Goal: Task Accomplishment & Management: Manage account settings

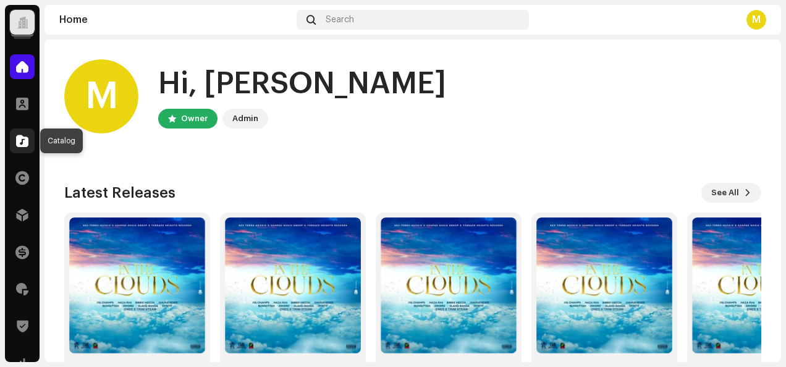
click at [20, 147] on div at bounding box center [22, 141] width 25 height 25
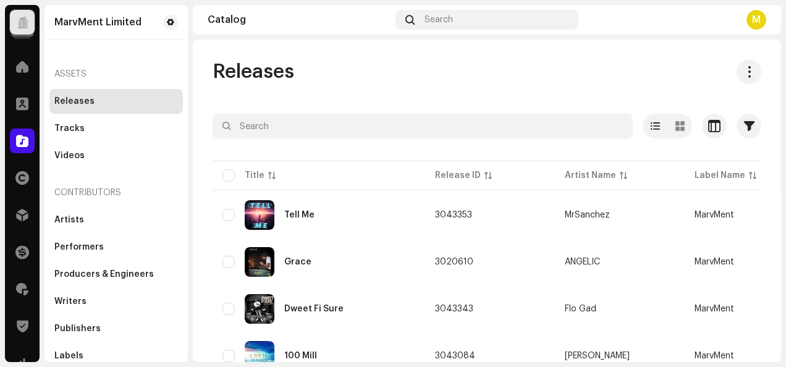
click at [25, 32] on div at bounding box center [22, 22] width 25 height 25
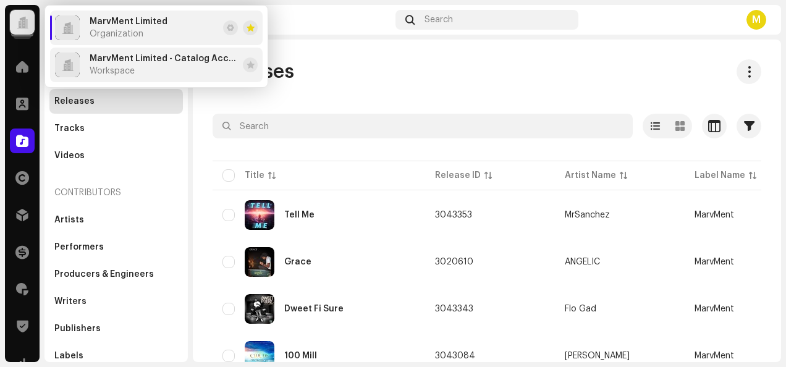
click at [140, 64] on div "MarvMent Limited - Catalog Account Workspace" at bounding box center [164, 65] width 148 height 22
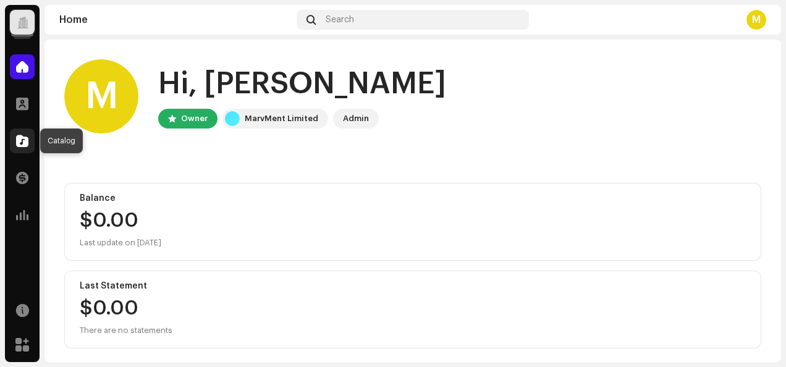
click at [23, 140] on span at bounding box center [22, 141] width 12 height 10
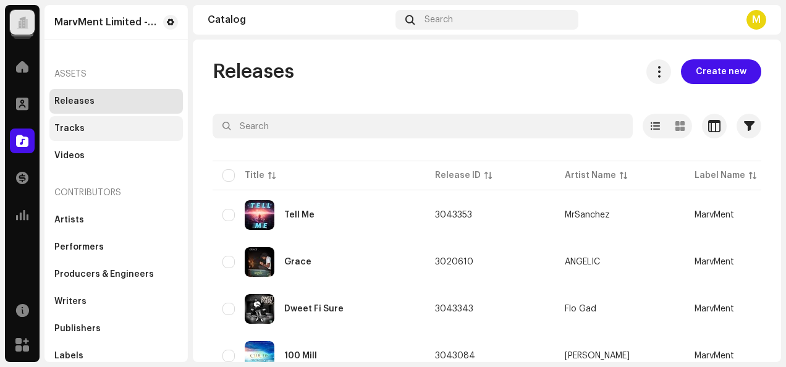
click at [74, 128] on div "Tracks" at bounding box center [69, 129] width 30 height 10
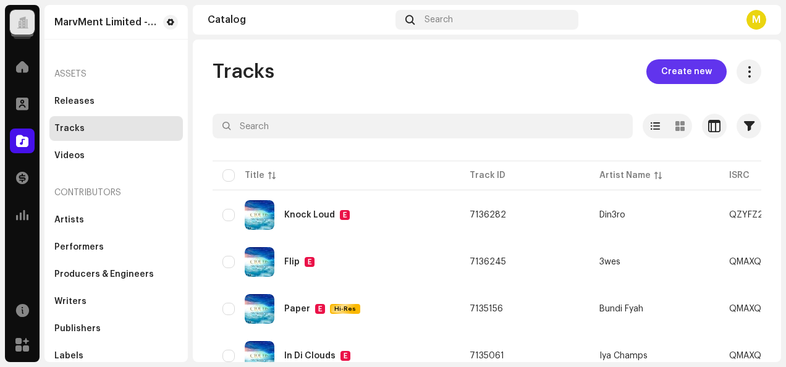
click at [701, 72] on span "Create new" at bounding box center [686, 71] width 51 height 25
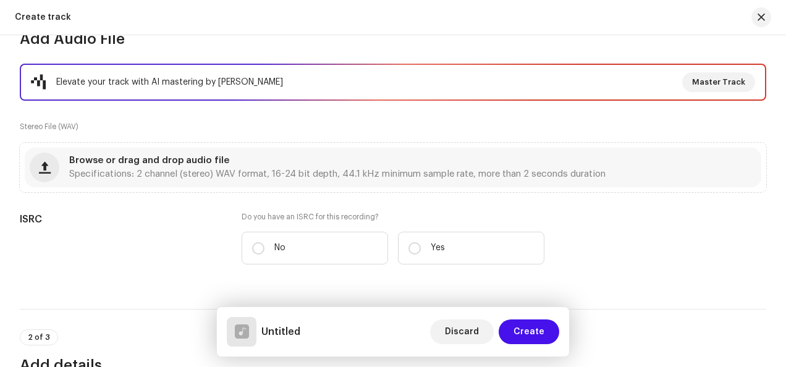
scroll to position [182, 0]
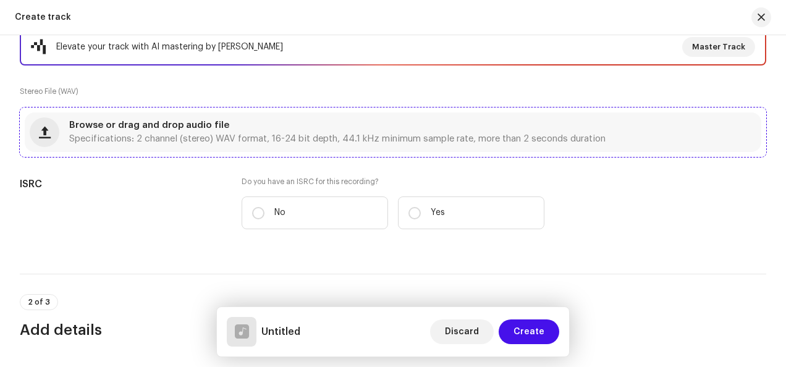
click at [221, 122] on span "Browse or drag and drop audio file" at bounding box center [149, 125] width 160 height 9
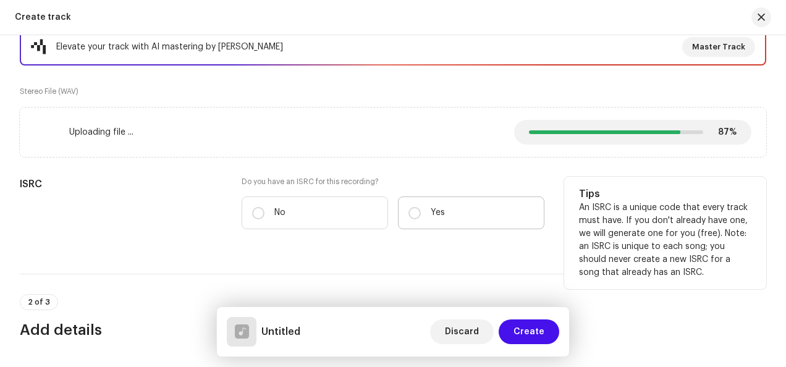
click at [516, 221] on label "Yes" at bounding box center [471, 213] width 146 height 33
click at [421, 219] on input "Yes" at bounding box center [414, 213] width 12 height 12
radio input "true"
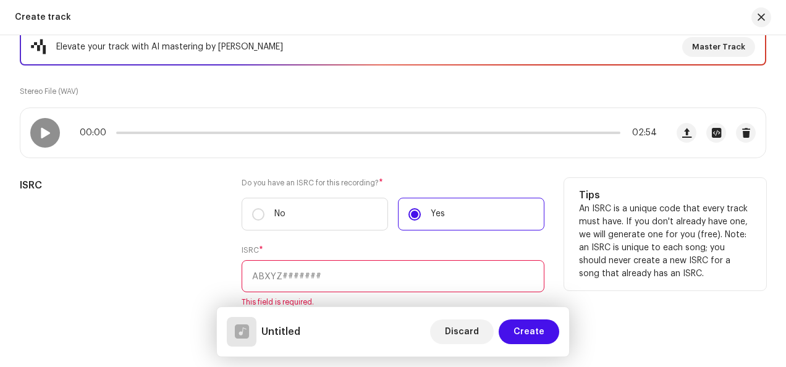
paste input "QMAXQ2511569"
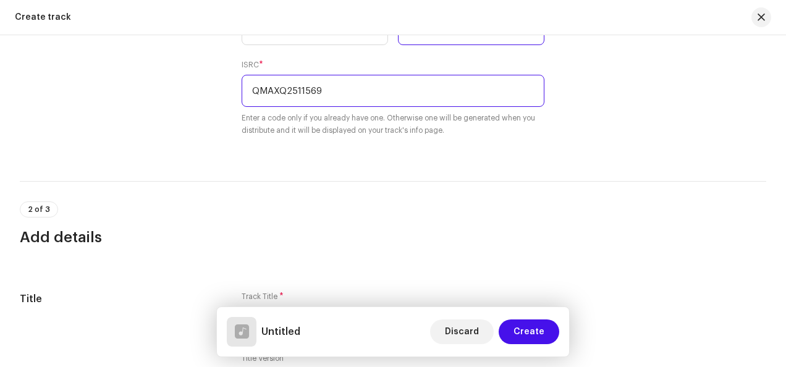
scroll to position [491, 0]
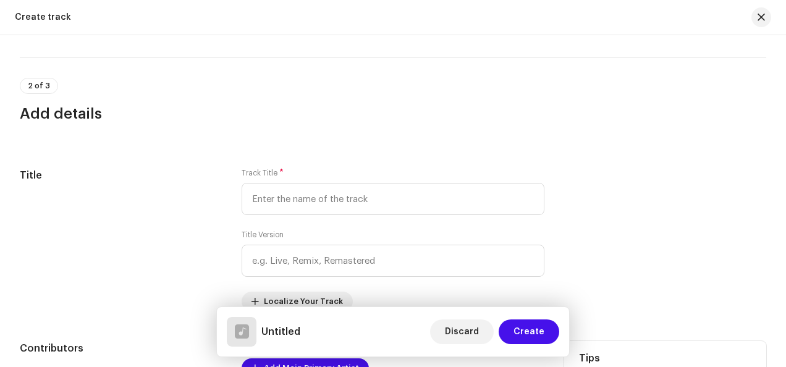
type input "QMAXQ2511569"
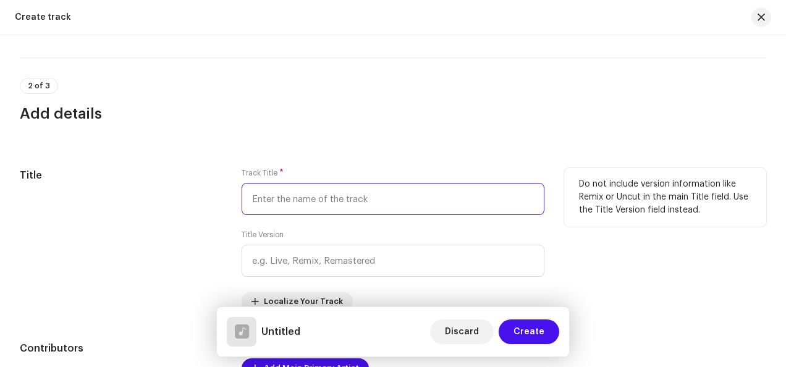
click at [315, 204] on input "text" at bounding box center [393, 199] width 303 height 32
paste input "Inna Mi Ways"
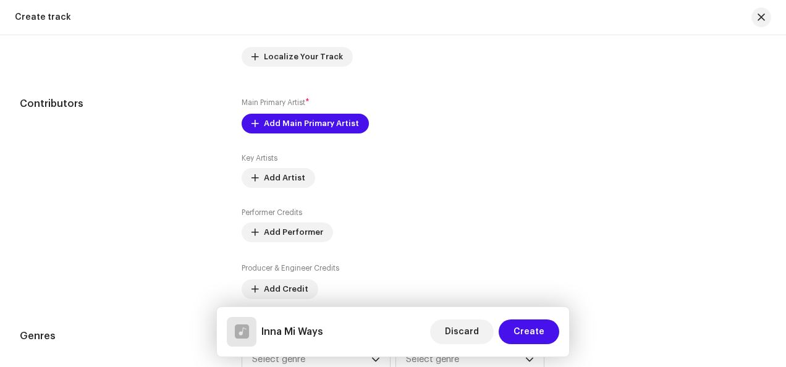
scroll to position [742, 0]
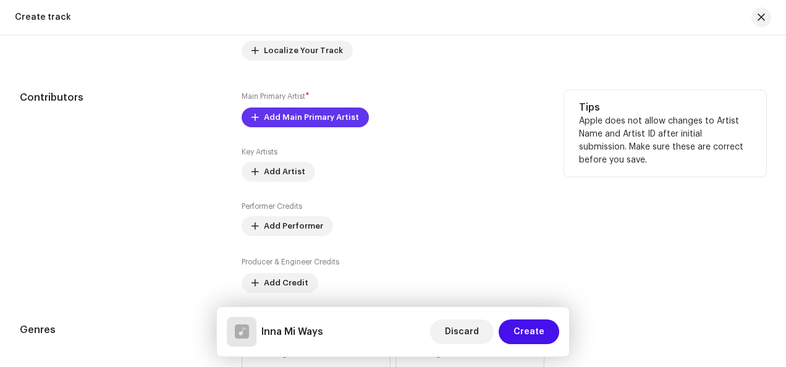
type input "Inna Mi Ways"
click at [333, 115] on span "Add Main Primary Artist" at bounding box center [311, 117] width 95 height 25
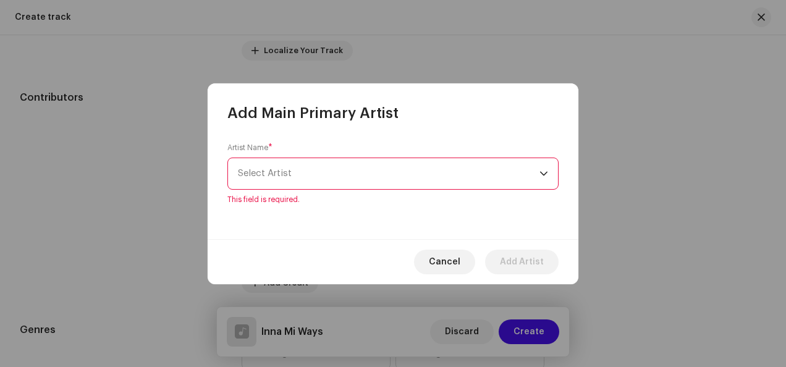
click at [410, 167] on span "Select Artist" at bounding box center [389, 173] width 302 height 31
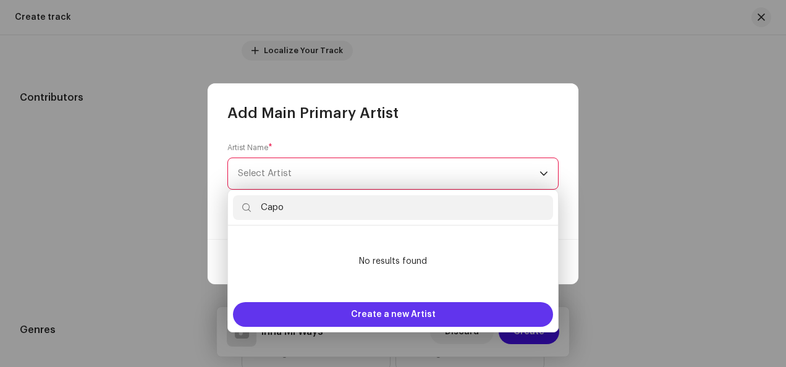
type input "Capo"
click at [404, 313] on span "Create a new Artist" at bounding box center [393, 314] width 85 height 25
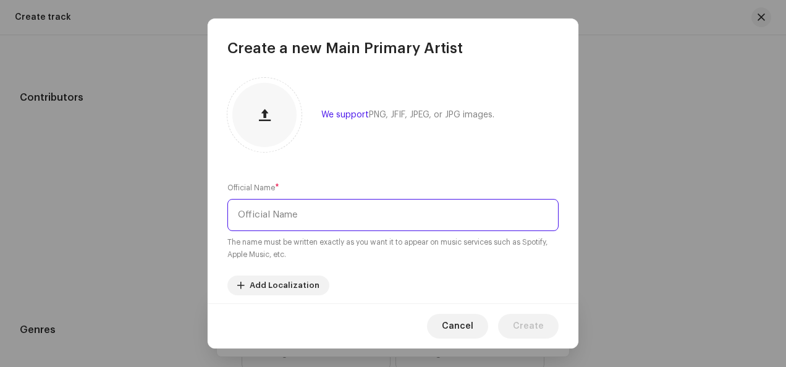
click at [298, 213] on input "text" at bounding box center [392, 215] width 331 height 32
paste input "Capo"
type input "Capo"
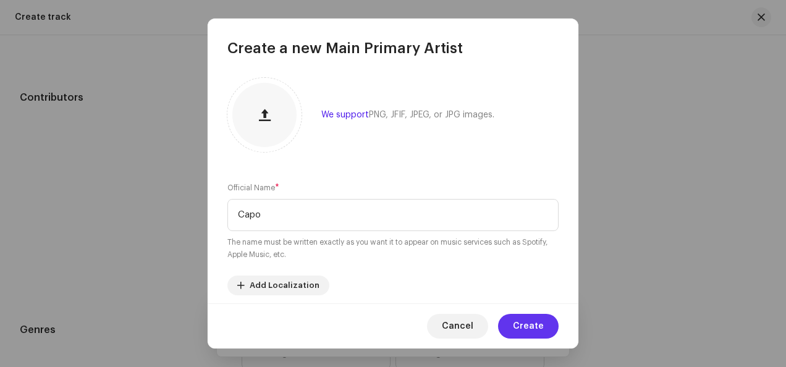
click at [531, 328] on span "Create" at bounding box center [528, 326] width 31 height 25
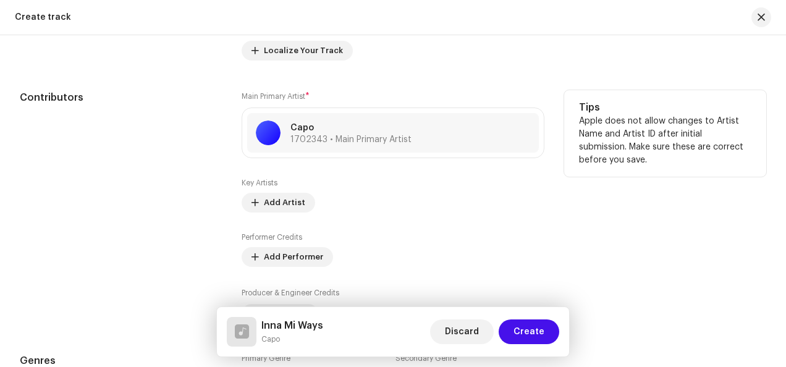
scroll to position [865, 0]
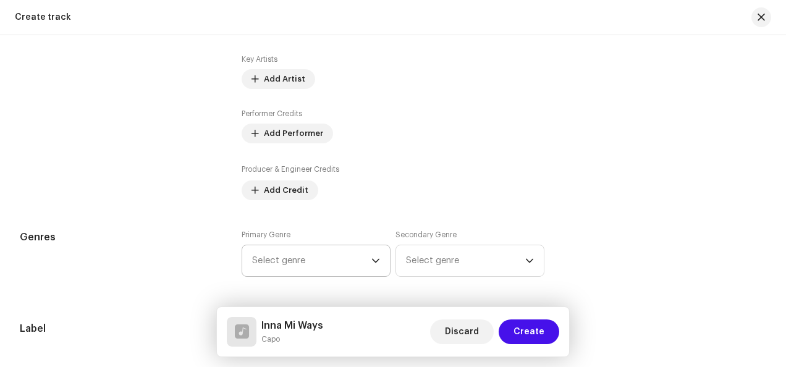
click at [346, 263] on span "Select genre" at bounding box center [311, 260] width 119 height 31
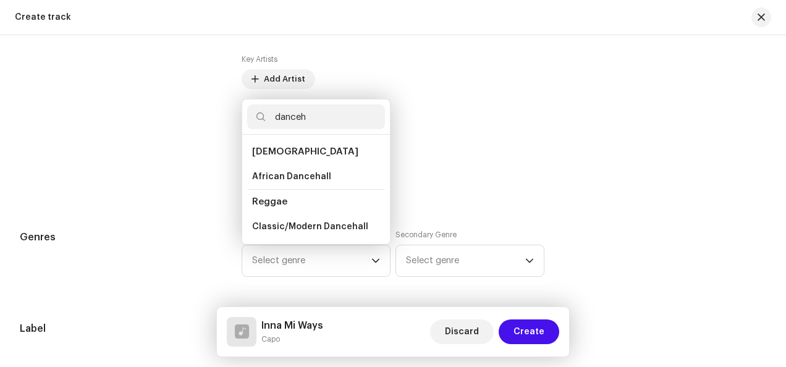
type input "danceh"
click at [326, 221] on span "Classic/Modern Dancehall" at bounding box center [310, 227] width 116 height 12
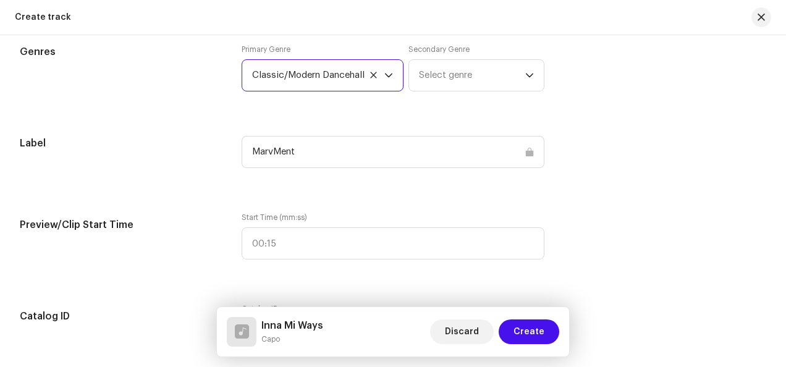
scroll to position [1236, 0]
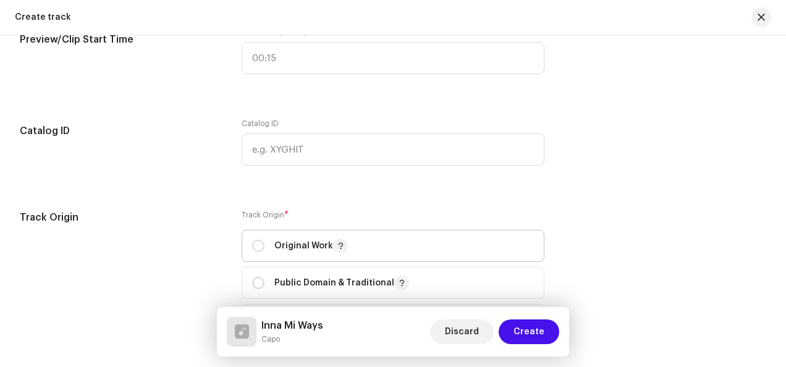
click at [279, 239] on p "Original Work" at bounding box center [311, 246] width 74 height 15
radio input "true"
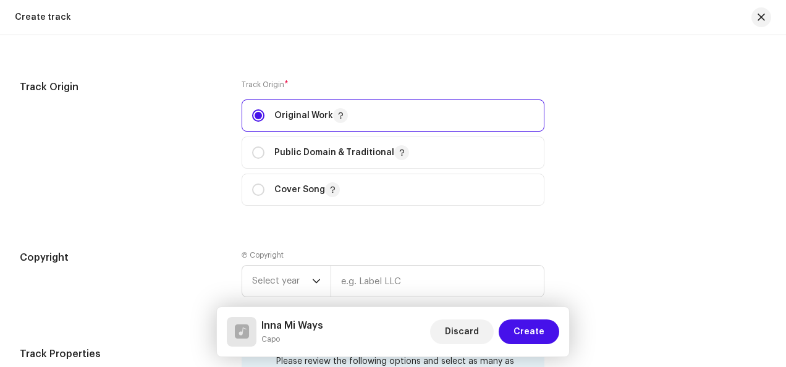
scroll to position [1421, 0]
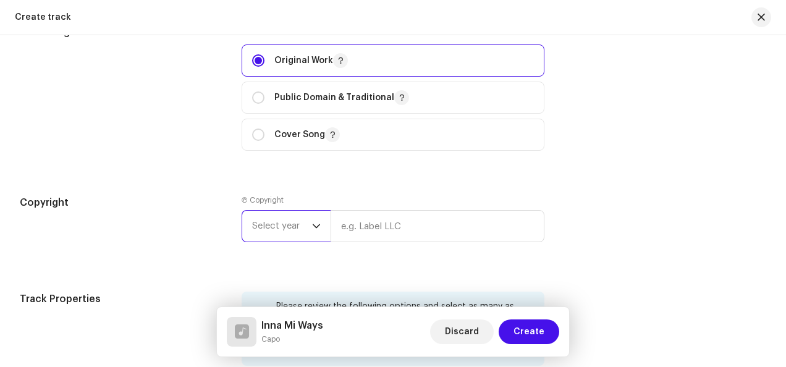
click at [294, 221] on span "Select year" at bounding box center [282, 226] width 60 height 31
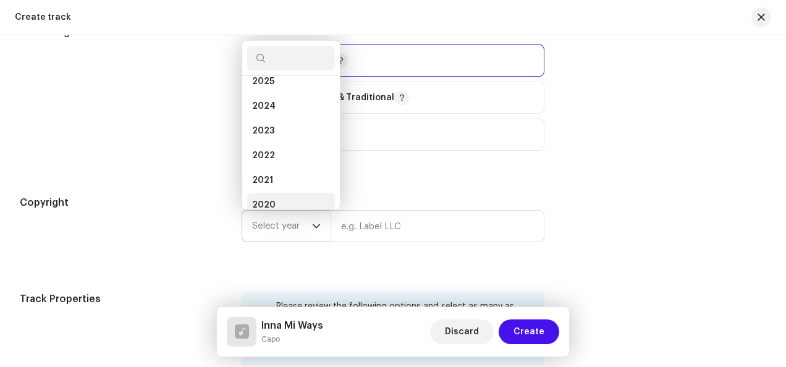
scroll to position [0, 0]
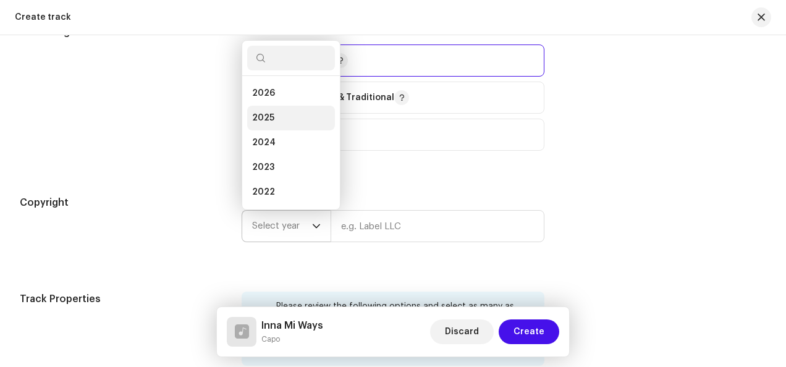
click at [303, 117] on li "2025" at bounding box center [291, 118] width 88 height 25
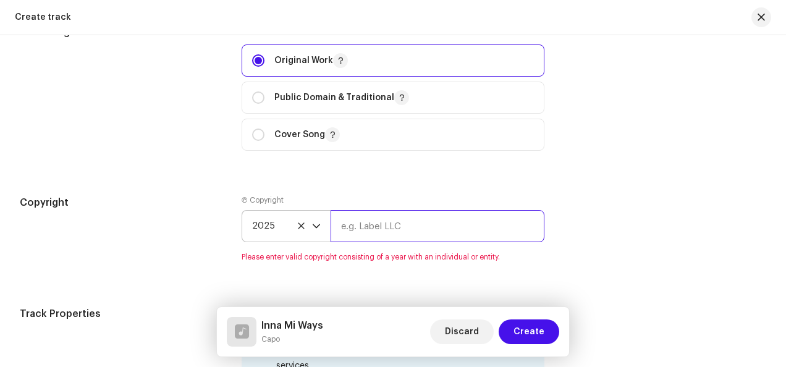
click at [402, 228] on input "text" at bounding box center [438, 226] width 214 height 32
paste input "Ballarecords"
type input "Ballarecords"
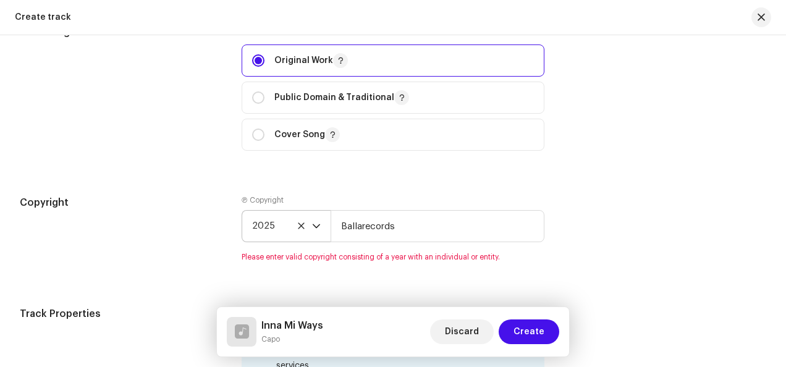
click at [200, 224] on div "Copyright" at bounding box center [121, 236] width 202 height 82
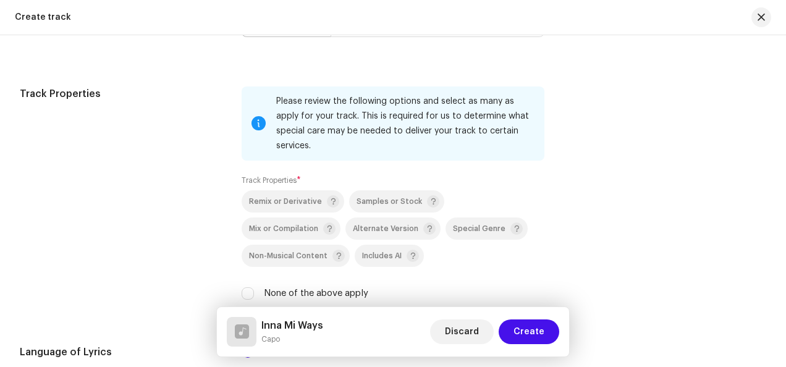
scroll to position [1668, 0]
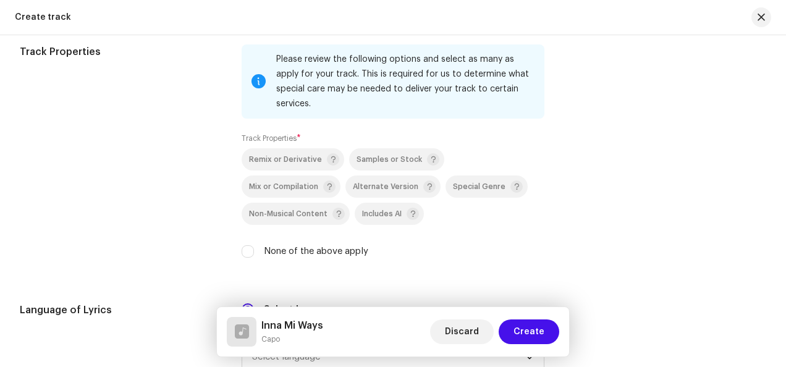
click at [286, 250] on label "None of the above apply" at bounding box center [316, 252] width 104 height 14
click at [254, 250] on input "None of the above apply" at bounding box center [248, 251] width 12 height 12
checkbox input "true"
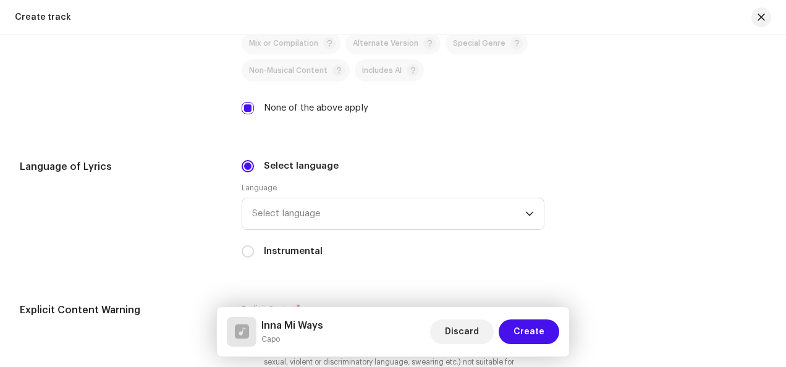
scroll to position [1916, 0]
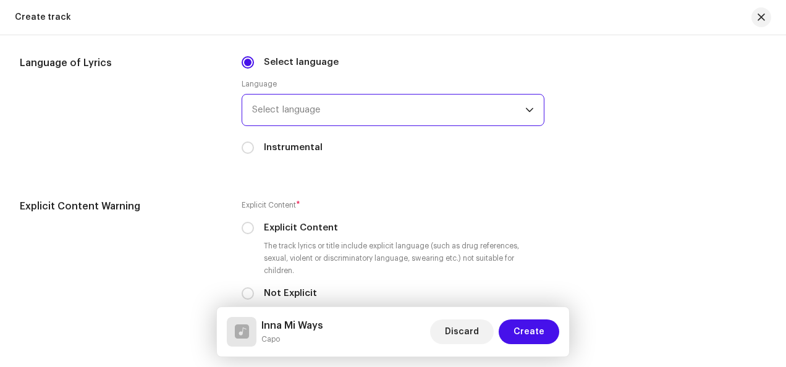
click at [350, 110] on span "Select language" at bounding box center [388, 110] width 273 height 31
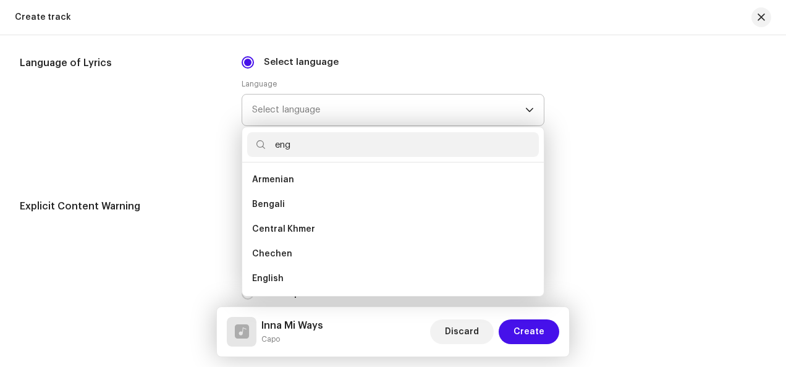
scroll to position [0, 0]
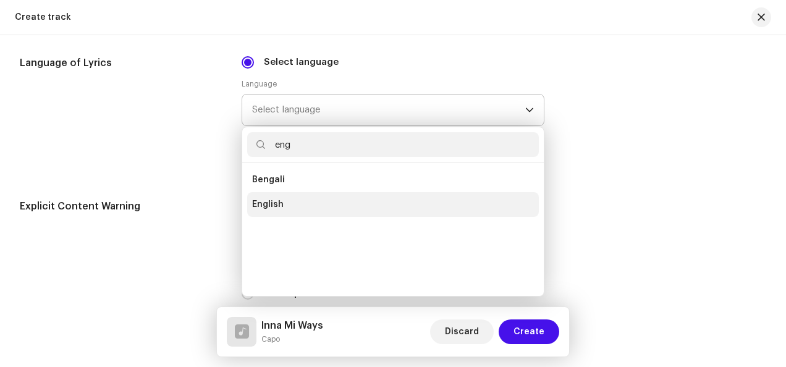
type input "eng"
click at [276, 200] on span "English" at bounding box center [268, 204] width 32 height 12
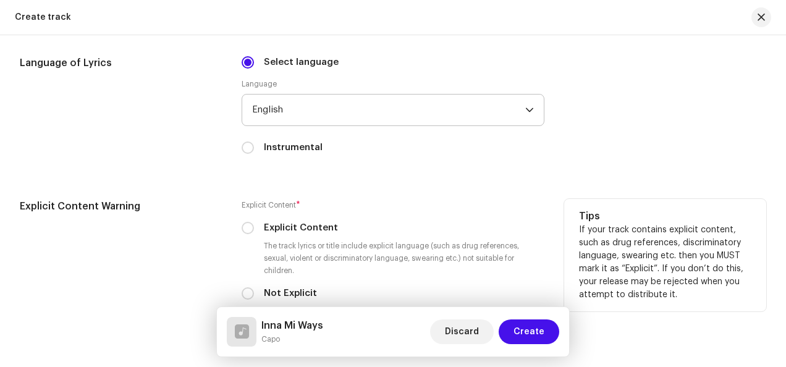
click at [312, 226] on label "Explicit Content" at bounding box center [301, 228] width 74 height 14
click at [254, 226] on input "Explicit Content" at bounding box center [248, 228] width 12 height 12
radio input "true"
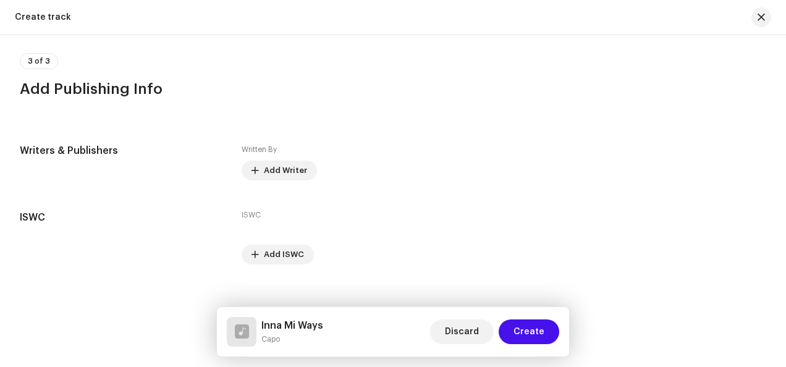
scroll to position [2369, 0]
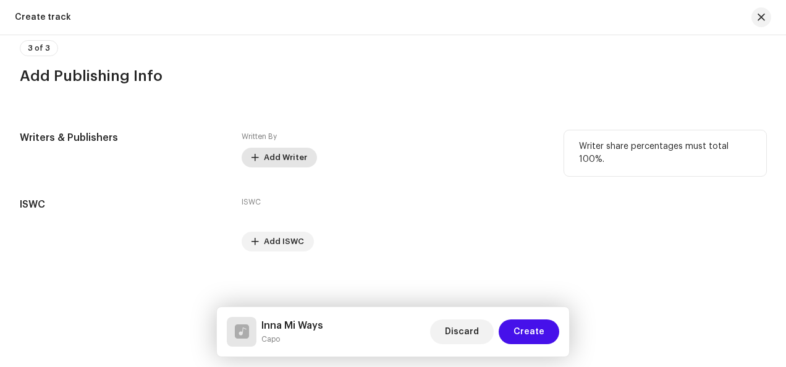
click at [297, 157] on span "Add Writer" at bounding box center [285, 157] width 43 height 25
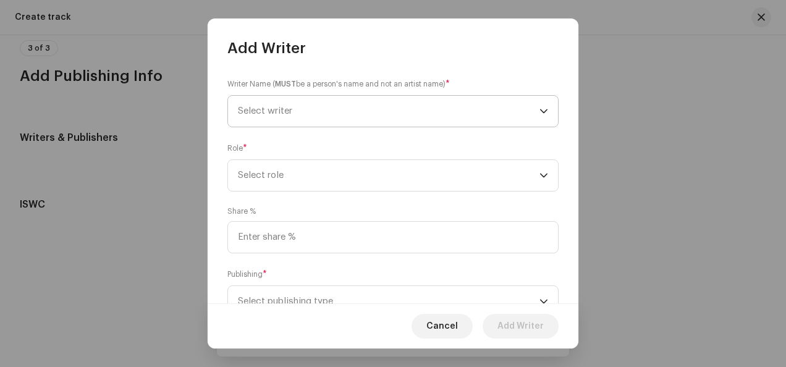
click at [438, 114] on span "Select writer" at bounding box center [389, 111] width 302 height 31
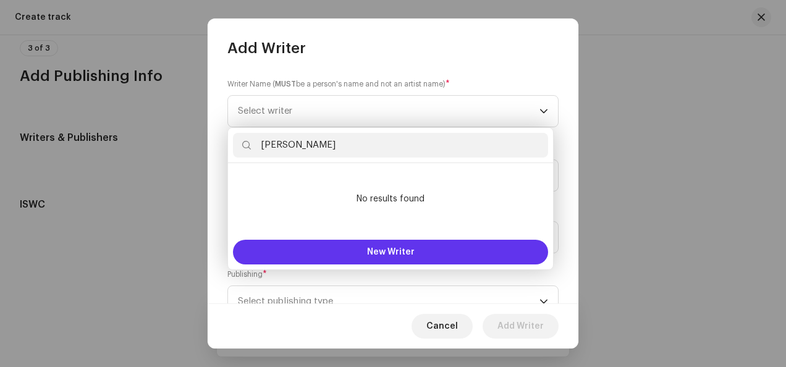
type input "Keron Thorne"
click at [395, 248] on span "New Writer" at bounding box center [391, 252] width 48 height 9
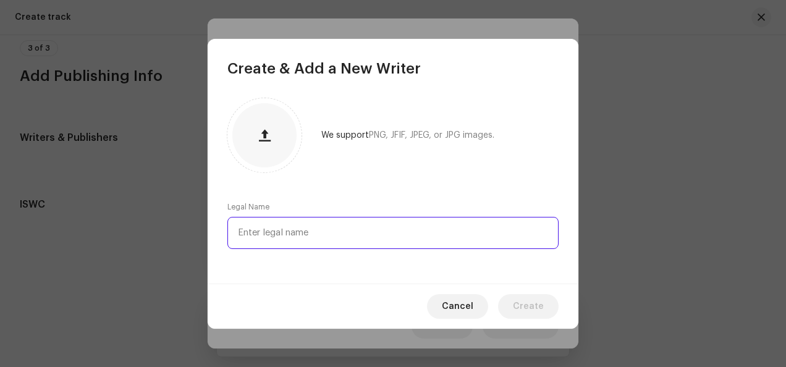
click at [350, 234] on input "text" at bounding box center [392, 233] width 331 height 32
paste input "Keron Thorne"
type input "Keron Thorne"
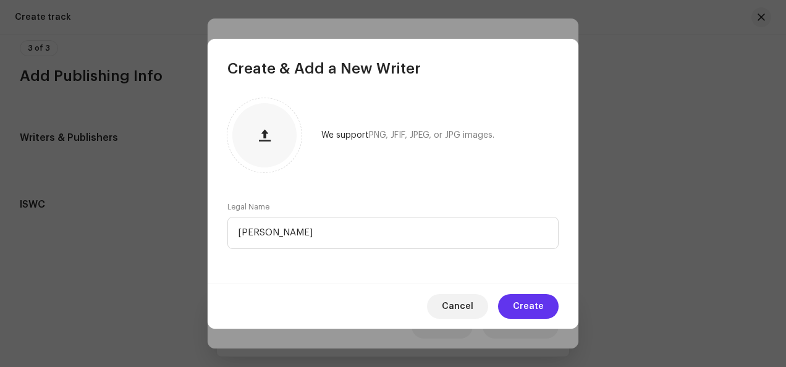
click at [525, 307] on span "Create" at bounding box center [528, 306] width 31 height 25
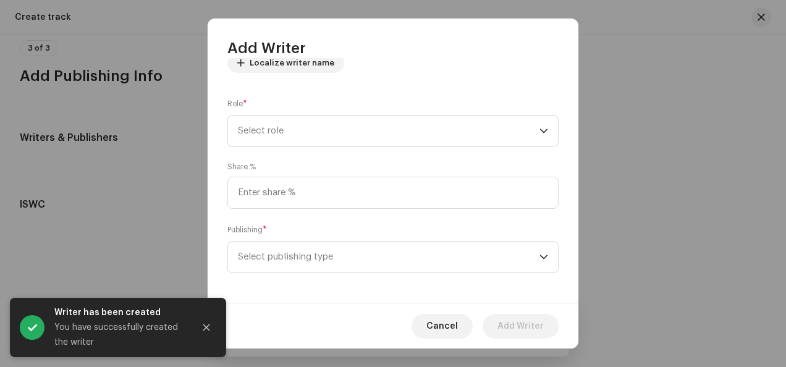
scroll to position [162, 0]
click at [410, 137] on span "Select role" at bounding box center [389, 127] width 302 height 31
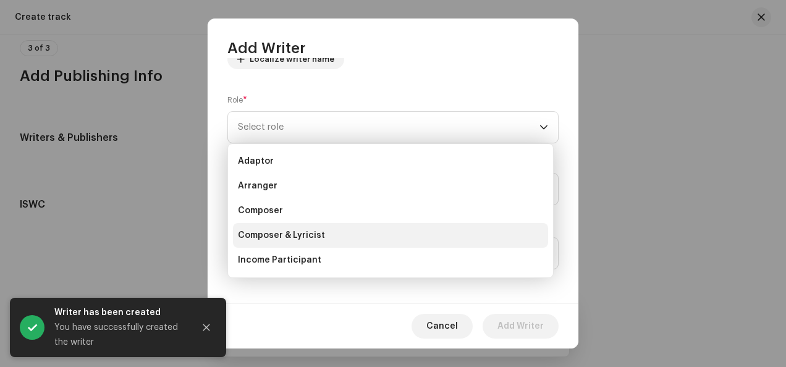
click at [308, 239] on span "Composer & Lyricist" at bounding box center [281, 235] width 87 height 12
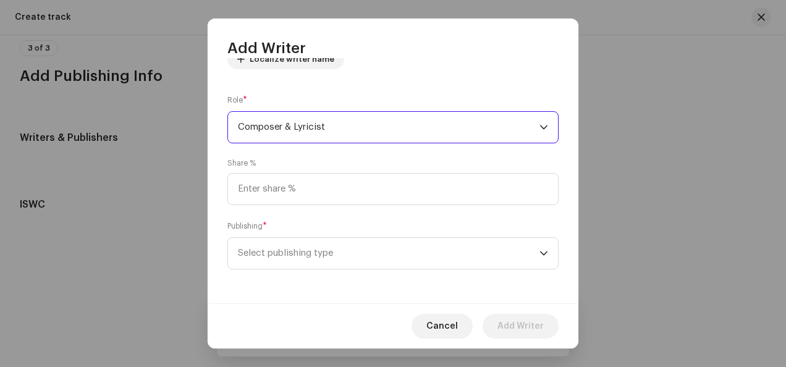
click at [398, 232] on div "Publishing * Select publishing type" at bounding box center [392, 244] width 331 height 49
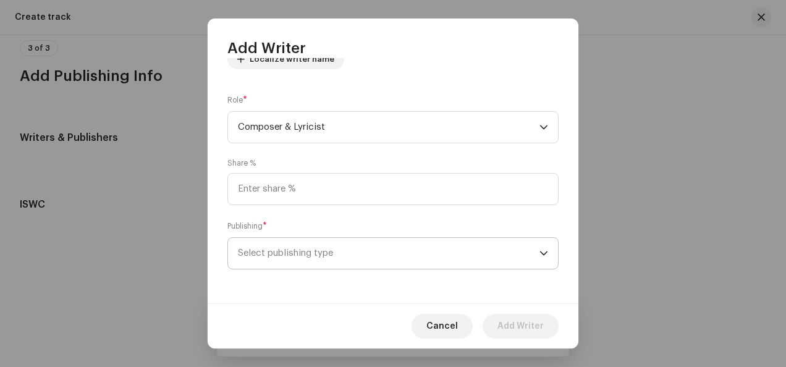
click at [394, 250] on span "Select publishing type" at bounding box center [389, 253] width 302 height 31
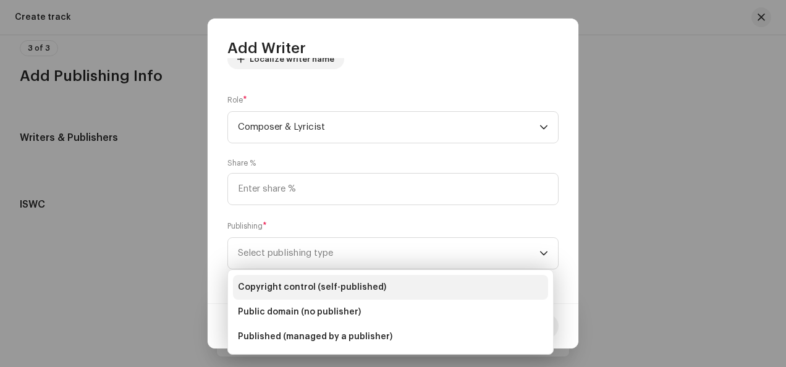
click at [339, 282] on span "Copyright control (self-published)" at bounding box center [312, 287] width 148 height 12
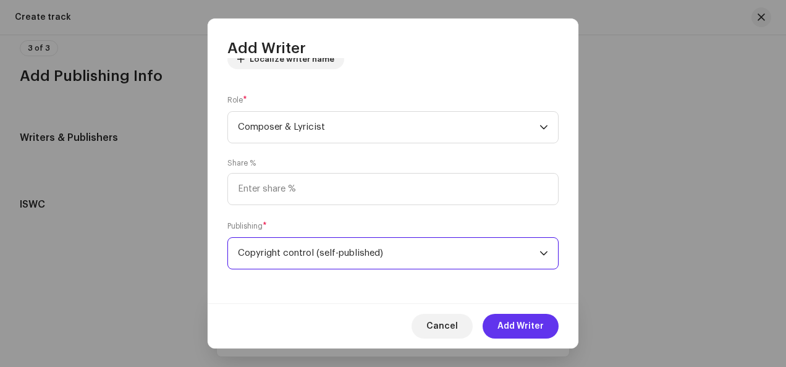
click at [524, 331] on span "Add Writer" at bounding box center [520, 326] width 46 height 25
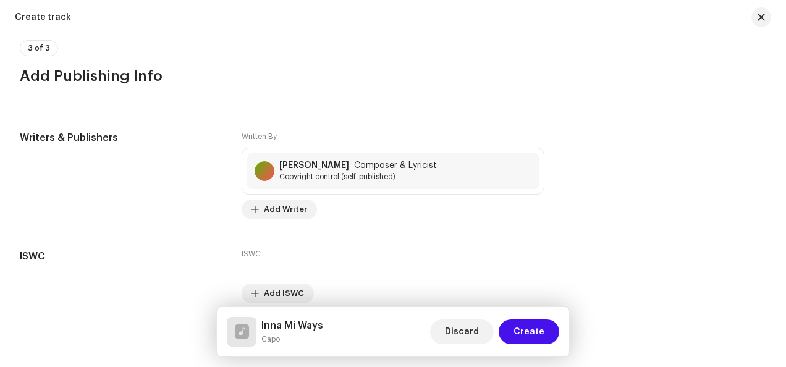
click at [524, 331] on span "Create" at bounding box center [529, 331] width 31 height 25
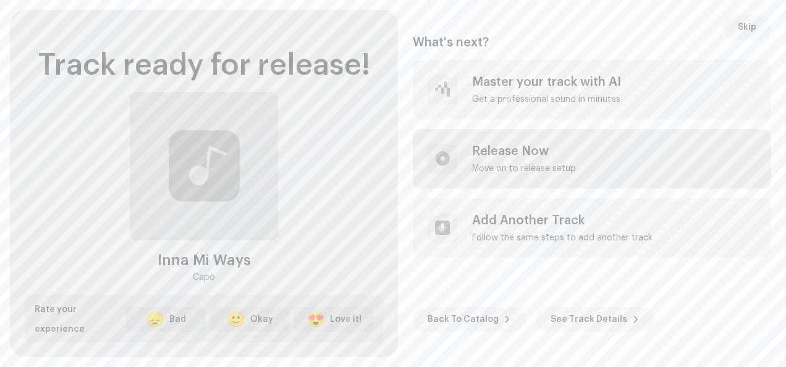
click at [606, 169] on div "Release Now Move on to release setup" at bounding box center [592, 158] width 358 height 59
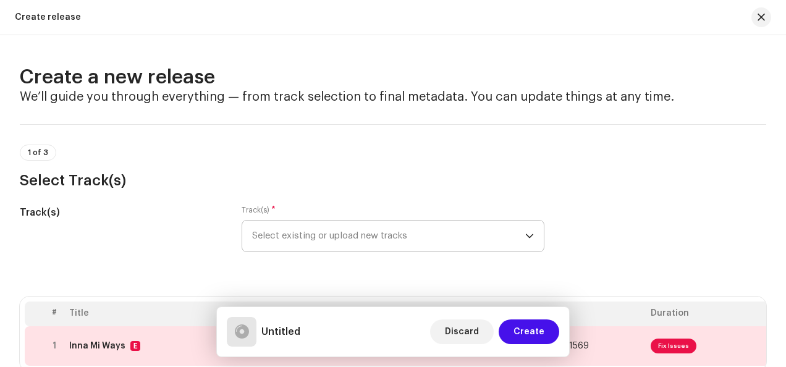
click at [456, 228] on span "Select existing or upload new tracks" at bounding box center [388, 236] width 273 height 31
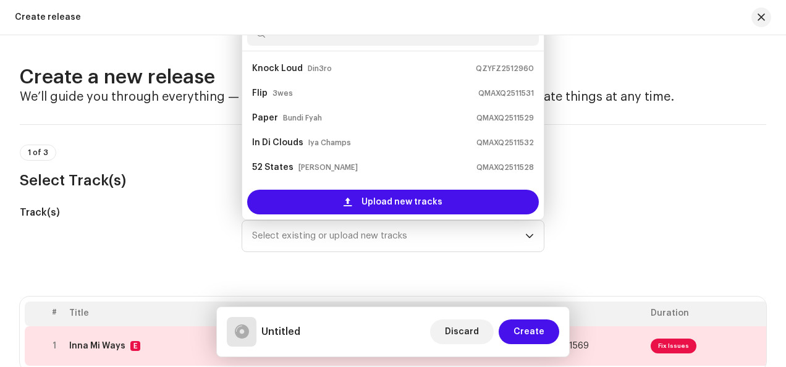
scroll to position [20, 0]
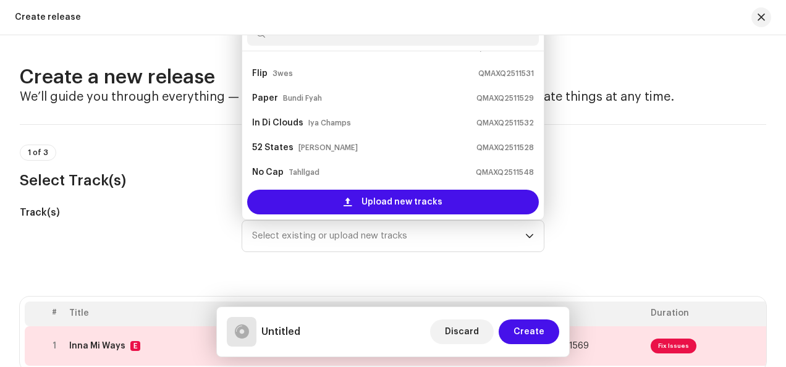
click at [624, 220] on div "Track(s) Track(s) * Select existing or upload new tracks Knock Loud Din3ro QZYF…" at bounding box center [393, 236] width 746 height 62
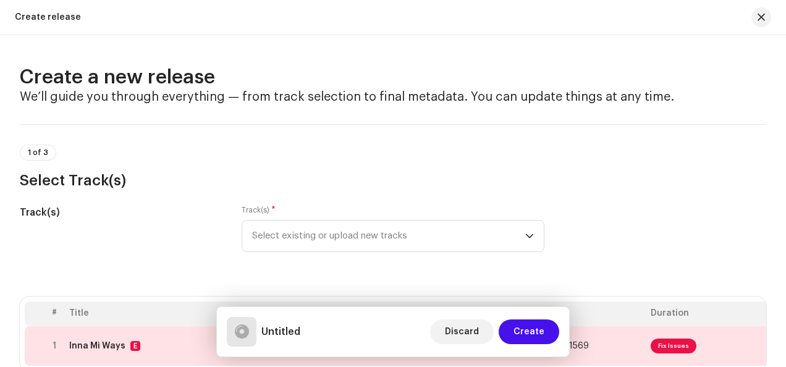
scroll to position [185, 0]
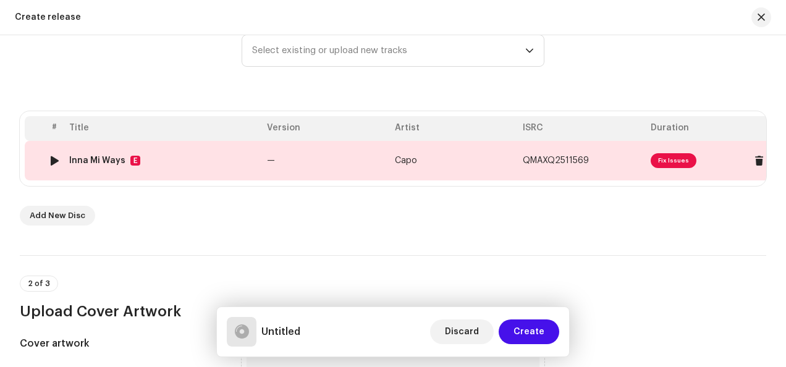
click at [446, 153] on td "Capo" at bounding box center [454, 161] width 128 height 40
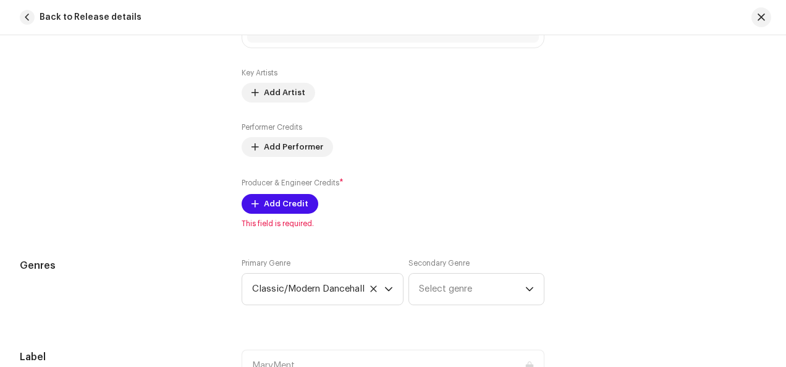
scroll to position [927, 0]
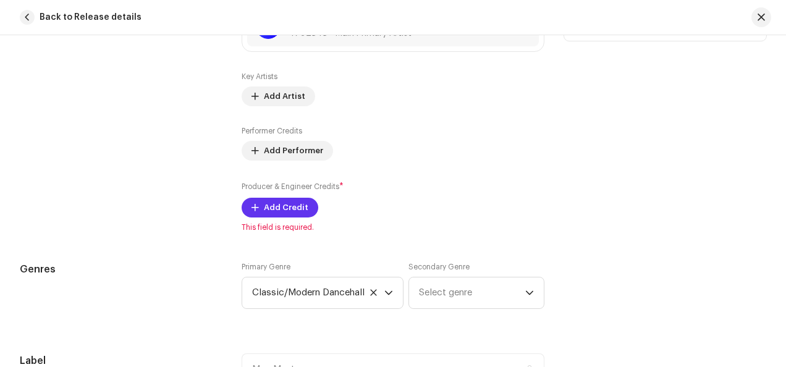
click at [279, 208] on span "Add Credit" at bounding box center [286, 207] width 44 height 25
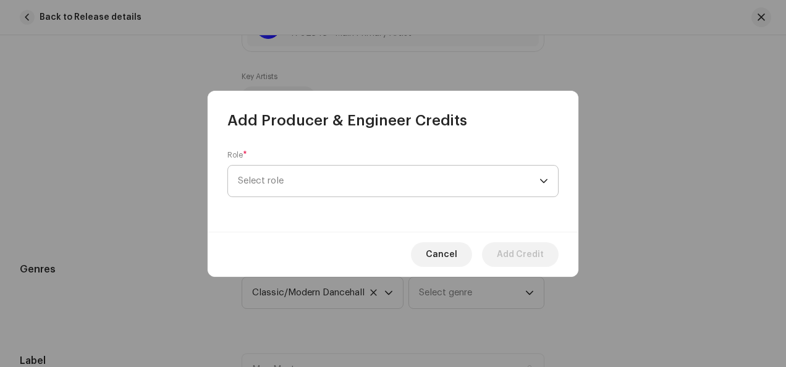
click at [300, 188] on span "Select role" at bounding box center [389, 181] width 302 height 31
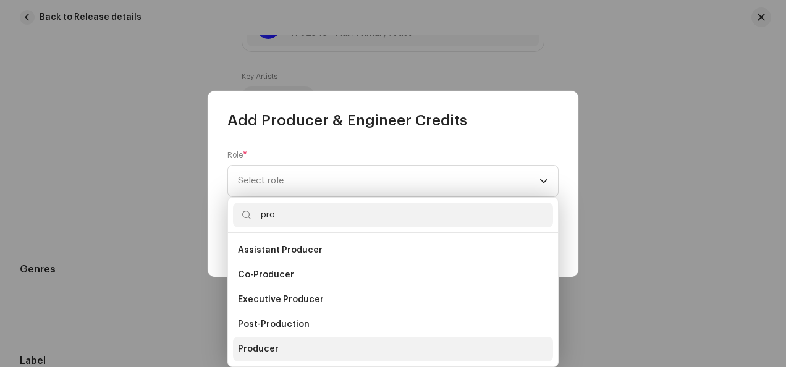
type input "pro"
click at [256, 355] on li "Producer" at bounding box center [393, 349] width 320 height 25
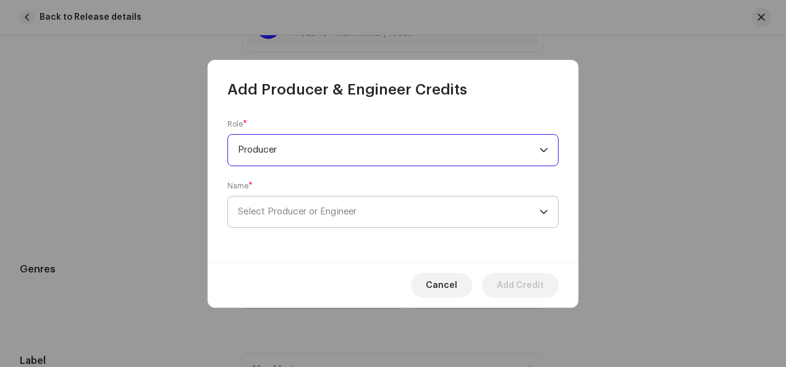
click at [329, 207] on span "Select Producer or Engineer" at bounding box center [297, 211] width 119 height 9
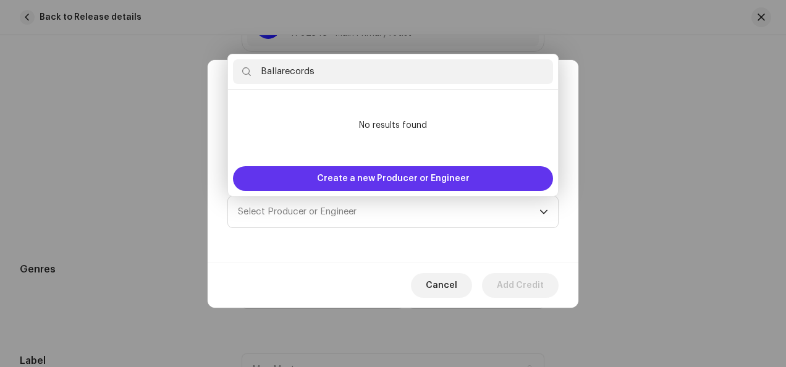
type input "Ballarecords"
click at [403, 178] on span "Create a new Producer or Engineer" at bounding box center [393, 178] width 153 height 25
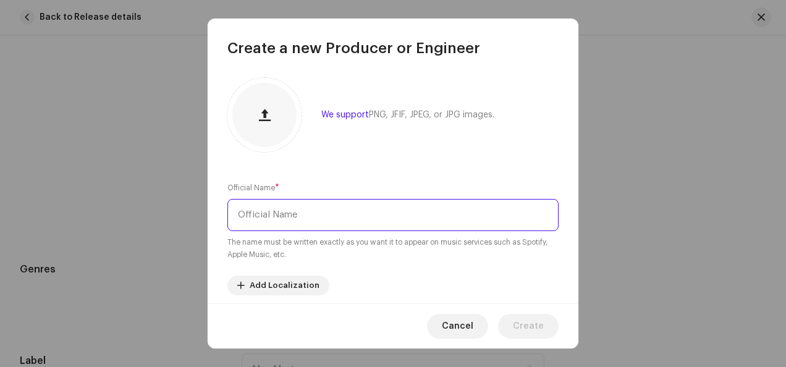
click at [370, 221] on input "text" at bounding box center [392, 215] width 331 height 32
paste input "Ballarecords"
type input "Ballarecords"
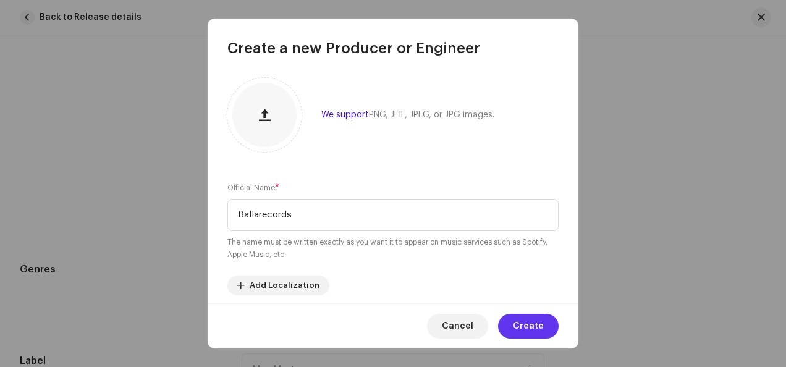
click at [532, 325] on span "Create" at bounding box center [528, 326] width 31 height 25
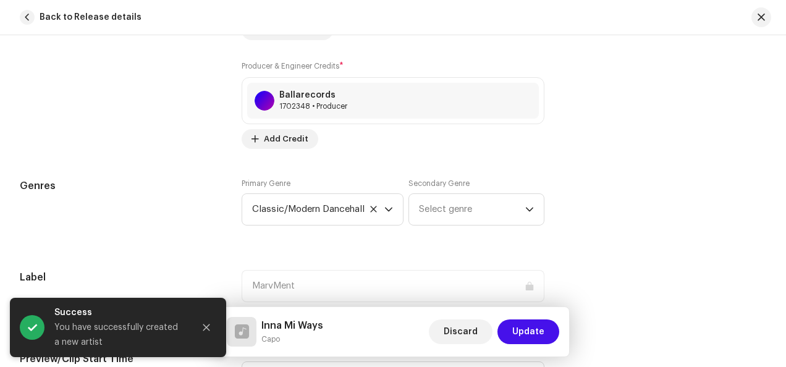
scroll to position [1051, 0]
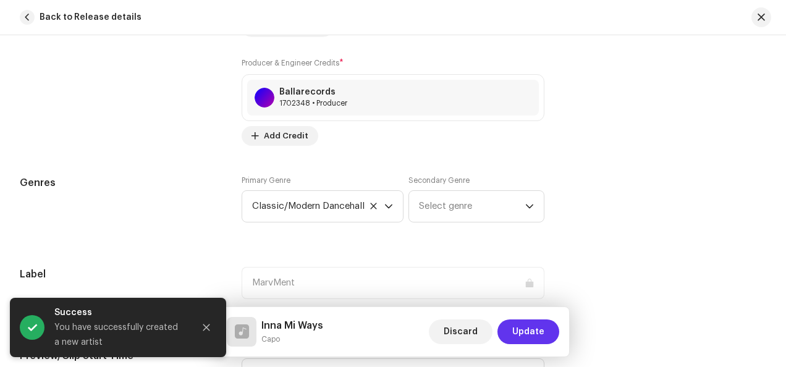
click at [533, 332] on span "Update" at bounding box center [528, 331] width 32 height 25
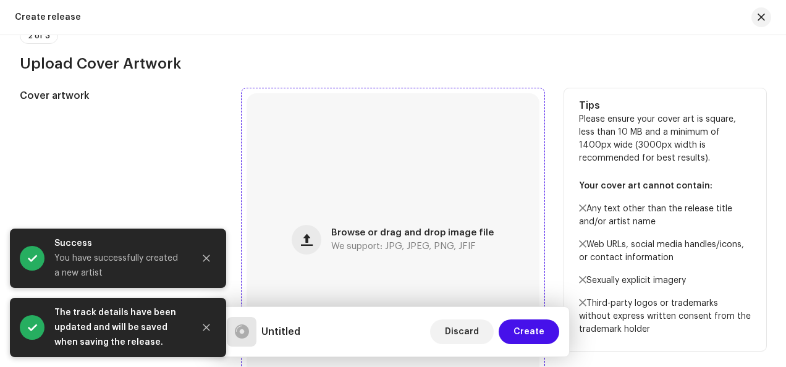
scroll to position [556, 0]
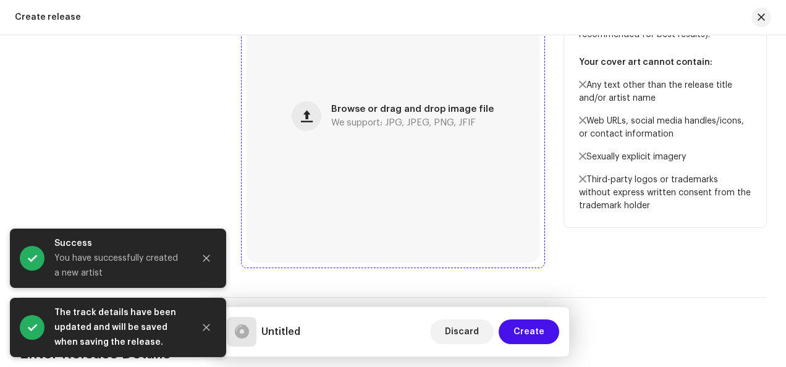
click at [352, 79] on div "Browse or drag and drop image file We support: JPG, JPEG, PNG, JFIF" at bounding box center [393, 116] width 293 height 293
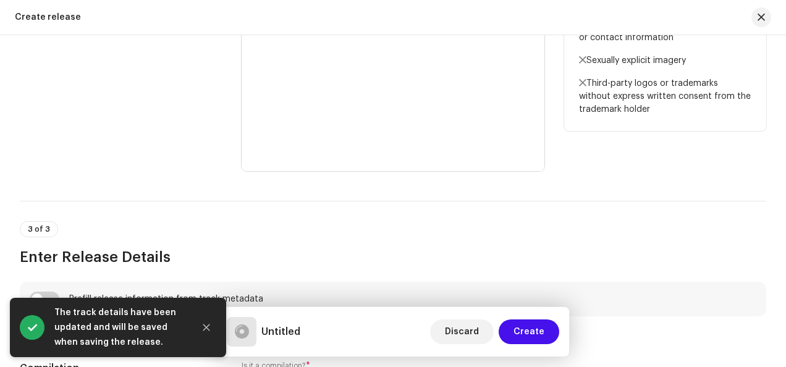
scroll to position [803, 0]
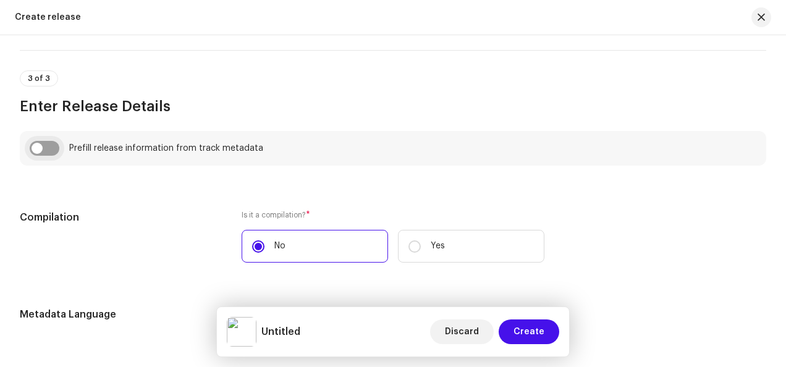
click at [41, 151] on input "checkbox" at bounding box center [45, 148] width 30 height 15
checkbox input "true"
type input "Inna Mi Ways"
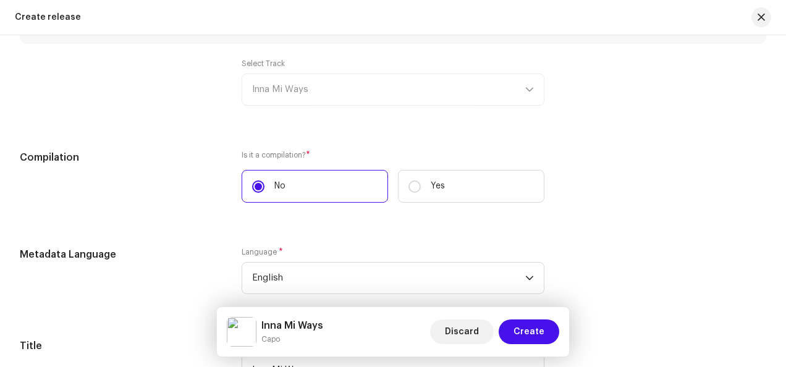
scroll to position [927, 0]
click at [381, 85] on div "Select Track Inna Mi Ways" at bounding box center [393, 80] width 303 height 47
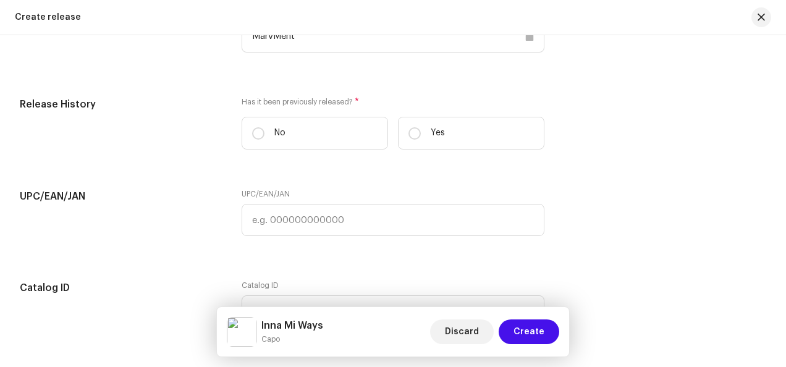
scroll to position [1854, 0]
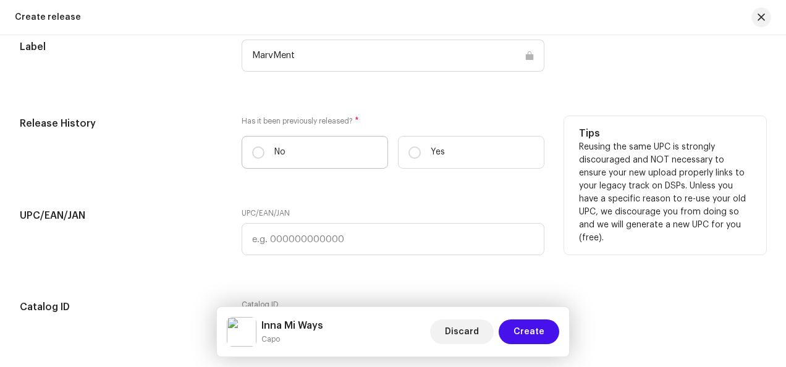
click at [342, 161] on label "No" at bounding box center [315, 152] width 146 height 33
click at [264, 159] on input "No" at bounding box center [258, 152] width 12 height 12
radio input "true"
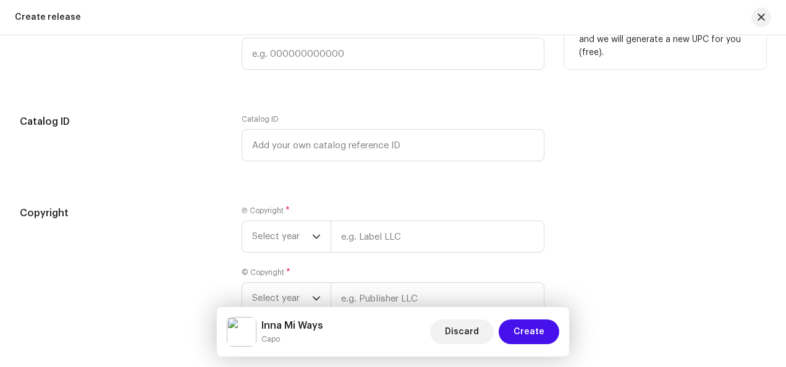
scroll to position [2101, 0]
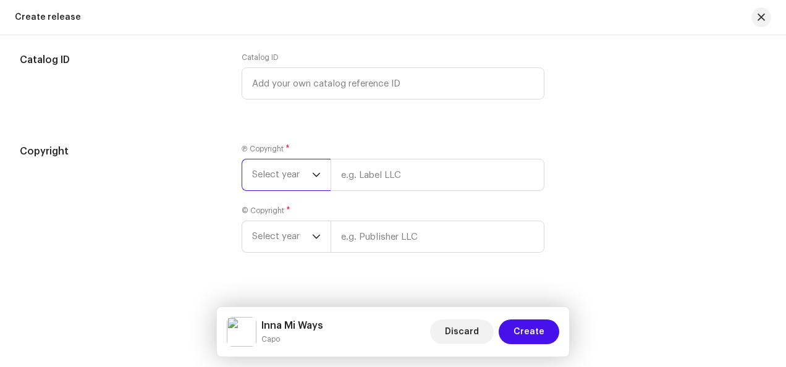
click at [297, 174] on span "Select year" at bounding box center [282, 174] width 60 height 31
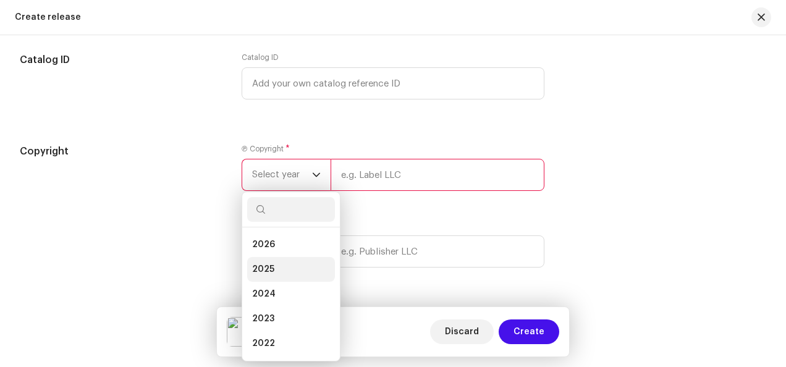
click at [278, 261] on li "2025" at bounding box center [291, 269] width 88 height 25
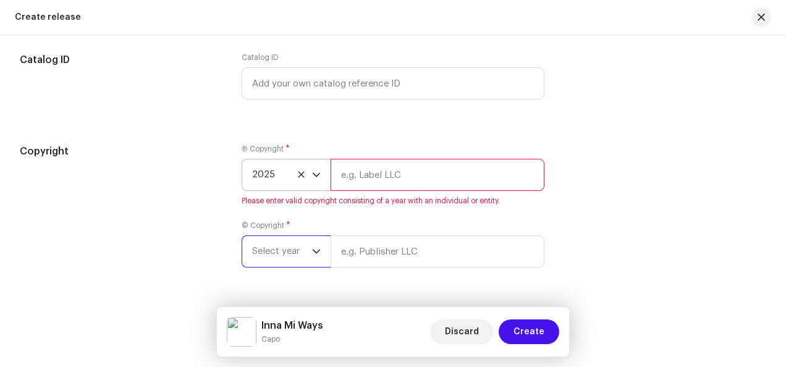
click at [303, 253] on span "Select year" at bounding box center [282, 251] width 60 height 31
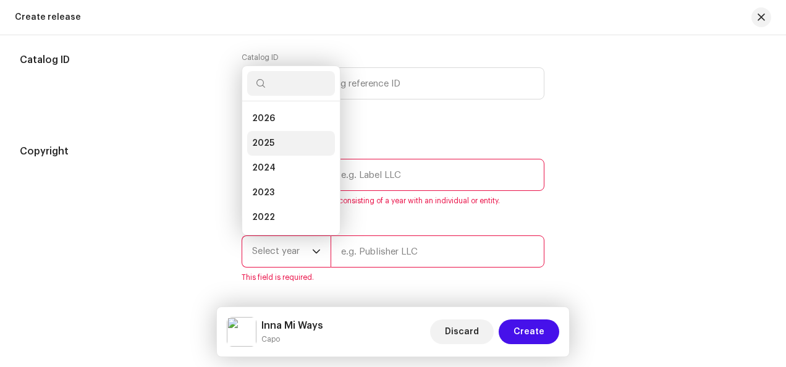
click at [282, 138] on li "2025" at bounding box center [291, 143] width 88 height 25
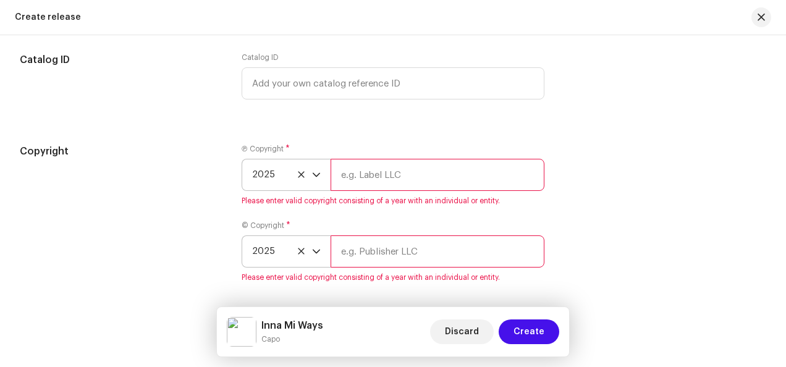
click at [451, 168] on input "text" at bounding box center [438, 175] width 214 height 32
paste input "Ballarecords"
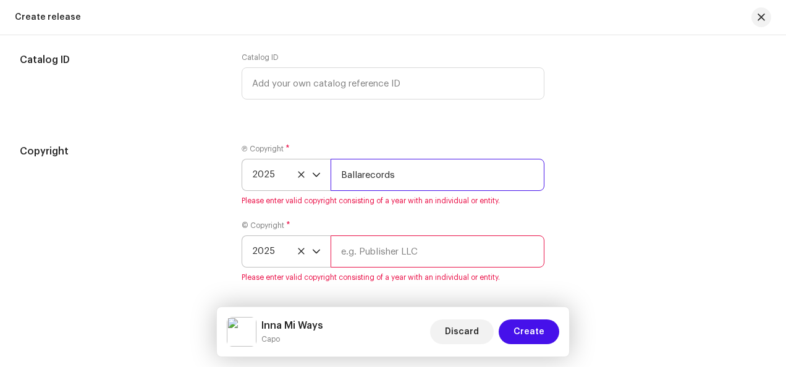
type input "Ballarecords"
click at [355, 252] on div "© Copyright * 2025 Please enter valid copyright consisting of a year with an in…" at bounding box center [393, 252] width 303 height 62
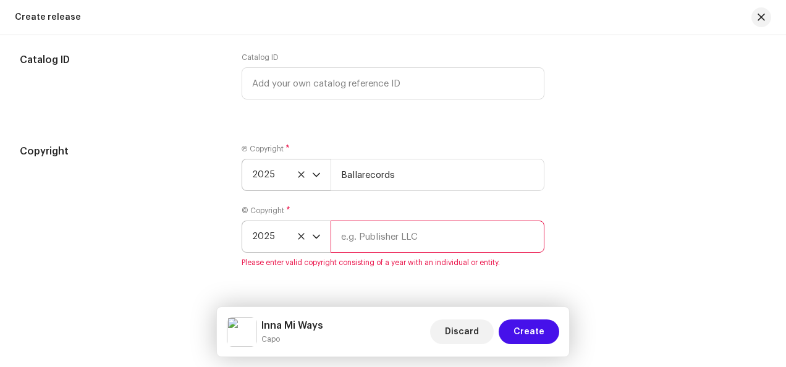
paste input "Ballarecords"
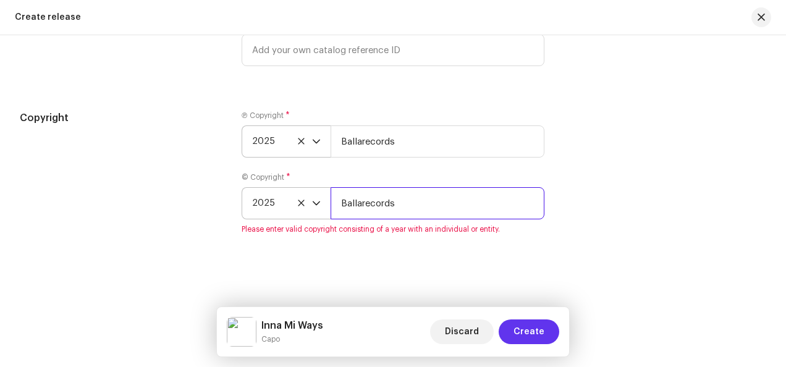
type input "Ballarecords"
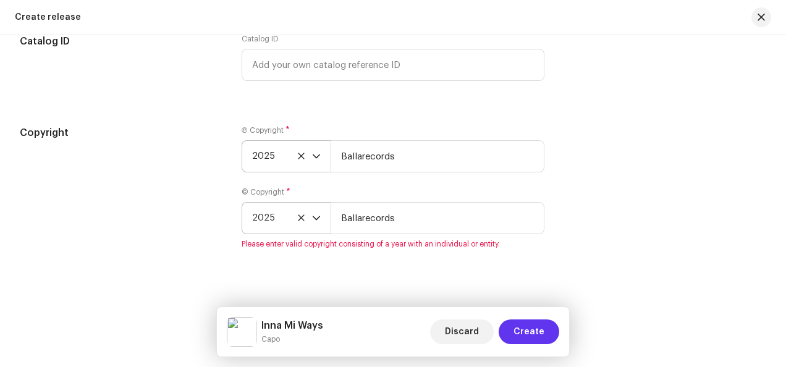
click at [522, 329] on span "Create" at bounding box center [529, 331] width 31 height 25
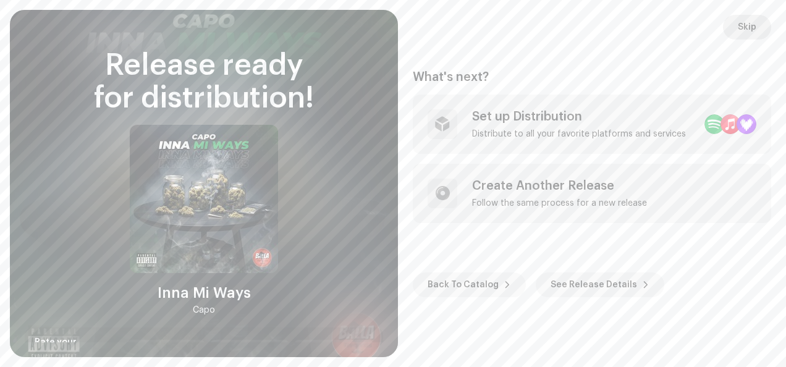
click at [753, 30] on span "Skip" at bounding box center [747, 27] width 19 height 25
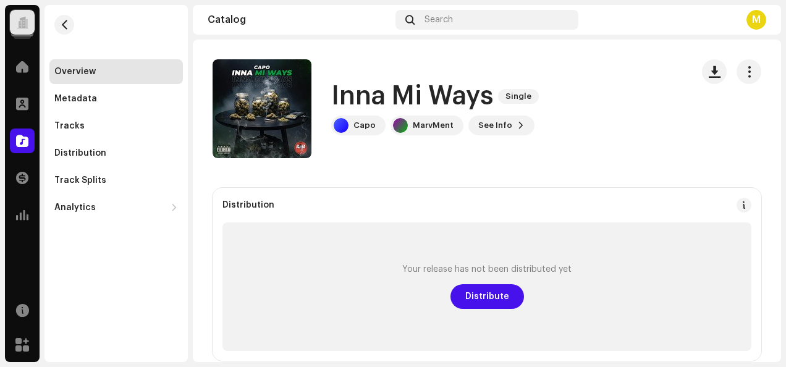
click at [23, 22] on div at bounding box center [23, 22] width 12 height 0
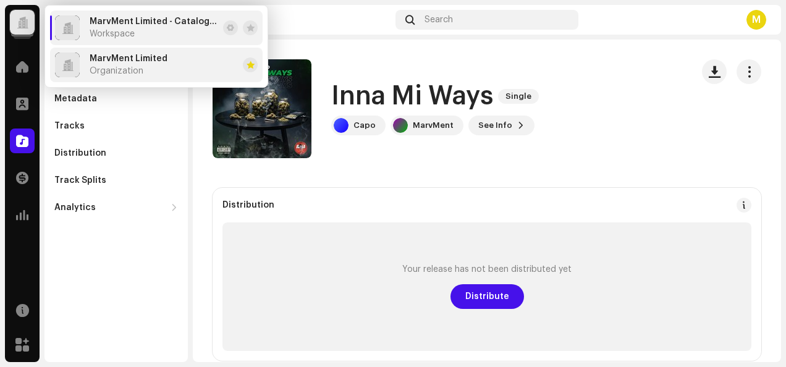
click at [133, 61] on span "MarvMent Limited" at bounding box center [129, 59] width 78 height 10
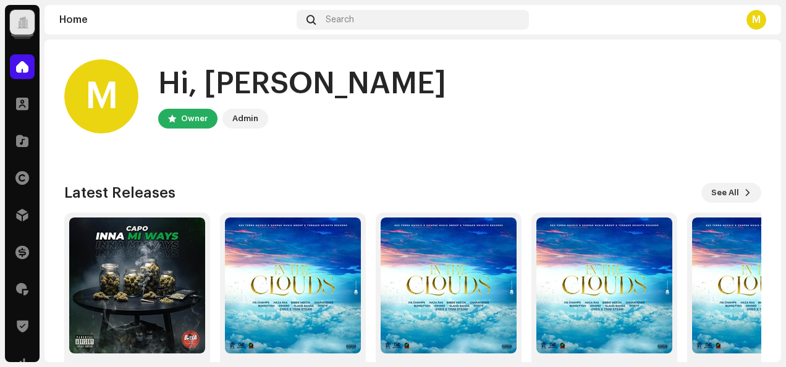
click at [517, 117] on div "M Hi, Mills Owner Admin" at bounding box center [412, 96] width 697 height 74
click at [23, 28] on div at bounding box center [22, 22] width 25 height 25
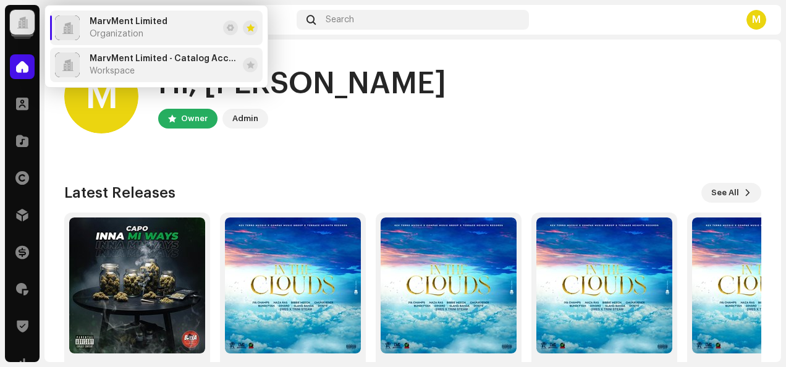
click at [127, 59] on span "MarvMent Limited - Catalog Account" at bounding box center [164, 59] width 148 height 10
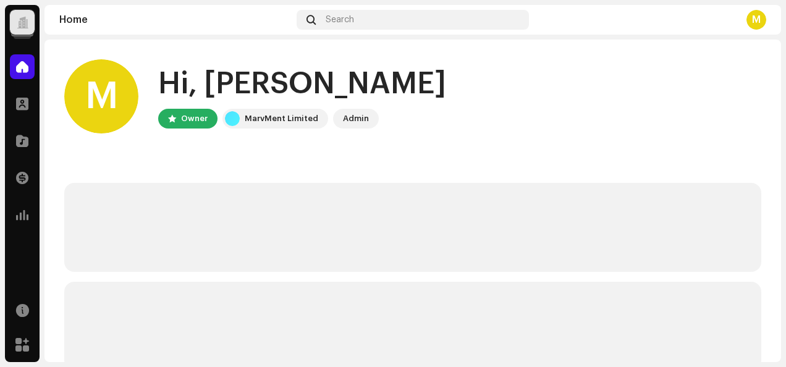
click at [20, 22] on div at bounding box center [23, 22] width 12 height 0
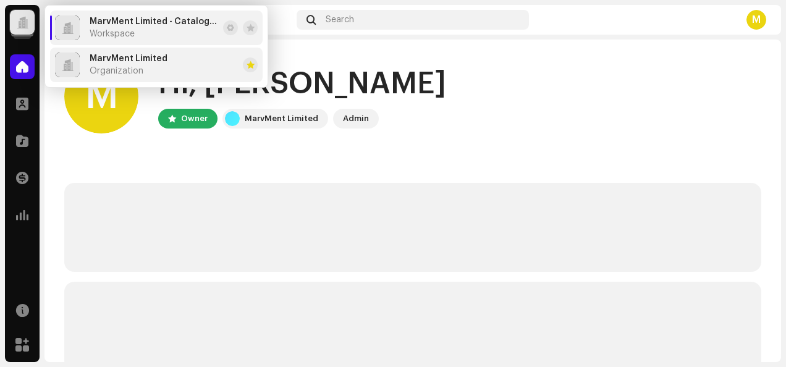
click at [112, 63] on div "MarvMent Limited Organization" at bounding box center [129, 65] width 78 height 22
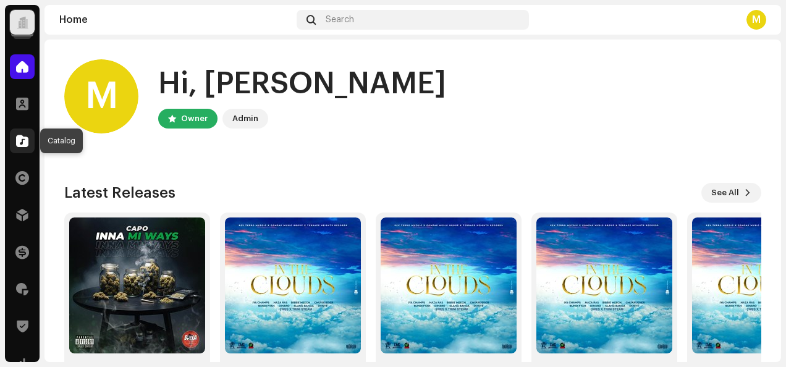
click at [23, 142] on span at bounding box center [22, 141] width 12 height 10
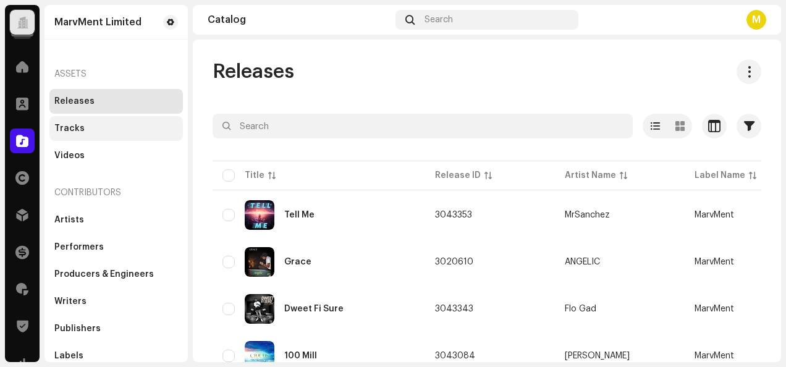
click at [69, 133] on div "Tracks" at bounding box center [69, 129] width 30 height 10
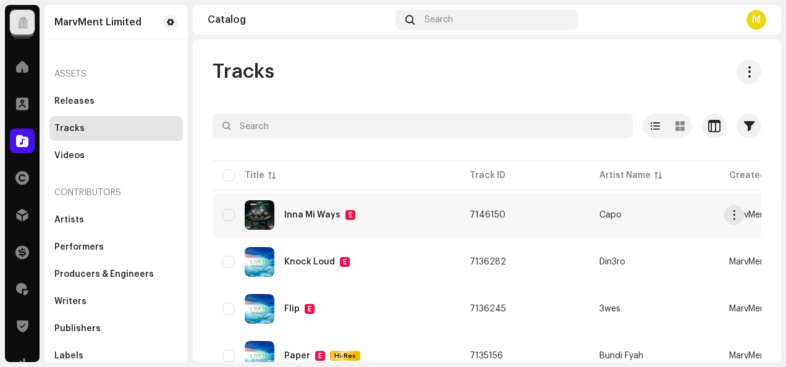
click at [387, 219] on div "Inna Mi Ways E" at bounding box center [335, 215] width 227 height 30
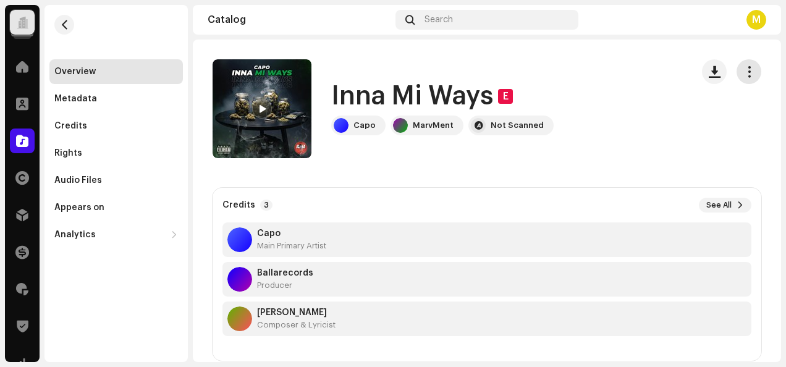
click at [743, 77] on span "button" at bounding box center [749, 72] width 12 height 10
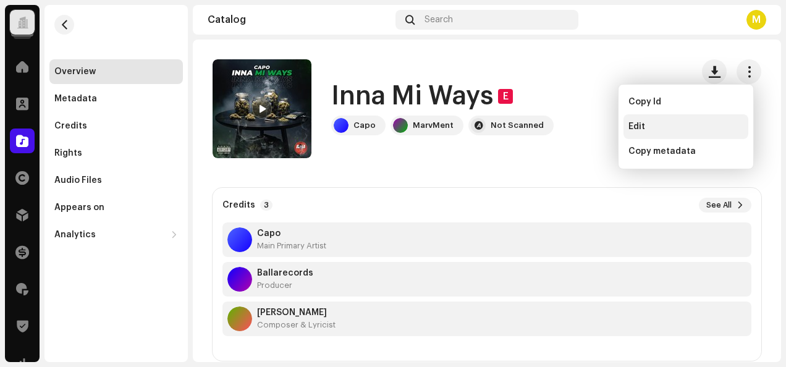
click at [652, 125] on div "Edit" at bounding box center [685, 127] width 115 height 10
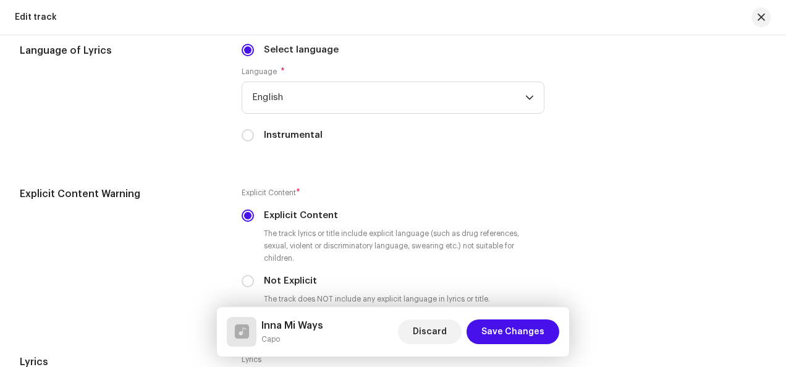
scroll to position [1941, 0]
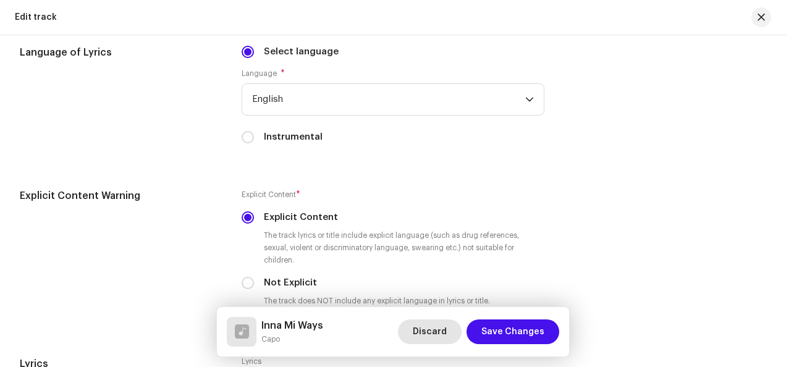
click at [431, 329] on span "Discard" at bounding box center [430, 331] width 34 height 25
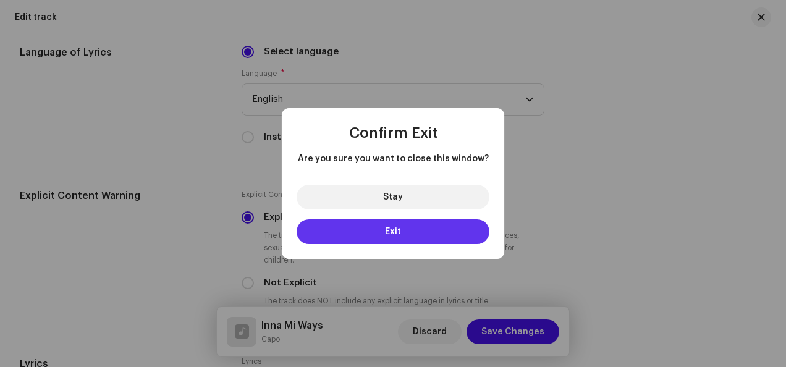
click at [402, 224] on button "Exit" at bounding box center [393, 231] width 193 height 25
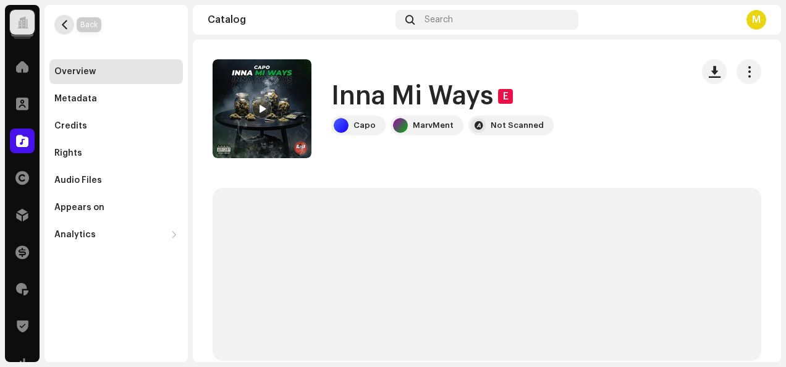
click at [67, 24] on span "button" at bounding box center [64, 25] width 9 height 10
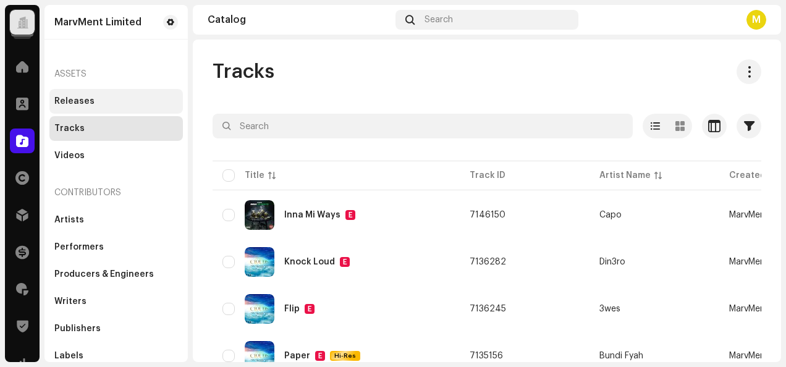
click at [80, 103] on div "Releases" at bounding box center [74, 101] width 40 height 10
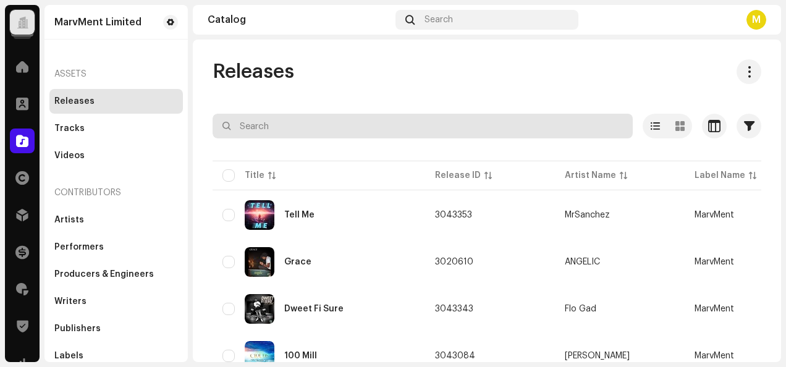
click at [327, 131] on input "text" at bounding box center [423, 126] width 420 height 25
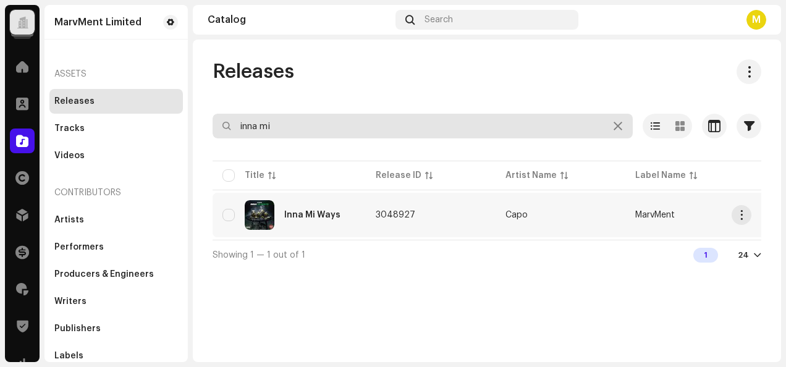
type input "inna mi"
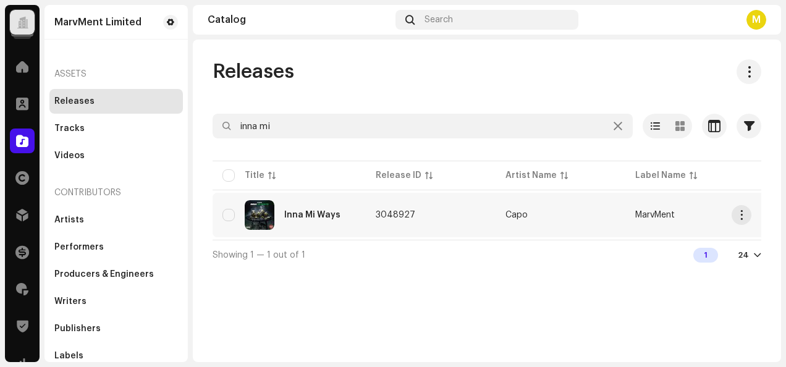
click at [429, 213] on td "3048927" at bounding box center [431, 215] width 130 height 44
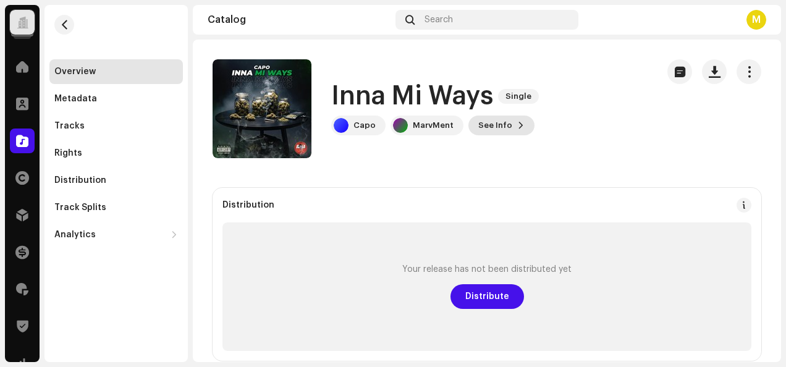
click at [502, 124] on span "See Info" at bounding box center [495, 125] width 34 height 25
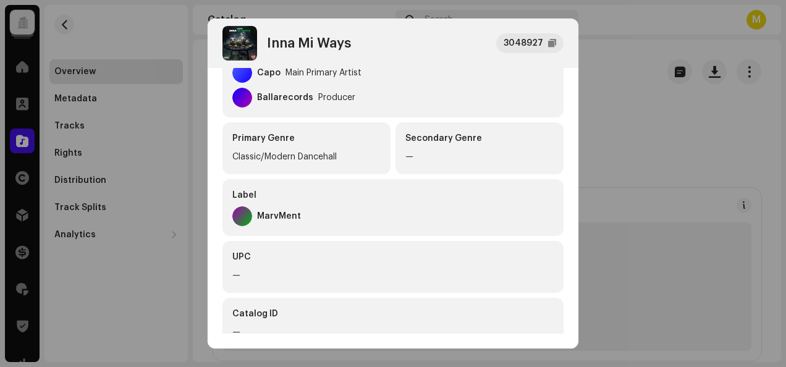
scroll to position [334, 0]
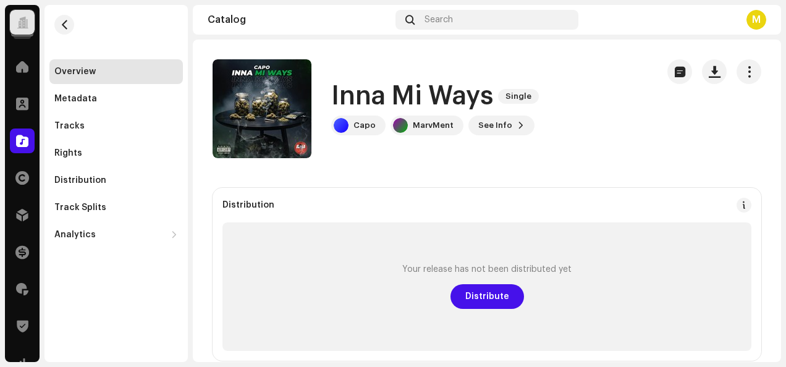
click at [607, 59] on div "Inna Mi Ways 3048927 Metadata Distribution Metadata Language English Release Ti…" at bounding box center [393, 183] width 786 height 367
click at [745, 75] on span "button" at bounding box center [749, 72] width 12 height 10
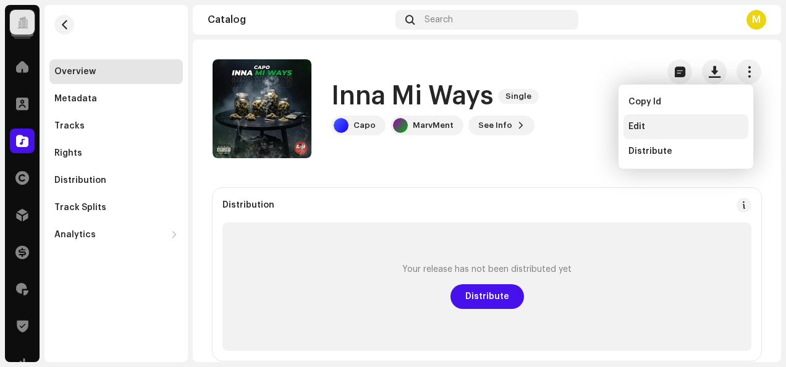
click at [643, 134] on div "Edit" at bounding box center [686, 126] width 125 height 25
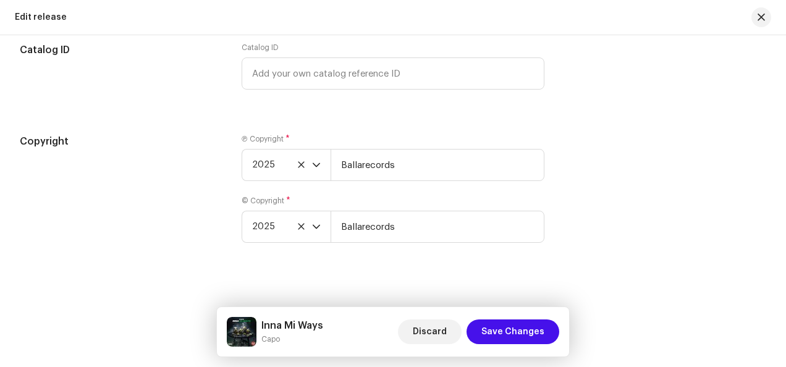
scroll to position [2058, 0]
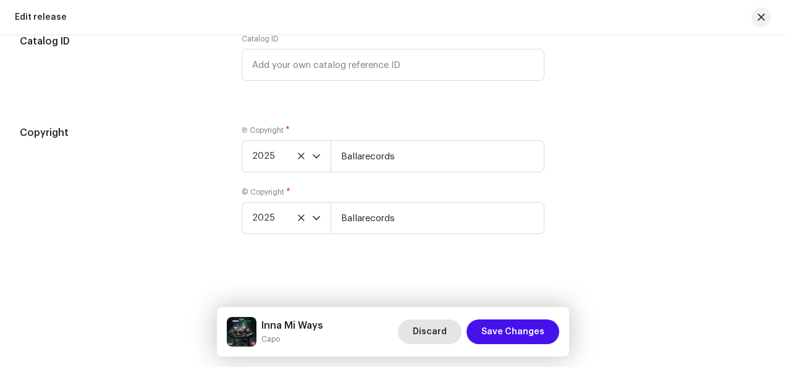
click at [427, 330] on span "Discard" at bounding box center [430, 331] width 34 height 25
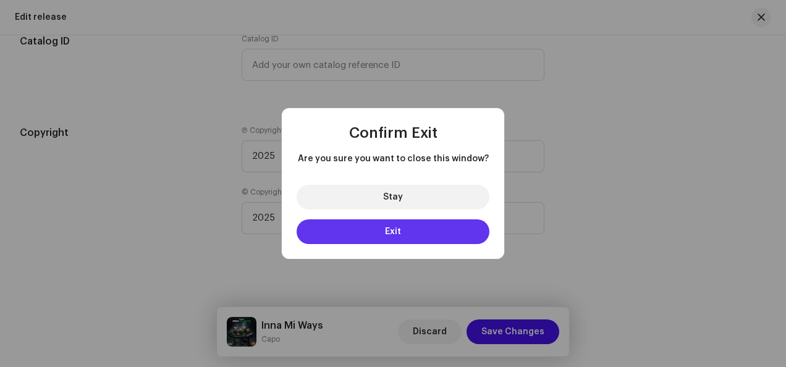
click at [426, 232] on button "Exit" at bounding box center [393, 231] width 193 height 25
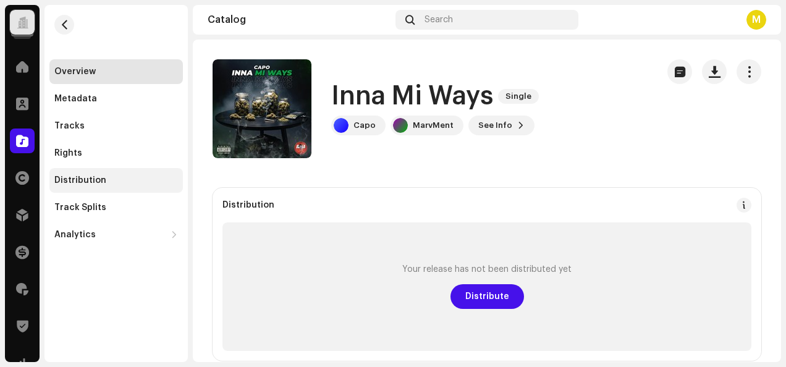
click at [77, 186] on div "Distribution" at bounding box center [115, 180] width 133 height 25
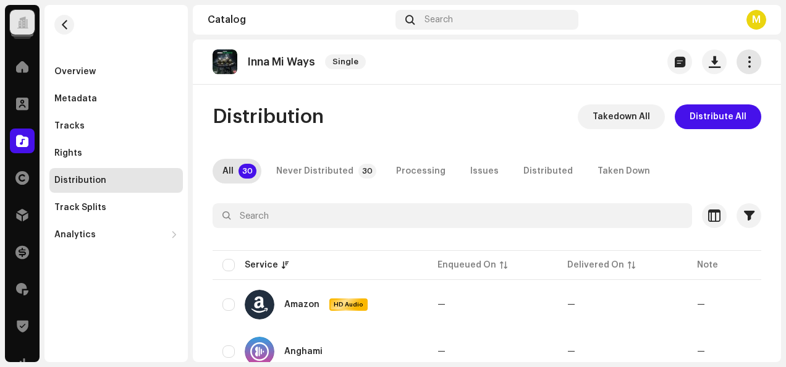
click at [751, 64] on button "button" at bounding box center [749, 61] width 25 height 25
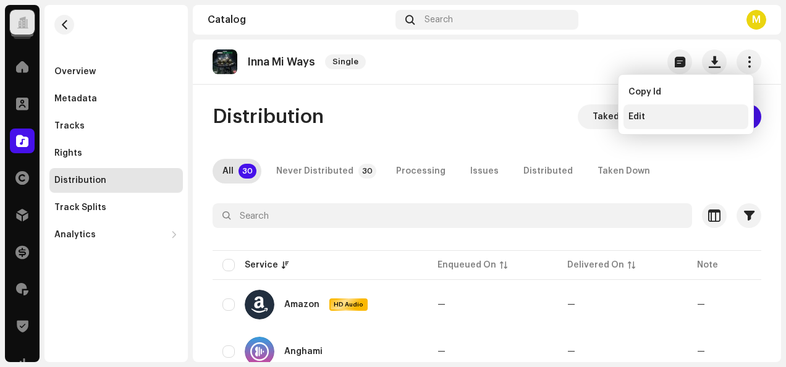
click at [652, 119] on div "Edit" at bounding box center [685, 117] width 115 height 10
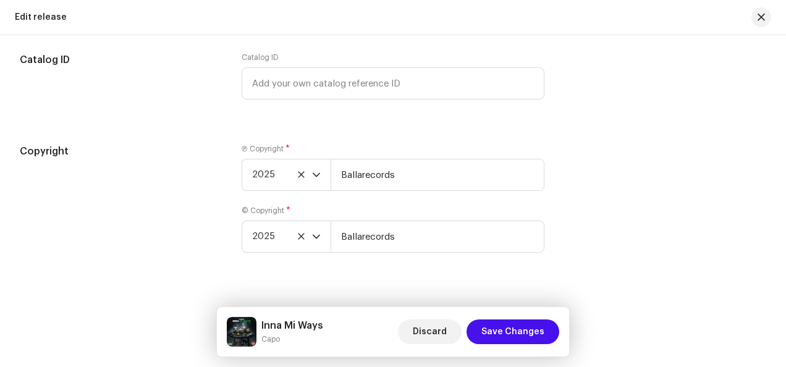
scroll to position [2058, 0]
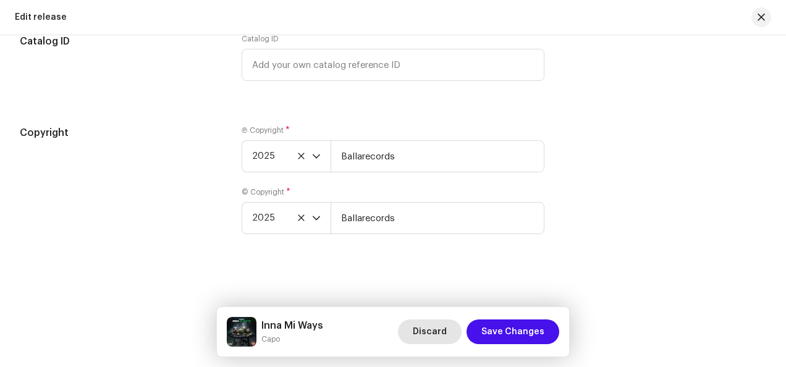
click at [434, 336] on span "Discard" at bounding box center [430, 331] width 34 height 25
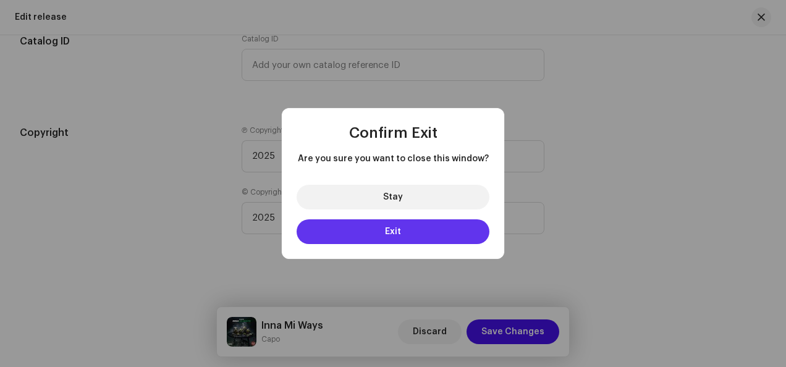
click at [424, 228] on button "Exit" at bounding box center [393, 231] width 193 height 25
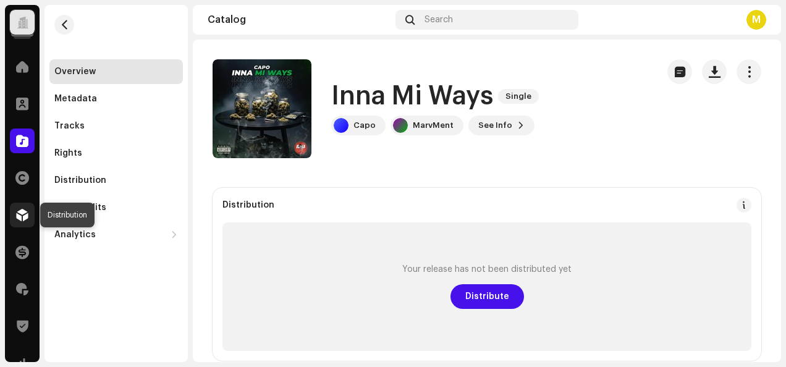
click at [21, 218] on span at bounding box center [22, 215] width 12 height 10
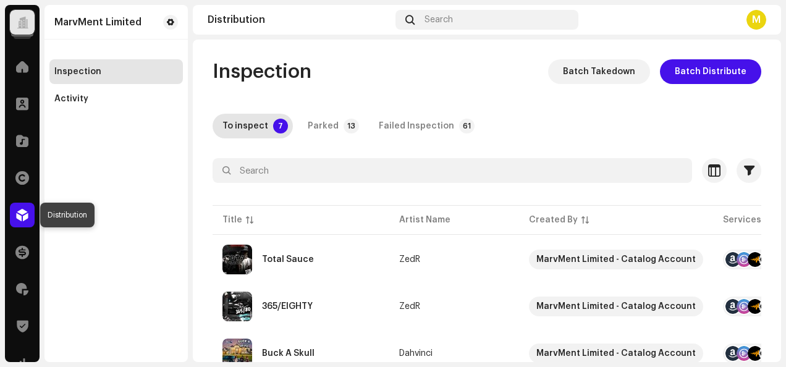
click at [24, 216] on span at bounding box center [22, 215] width 12 height 10
click at [260, 132] on div "To inspect" at bounding box center [245, 126] width 46 height 25
click at [19, 214] on span at bounding box center [22, 215] width 12 height 10
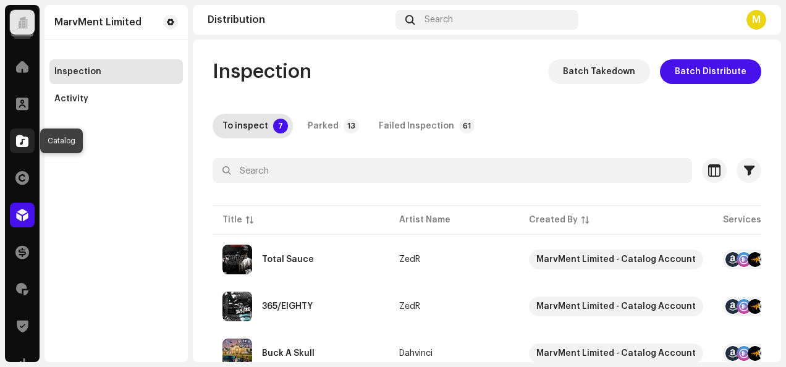
click at [19, 140] on span at bounding box center [22, 141] width 12 height 10
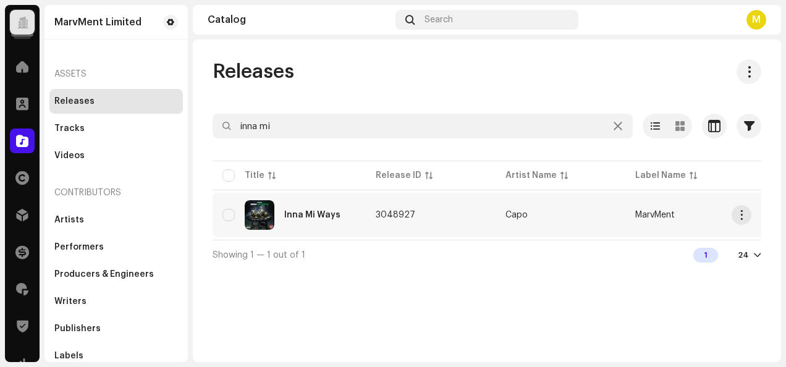
click at [606, 209] on td "Capo" at bounding box center [561, 215] width 130 height 44
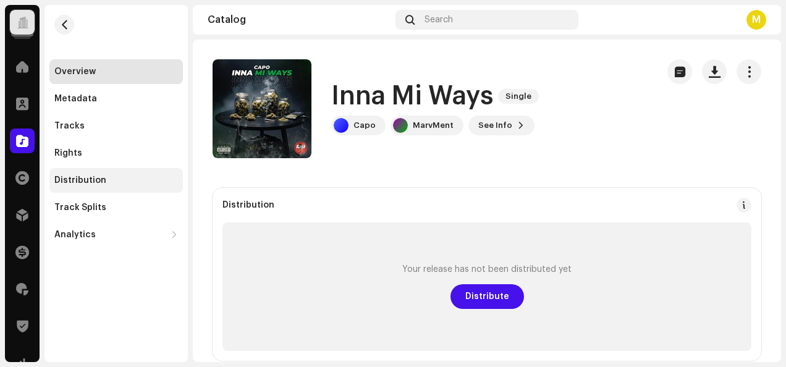
click at [69, 186] on div "Distribution" at bounding box center [115, 180] width 133 height 25
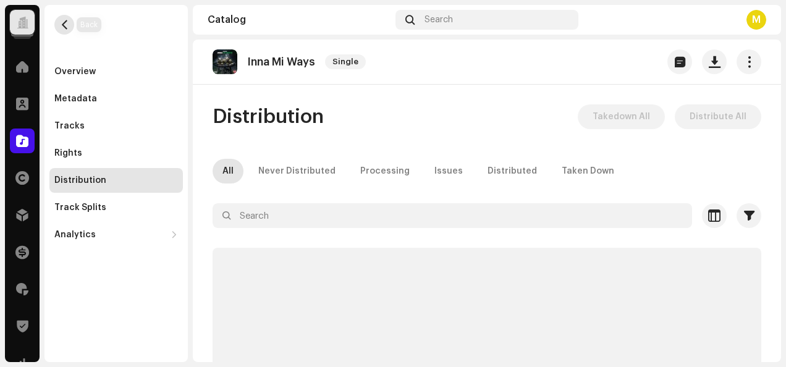
click at [65, 20] on span "button" at bounding box center [64, 25] width 9 height 10
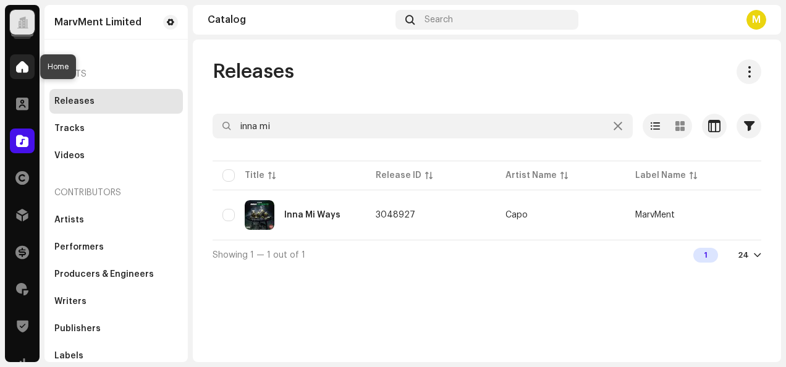
click at [22, 69] on span at bounding box center [22, 67] width 12 height 10
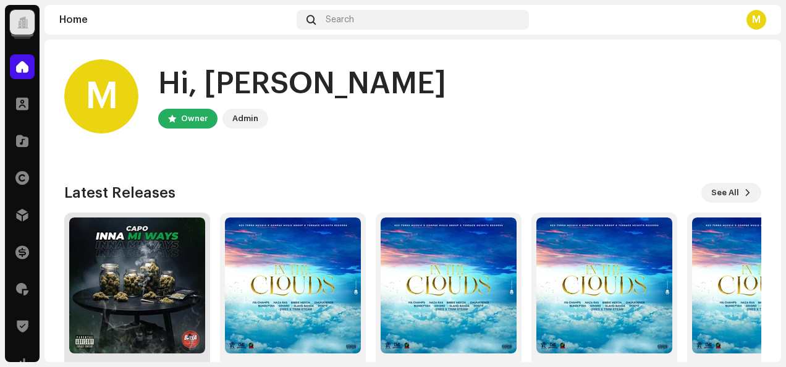
click at [154, 285] on img at bounding box center [137, 286] width 136 height 136
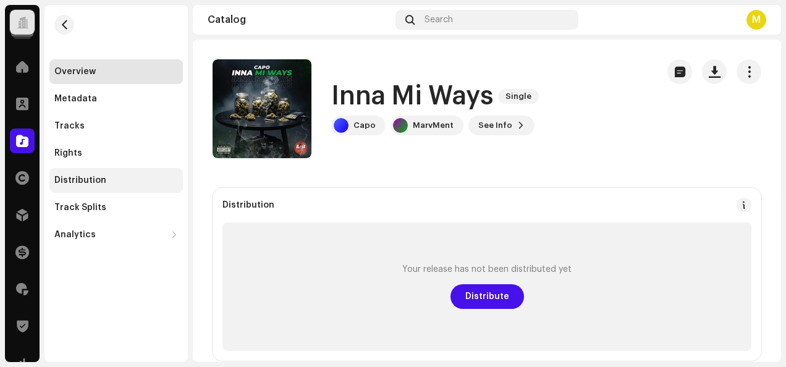
click at [85, 180] on div "Distribution" at bounding box center [80, 180] width 52 height 10
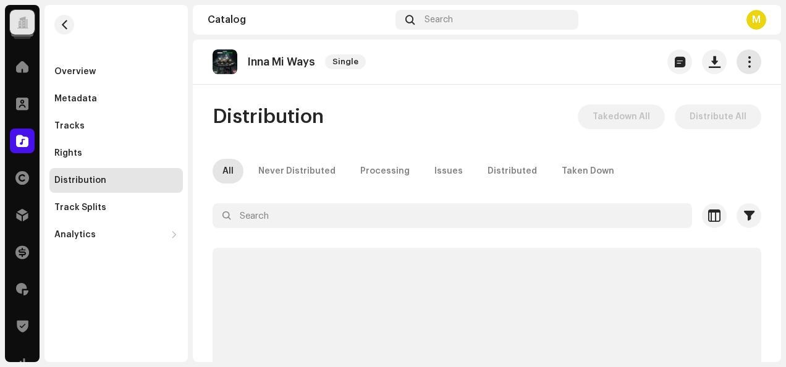
click at [746, 64] on span "button" at bounding box center [749, 62] width 12 height 10
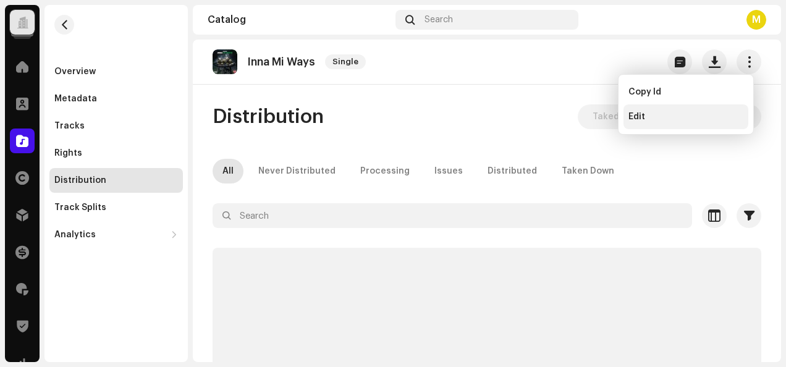
click at [661, 120] on div "Edit" at bounding box center [685, 117] width 115 height 10
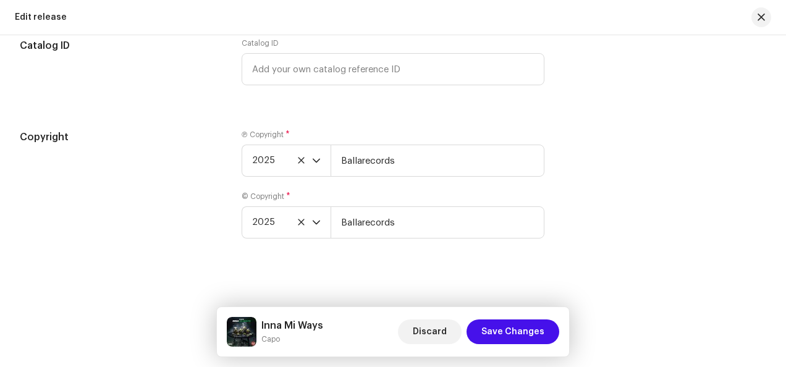
scroll to position [2058, 0]
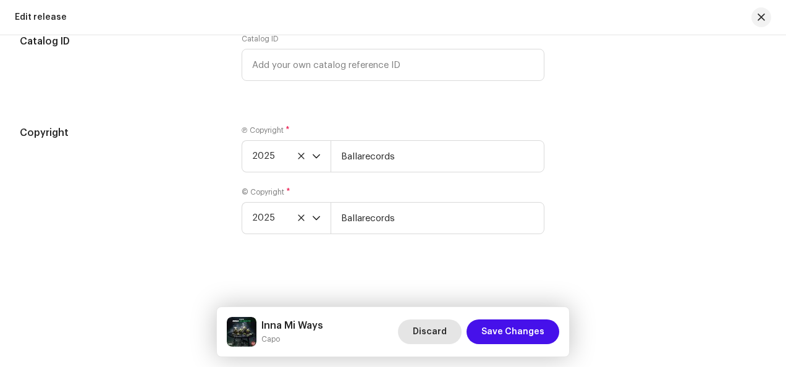
click at [438, 332] on span "Discard" at bounding box center [430, 331] width 34 height 25
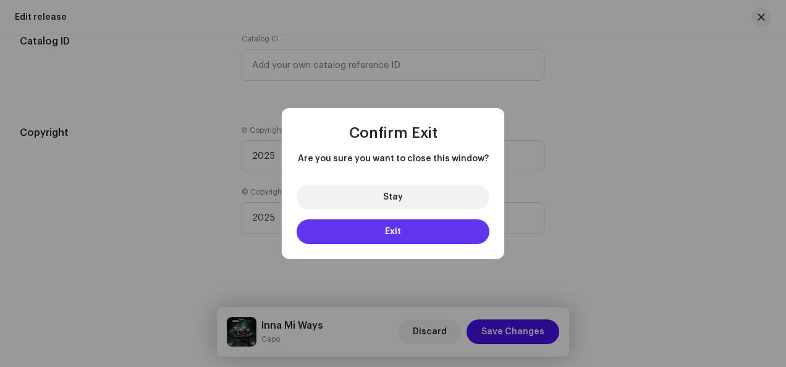
click at [450, 232] on button "Exit" at bounding box center [393, 231] width 193 height 25
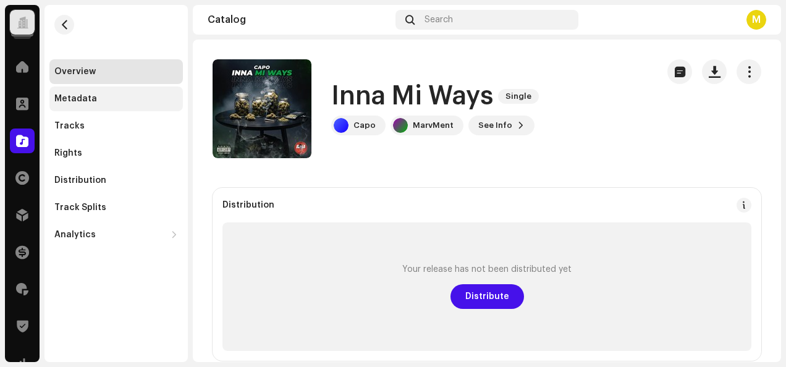
click at [73, 102] on div "Metadata" at bounding box center [75, 99] width 43 height 10
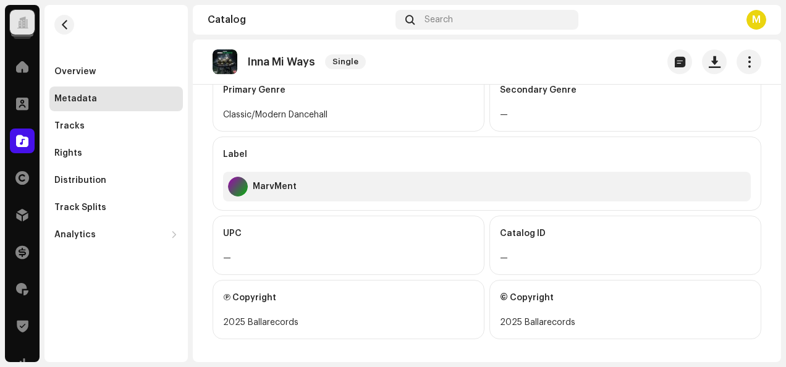
scroll to position [465, 0]
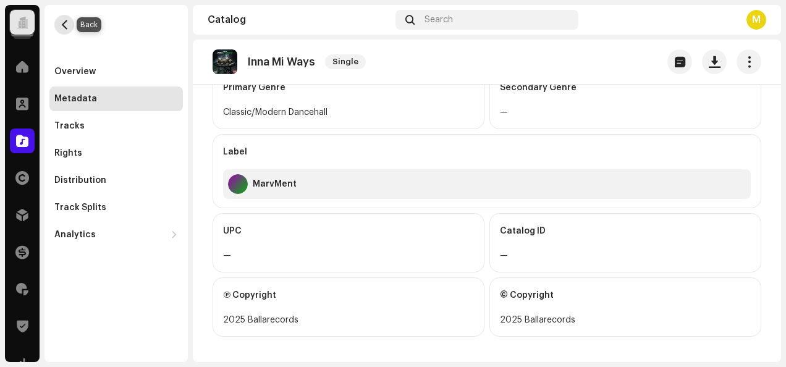
click at [67, 21] on span "button" at bounding box center [64, 25] width 9 height 10
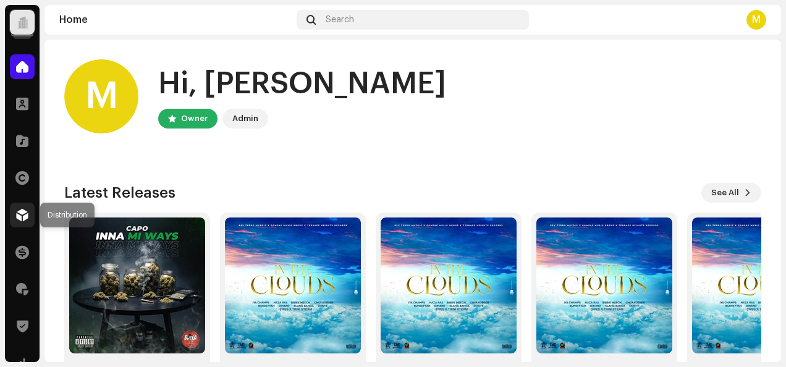
click at [15, 224] on div at bounding box center [22, 215] width 25 height 25
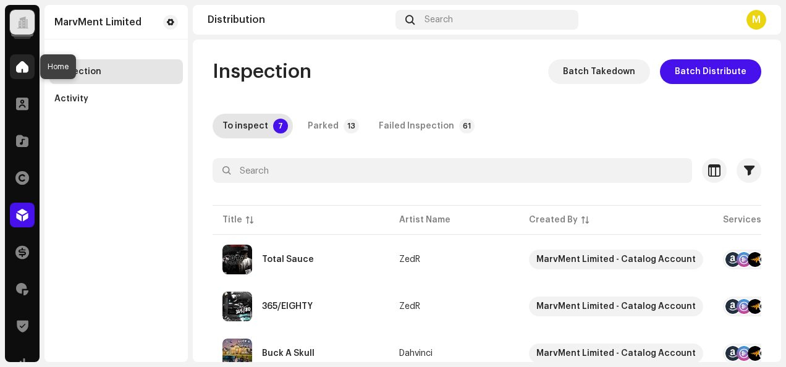
click at [28, 64] on div at bounding box center [22, 66] width 25 height 25
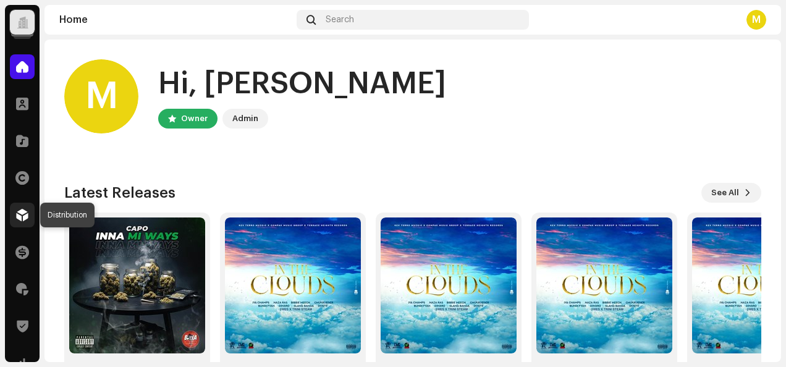
click at [28, 221] on div at bounding box center [22, 215] width 25 height 25
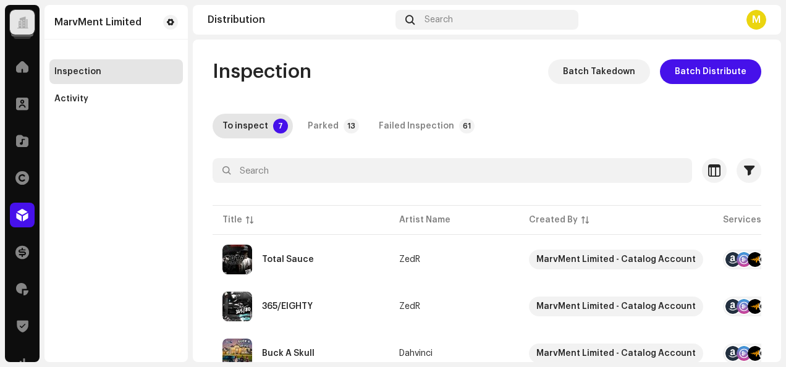
click at [27, 22] on div at bounding box center [23, 22] width 12 height 0
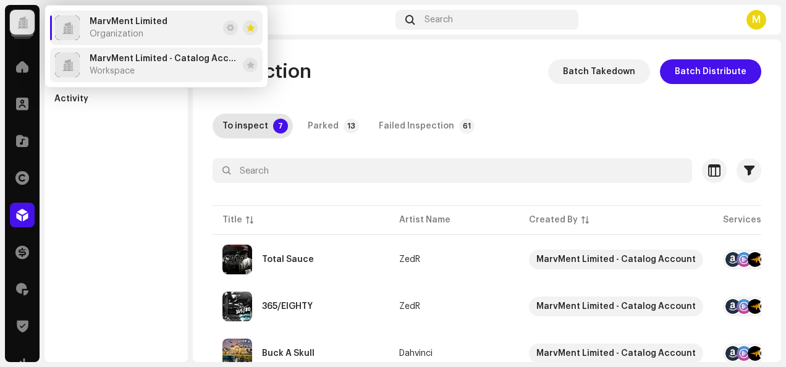
click at [152, 72] on div "MarvMent Limited - Catalog Account Workspace" at bounding box center [164, 65] width 148 height 22
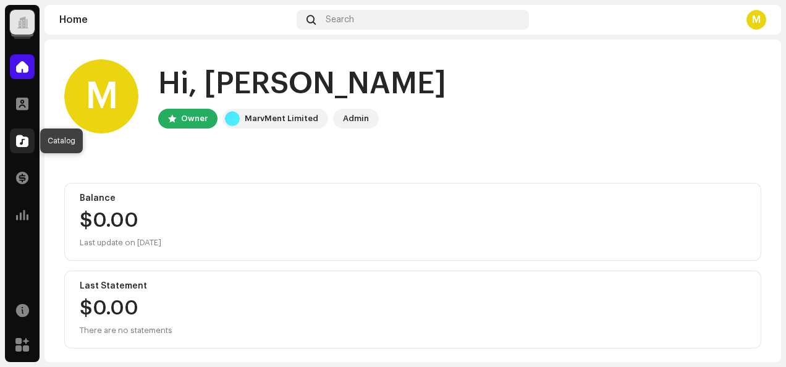
click at [26, 143] on span at bounding box center [22, 141] width 12 height 10
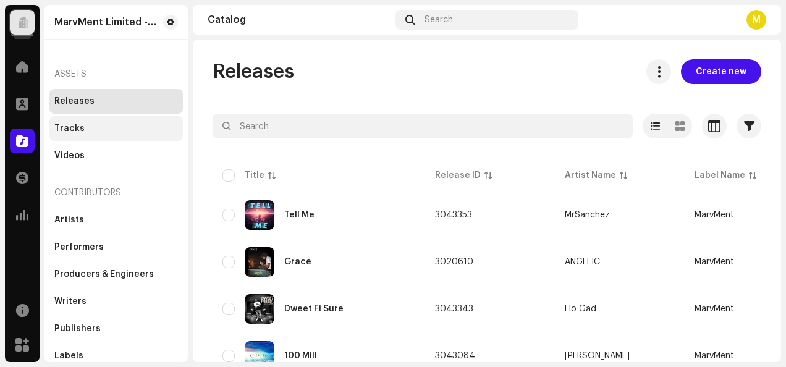
click at [115, 129] on div "Tracks" at bounding box center [116, 129] width 124 height 10
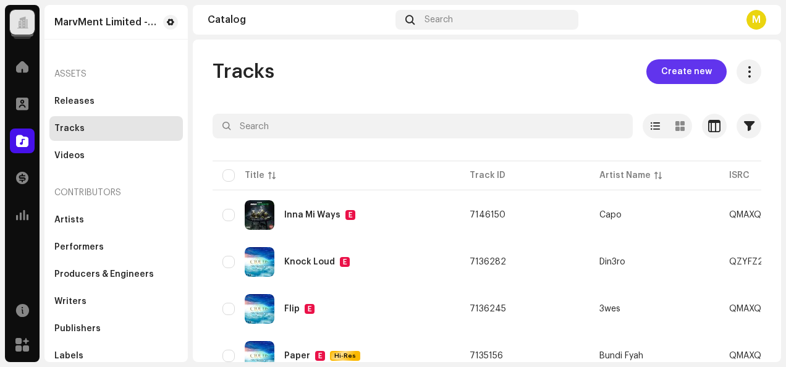
click at [690, 71] on span "Create new" at bounding box center [686, 71] width 51 height 25
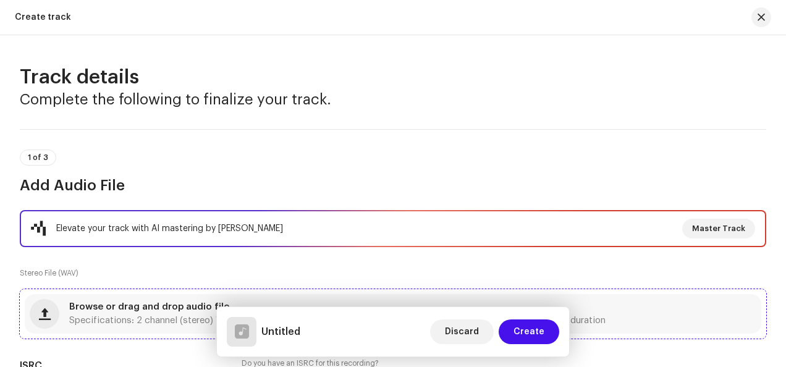
click at [159, 321] on span "Specifications: 2 channel (stereo) WAV format, 16-24 bit depth, 44.1 kHz minimu…" at bounding box center [337, 320] width 536 height 9
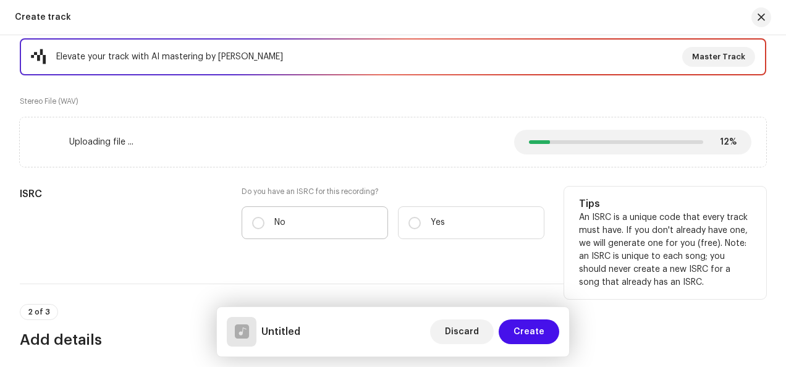
scroll to position [185, 0]
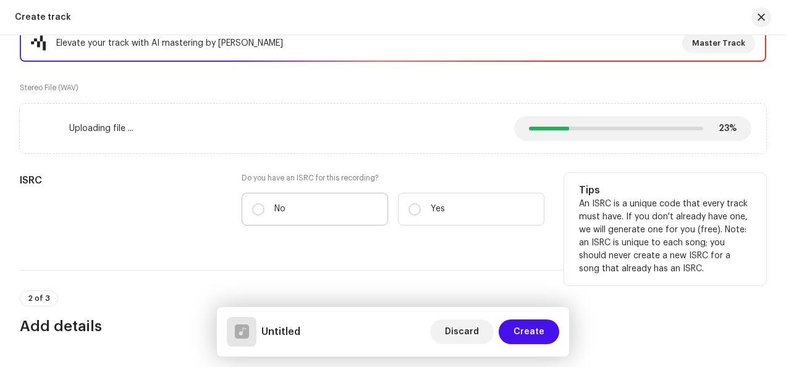
click at [313, 208] on label "No" at bounding box center [315, 209] width 146 height 33
click at [264, 208] on input "No" at bounding box center [258, 209] width 12 height 12
radio input "true"
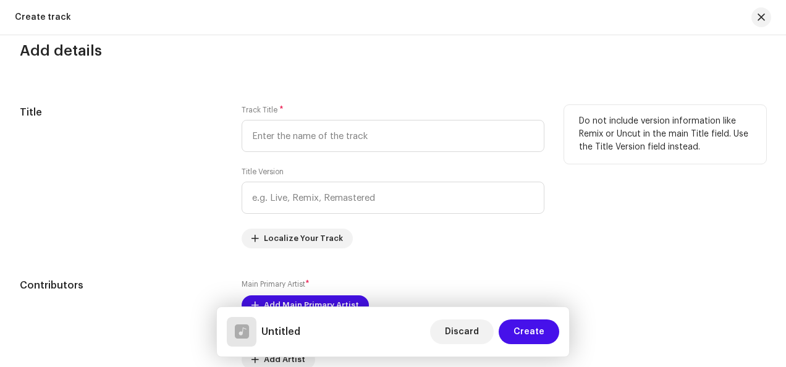
scroll to position [495, 0]
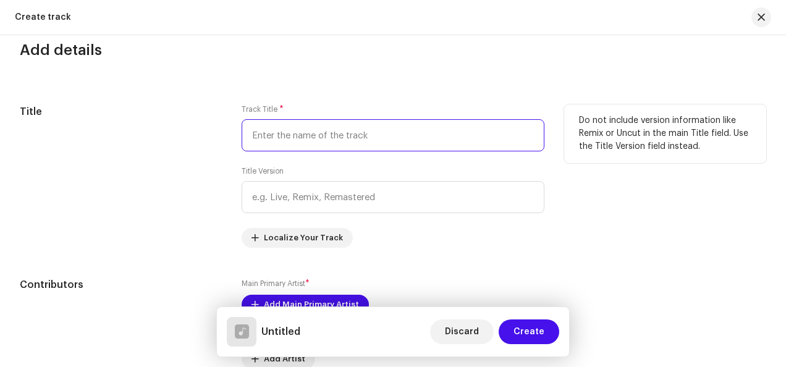
click at [328, 125] on input "text" at bounding box center [393, 135] width 303 height 32
paste input "Bright Life"
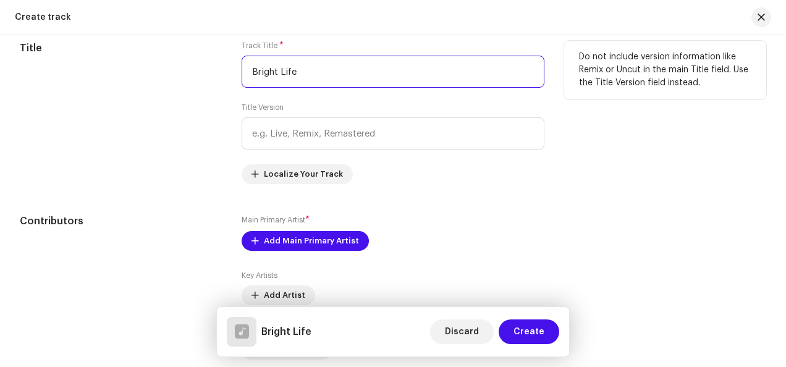
scroll to position [618, 0]
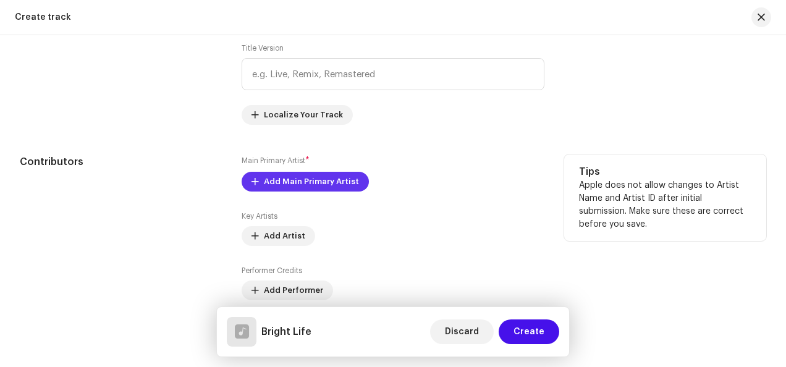
type input "Bright Life"
click at [326, 180] on span "Add Main Primary Artist" at bounding box center [311, 181] width 95 height 25
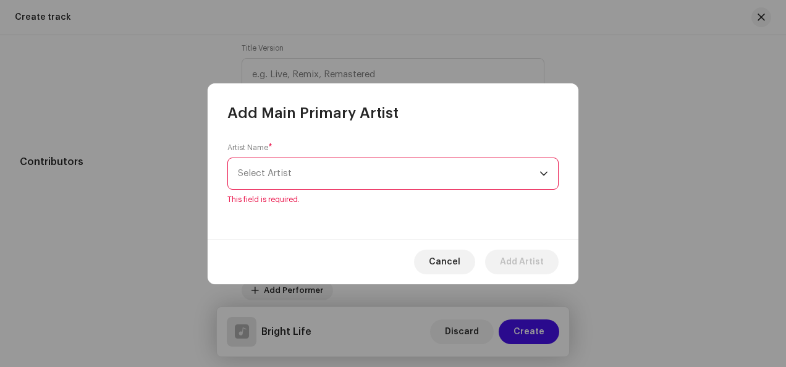
click at [451, 178] on span "Select Artist" at bounding box center [389, 173] width 302 height 31
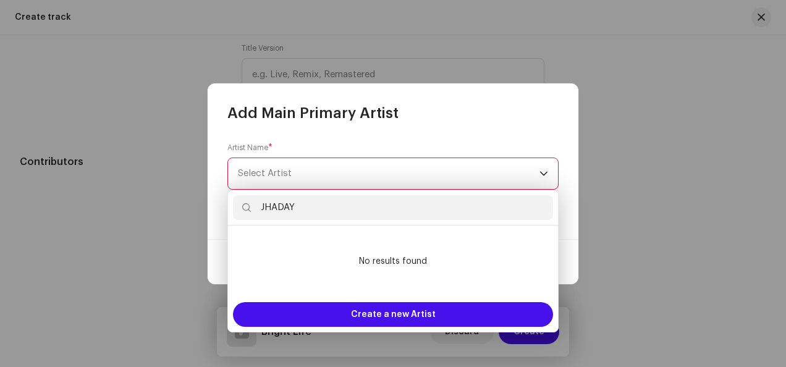
scroll to position [0, 0]
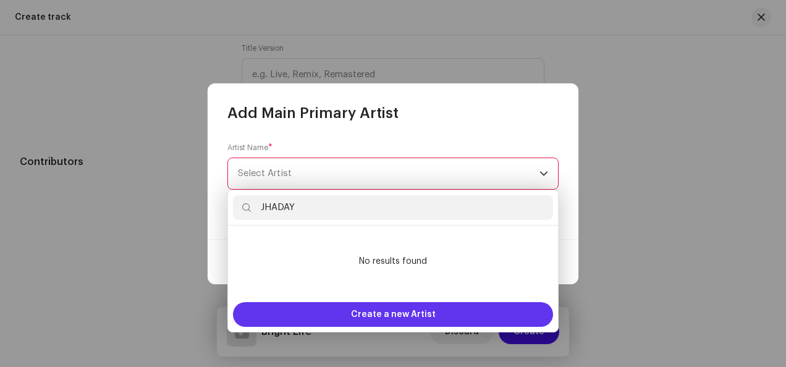
type input "JHADAY"
click at [389, 309] on span "Create a new Artist" at bounding box center [393, 314] width 85 height 25
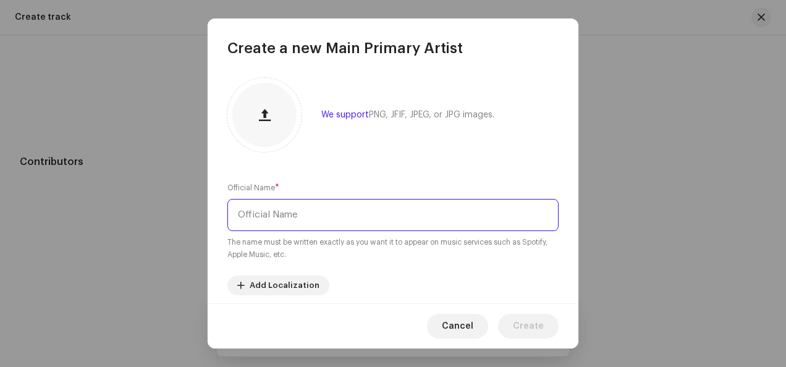
click at [386, 227] on input "text" at bounding box center [392, 215] width 331 height 32
paste input "JHADAY"
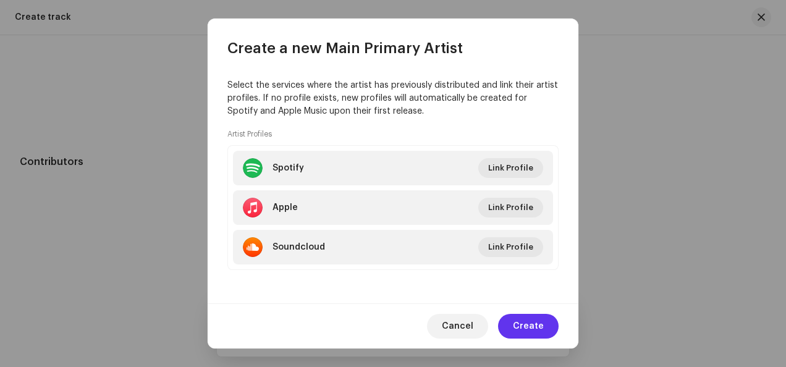
type input "JHADAY"
click at [546, 330] on button "Create" at bounding box center [528, 326] width 61 height 25
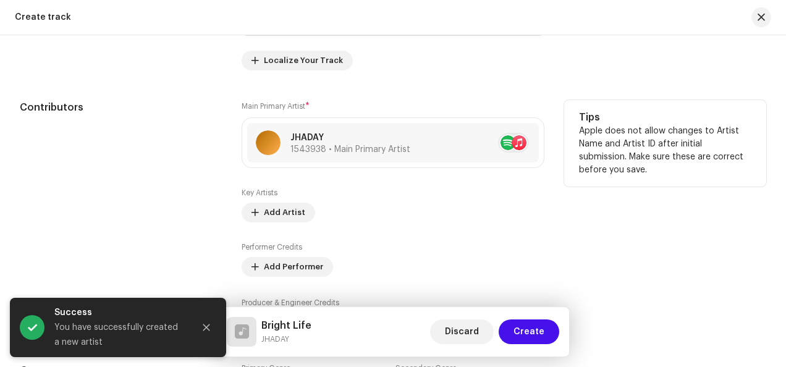
scroll to position [742, 0]
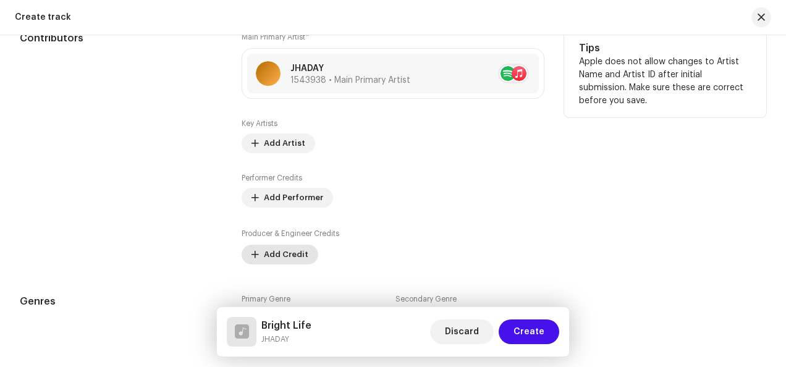
click at [298, 255] on span "Add Credit" at bounding box center [286, 254] width 44 height 25
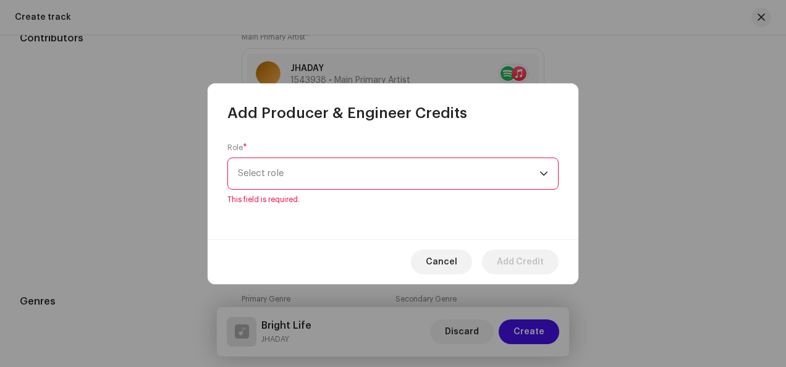
click at [434, 172] on span "Select role" at bounding box center [389, 173] width 302 height 31
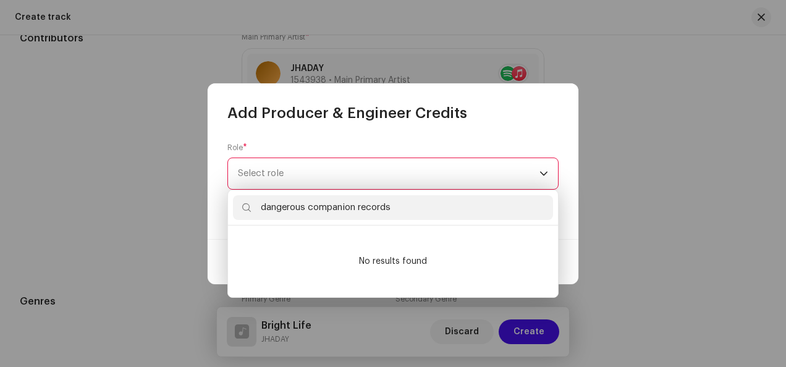
type input "dangerous companion records"
click at [497, 125] on div "Role * Select role This field is required." at bounding box center [393, 181] width 371 height 116
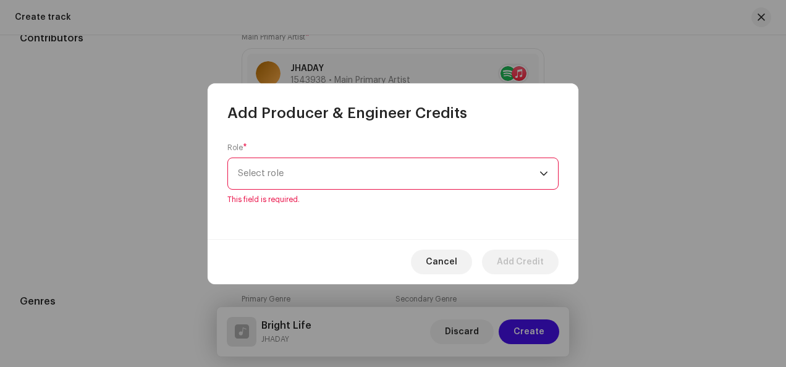
click at [376, 172] on span "Select role" at bounding box center [389, 173] width 302 height 31
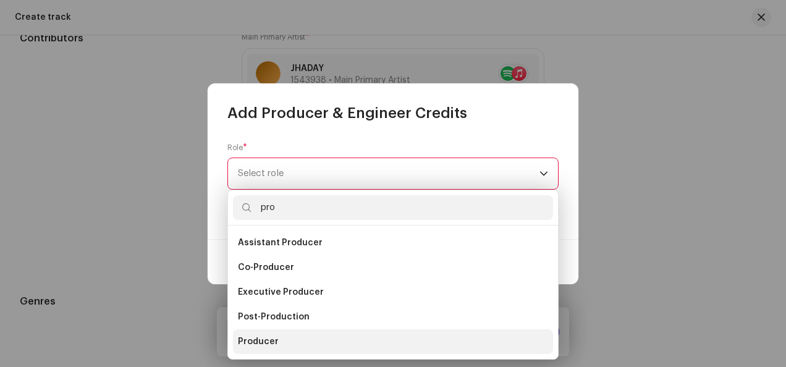
type input "pro"
click at [269, 340] on span "Producer" at bounding box center [258, 342] width 41 height 12
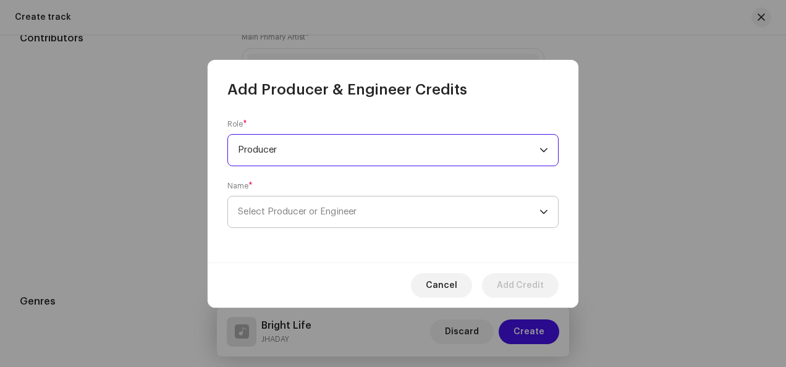
click at [336, 209] on span "Select Producer or Engineer" at bounding box center [297, 211] width 119 height 9
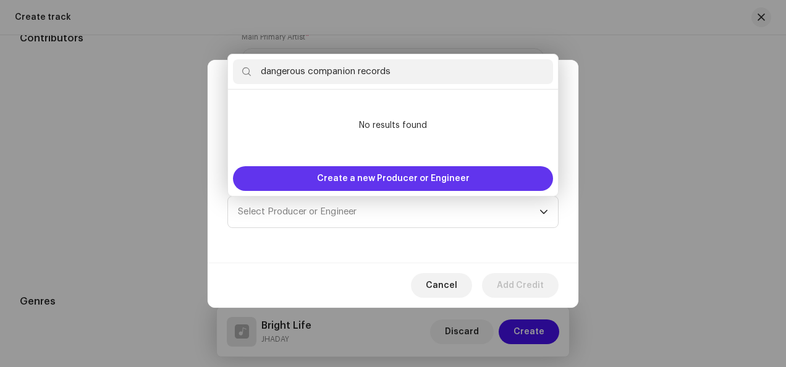
type input "dangerous companion records"
click at [417, 178] on span "Create a new Producer or Engineer" at bounding box center [393, 178] width 153 height 25
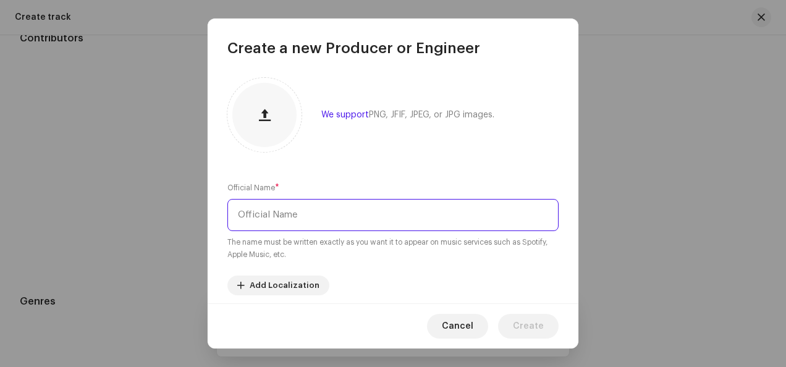
click at [343, 219] on input "text" at bounding box center [392, 215] width 331 height 32
paste input "dangerous companion records"
drag, startPoint x: 244, startPoint y: 213, endPoint x: 225, endPoint y: 219, distance: 20.1
click at [225, 219] on div "We support PNG, JFIF, JPEG, or JPG images. Official Name * dangerous companion …" at bounding box center [393, 181] width 371 height 246
click at [288, 216] on input "Dangerous companion records" at bounding box center [392, 215] width 331 height 32
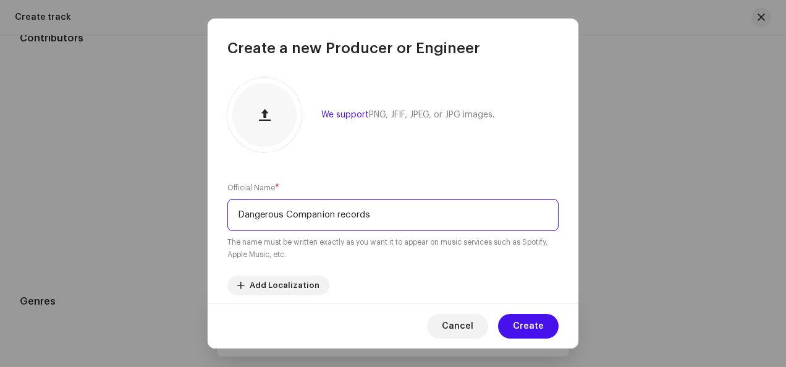
click at [341, 216] on input "Dangerous Companion records" at bounding box center [392, 215] width 331 height 32
type input "Dangerous Companion Records"
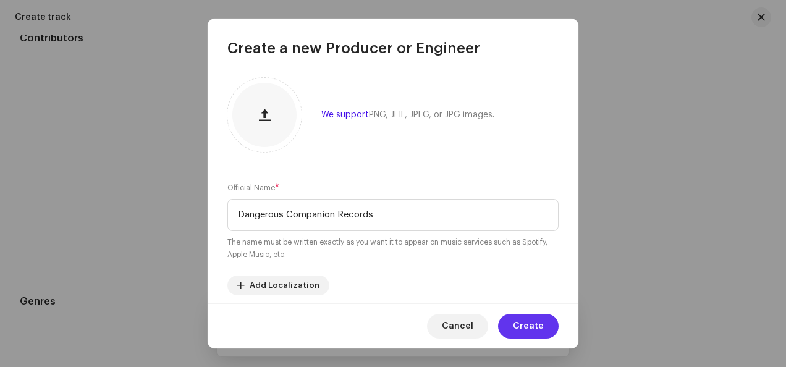
click at [515, 321] on button "Create" at bounding box center [528, 326] width 61 height 25
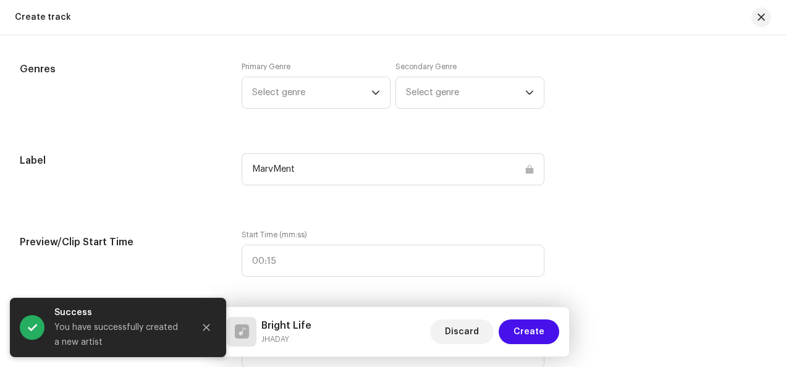
scroll to position [1051, 0]
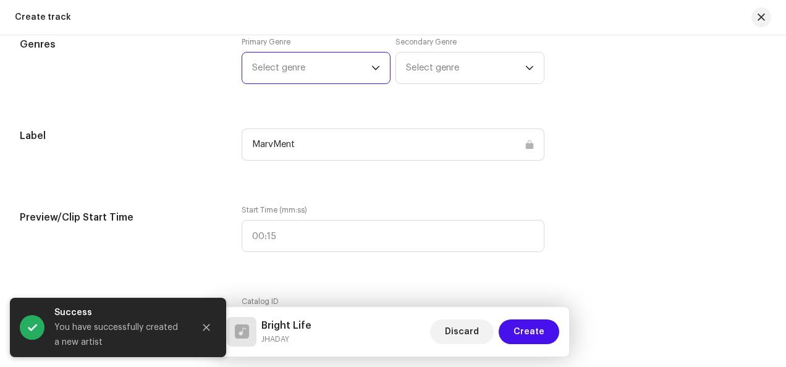
click at [346, 66] on span "Select genre" at bounding box center [311, 68] width 119 height 31
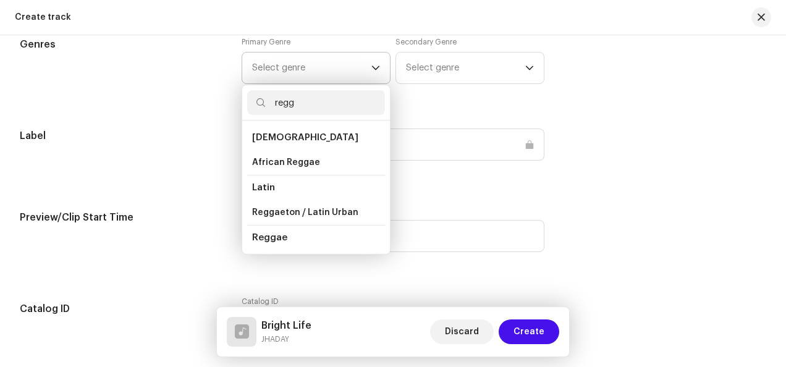
type input "regg"
click at [292, 232] on li "Reggae" at bounding box center [316, 237] width 138 height 25
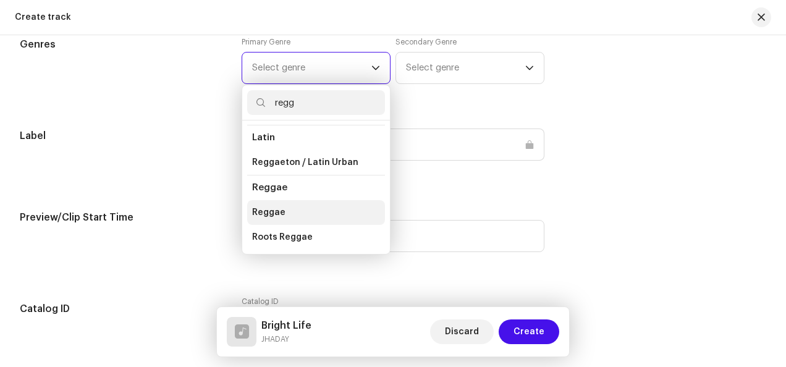
click at [294, 206] on li "Reggae" at bounding box center [316, 212] width 138 height 25
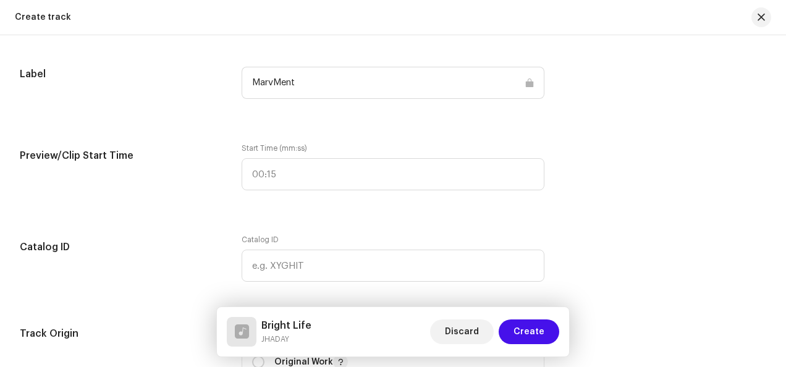
scroll to position [1236, 0]
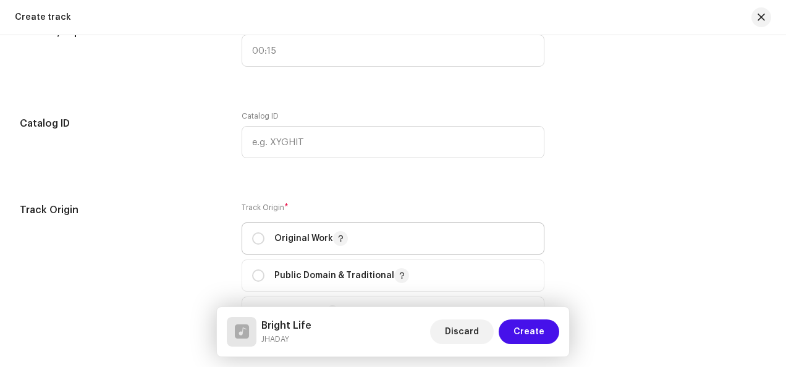
click at [306, 232] on p "Original Work" at bounding box center [311, 238] width 74 height 15
radio input "true"
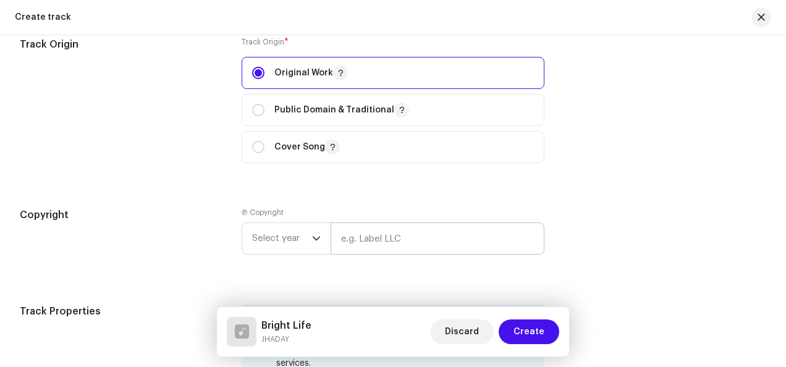
scroll to position [1421, 0]
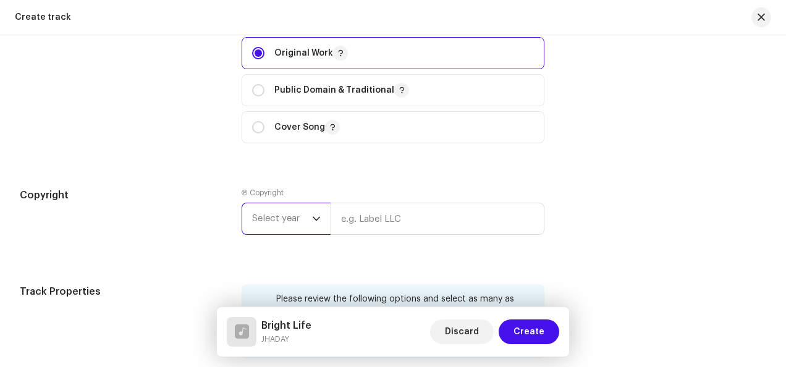
click at [273, 213] on span "Select year" at bounding box center [282, 218] width 60 height 31
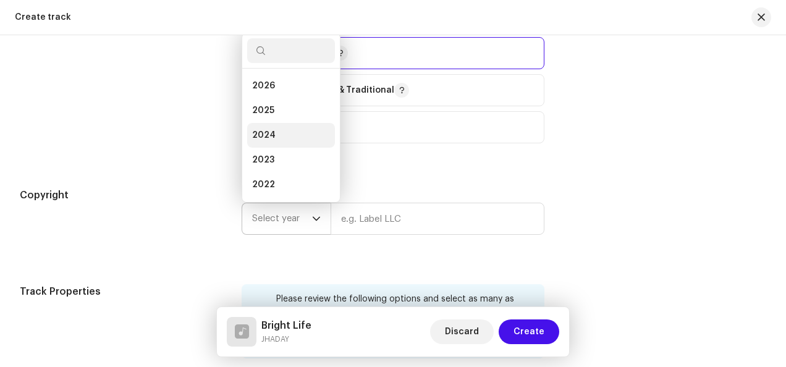
scroll to position [20, 0]
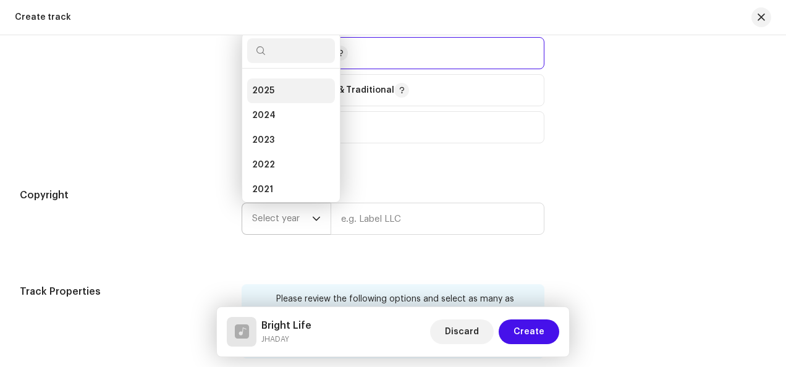
click at [283, 89] on li "2025" at bounding box center [291, 90] width 88 height 25
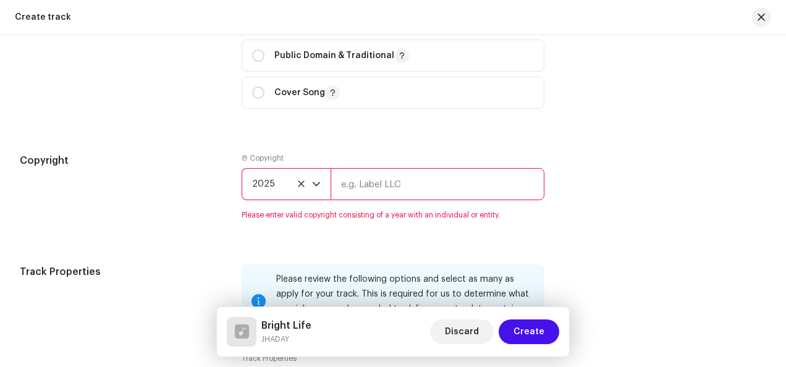
scroll to position [1483, 0]
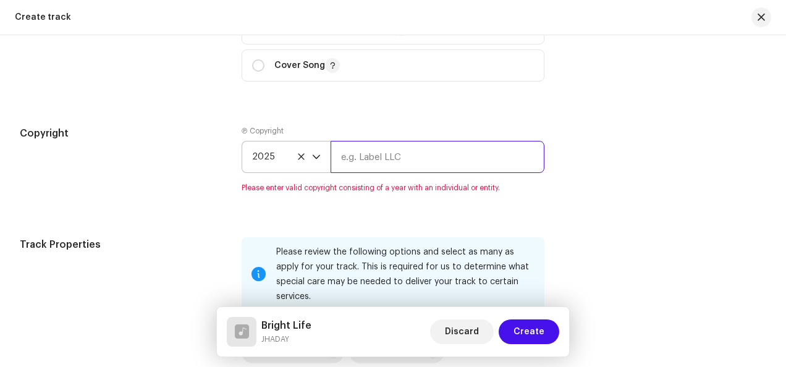
click at [455, 152] on input "text" at bounding box center [438, 157] width 214 height 32
paste input "dangerous companion records"
type input "Dangerous Companion Records"
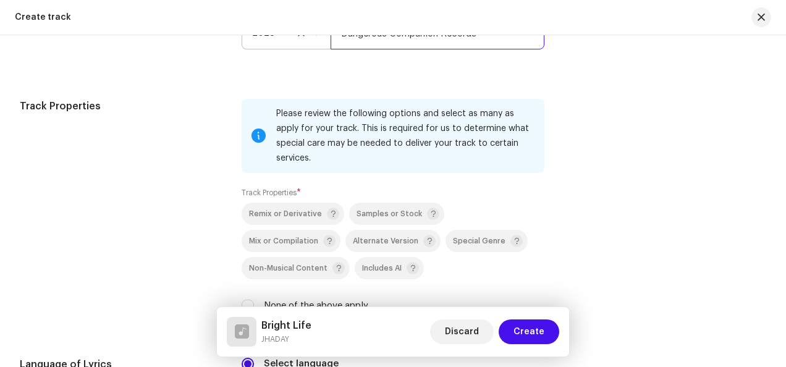
scroll to position [1730, 0]
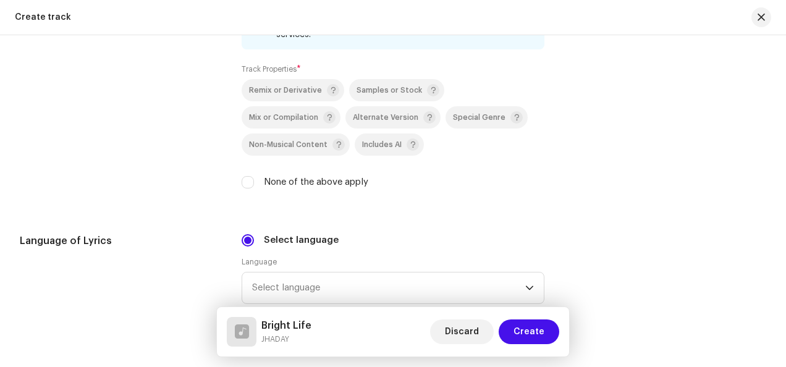
click at [304, 180] on label "None of the above apply" at bounding box center [316, 182] width 104 height 14
click at [254, 180] on input "None of the above apply" at bounding box center [248, 182] width 12 height 12
checkbox input "true"
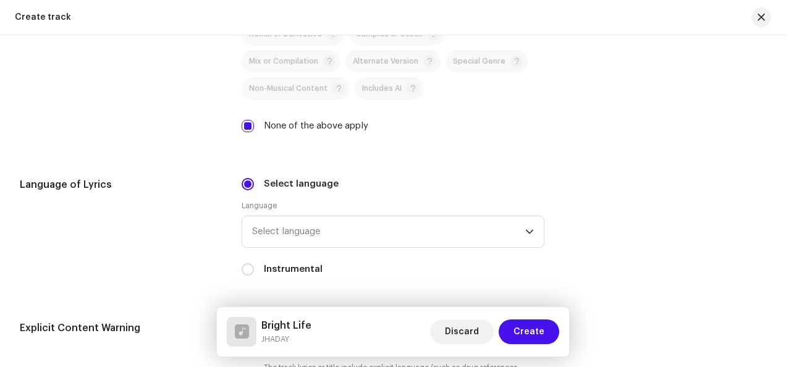
scroll to position [1854, 0]
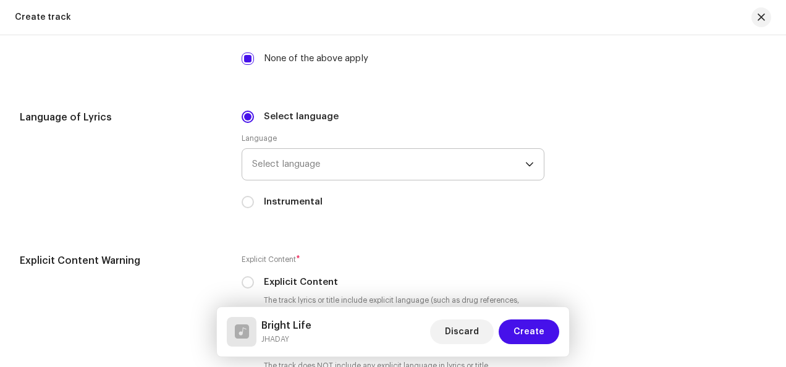
click at [350, 163] on span "Select language" at bounding box center [388, 164] width 273 height 31
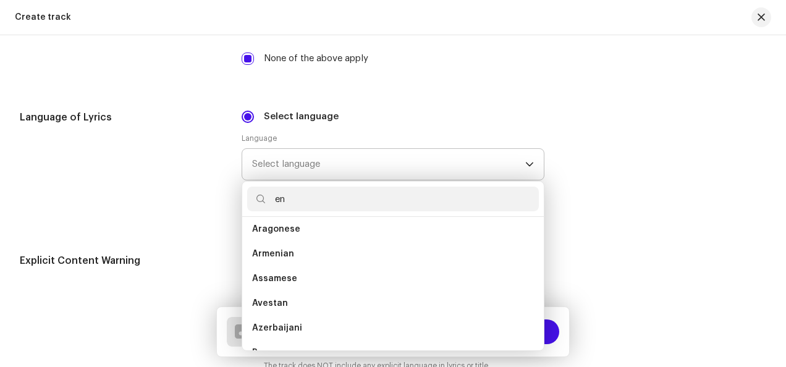
scroll to position [0, 0]
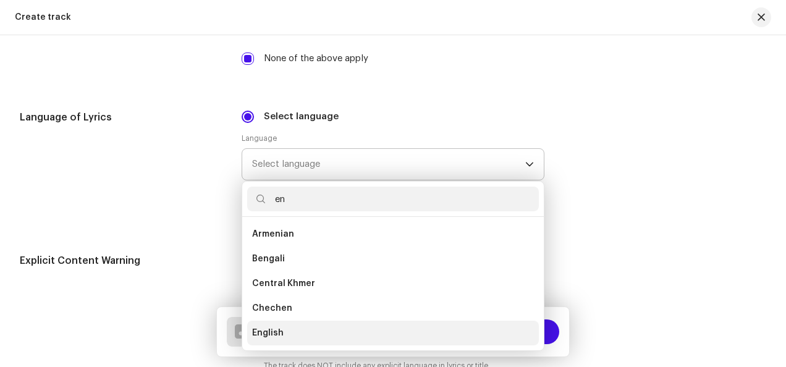
type input "en"
click at [289, 326] on li "English" at bounding box center [393, 333] width 292 height 25
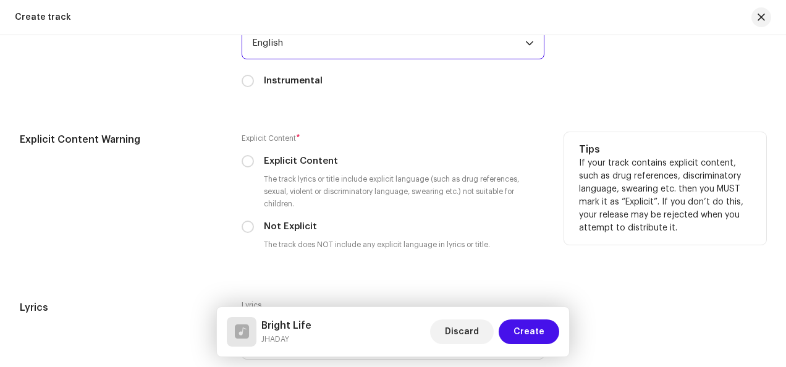
scroll to position [1977, 0]
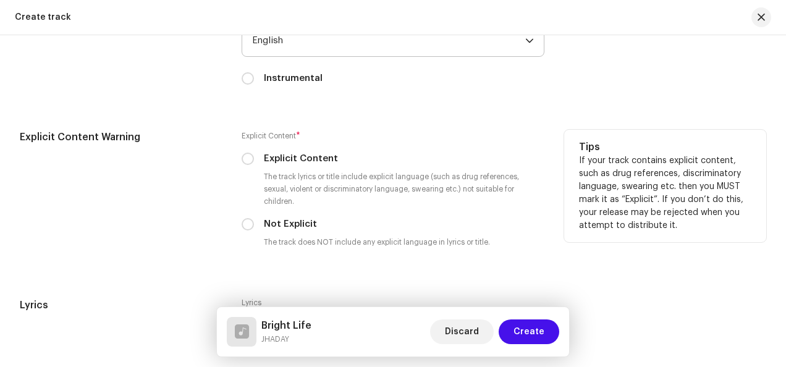
click at [277, 219] on label "Not Explicit" at bounding box center [290, 225] width 53 height 14
click at [254, 219] on input "Not Explicit" at bounding box center [248, 224] width 12 height 12
radio input "true"
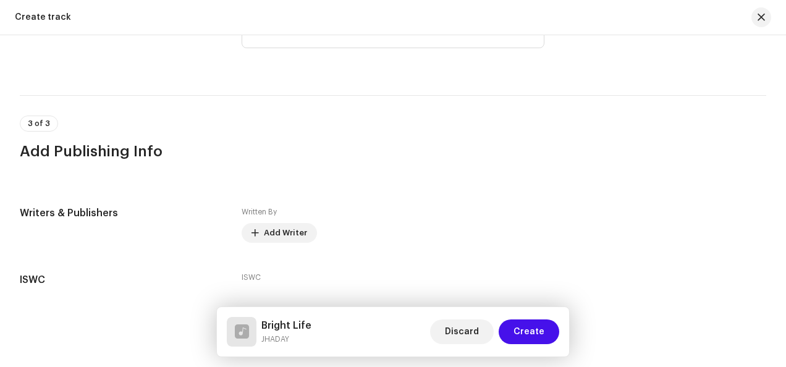
scroll to position [2362, 0]
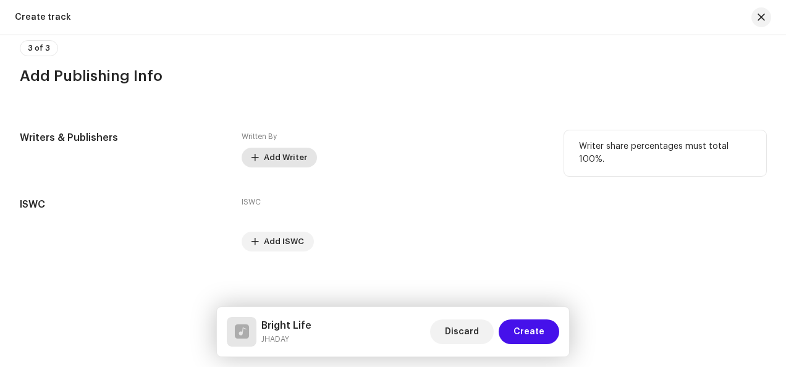
click at [288, 156] on span "Add Writer" at bounding box center [285, 157] width 43 height 25
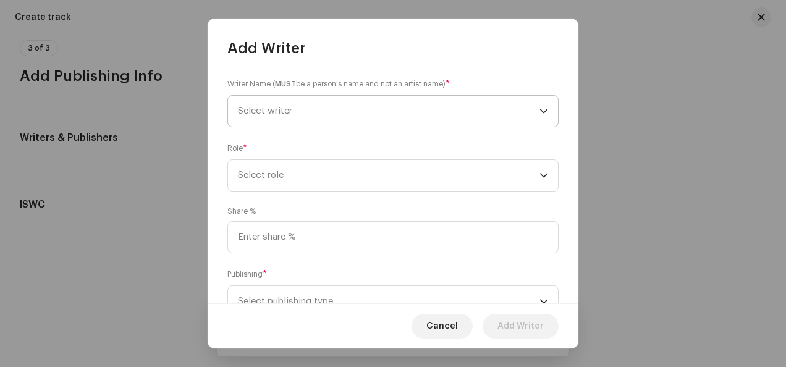
click at [455, 111] on span "Select writer" at bounding box center [389, 111] width 302 height 31
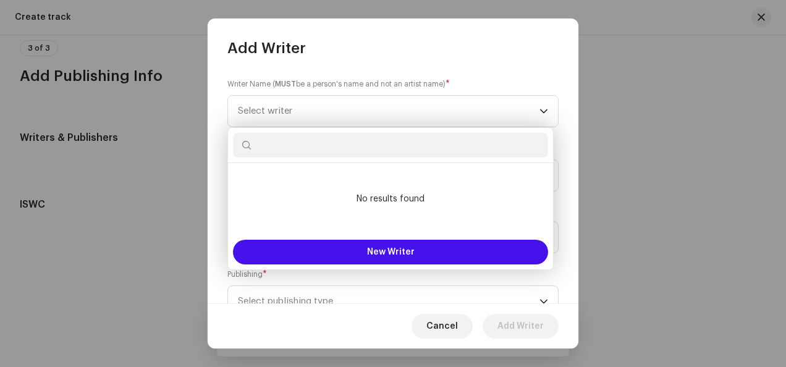
click at [319, 147] on input "text" at bounding box center [390, 145] width 315 height 25
paste input "corie williams"
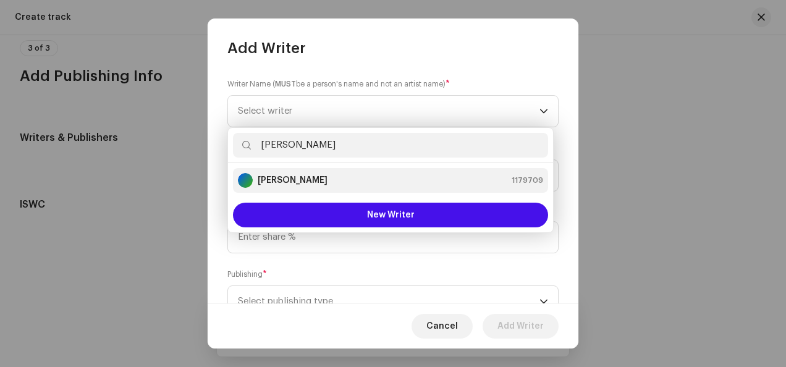
type input "corie williams"
click at [274, 178] on strong "Corie Williams" at bounding box center [293, 180] width 70 height 12
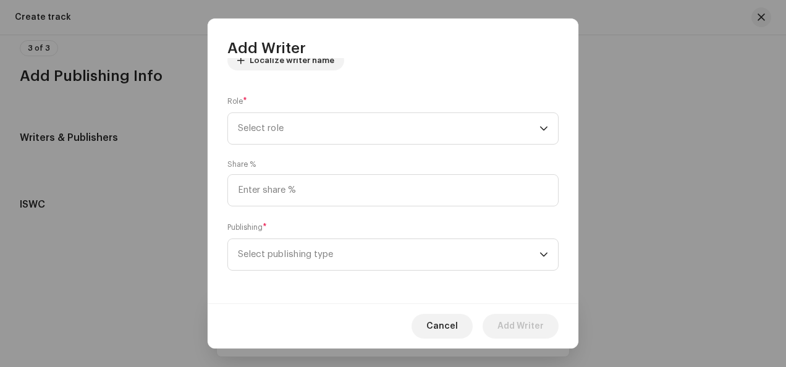
scroll to position [162, 0]
click at [387, 133] on span "Select role" at bounding box center [389, 127] width 302 height 31
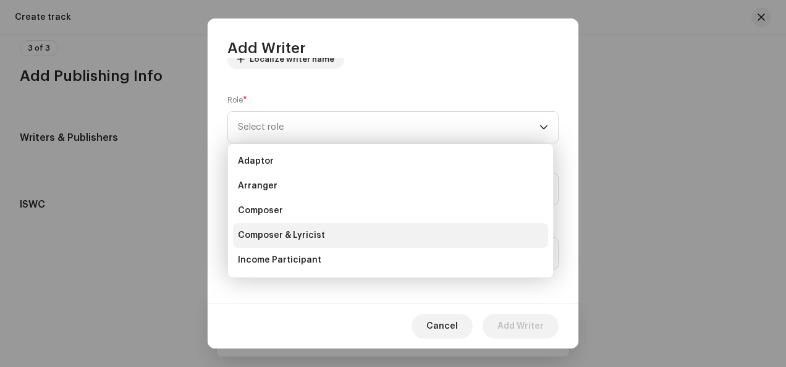
click at [334, 235] on li "Composer & Lyricist" at bounding box center [390, 235] width 315 height 25
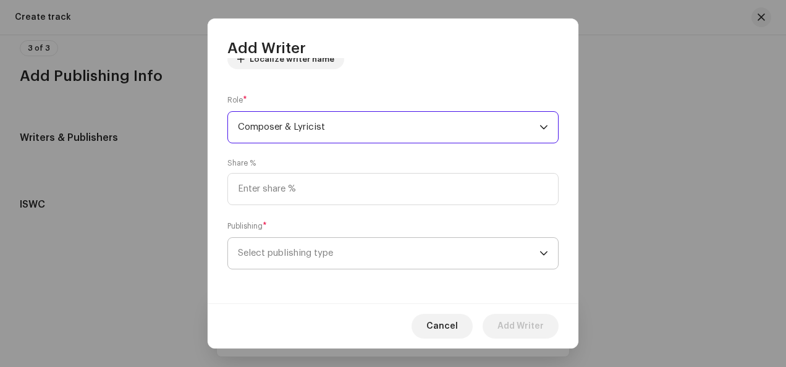
click at [387, 251] on span "Select publishing type" at bounding box center [389, 253] width 302 height 31
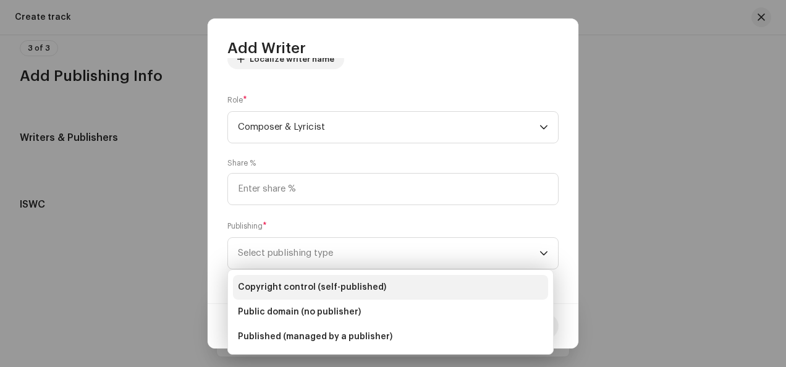
click at [323, 285] on span "Copyright control (self-published)" at bounding box center [312, 287] width 148 height 12
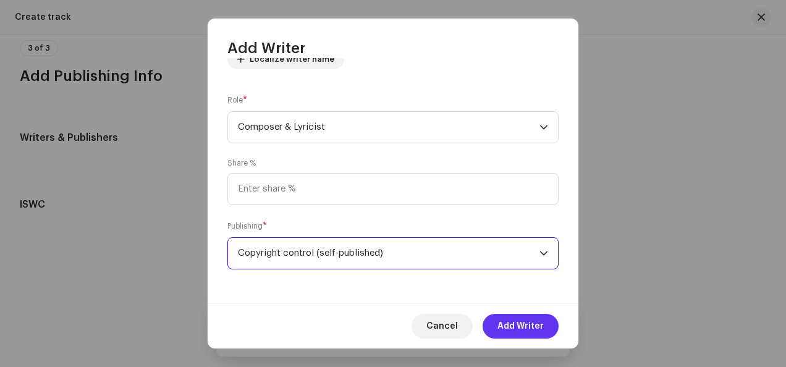
click at [541, 321] on span "Add Writer" at bounding box center [520, 326] width 46 height 25
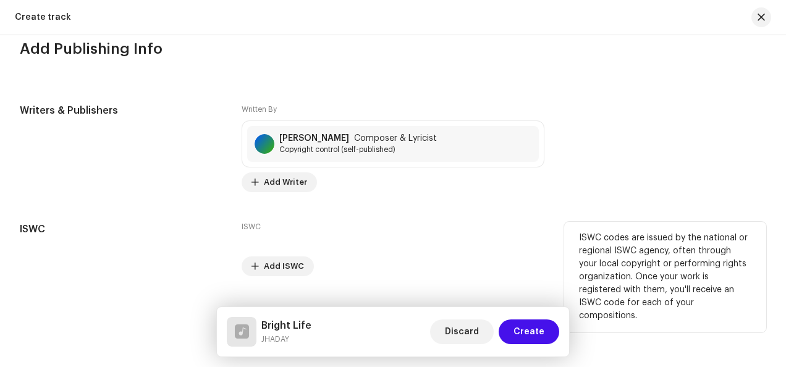
scroll to position [2413, 0]
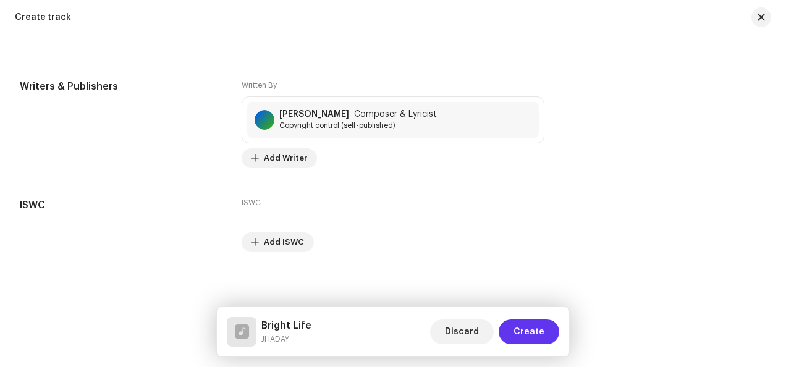
click at [525, 328] on span "Create" at bounding box center [529, 331] width 31 height 25
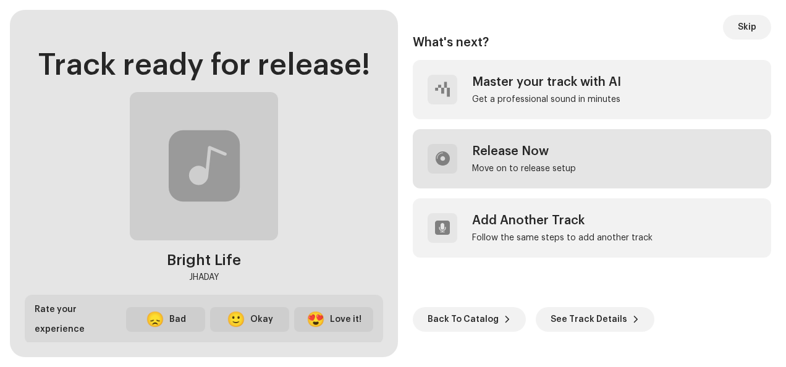
click at [618, 150] on div "Release Now Move on to release setup" at bounding box center [592, 158] width 358 height 59
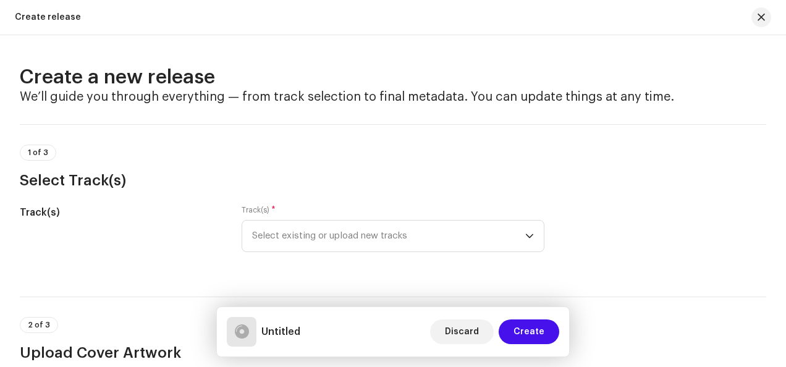
scroll to position [247, 0]
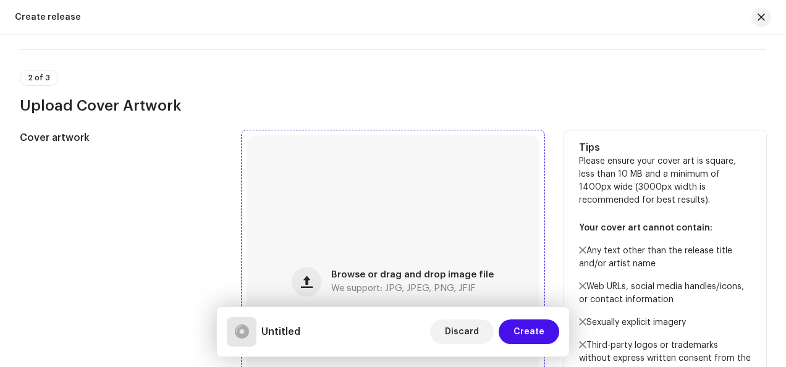
click at [352, 200] on div "Browse or drag and drop image file We support: JPG, JPEG, PNG, JFIF" at bounding box center [393, 281] width 293 height 293
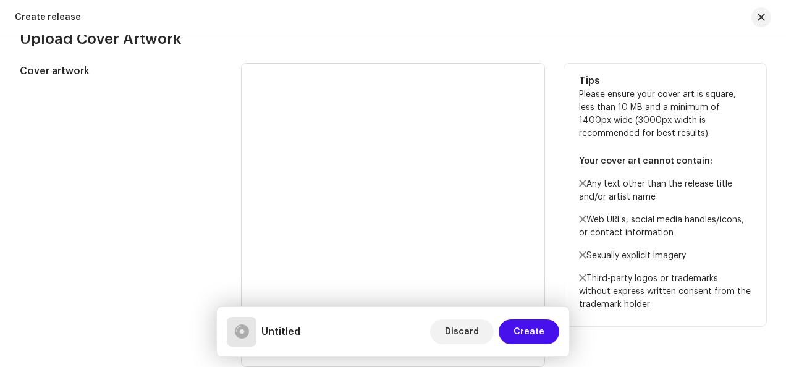
scroll to position [704, 0]
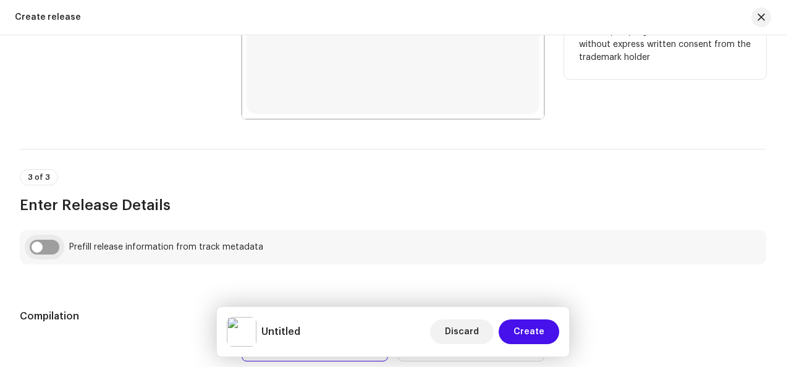
click at [44, 243] on input "checkbox" at bounding box center [45, 247] width 30 height 15
checkbox input "true"
type input "Bright Life"
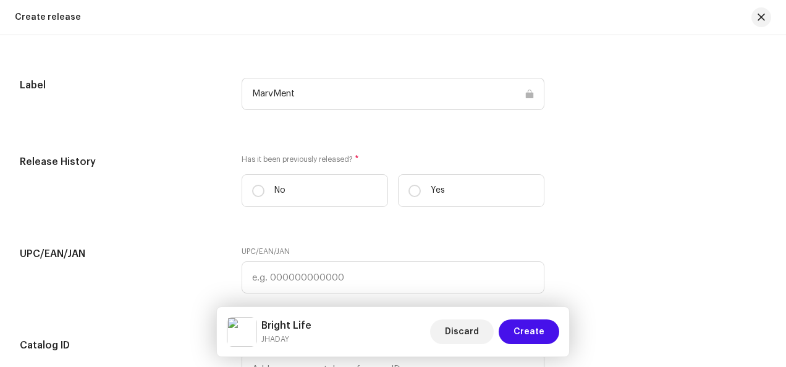
scroll to position [1817, 0]
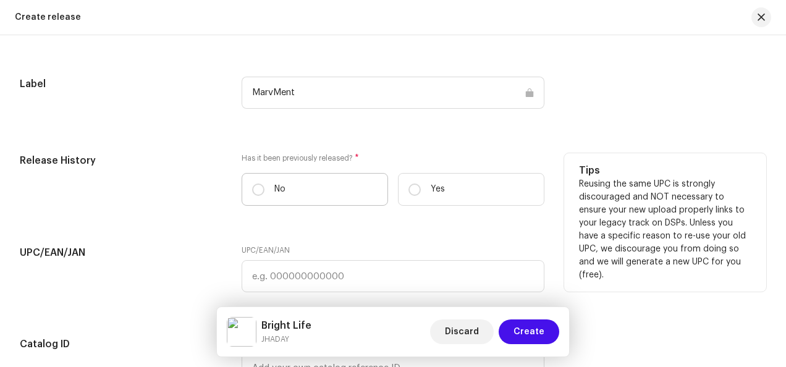
click at [344, 194] on label "No" at bounding box center [315, 189] width 146 height 33
click at [264, 194] on input "No" at bounding box center [258, 190] width 12 height 12
radio input "true"
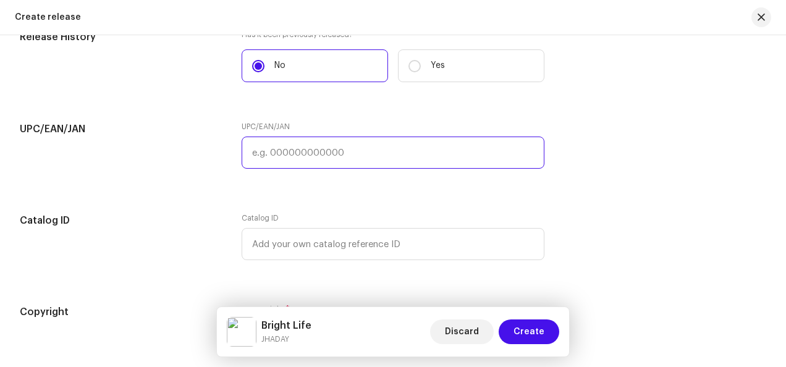
click at [375, 150] on input "text" at bounding box center [393, 153] width 303 height 32
paste input "659576945026"
type input "659576945026"
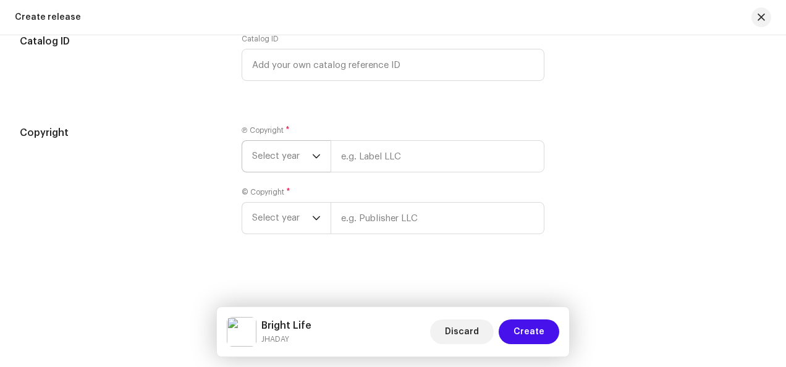
click at [290, 158] on span "Select year" at bounding box center [282, 156] width 60 height 31
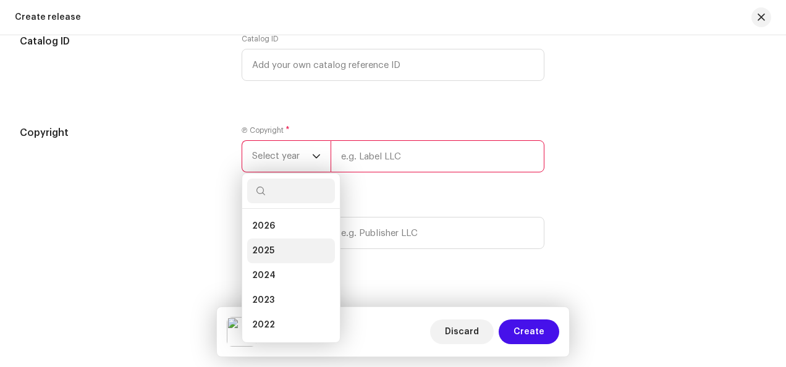
click at [279, 247] on li "2025" at bounding box center [291, 251] width 88 height 25
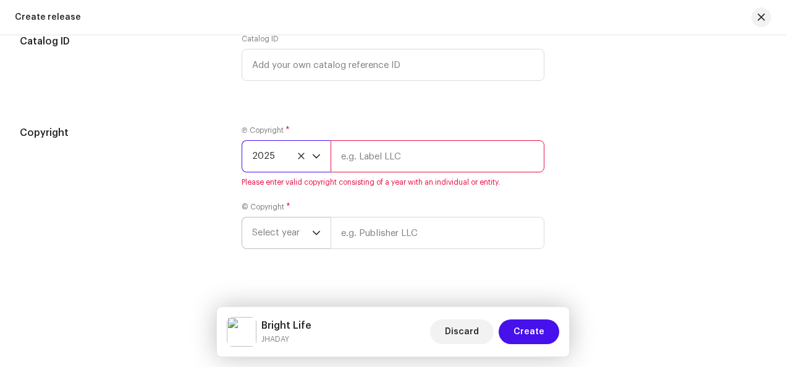
click at [318, 231] on icon "dropdown trigger" at bounding box center [316, 233] width 7 height 4
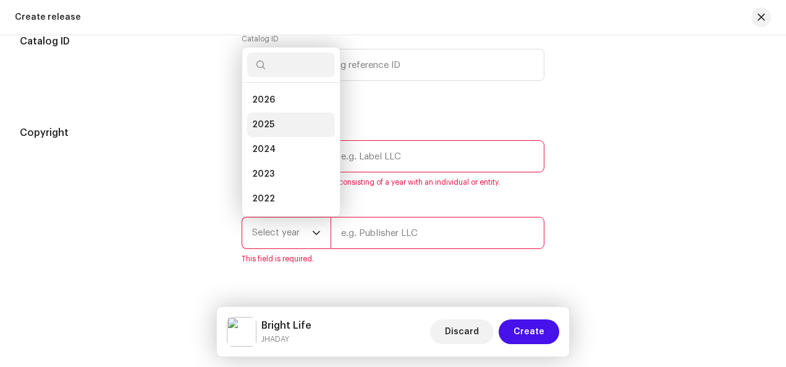
click at [278, 124] on li "2025" at bounding box center [291, 124] width 88 height 25
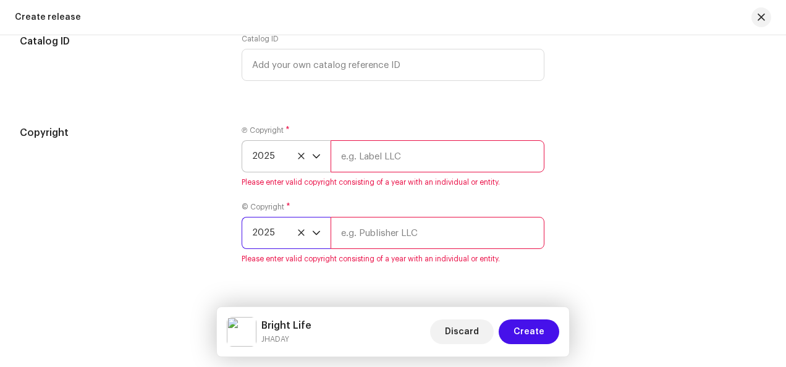
click at [454, 158] on input "text" at bounding box center [438, 156] width 214 height 32
paste input "dangerous companion records"
type input "Dangerous Companion Records"
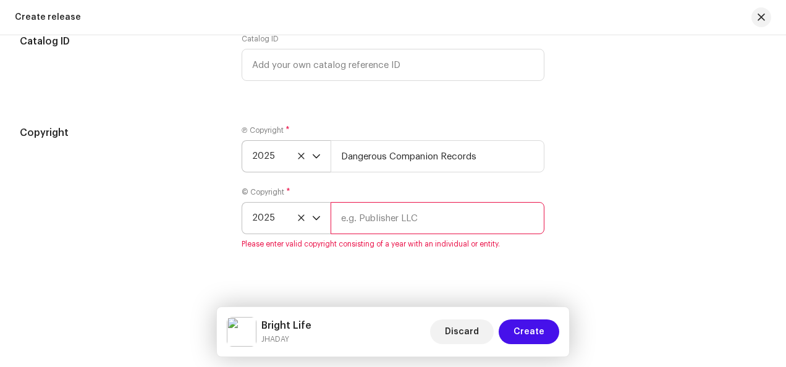
click at [436, 227] on input "text" at bounding box center [438, 218] width 214 height 32
paste input "dangerous companion records"
type input "Dangerous Companion Records"
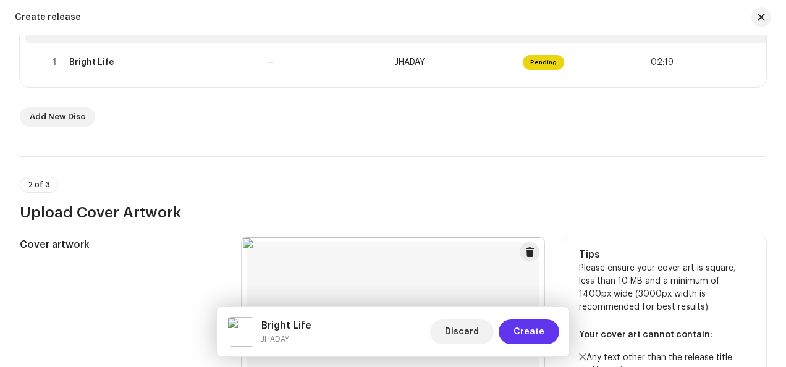
scroll to position [266, 0]
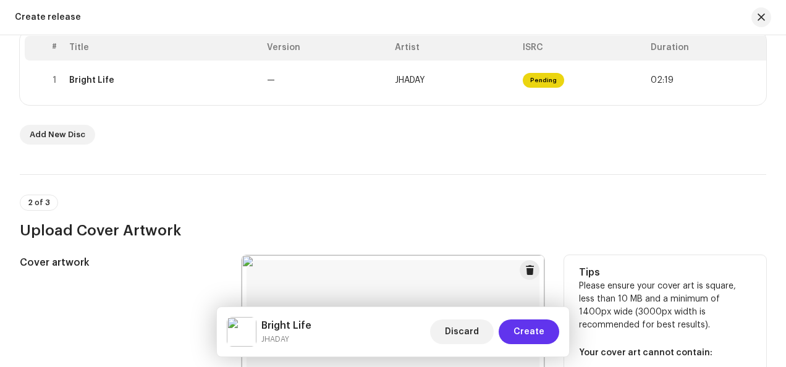
click at [535, 321] on span "Create" at bounding box center [529, 331] width 31 height 25
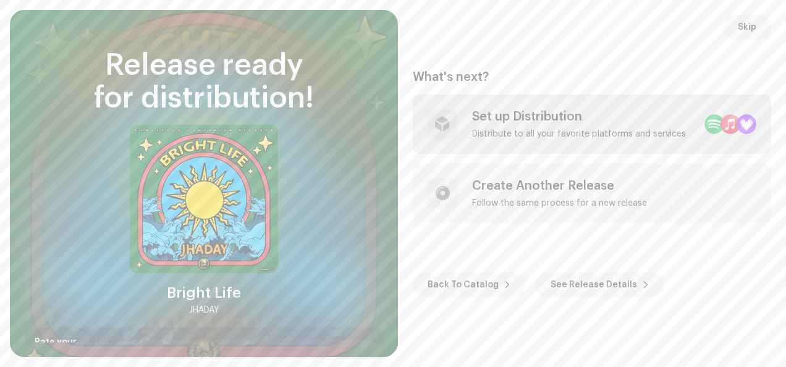
click at [595, 126] on div "Set up Distribution Distribute to all your favorite platforms and services" at bounding box center [579, 124] width 214 height 30
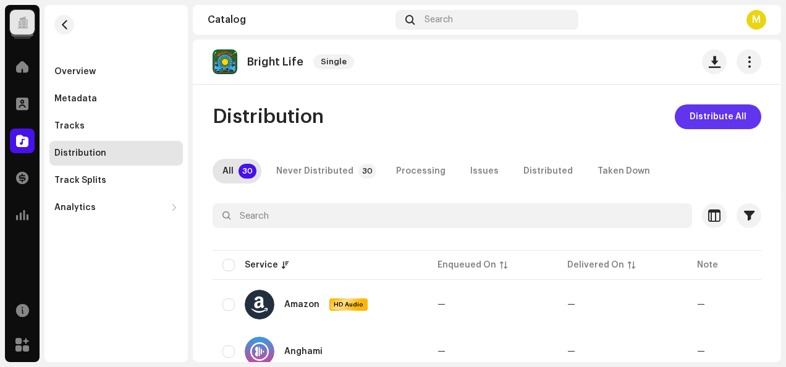
click at [704, 121] on span "Distribute All" at bounding box center [718, 116] width 57 height 25
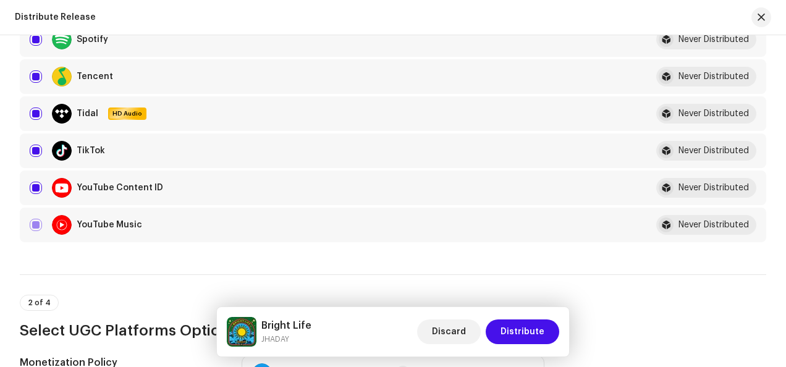
scroll to position [1360, 0]
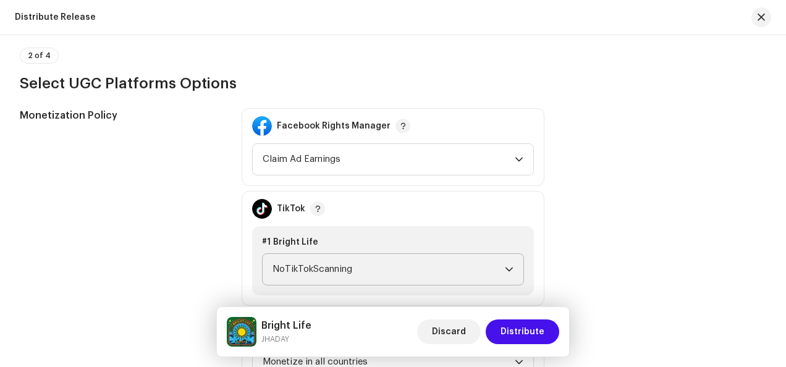
click at [346, 269] on span "NoTikTokScanning" at bounding box center [389, 269] width 232 height 31
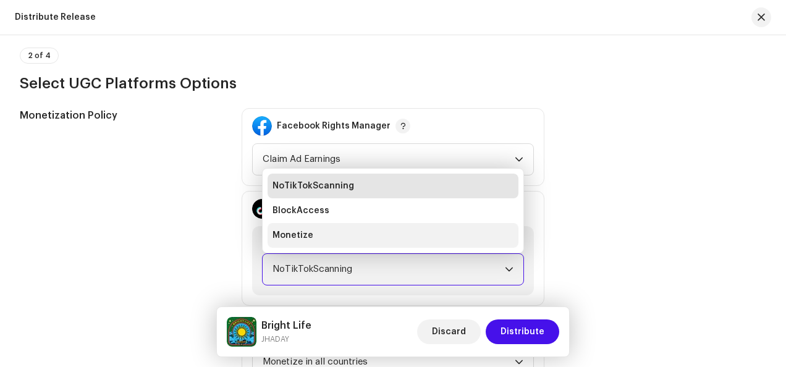
click at [326, 236] on li "Monetize" at bounding box center [393, 235] width 251 height 25
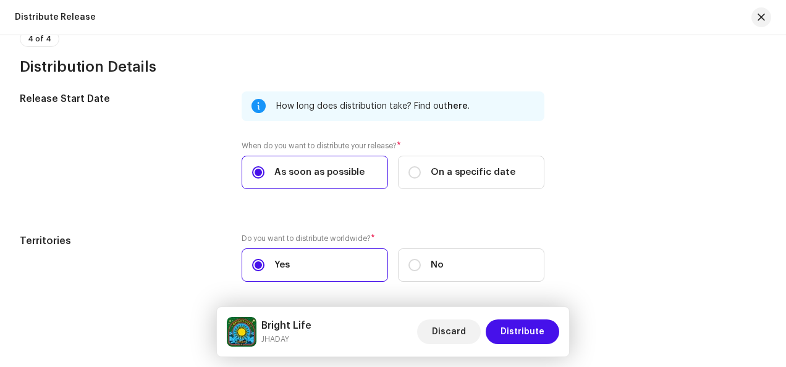
scroll to position [2101, 0]
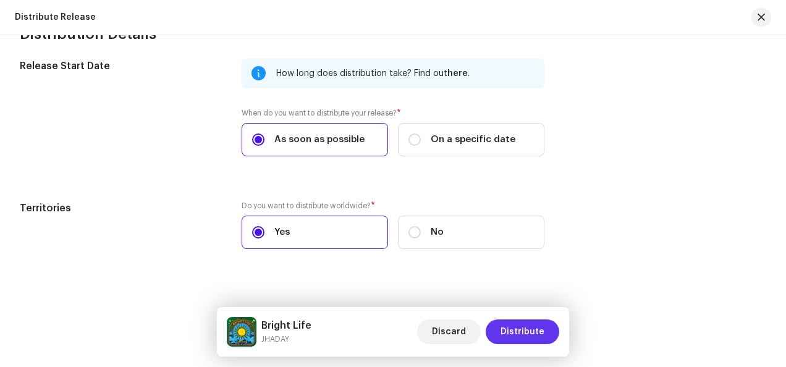
click at [536, 339] on span "Distribute" at bounding box center [523, 331] width 44 height 25
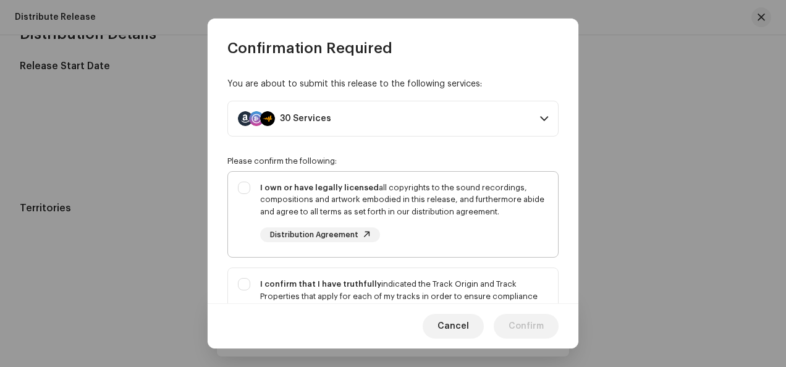
click at [475, 218] on div "I own or have legally licensed all copyrights to the sound recordings, composit…" at bounding box center [404, 212] width 288 height 61
checkbox input "true"
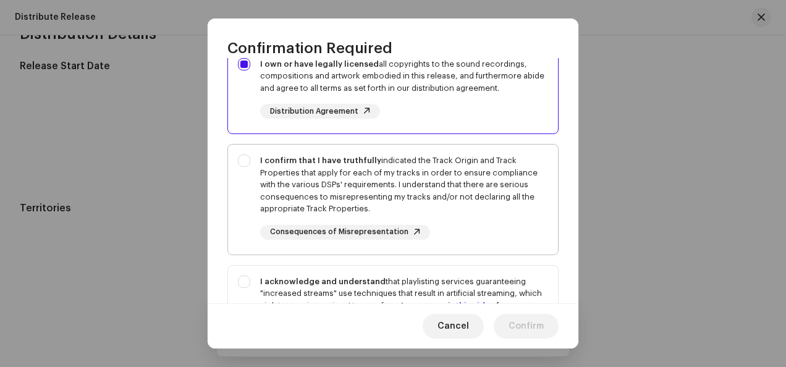
click at [399, 180] on div "I confirm that I have truthfully indicated the Track Origin and Track Propertie…" at bounding box center [404, 184] width 288 height 61
checkbox input "true"
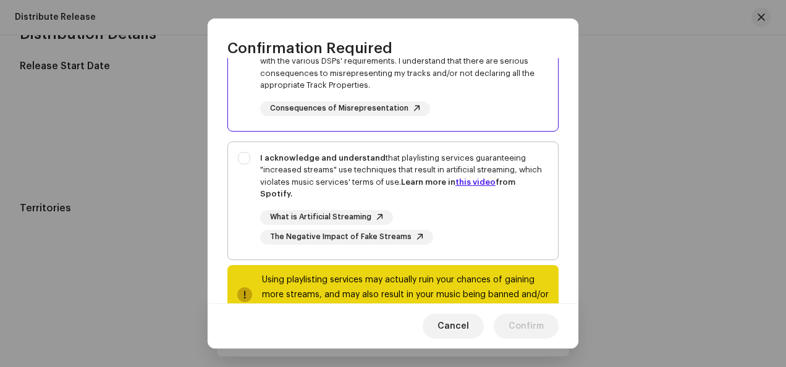
click at [386, 182] on div "I acknowledge and understand that playlisting services guaranteeing "increased …" at bounding box center [404, 176] width 288 height 48
checkbox input "true"
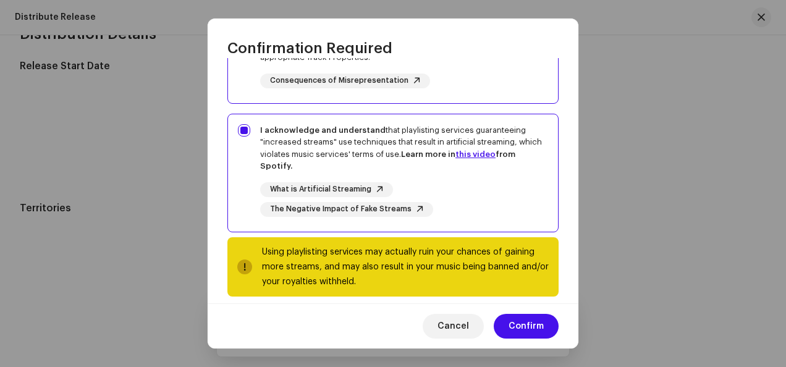
scroll to position [288, 0]
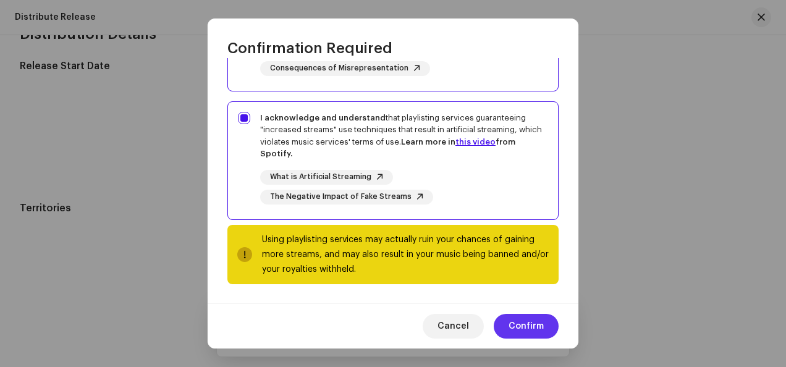
click at [546, 326] on button "Confirm" at bounding box center [526, 326] width 65 height 25
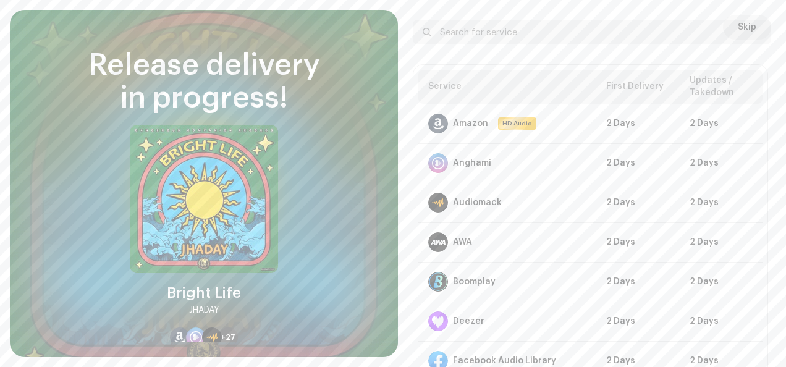
click at [757, 32] on div at bounding box center [756, 32] width 15 height 15
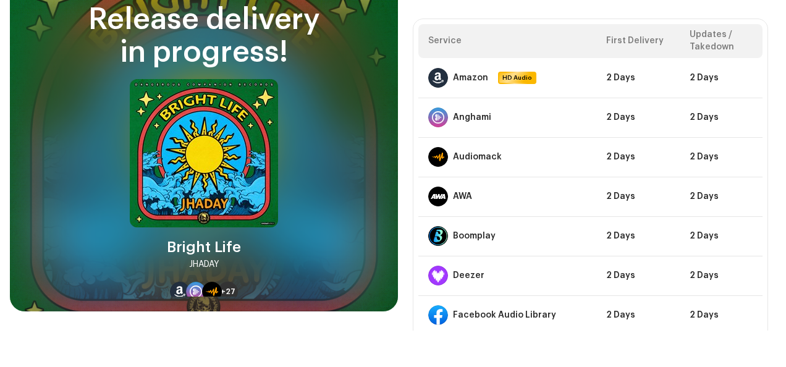
scroll to position [74, 0]
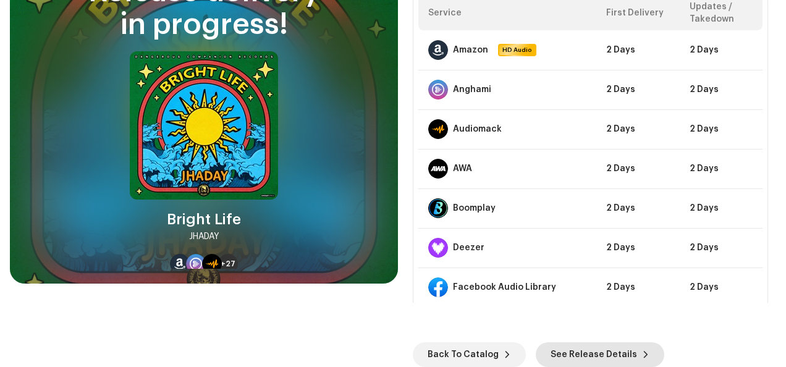
click at [622, 353] on span "See Release Details" at bounding box center [594, 354] width 87 height 25
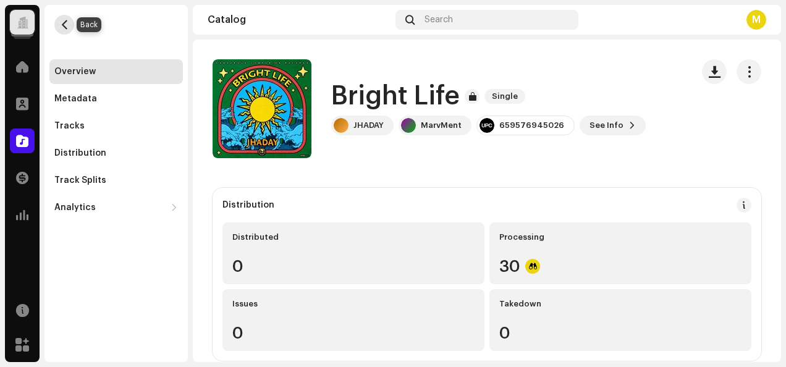
click at [64, 23] on span "button" at bounding box center [64, 25] width 9 height 10
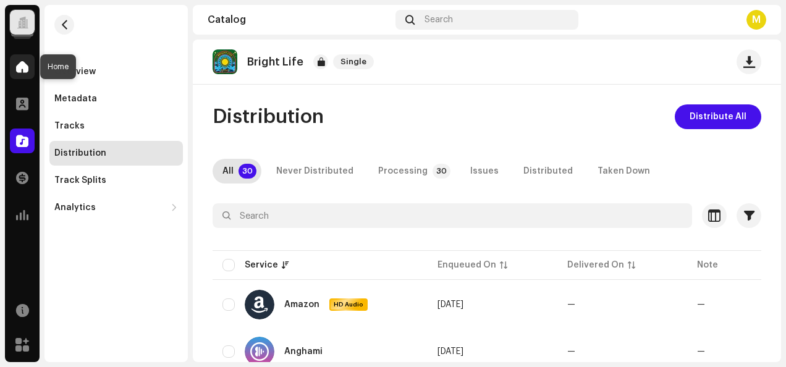
click at [23, 64] on span at bounding box center [22, 67] width 12 height 10
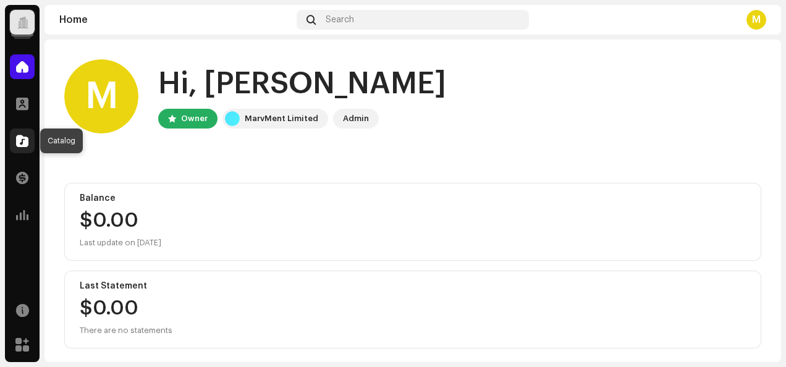
click at [27, 139] on span at bounding box center [22, 141] width 12 height 10
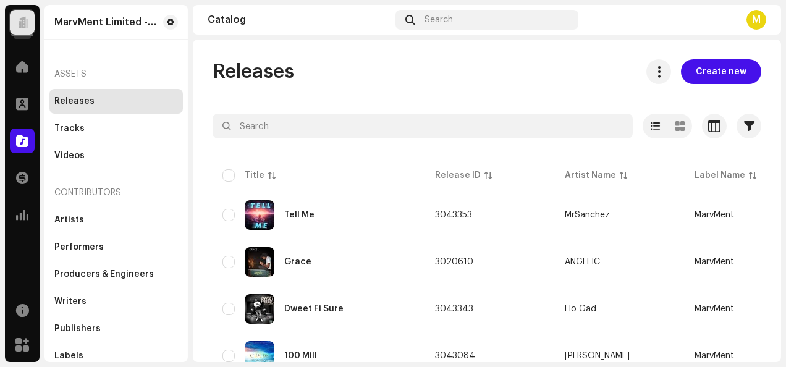
click at [110, 101] on div "Releases" at bounding box center [116, 101] width 124 height 10
click at [110, 129] on div "Tracks" at bounding box center [116, 129] width 124 height 10
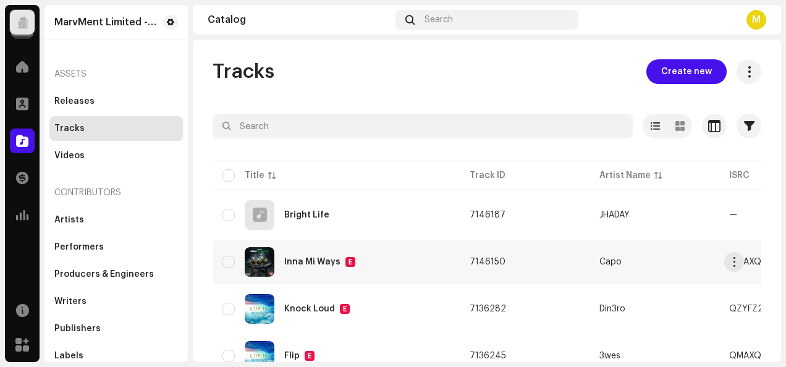
click at [401, 262] on div "Inna Mi Ways E" at bounding box center [335, 262] width 227 height 30
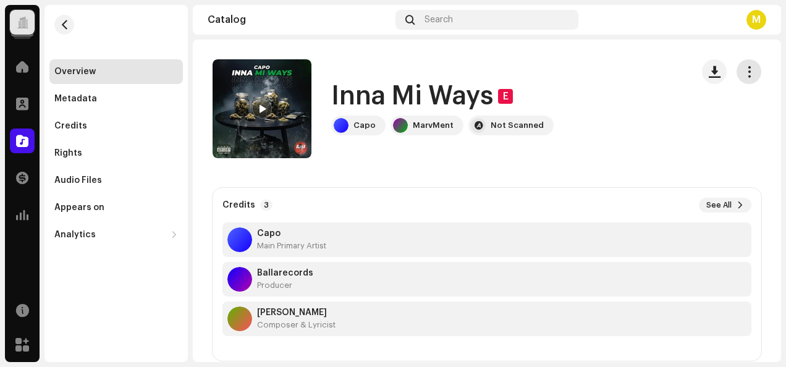
click at [743, 67] on span "button" at bounding box center [749, 72] width 12 height 10
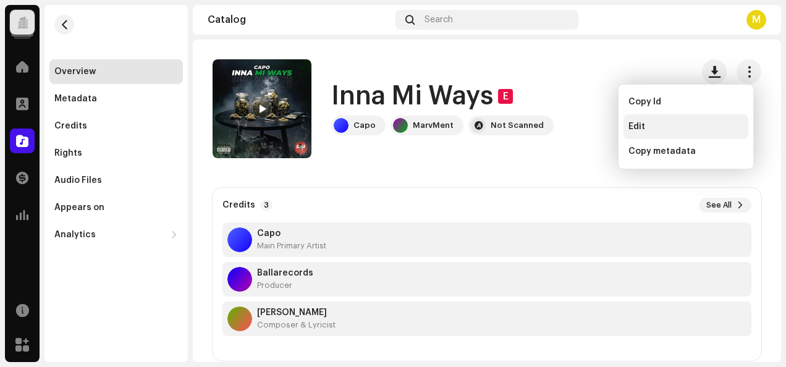
click at [658, 129] on div "Edit" at bounding box center [685, 127] width 115 height 10
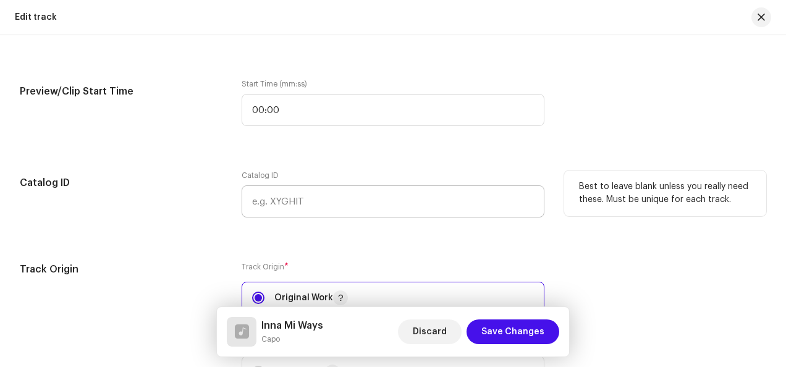
scroll to position [1421, 0]
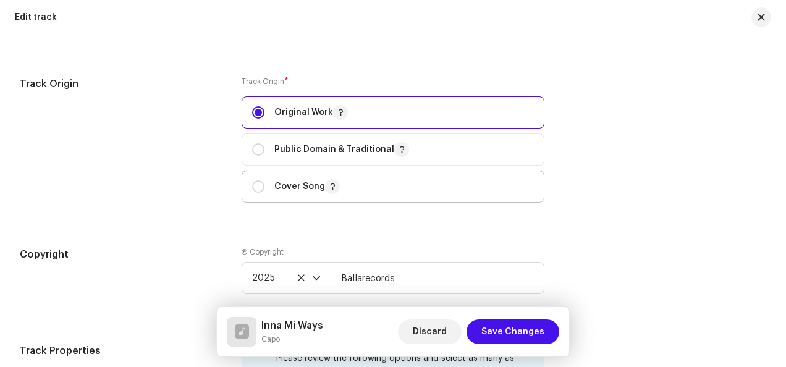
click at [283, 188] on p "Cover Song" at bounding box center [307, 186] width 66 height 15
radio input "false"
radio input "true"
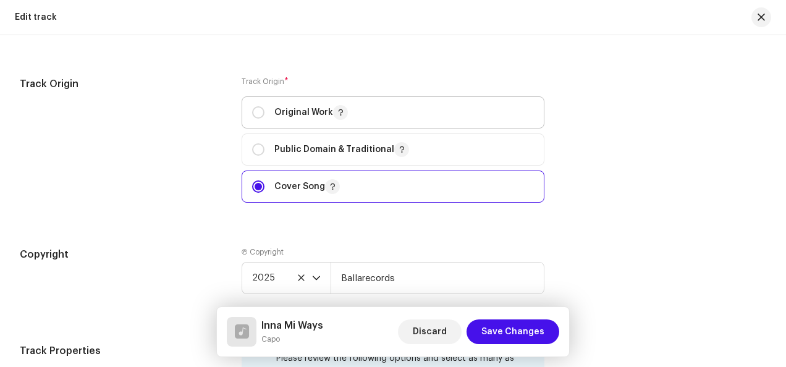
click at [299, 115] on p "Original Work" at bounding box center [311, 112] width 74 height 15
radio input "true"
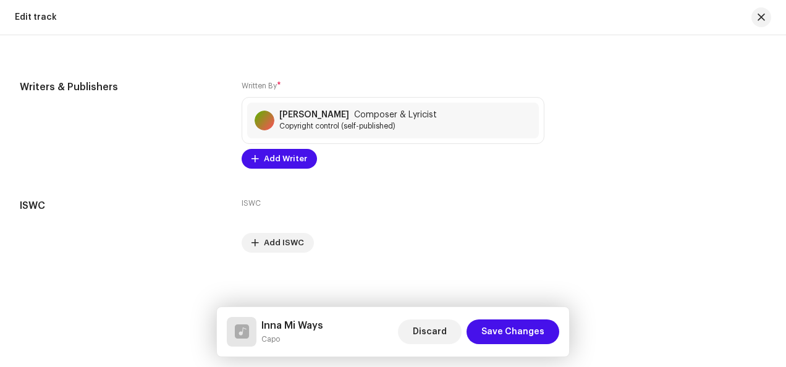
scroll to position [2472, 0]
click at [517, 334] on span "Save Changes" at bounding box center [512, 331] width 63 height 25
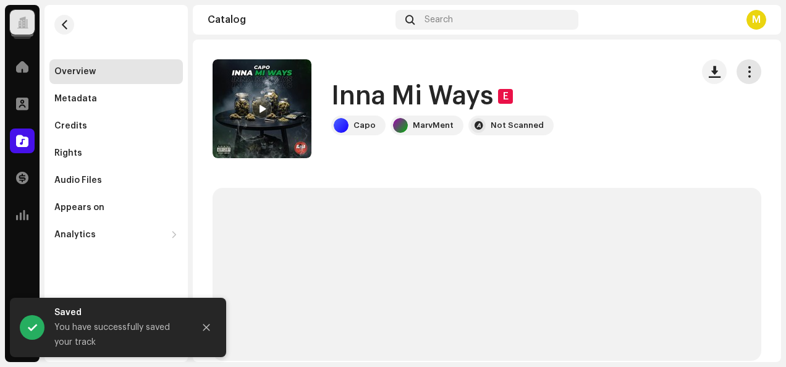
click at [743, 69] on span "button" at bounding box center [749, 72] width 12 height 10
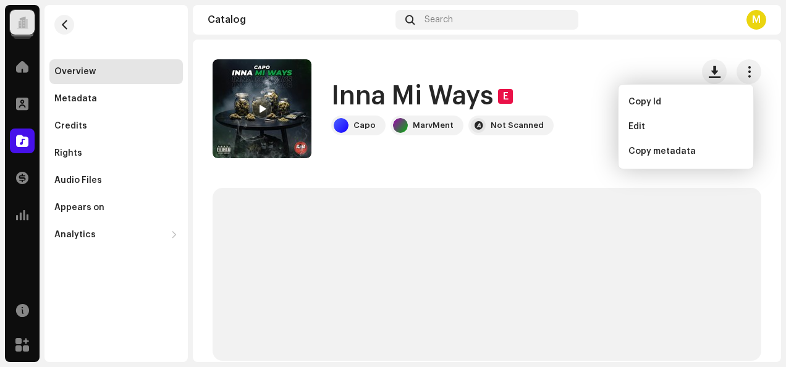
click at [74, 20] on re-m-nav-back at bounding box center [64, 32] width 30 height 54
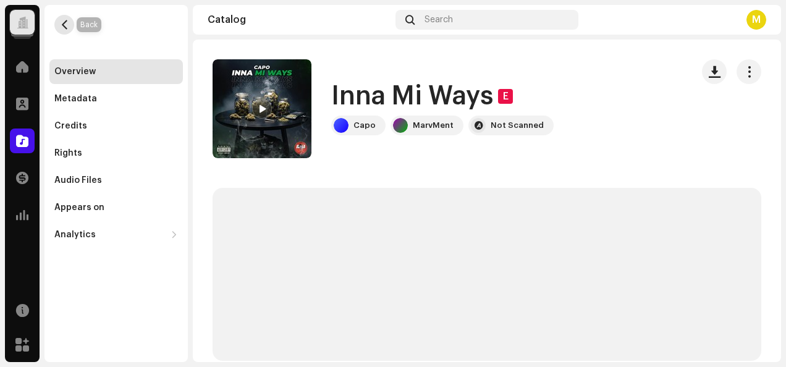
click at [66, 27] on span "button" at bounding box center [64, 25] width 9 height 10
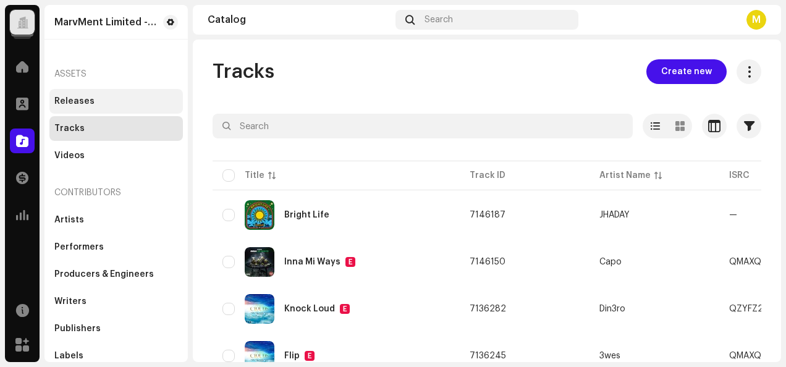
click at [79, 105] on div "Releases" at bounding box center [74, 101] width 40 height 10
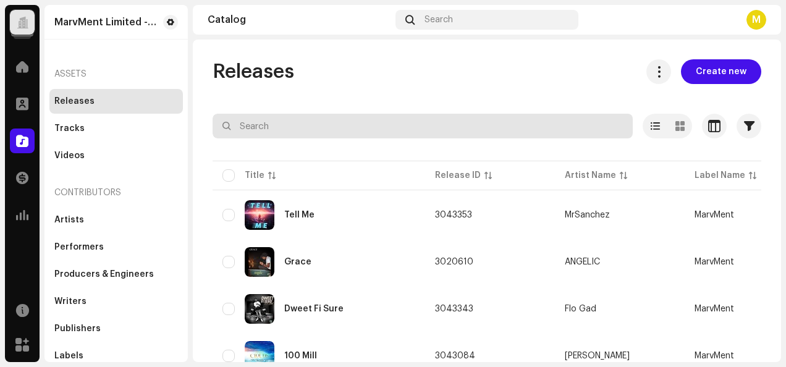
click at [277, 129] on input "text" at bounding box center [423, 126] width 420 height 25
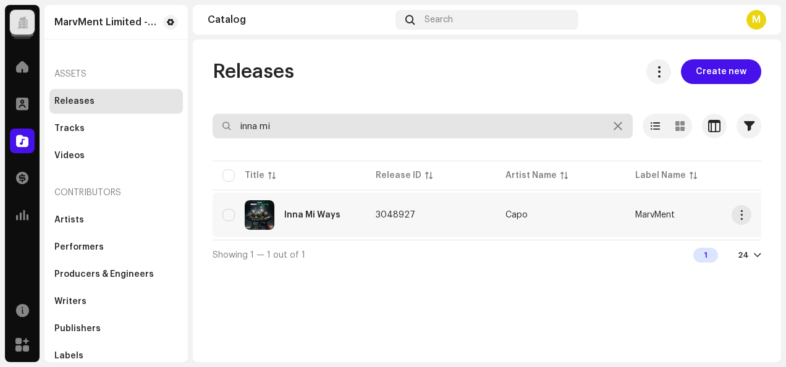
type input "inna mi"
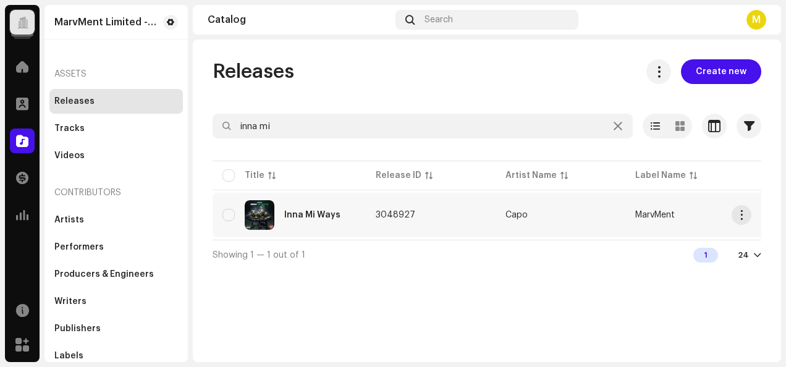
click at [364, 226] on td "Inna Mi Ways" at bounding box center [289, 215] width 153 height 44
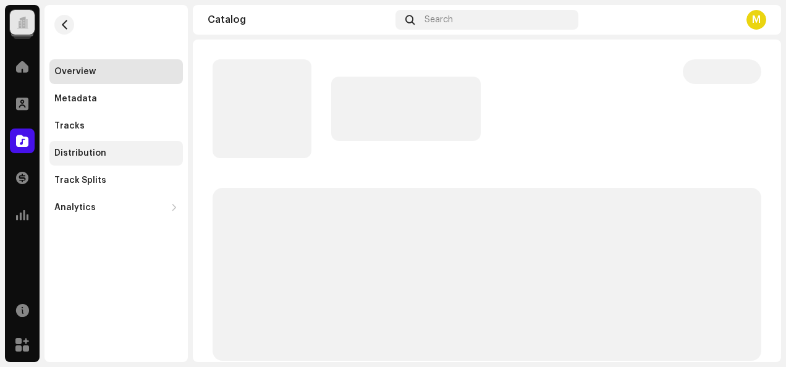
click at [97, 157] on div "Distribution" at bounding box center [80, 153] width 52 height 10
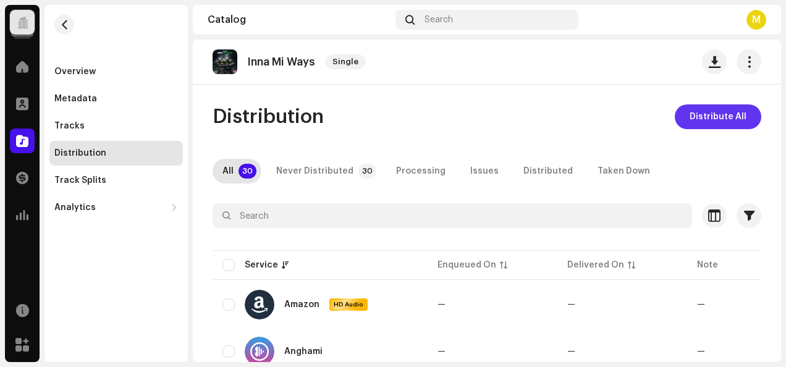
click at [713, 120] on span "Distribute All" at bounding box center [718, 116] width 57 height 25
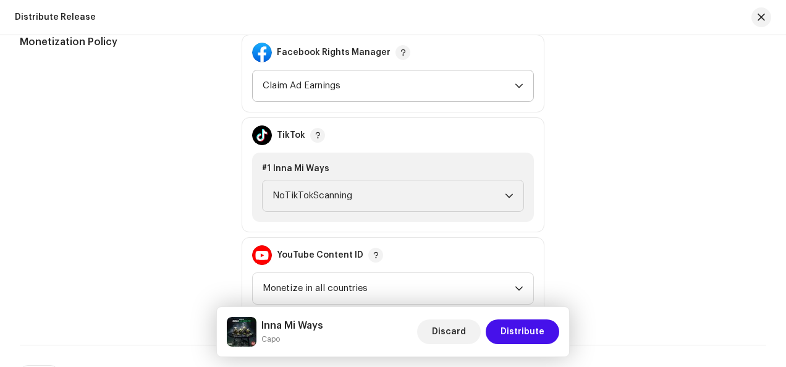
scroll to position [1483, 0]
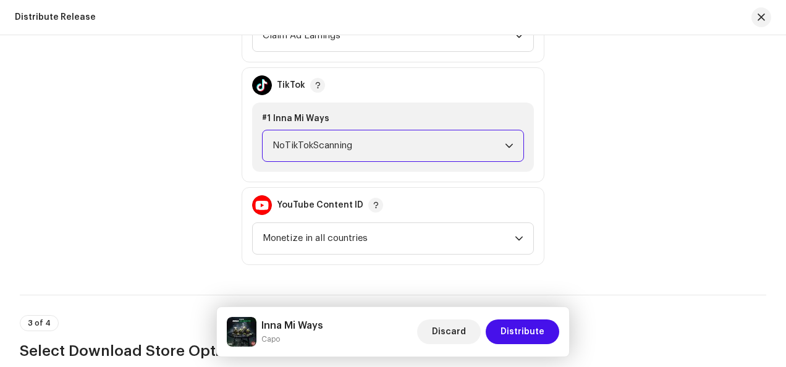
click at [323, 145] on span "NoTikTokScanning" at bounding box center [389, 145] width 232 height 31
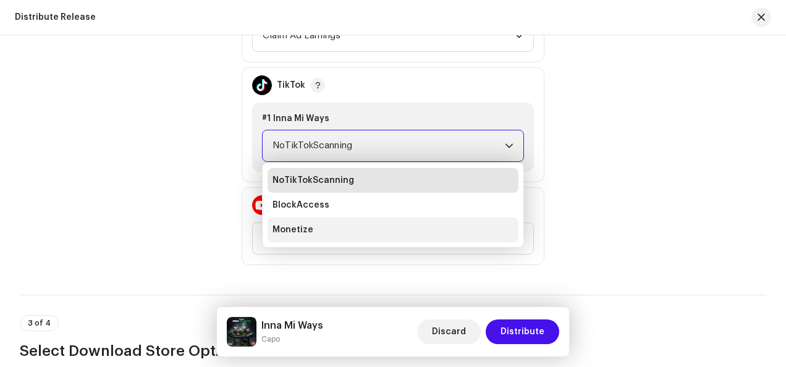
click at [293, 221] on li "Monetize" at bounding box center [393, 230] width 251 height 25
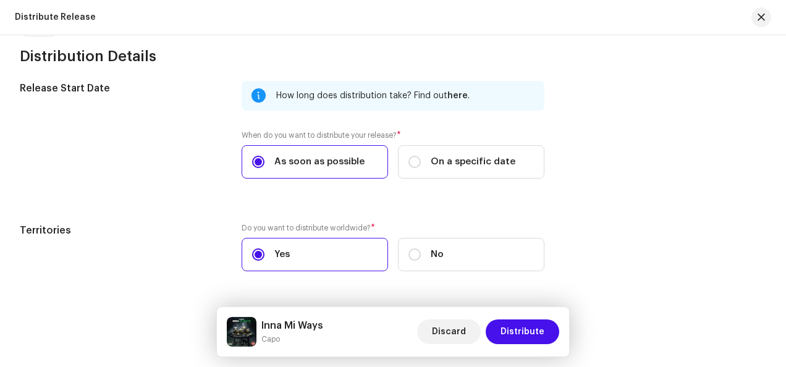
scroll to position [2111, 0]
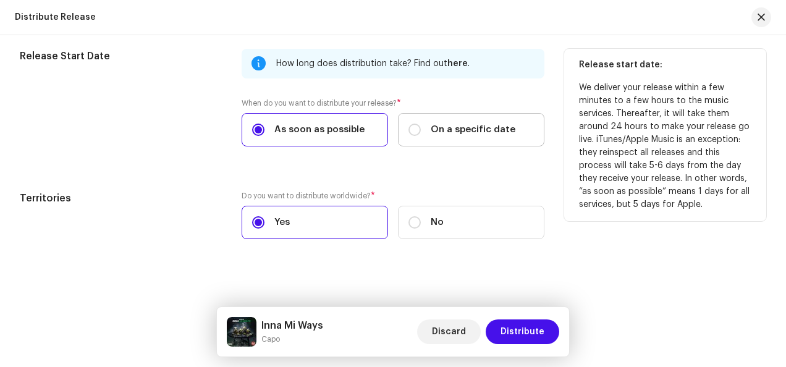
click at [460, 135] on label "On a specific date" at bounding box center [471, 129] width 146 height 33
click at [421, 135] on input "On a specific date" at bounding box center [414, 130] width 12 height 12
radio input "true"
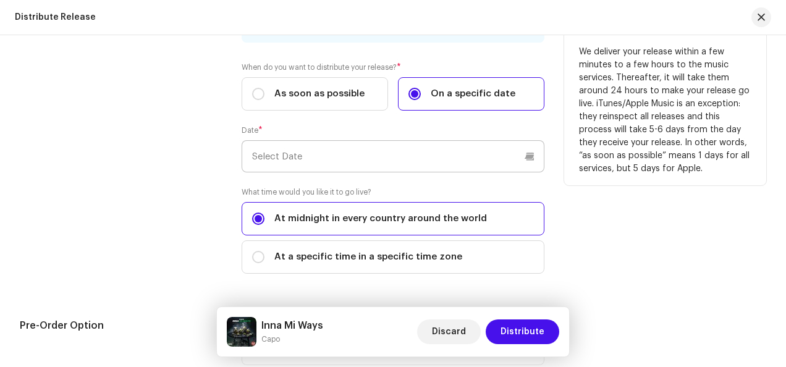
scroll to position [2173, 0]
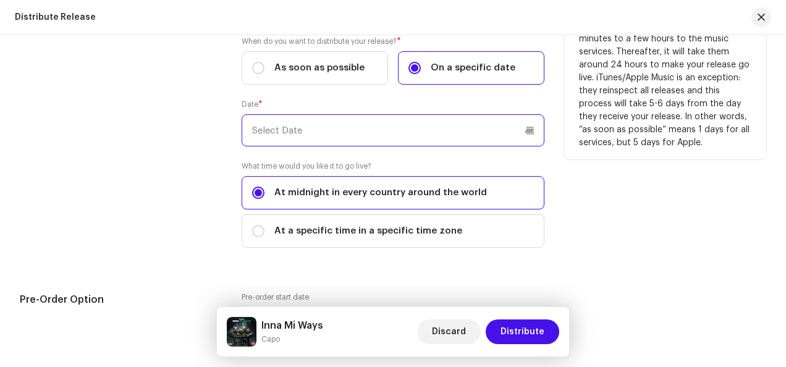
click at [467, 123] on input "text" at bounding box center [393, 130] width 303 height 32
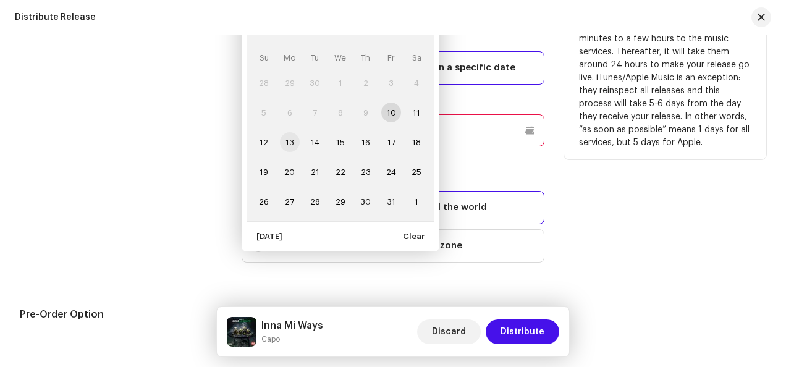
click at [282, 137] on span "13" at bounding box center [290, 142] width 20 height 20
type input "10/13/2025"
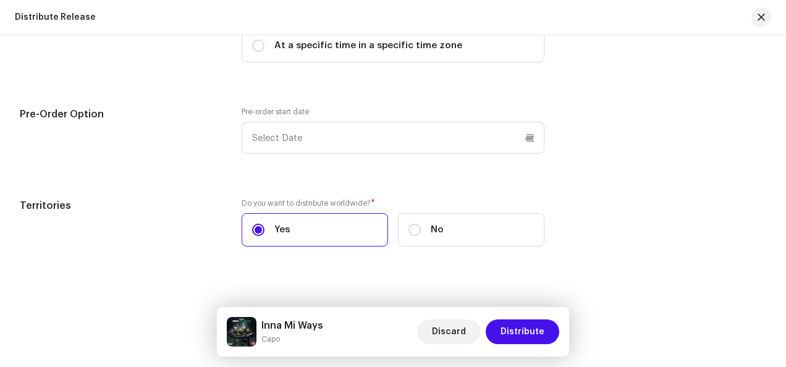
scroll to position [2365, 0]
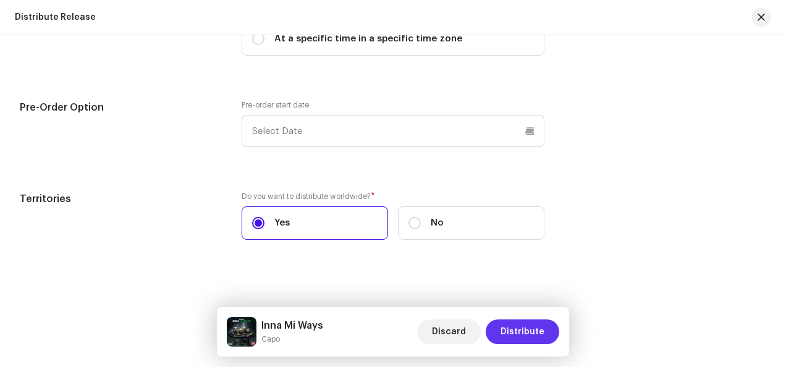
click at [520, 319] on span "Distribute" at bounding box center [523, 331] width 44 height 25
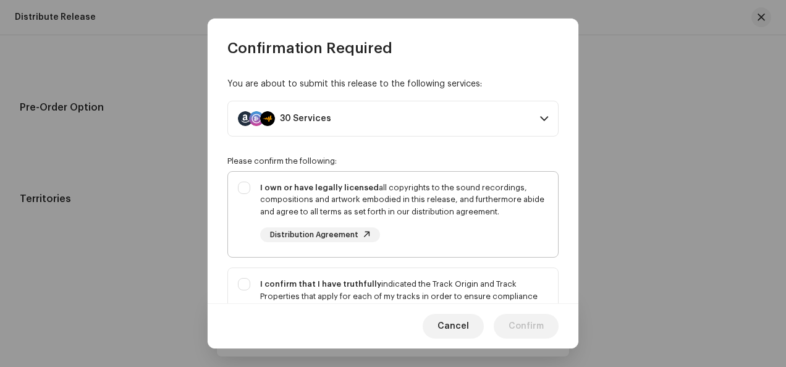
click at [438, 220] on div "I own or have legally licensed all copyrights to the sound recordings, composit…" at bounding box center [404, 212] width 288 height 61
checkbox input "true"
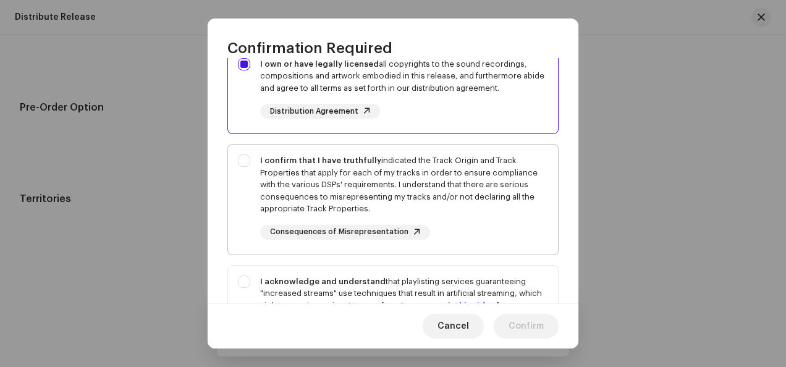
click at [391, 185] on div "I confirm that I have truthfully indicated the Track Origin and Track Propertie…" at bounding box center [404, 184] width 288 height 61
checkbox input "true"
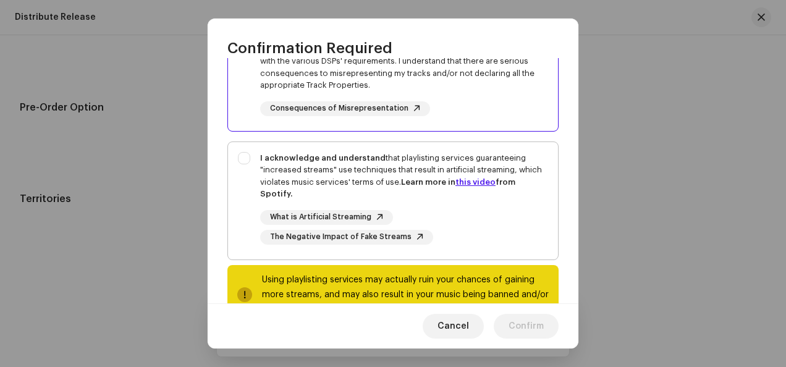
click at [344, 164] on div "I acknowledge and understand that playlisting services guaranteeing "increased …" at bounding box center [404, 176] width 288 height 48
checkbox input "true"
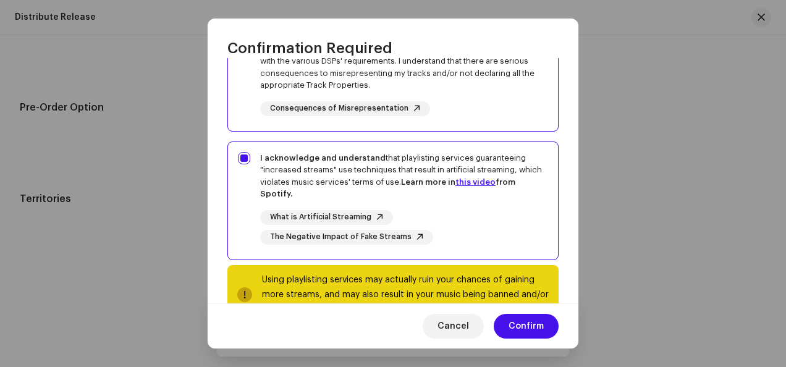
scroll to position [288, 0]
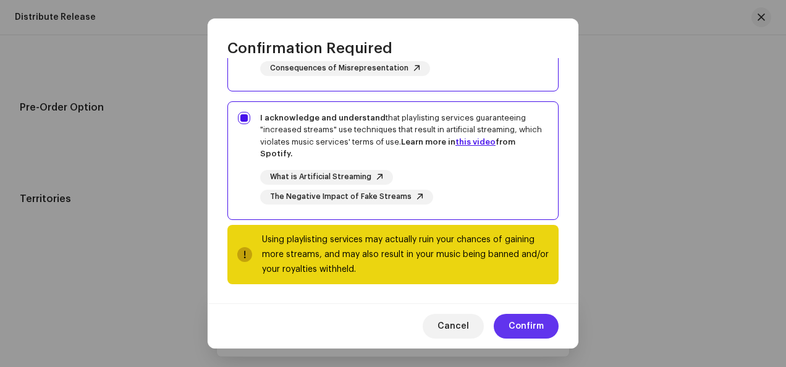
click at [539, 320] on span "Confirm" at bounding box center [526, 326] width 35 height 25
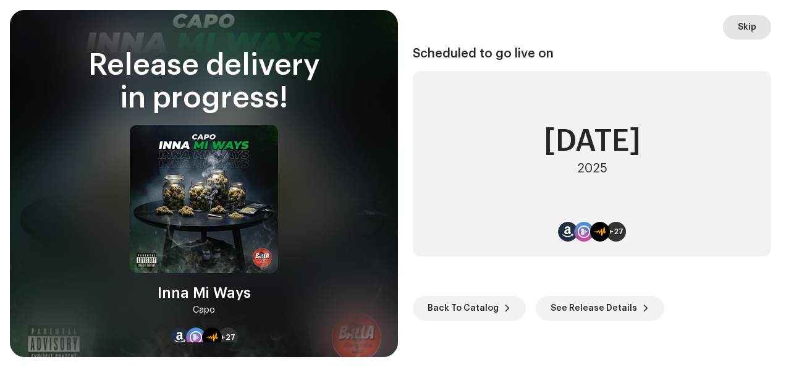
click at [759, 27] on button "Skip" at bounding box center [747, 27] width 48 height 25
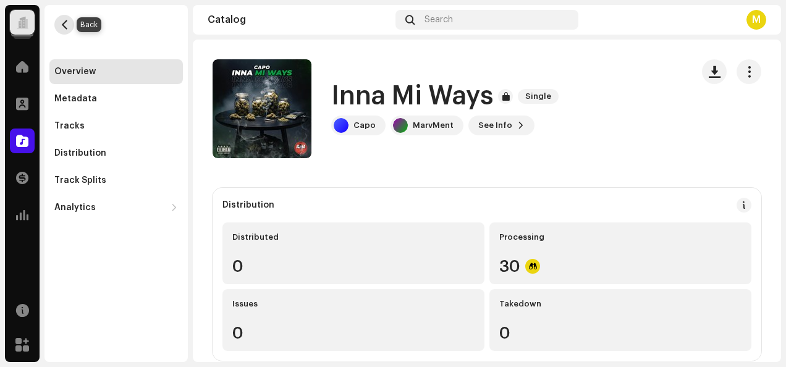
click at [70, 21] on button "button" at bounding box center [64, 25] width 20 height 20
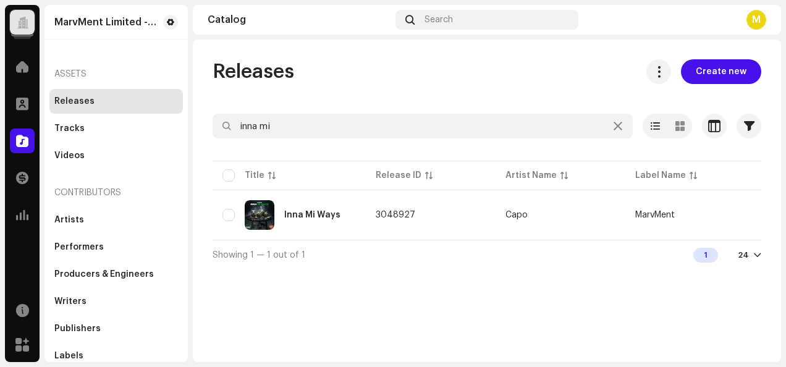
click at [25, 22] on div at bounding box center [23, 22] width 12 height 0
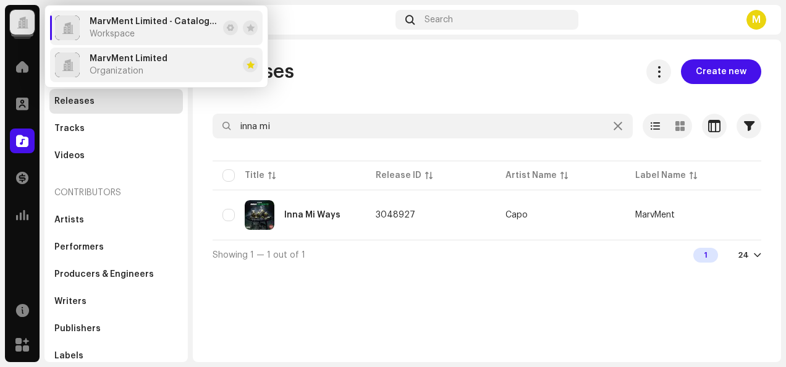
click at [161, 53] on div "MarvMent Limited Organization" at bounding box center [111, 65] width 112 height 25
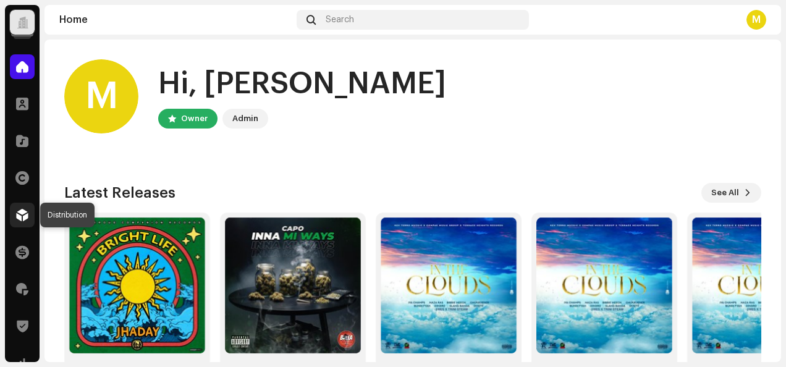
click at [29, 215] on div at bounding box center [22, 215] width 25 height 25
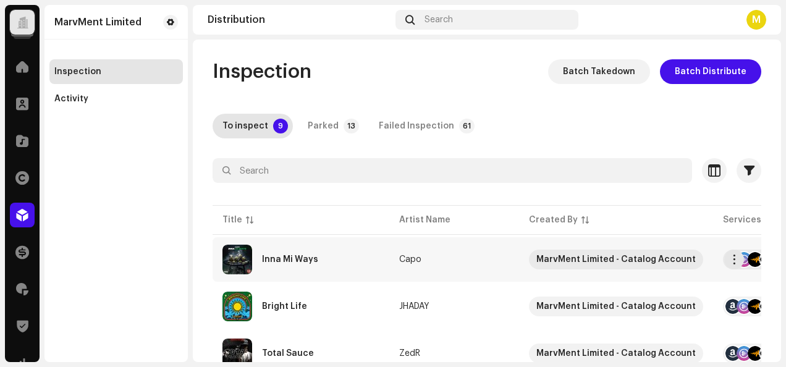
click at [365, 261] on div "Inna Mi Ways" at bounding box center [300, 260] width 157 height 30
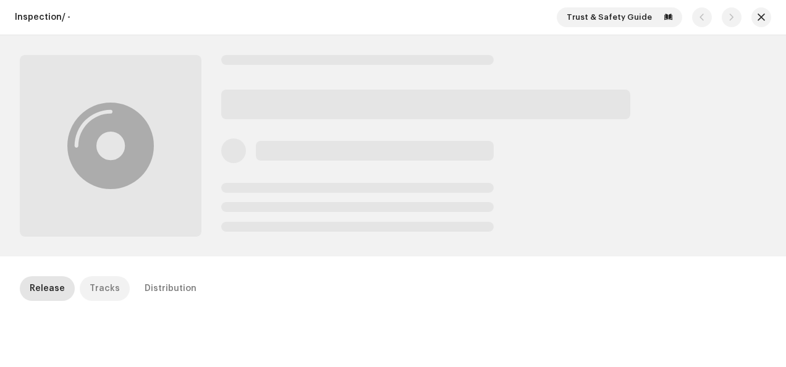
click at [90, 282] on div "Tracks" at bounding box center [105, 288] width 30 height 25
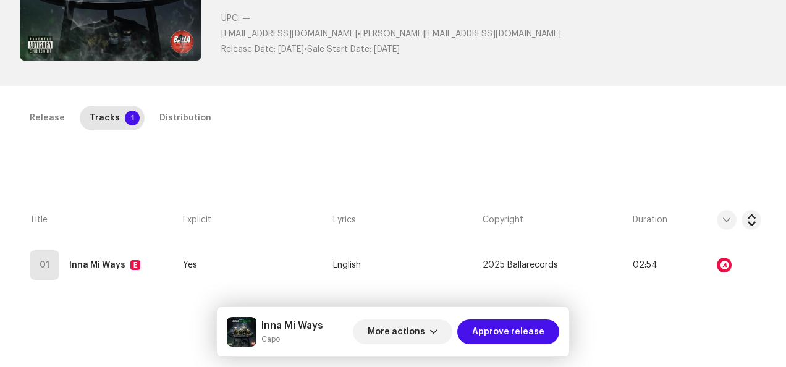
scroll to position [185, 0]
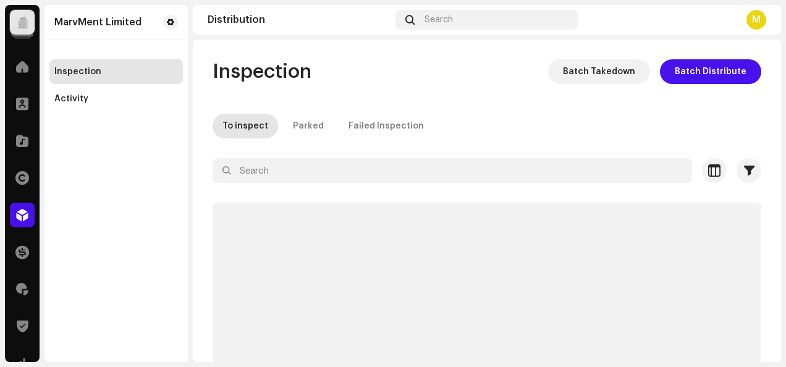
click at [26, 22] on div at bounding box center [23, 22] width 12 height 0
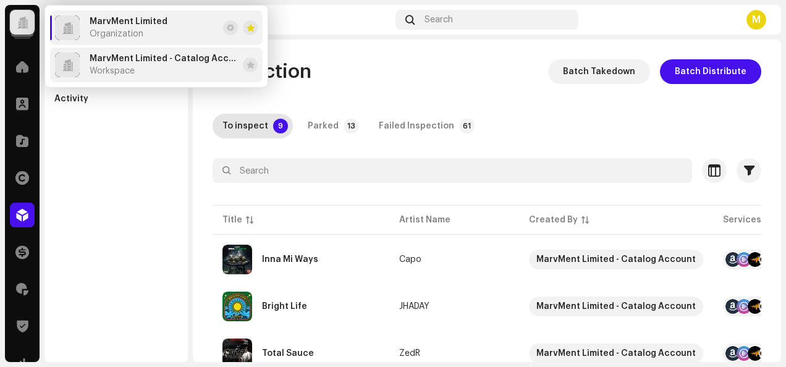
click at [108, 64] on div "MarvMent Limited - Catalog Account Workspace" at bounding box center [164, 65] width 148 height 22
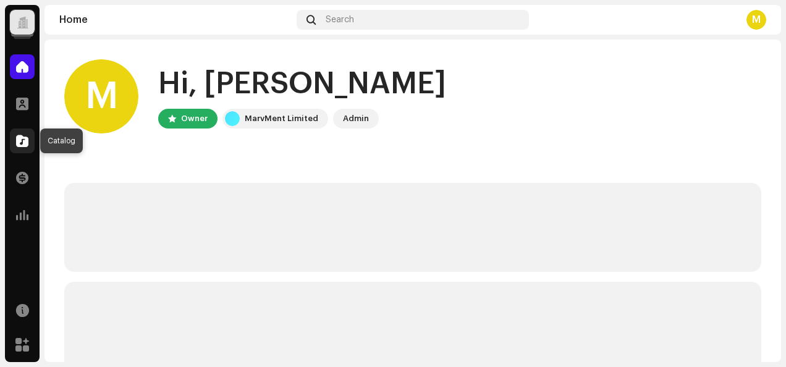
click at [24, 145] on span at bounding box center [22, 141] width 12 height 10
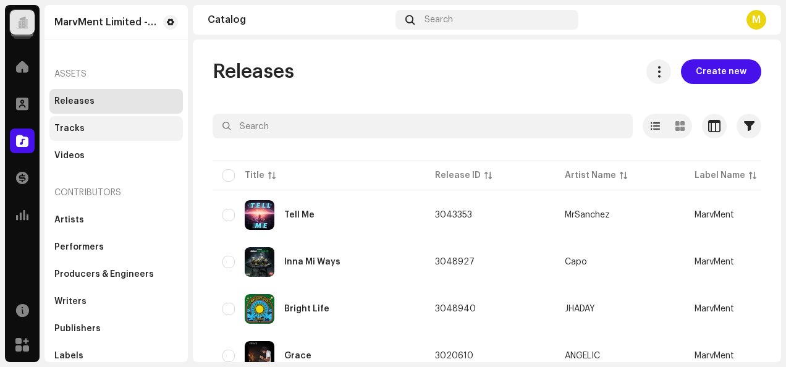
click at [90, 133] on div "Tracks" at bounding box center [115, 128] width 133 height 25
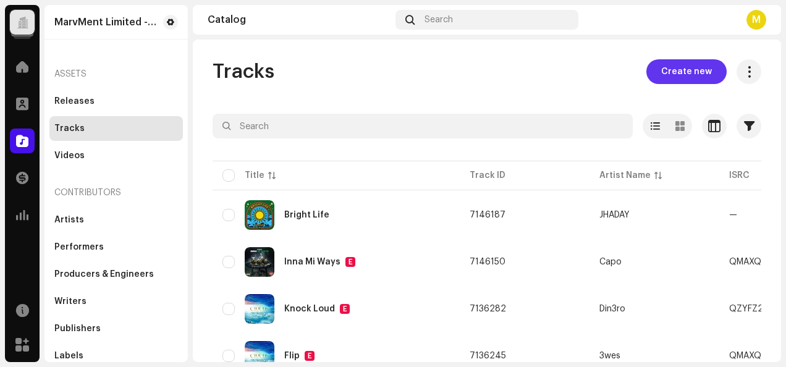
click at [670, 77] on span "Create new" at bounding box center [686, 71] width 51 height 25
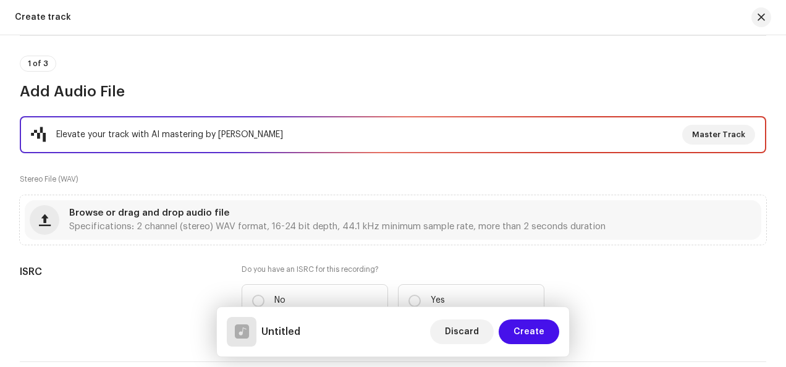
scroll to position [185, 0]
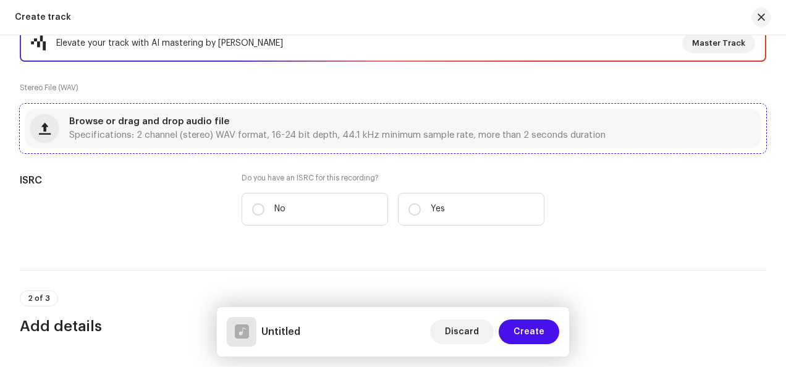
click at [305, 117] on div "Browse or drag and drop audio file Specifications: 2 channel (stereo) WAV forma…" at bounding box center [337, 128] width 536 height 22
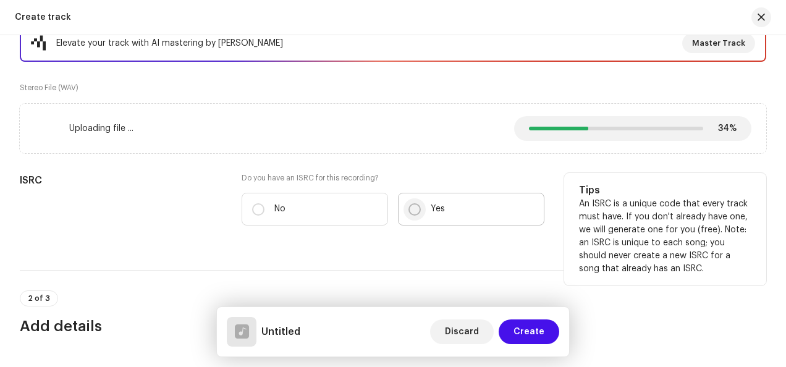
click at [417, 209] on input "Yes" at bounding box center [414, 209] width 12 height 12
radio input "true"
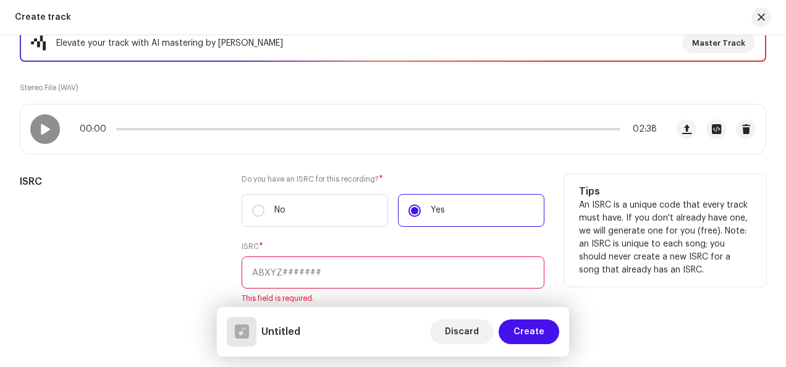
click at [297, 268] on input "text" at bounding box center [393, 272] width 303 height 32
paste input "QMAXQ2511566"
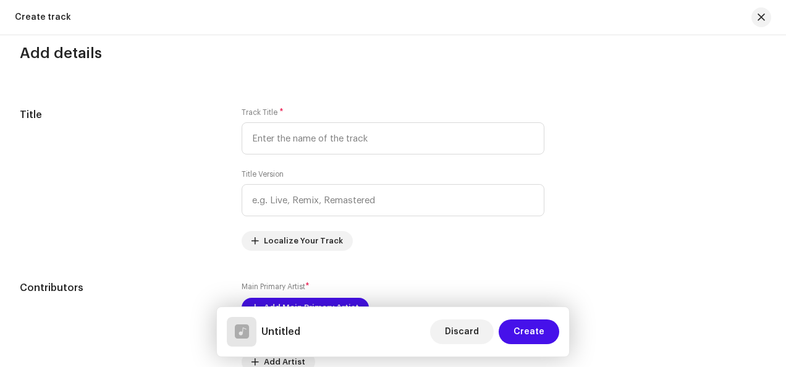
scroll to position [618, 0]
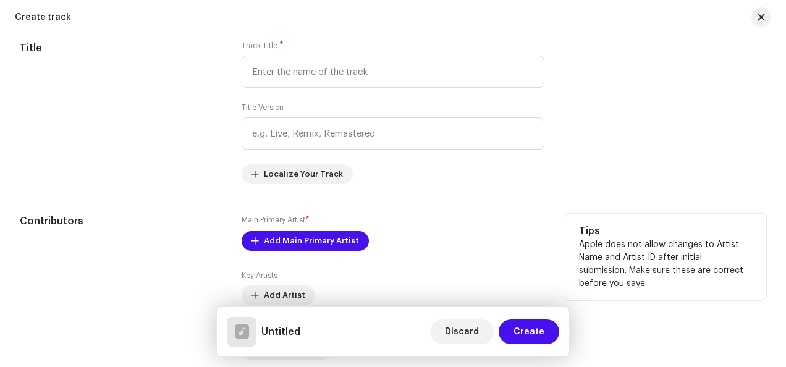
type input "QMAXQ2511566"
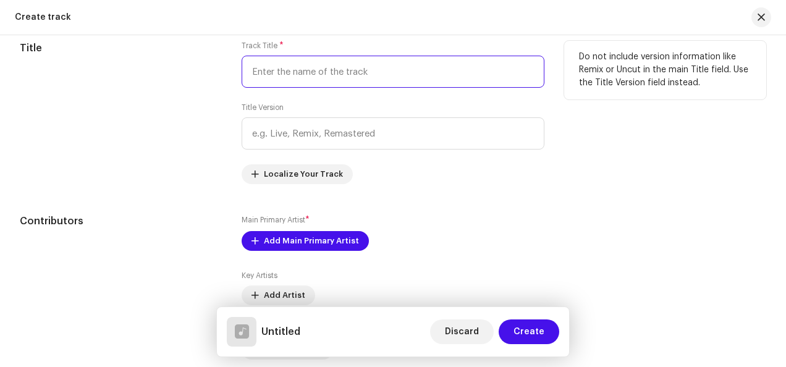
click at [358, 61] on input "text" at bounding box center [393, 72] width 303 height 32
paste input "Psycho Justice"
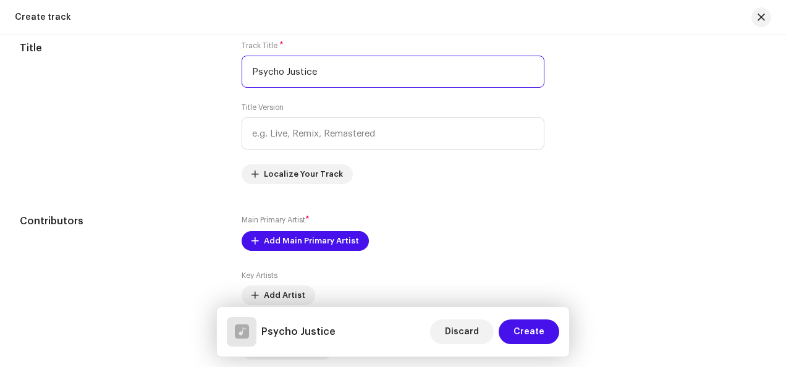
scroll to position [680, 0]
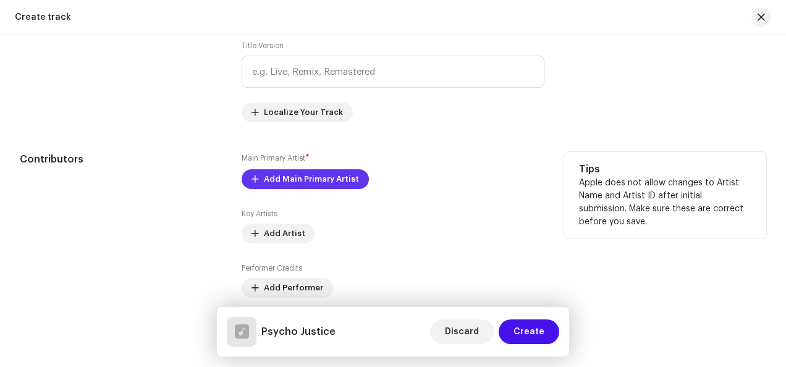
type input "Psycho Justice"
click at [337, 172] on span "Add Main Primary Artist" at bounding box center [311, 179] width 95 height 25
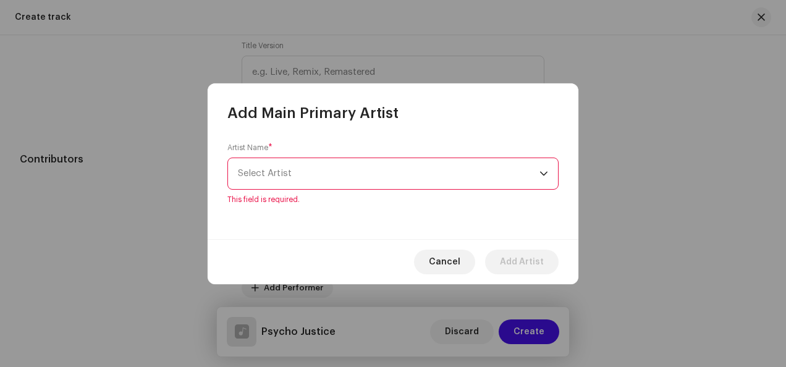
click at [429, 168] on span "Select Artist" at bounding box center [389, 173] width 302 height 31
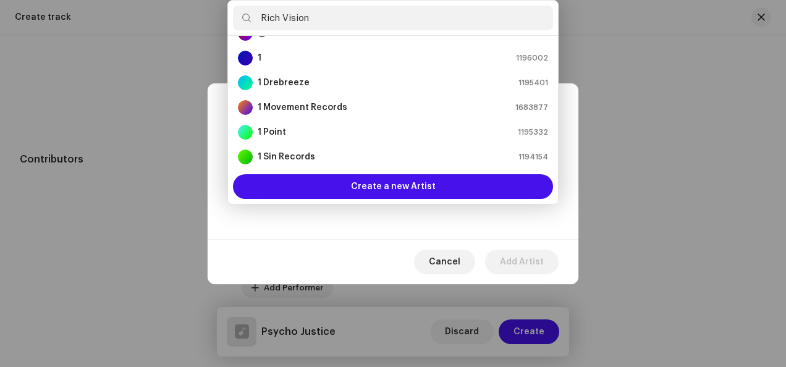
scroll to position [0, 0]
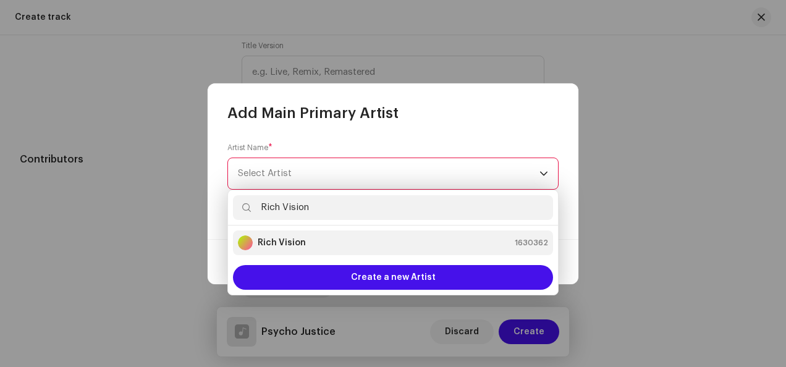
type input "Rich Vision"
click at [335, 236] on div "Rich Vision 1630362" at bounding box center [393, 242] width 310 height 15
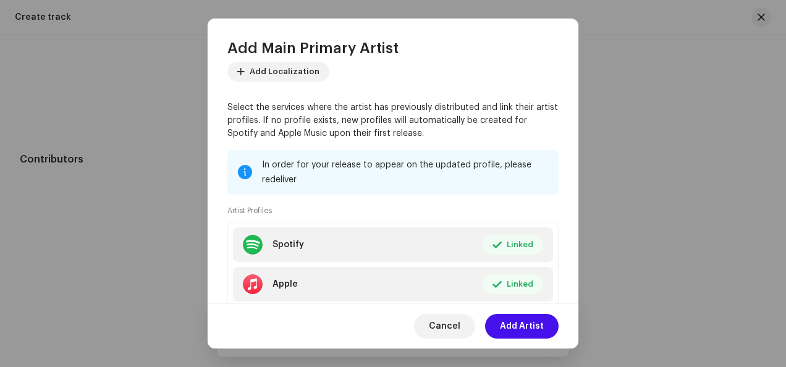
scroll to position [154, 0]
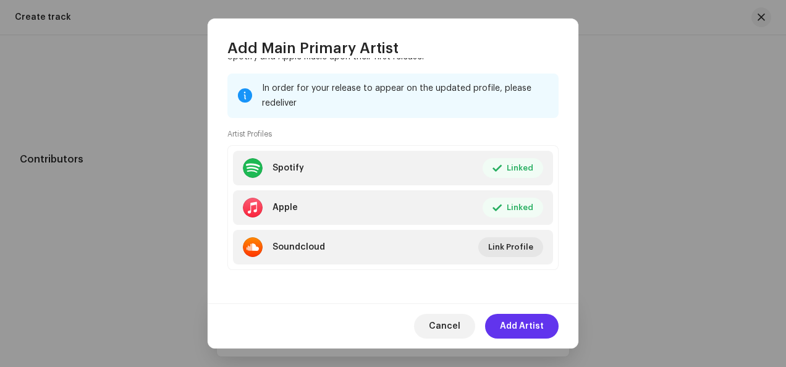
click at [509, 318] on span "Add Artist" at bounding box center [522, 326] width 44 height 25
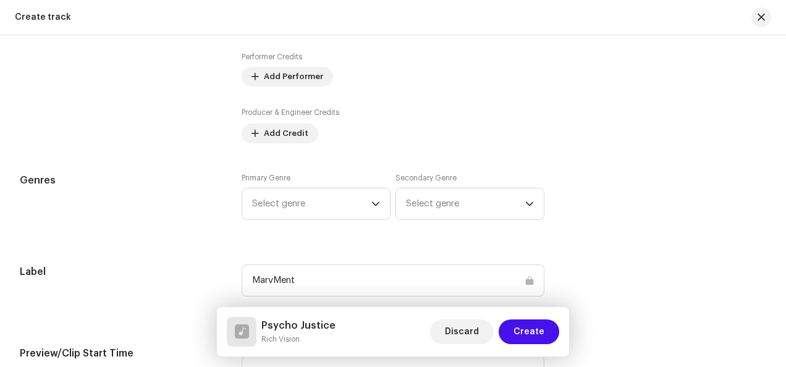
scroll to position [927, 0]
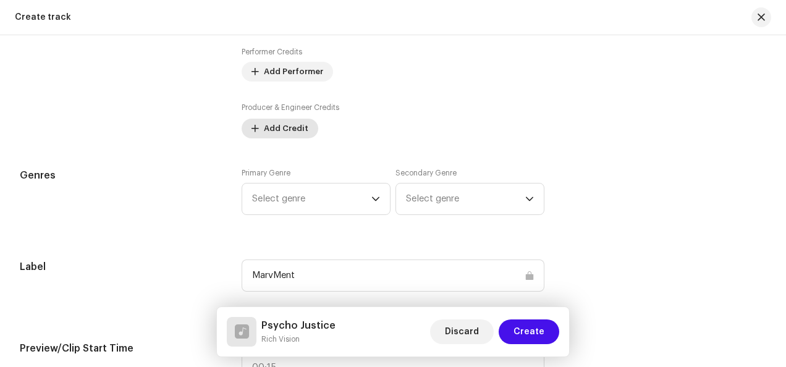
click at [273, 126] on span "Add Credit" at bounding box center [286, 128] width 44 height 25
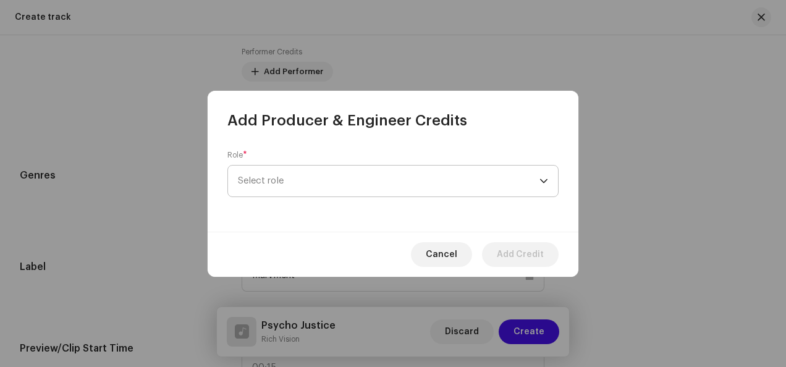
click at [391, 169] on span "Select role" at bounding box center [389, 181] width 302 height 31
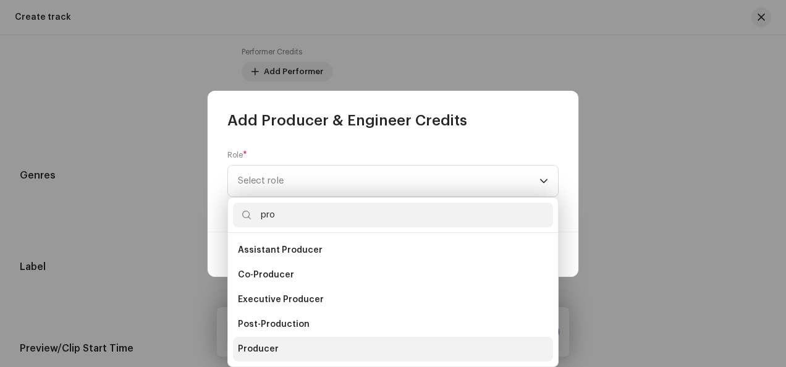
type input "pro"
click at [278, 351] on li "Producer" at bounding box center [393, 349] width 320 height 25
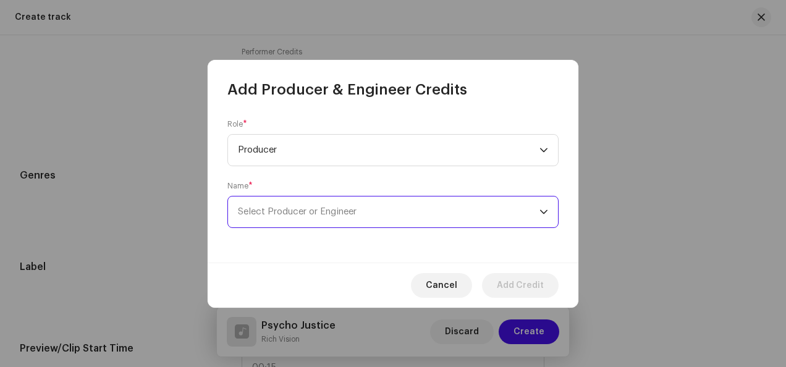
click at [389, 203] on span "Select Producer or Engineer" at bounding box center [389, 212] width 302 height 31
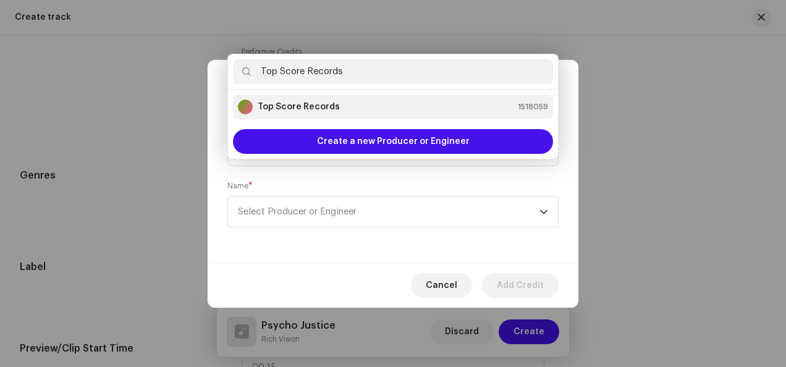
type input "Top Score Records"
click at [370, 104] on div "Top Score Records 1518059" at bounding box center [393, 106] width 310 height 15
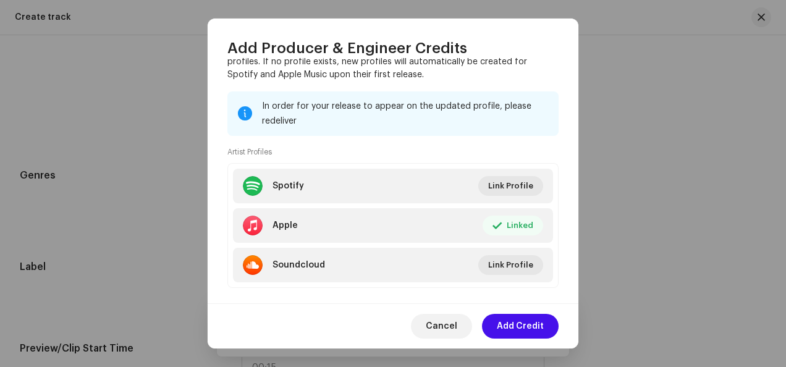
scroll to position [216, 0]
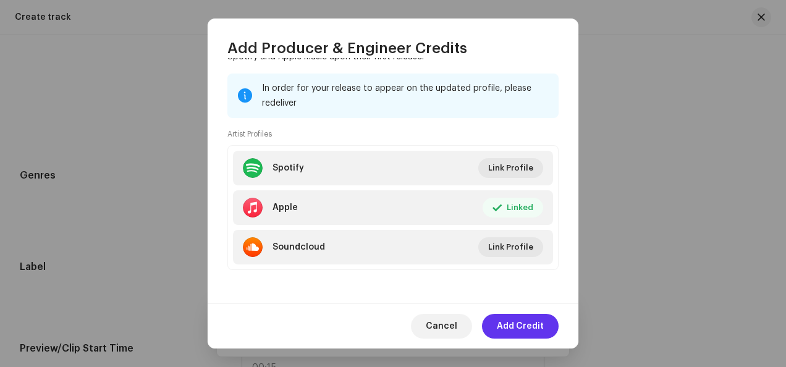
click at [525, 323] on span "Add Credit" at bounding box center [520, 326] width 47 height 25
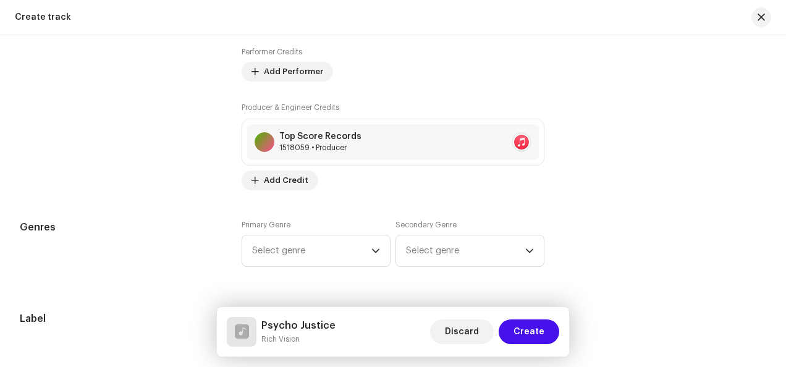
scroll to position [1051, 0]
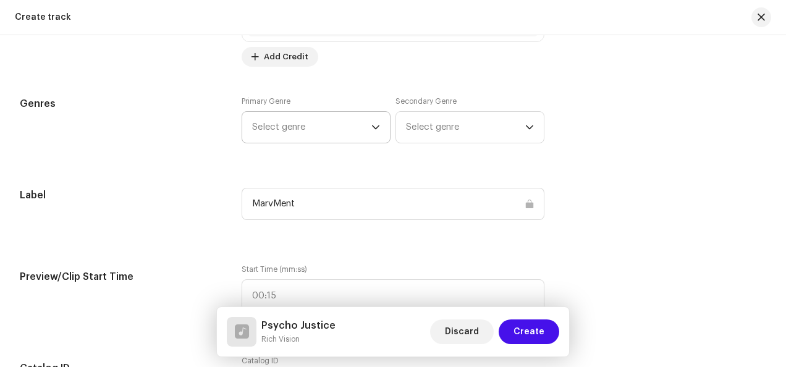
click at [371, 129] on icon "dropdown trigger" at bounding box center [375, 127] width 9 height 9
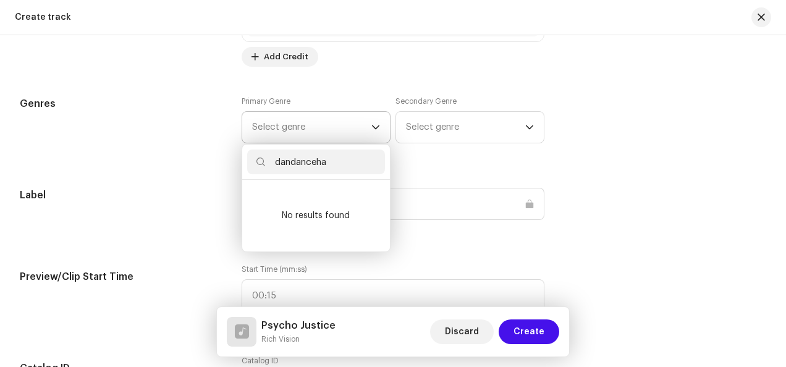
click at [349, 162] on input "dandanceha" at bounding box center [316, 162] width 138 height 25
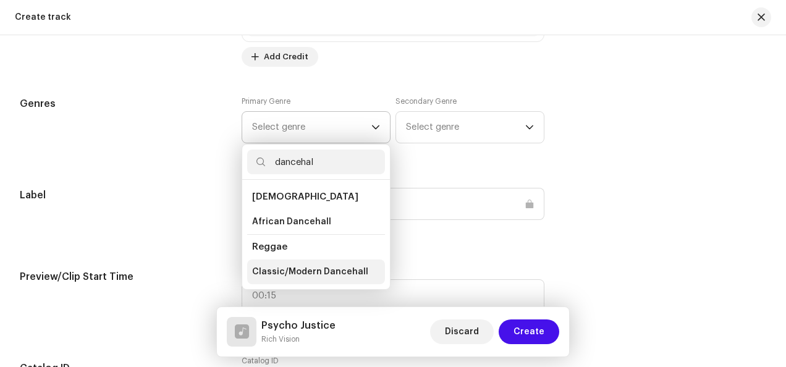
type input "dancehal"
click at [310, 266] on span "Classic/Modern Dancehall" at bounding box center [310, 272] width 116 height 12
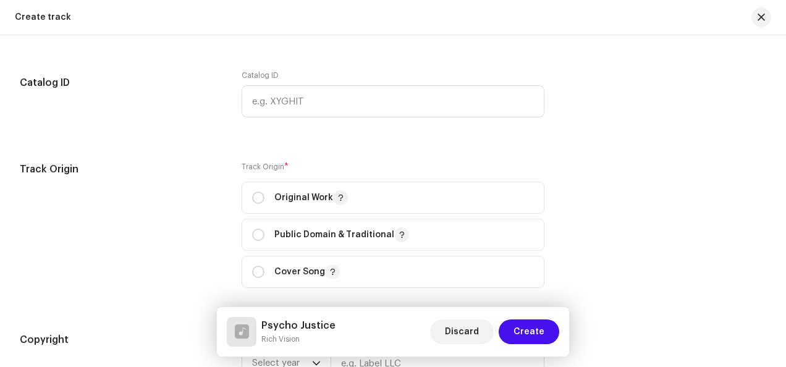
scroll to position [1360, 0]
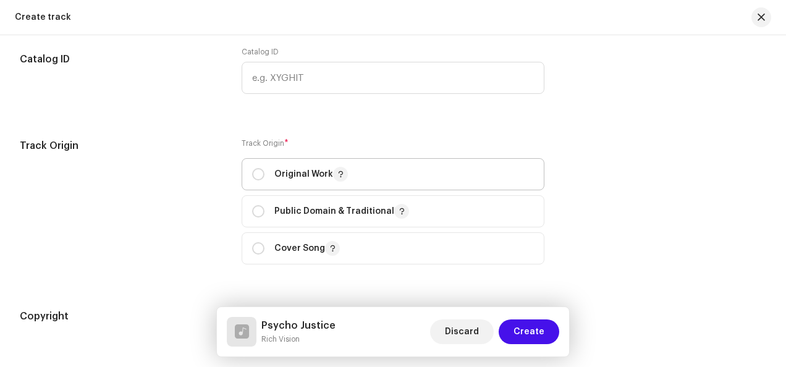
click at [400, 171] on span "Original Work" at bounding box center [393, 174] width 282 height 31
radio input "true"
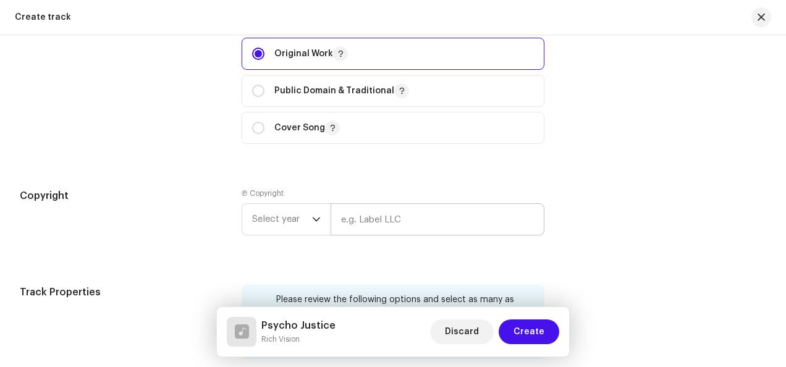
scroll to position [1483, 0]
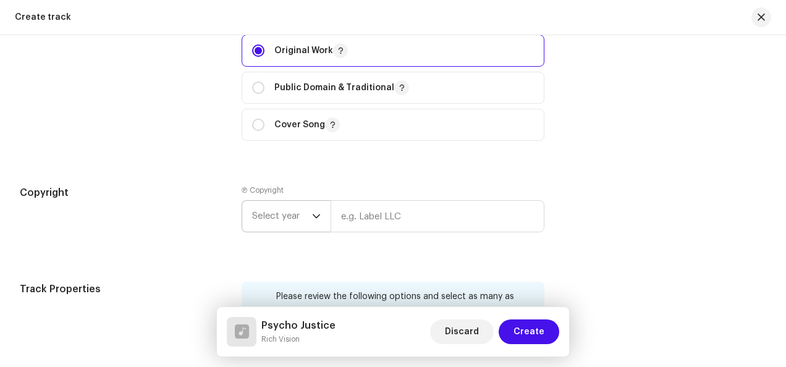
click at [308, 219] on span "Select year" at bounding box center [282, 216] width 60 height 31
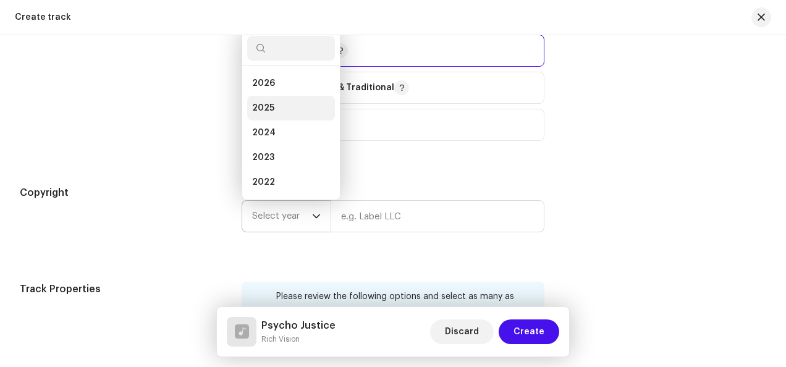
click at [269, 104] on span "2025" at bounding box center [263, 108] width 22 height 12
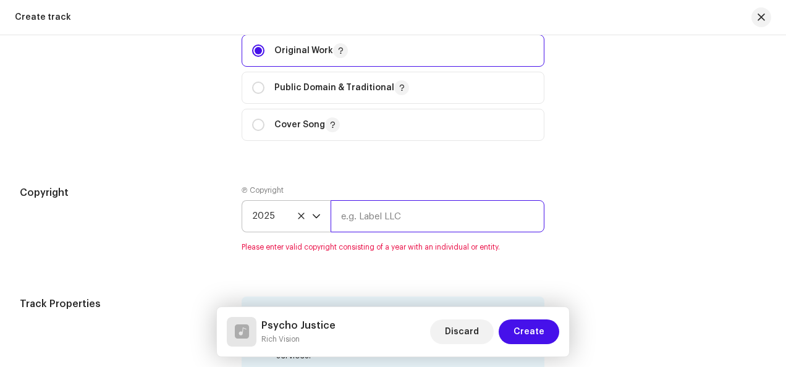
click at [412, 206] on input "text" at bounding box center [438, 216] width 214 height 32
paste input "Top Score Records"
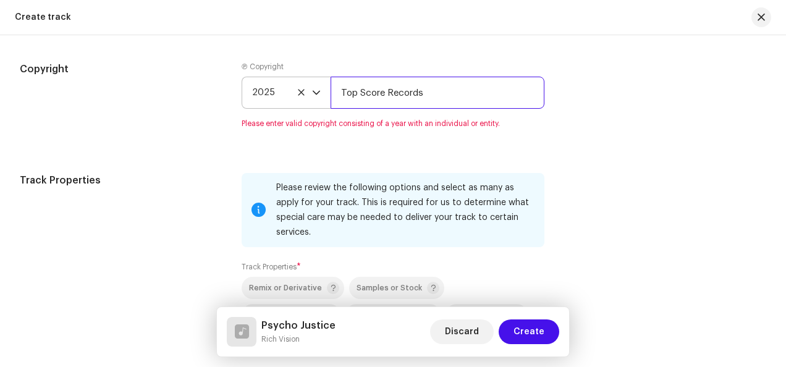
scroll to position [1792, 0]
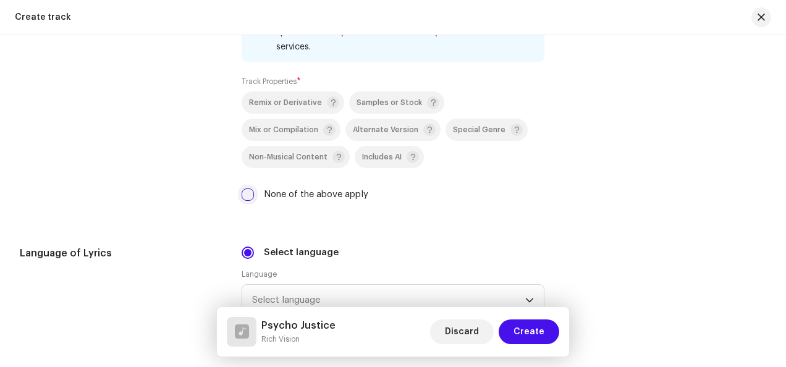
type input "Top Score Records"
click at [243, 188] on input "None of the above apply" at bounding box center [248, 194] width 12 height 12
checkbox input "true"
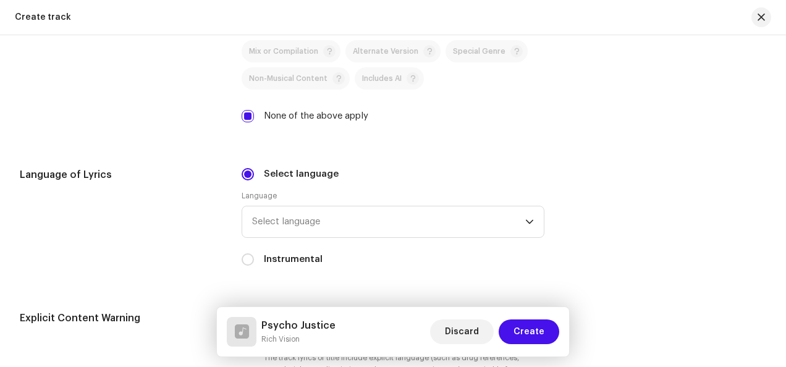
scroll to position [1901, 0]
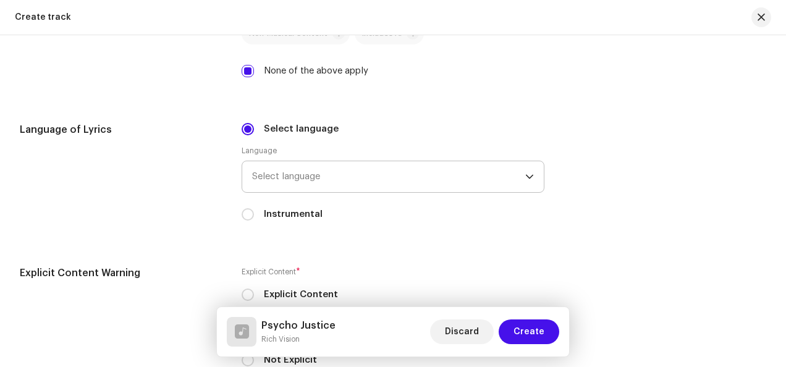
click at [302, 175] on span "Select language" at bounding box center [388, 176] width 273 height 31
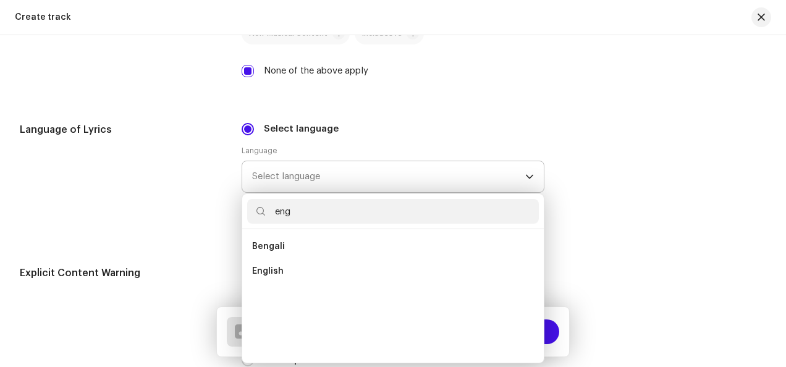
scroll to position [0, 0]
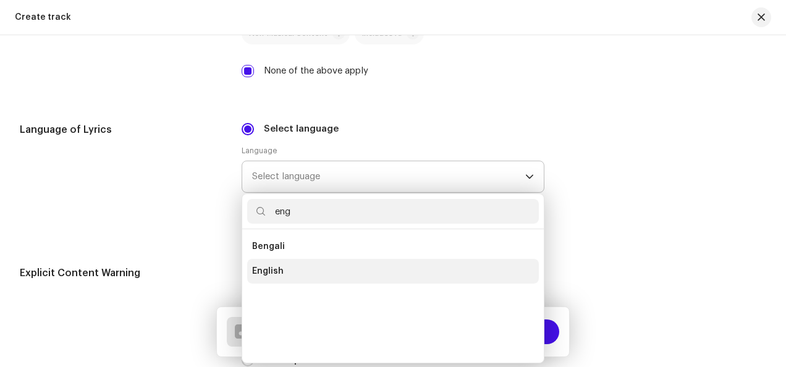
type input "eng"
click at [276, 273] on span "English" at bounding box center [268, 271] width 32 height 12
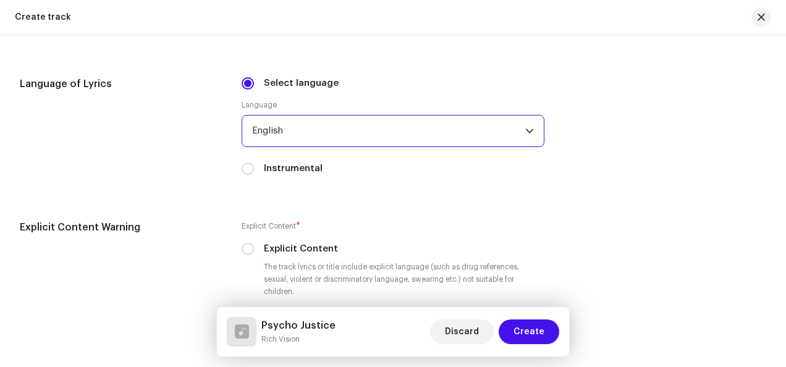
scroll to position [2024, 0]
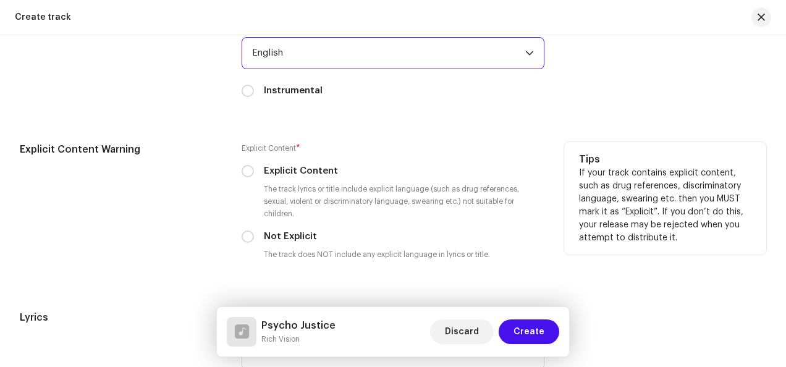
click at [290, 169] on label "Explicit Content" at bounding box center [301, 171] width 74 height 14
click at [254, 169] on input "Explicit Content" at bounding box center [248, 171] width 12 height 12
radio input "true"
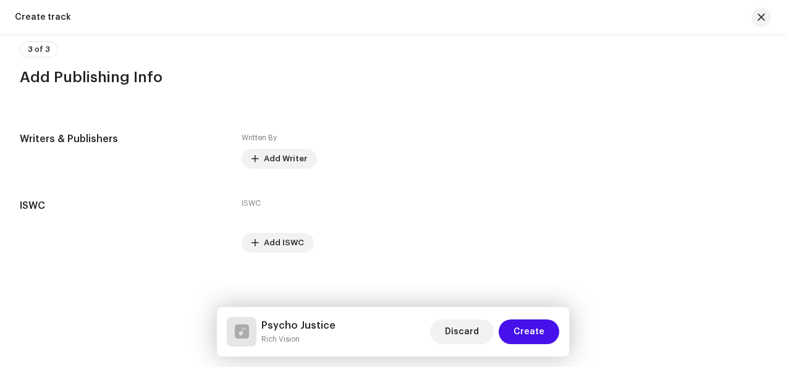
scroll to position [2421, 0]
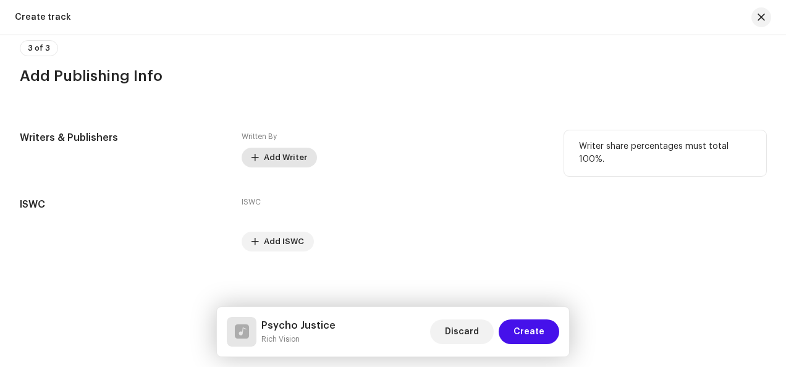
click at [295, 159] on span "Add Writer" at bounding box center [285, 157] width 43 height 25
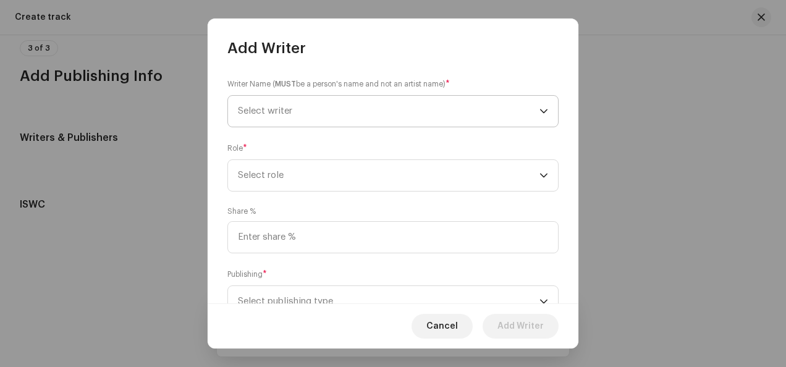
click at [381, 100] on span "Select writer" at bounding box center [389, 111] width 302 height 31
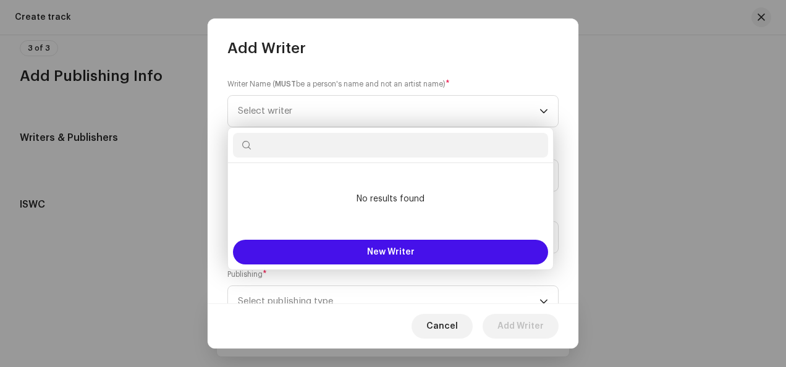
paste input "[PERSON_NAME]"
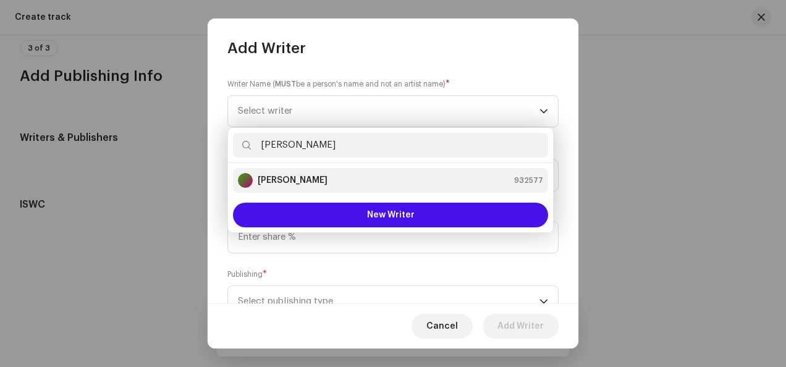
type input "[PERSON_NAME]"
click at [330, 174] on div "[PERSON_NAME] 932577" at bounding box center [390, 180] width 305 height 15
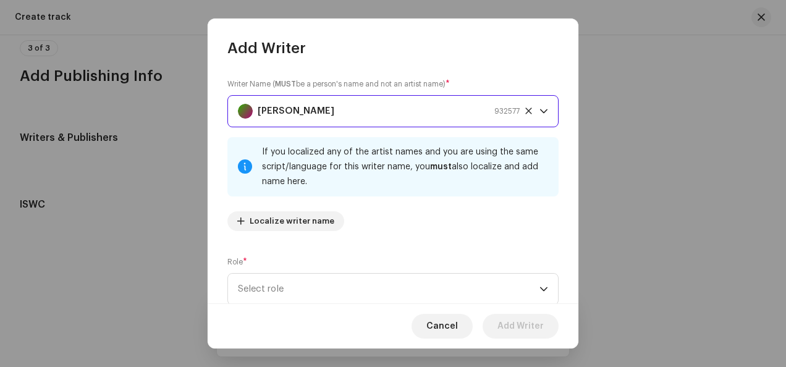
scroll to position [124, 0]
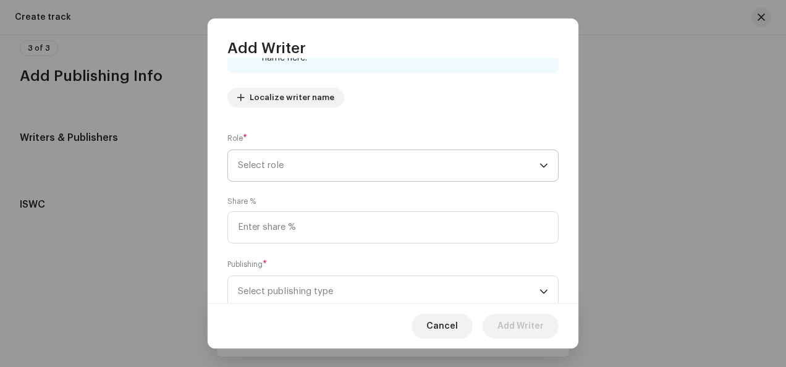
click at [395, 167] on span "Select role" at bounding box center [389, 165] width 302 height 31
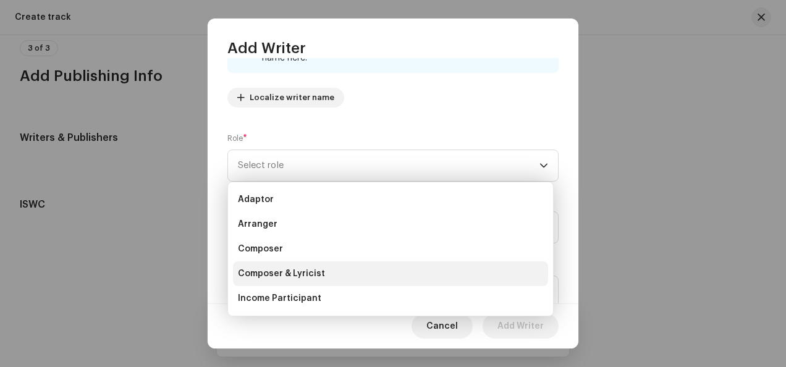
click at [331, 273] on li "Composer & Lyricist" at bounding box center [390, 273] width 315 height 25
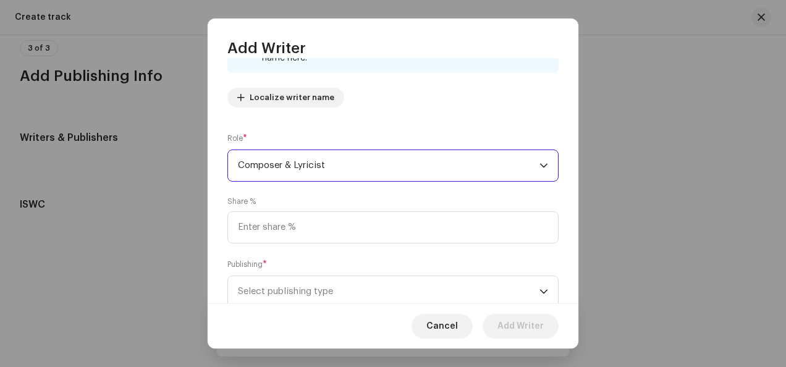
scroll to position [162, 0]
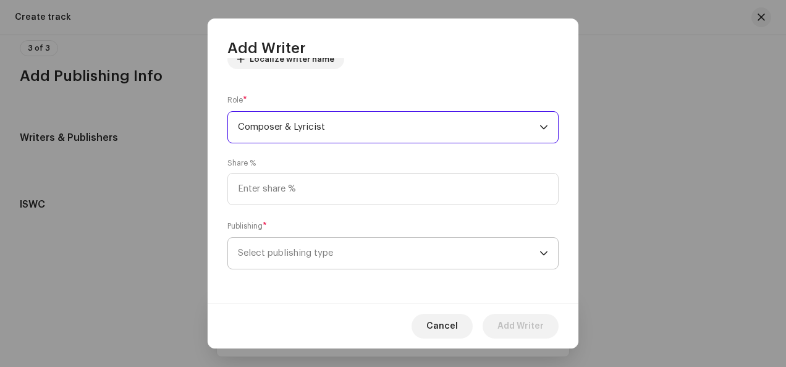
click at [350, 255] on span "Select publishing type" at bounding box center [389, 253] width 302 height 31
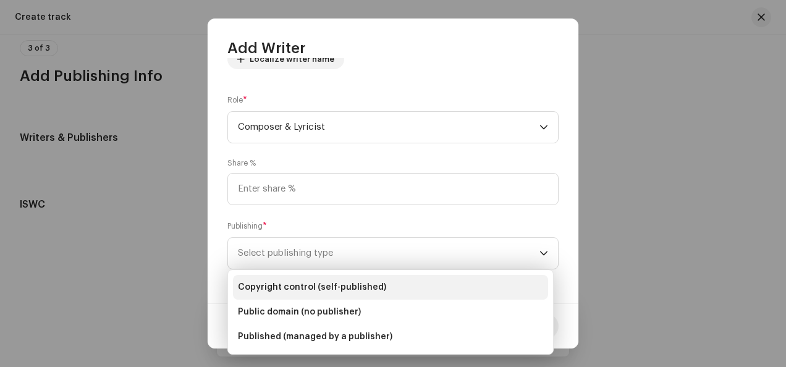
click at [308, 283] on span "Copyright control (self-published)" at bounding box center [312, 287] width 148 height 12
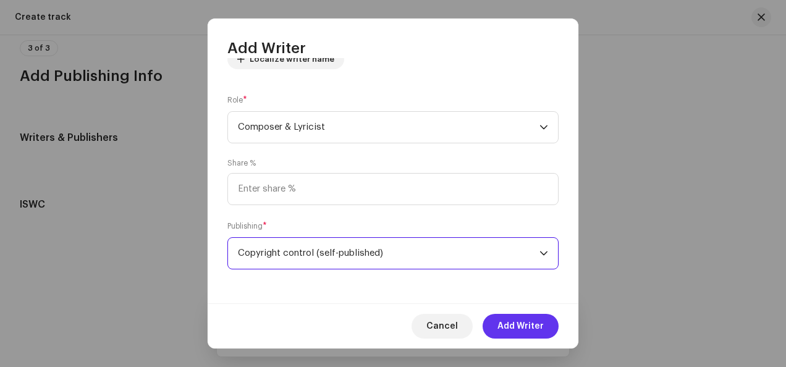
click at [515, 327] on span "Add Writer" at bounding box center [520, 326] width 46 height 25
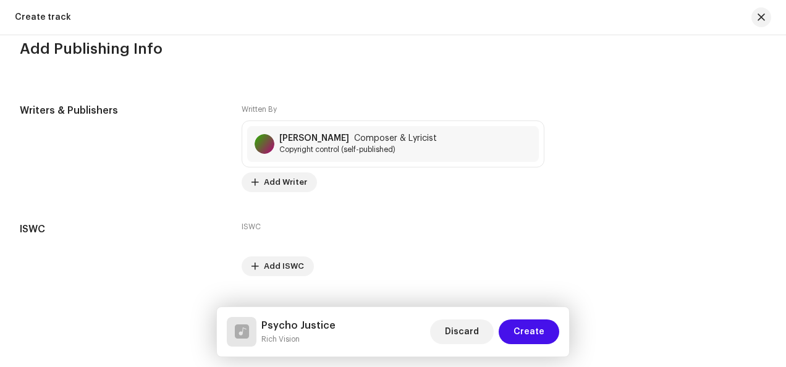
scroll to position [2472, 0]
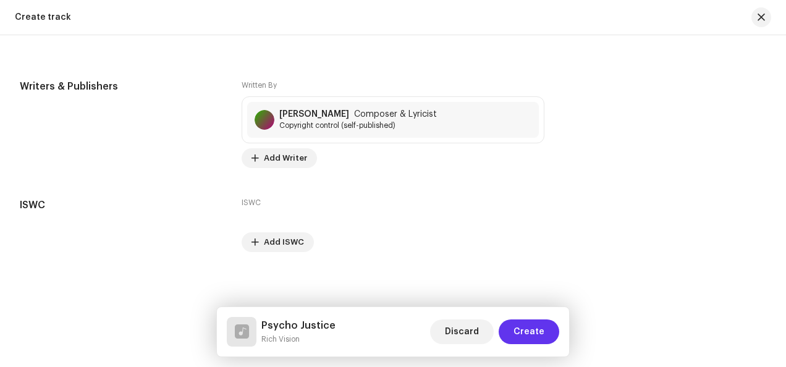
click at [535, 331] on span "Create" at bounding box center [529, 331] width 31 height 25
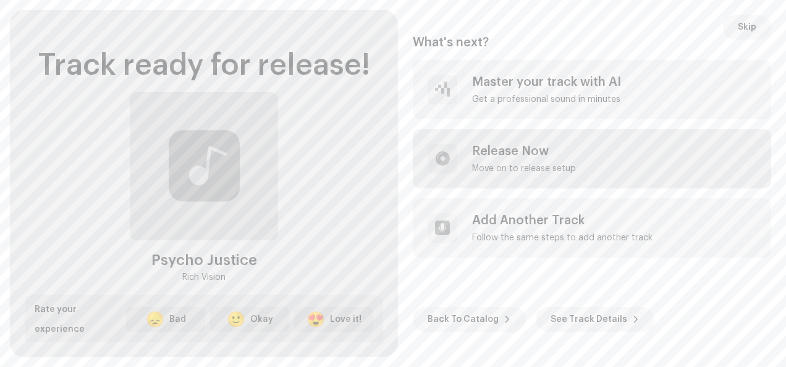
click at [515, 147] on div "Release Now" at bounding box center [524, 151] width 104 height 15
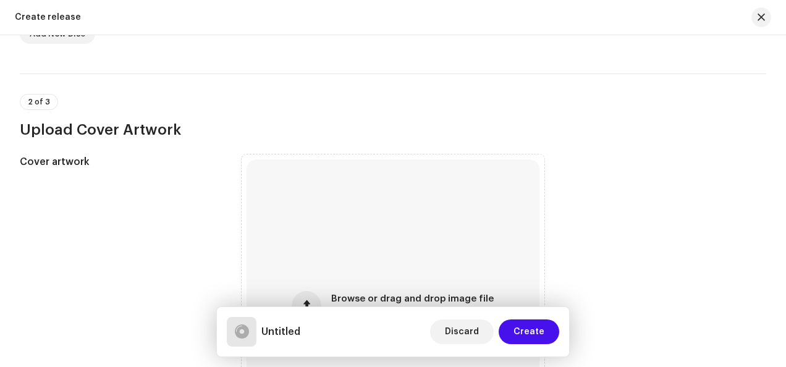
scroll to position [371, 0]
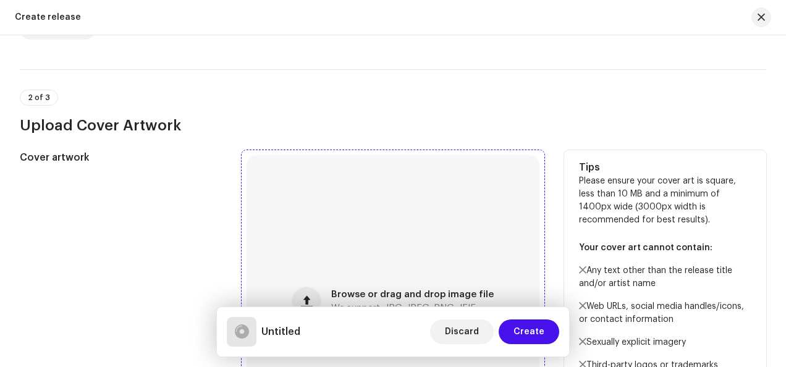
click at [302, 216] on div "Browse or drag and drop image file We support: JPG, JPEG, PNG, JFIF" at bounding box center [393, 301] width 293 height 293
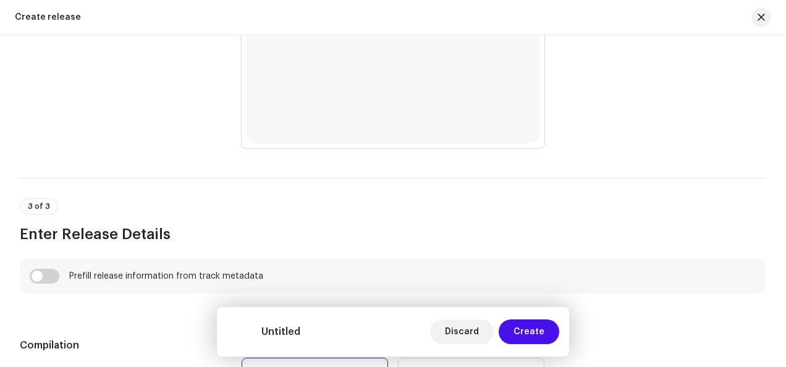
scroll to position [742, 0]
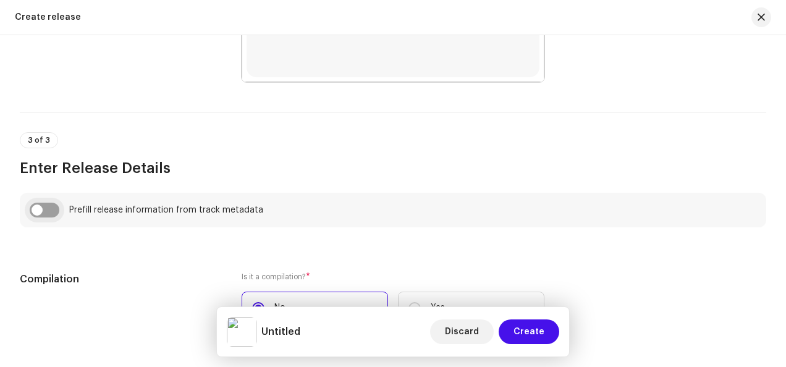
click at [53, 215] on input "checkbox" at bounding box center [45, 210] width 30 height 15
checkbox input "true"
type input "Psycho Justice"
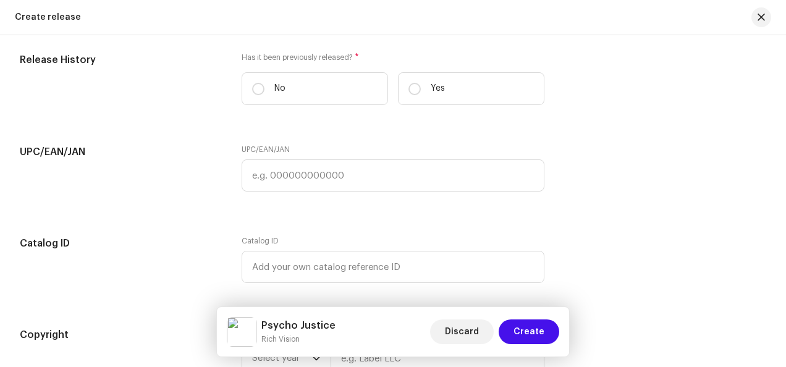
scroll to position [1854, 0]
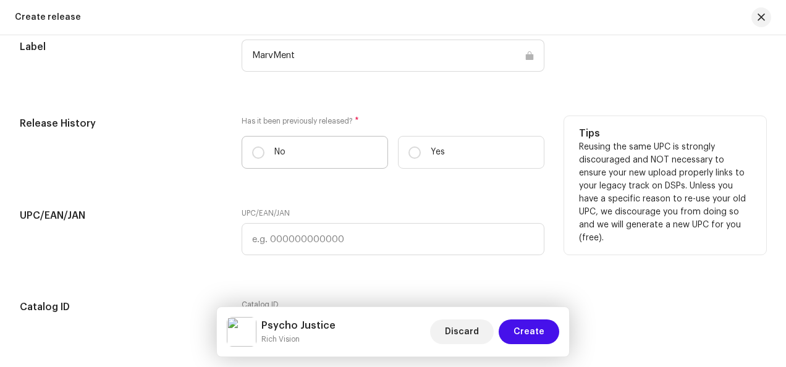
click at [358, 153] on label "No" at bounding box center [315, 152] width 146 height 33
click at [264, 153] on input "No" at bounding box center [258, 152] width 12 height 12
radio input "true"
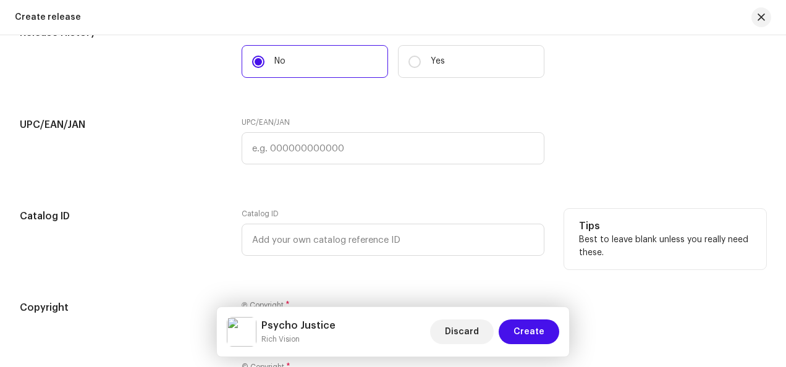
scroll to position [1916, 0]
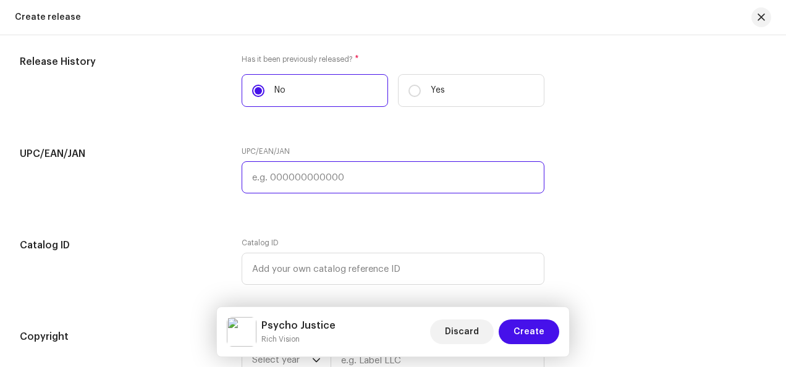
click at [324, 173] on input "text" at bounding box center [393, 177] width 303 height 32
paste input "[CREDIT_CARD_NUMBER]"
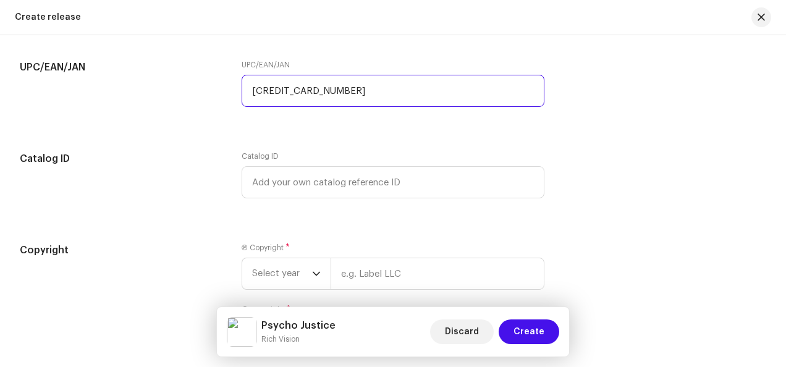
scroll to position [2101, 0]
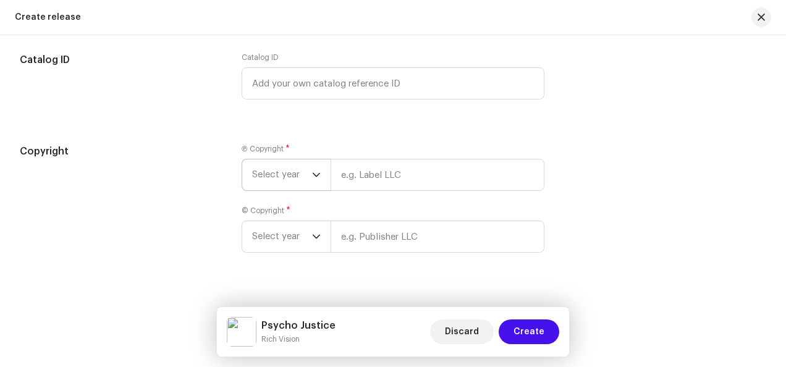
type input "[CREDIT_CARD_NUMBER]"
click at [284, 177] on span "Select year" at bounding box center [282, 174] width 60 height 31
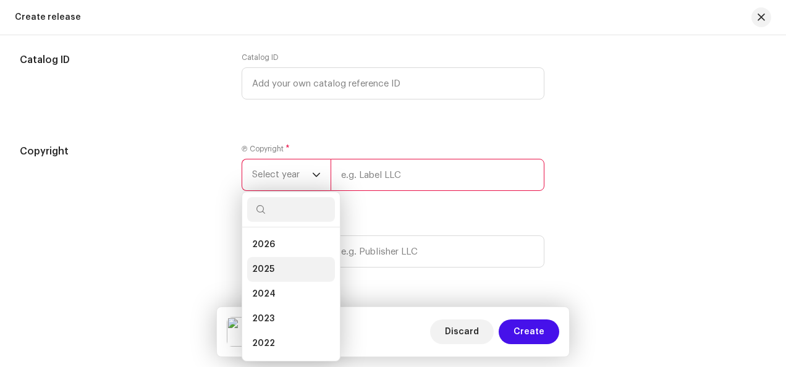
click at [272, 274] on li "2025" at bounding box center [291, 269] width 88 height 25
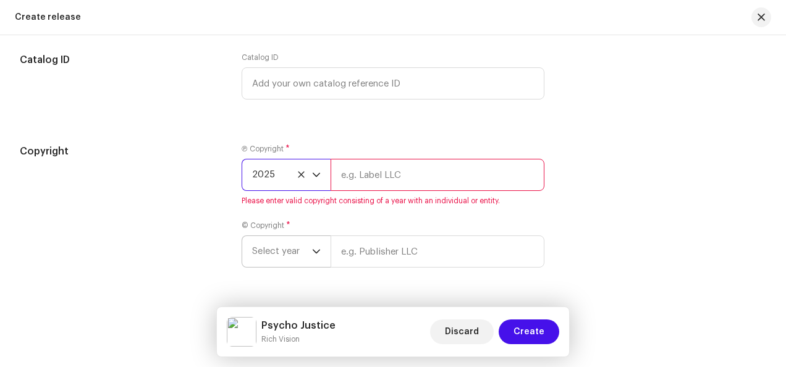
click at [312, 258] on div "dropdown trigger" at bounding box center [316, 251] width 9 height 31
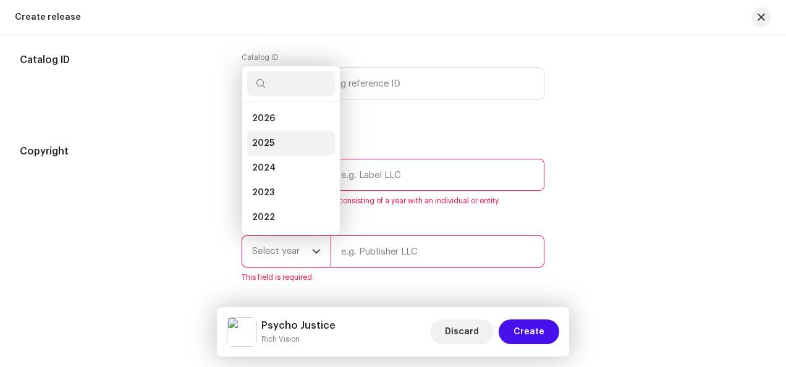
click at [289, 138] on li "2025" at bounding box center [291, 143] width 88 height 25
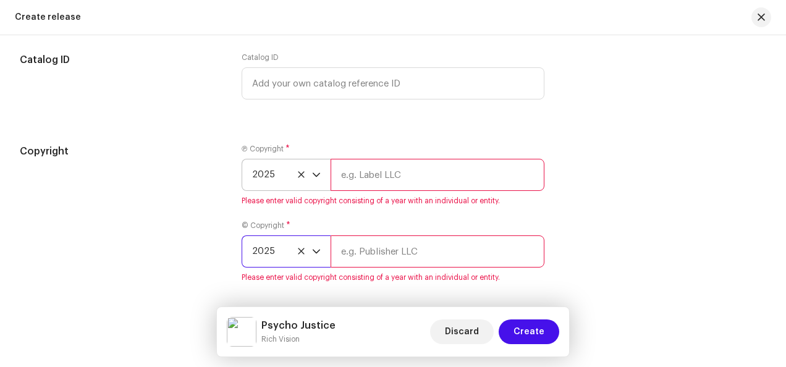
click at [439, 171] on input "text" at bounding box center [438, 175] width 214 height 32
paste input "Top Score Records"
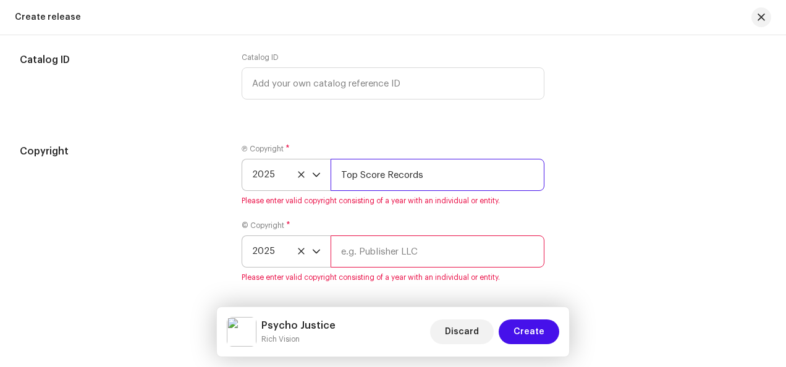
type input "Top Score Records"
click at [344, 261] on div "© Copyright * 2025 Please enter valid copyright consisting of a year with an in…" at bounding box center [393, 252] width 303 height 62
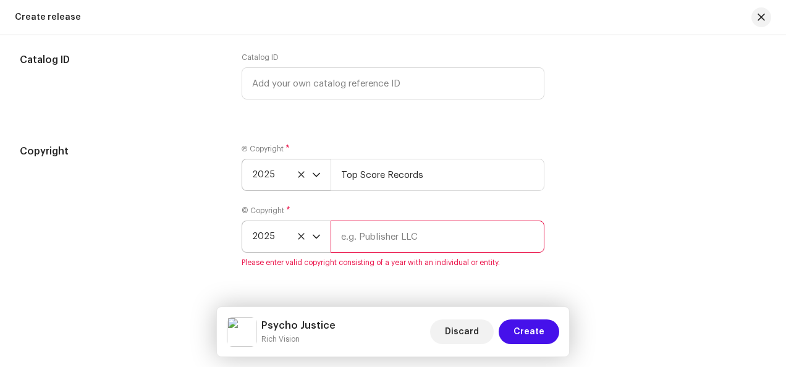
paste input "Top Score Records"
type input "Top Score Records"
click at [193, 223] on div "Copyright" at bounding box center [121, 213] width 202 height 138
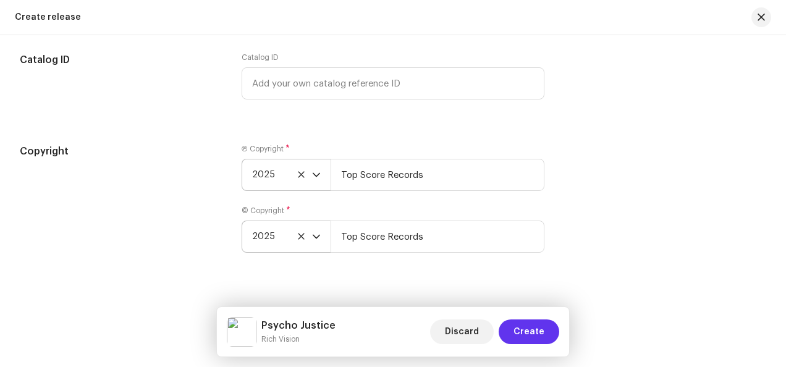
click at [537, 329] on span "Create" at bounding box center [529, 331] width 31 height 25
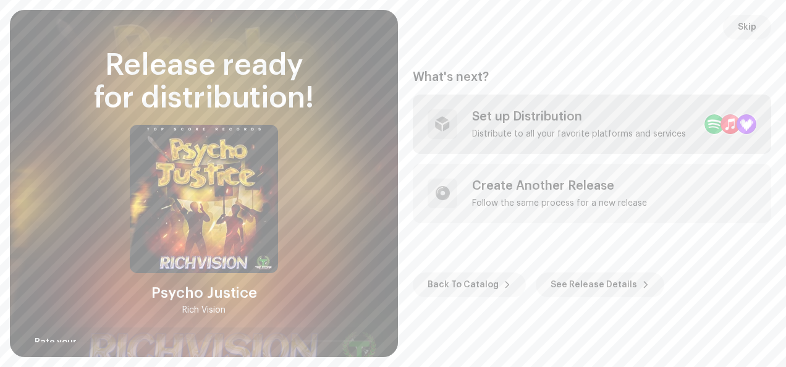
click at [611, 124] on div "Set up Distribution" at bounding box center [579, 116] width 214 height 15
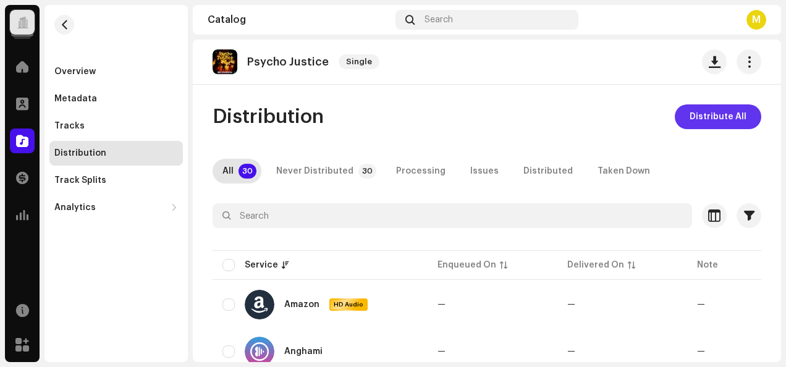
click at [709, 113] on span "Distribute All" at bounding box center [718, 116] width 57 height 25
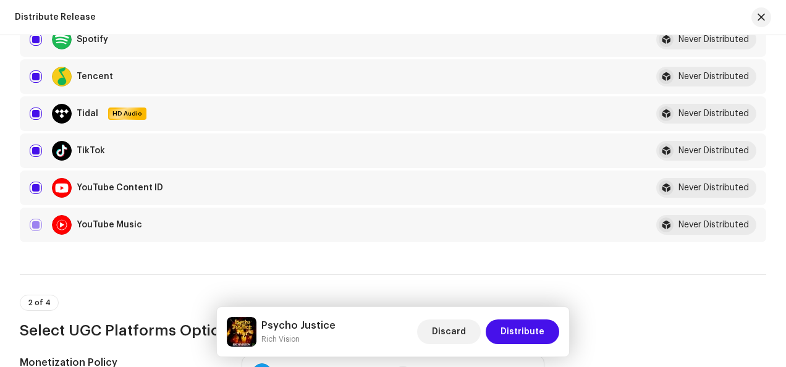
scroll to position [1360, 0]
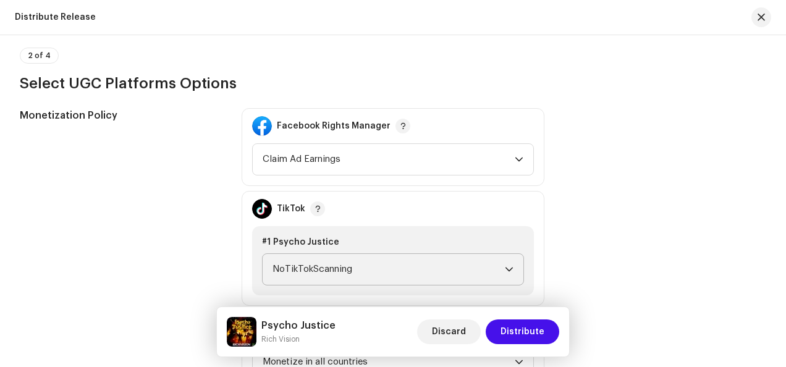
click at [320, 269] on span "NoTikTokScanning" at bounding box center [389, 269] width 232 height 31
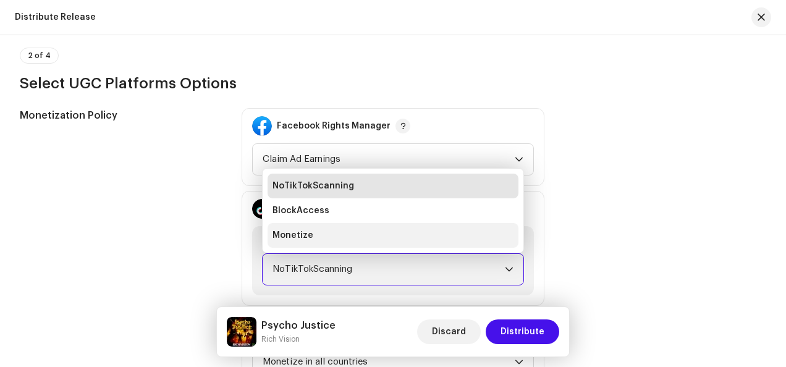
click at [336, 230] on li "Monetize" at bounding box center [393, 235] width 251 height 25
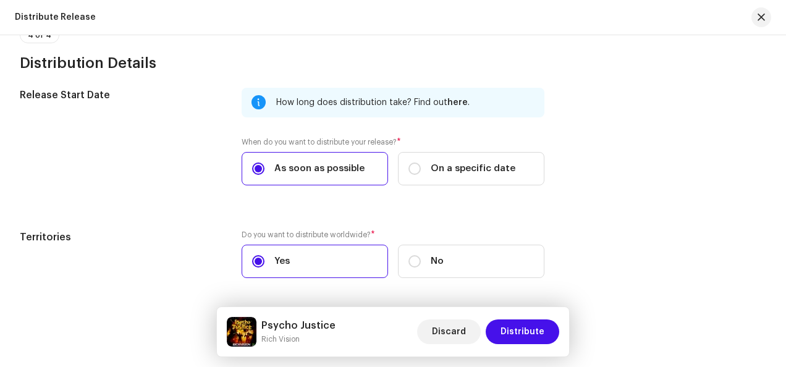
scroll to position [2111, 0]
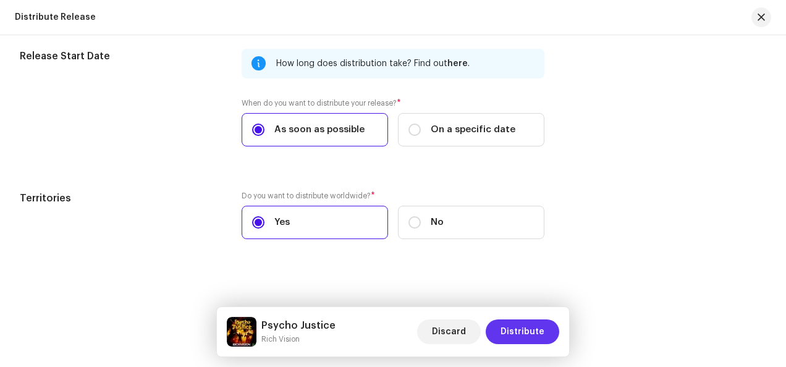
click at [533, 324] on span "Distribute" at bounding box center [523, 331] width 44 height 25
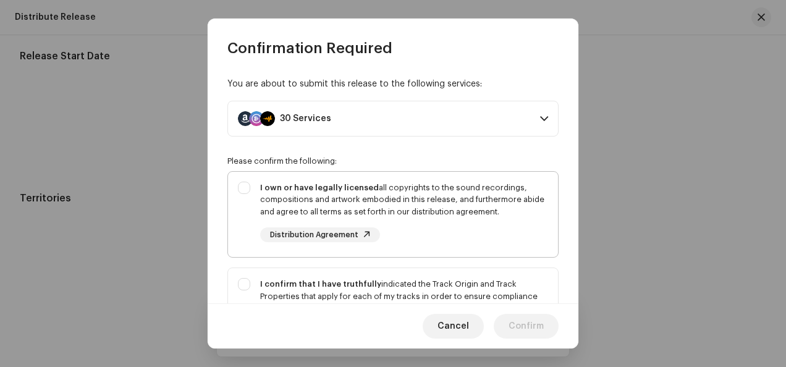
click at [476, 221] on div "I own or have legally licensed all copyrights to the sound recordings, composit…" at bounding box center [404, 212] width 288 height 61
checkbox input "true"
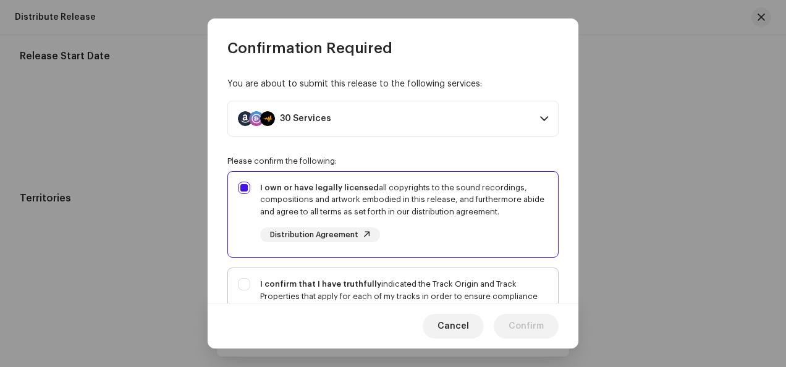
click at [379, 286] on div "I confirm that I have truthfully indicated the Track Origin and Track Propertie…" at bounding box center [404, 308] width 288 height 61
checkbox input "true"
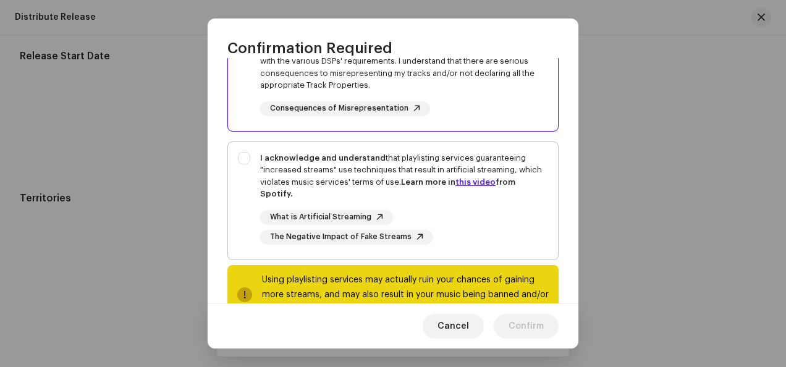
click at [360, 165] on div "I acknowledge and understand that playlisting services guaranteeing "increased …" at bounding box center [404, 176] width 288 height 48
checkbox input "true"
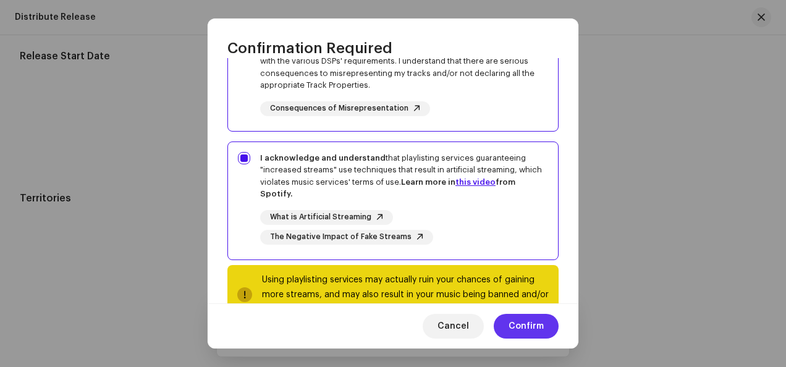
click at [529, 326] on span "Confirm" at bounding box center [526, 326] width 35 height 25
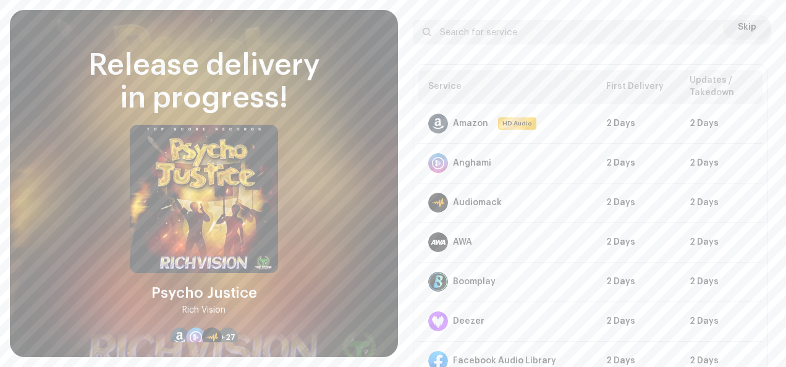
scroll to position [74, 0]
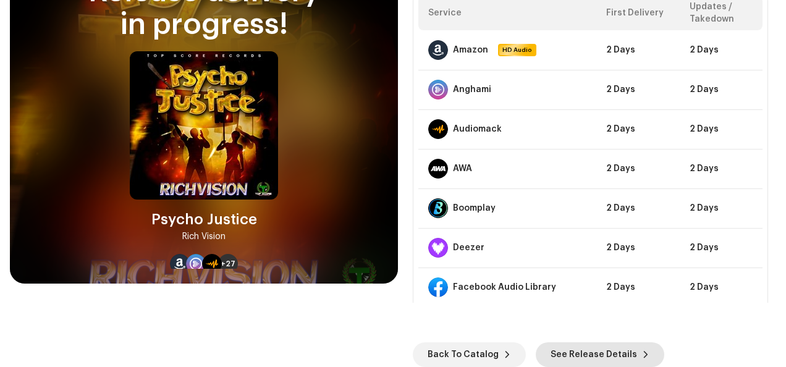
click at [581, 358] on span "See Release Details" at bounding box center [594, 354] width 87 height 25
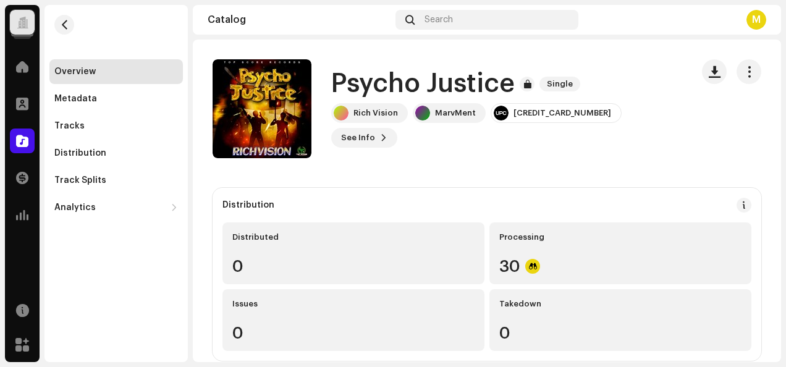
click at [23, 22] on div at bounding box center [23, 22] width 12 height 0
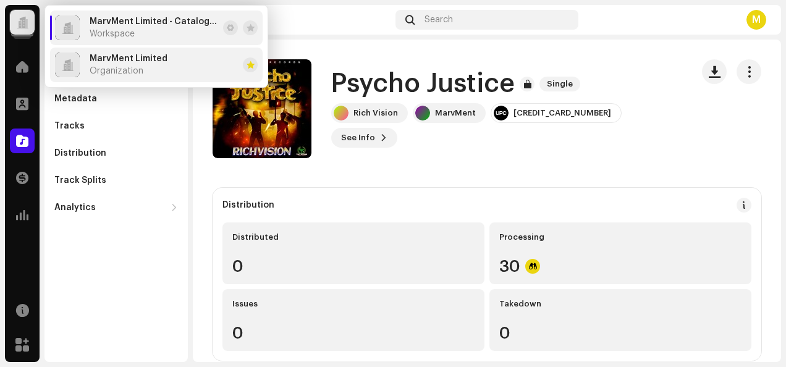
click at [124, 64] on div "MarvMent Limited Organization" at bounding box center [129, 65] width 78 height 22
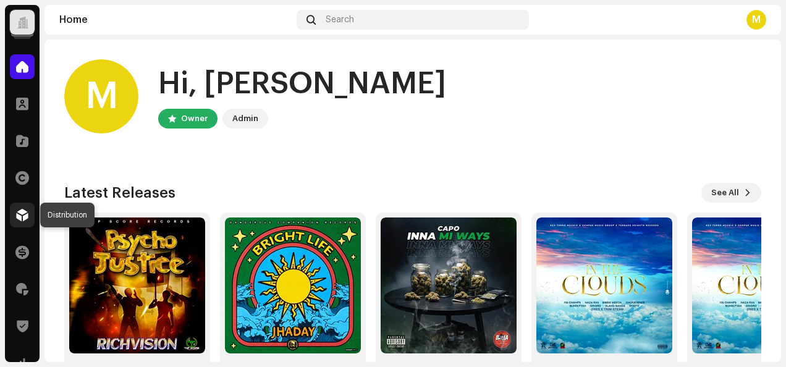
click at [26, 215] on span at bounding box center [22, 215] width 12 height 10
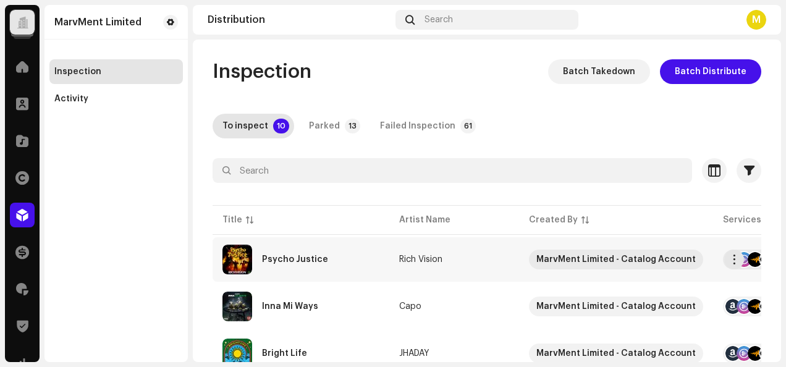
scroll to position [124, 0]
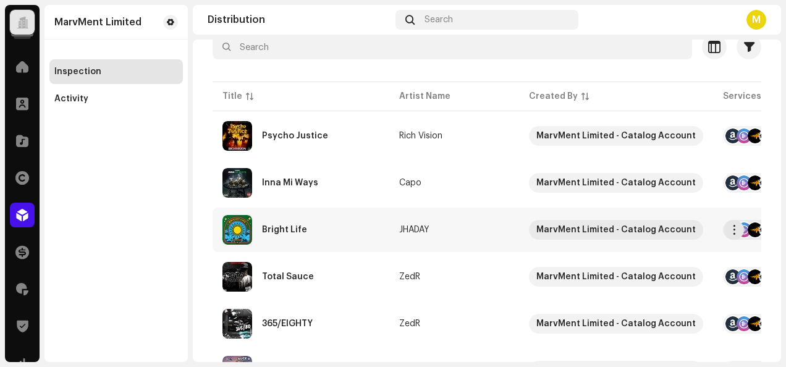
click at [339, 241] on div "Bright Life" at bounding box center [300, 230] width 157 height 30
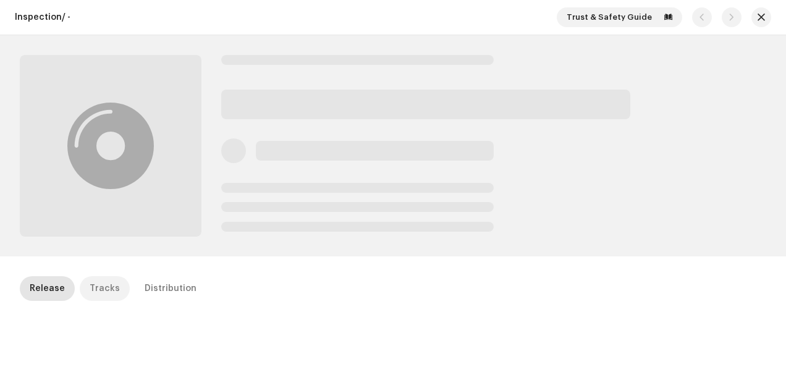
click at [95, 288] on div "Tracks" at bounding box center [105, 288] width 30 height 25
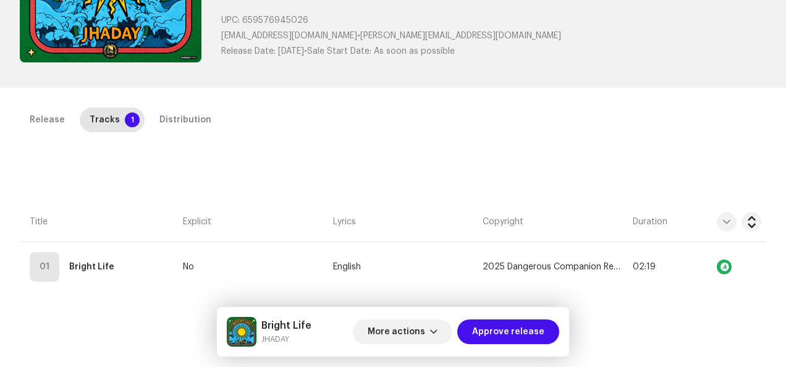
scroll to position [185, 0]
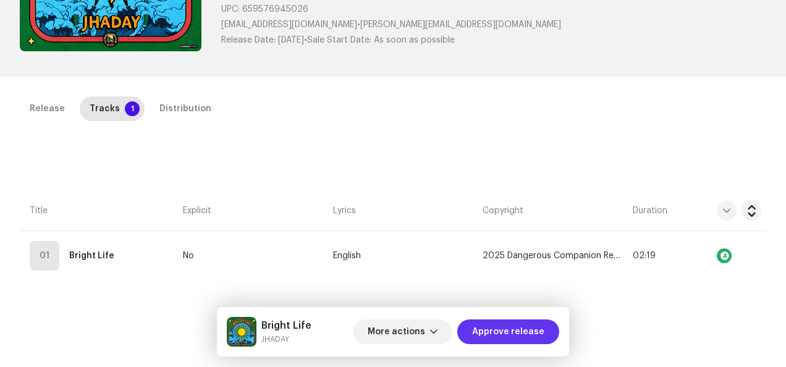
click at [497, 332] on span "Approve release" at bounding box center [508, 331] width 72 height 25
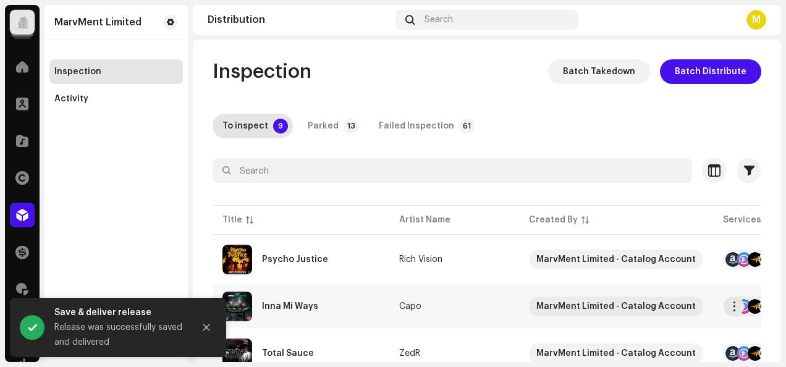
click at [367, 304] on div "Inna Mi Ways" at bounding box center [300, 307] width 157 height 30
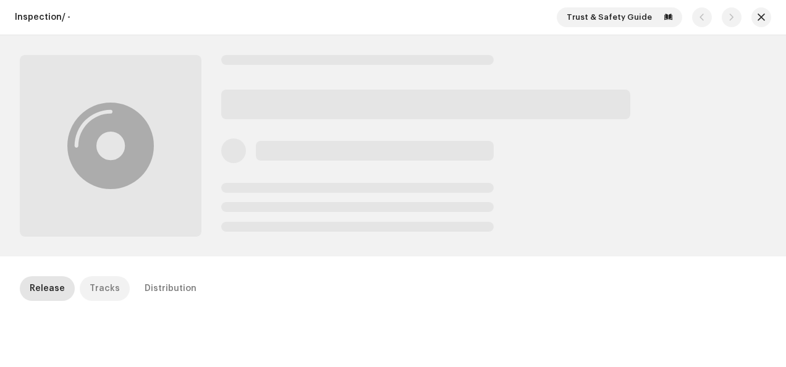
click at [104, 285] on div "Tracks" at bounding box center [105, 288] width 30 height 25
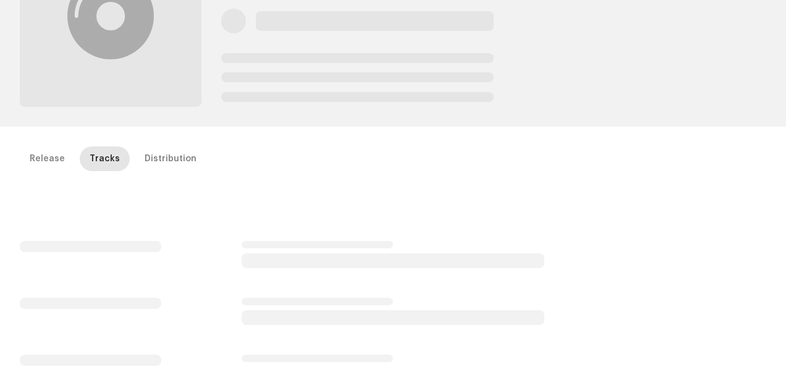
scroll to position [247, 0]
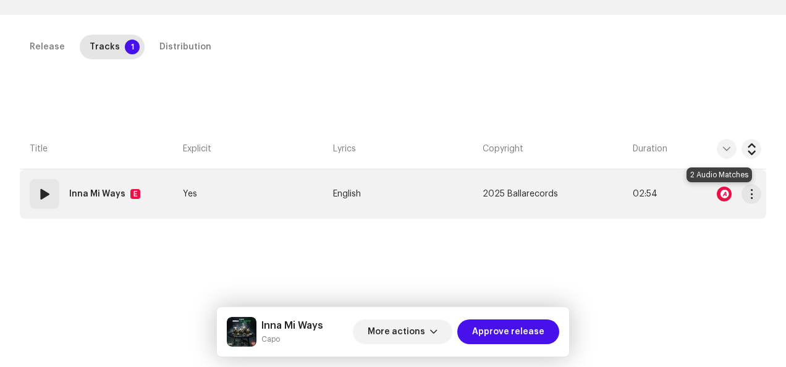
click at [719, 190] on div at bounding box center [724, 194] width 15 height 15
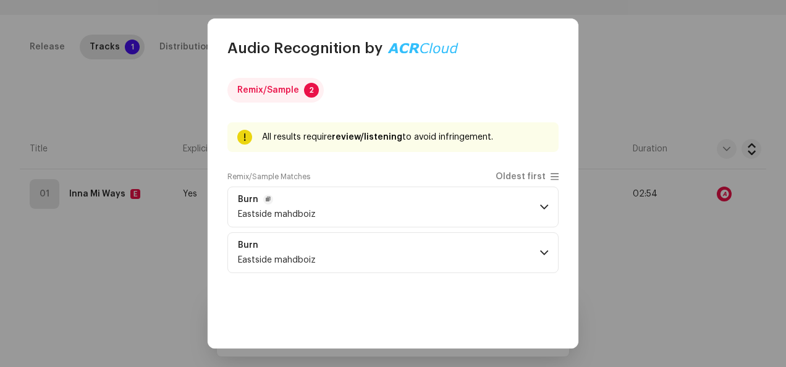
click at [529, 201] on p-accordion-header "Burn Eastside mahdboiz" at bounding box center [392, 207] width 331 height 41
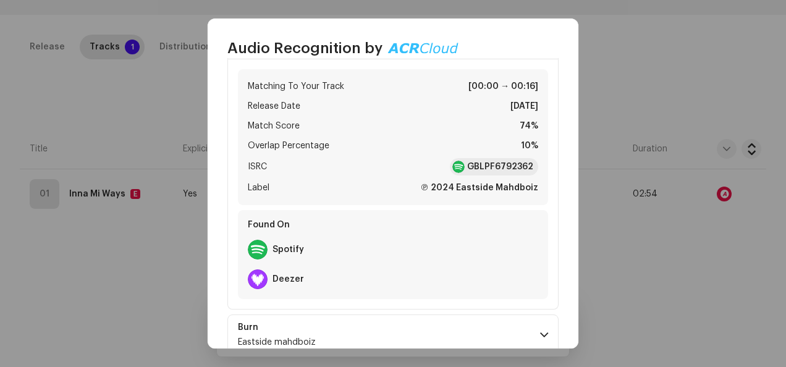
scroll to position [193, 0]
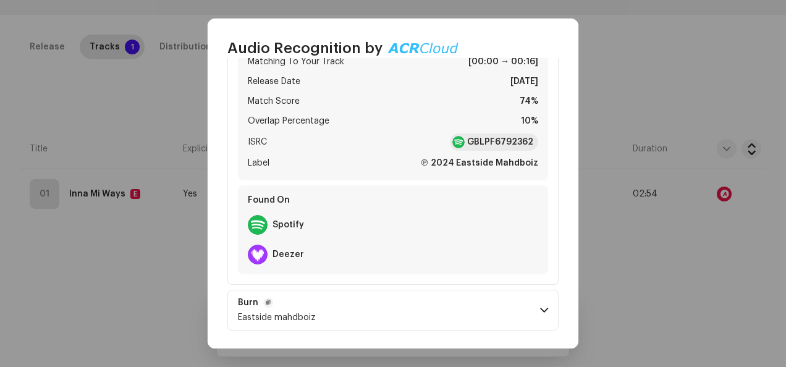
click at [540, 305] on span at bounding box center [544, 310] width 8 height 10
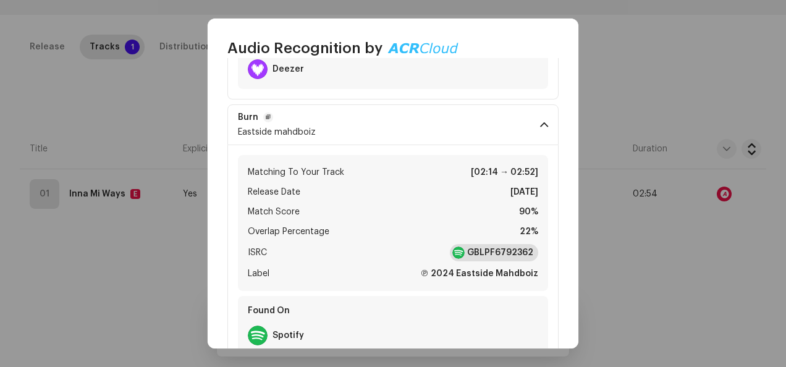
click at [493, 251] on strong "GBLPF6792362" at bounding box center [500, 253] width 66 height 12
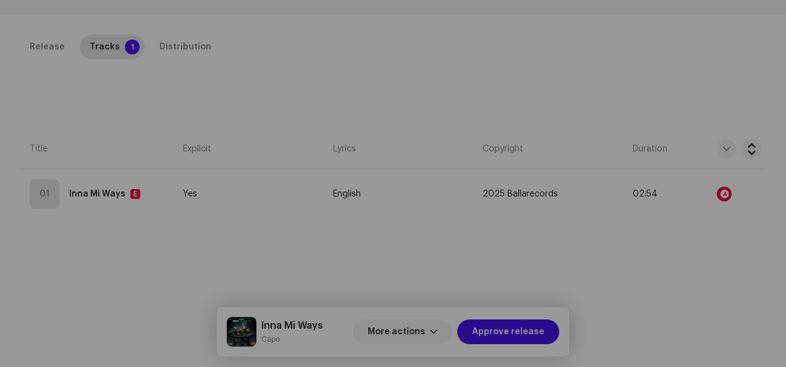
click at [603, 70] on div "Audio Recognition by Remix/Sample 2 All results require review/listening to avo…" at bounding box center [393, 183] width 786 height 367
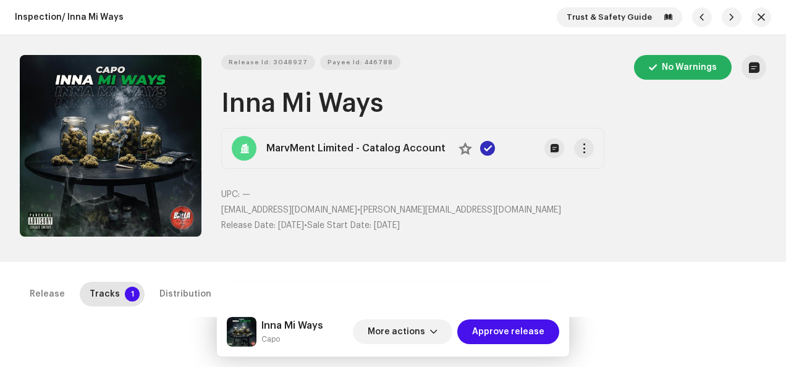
scroll to position [185, 0]
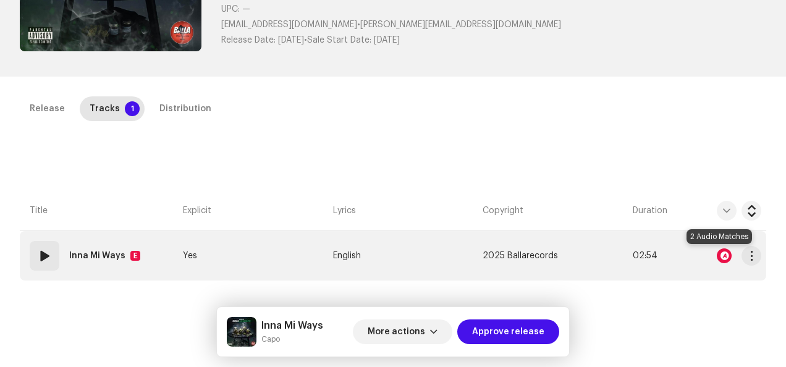
click at [717, 255] on div at bounding box center [724, 255] width 15 height 15
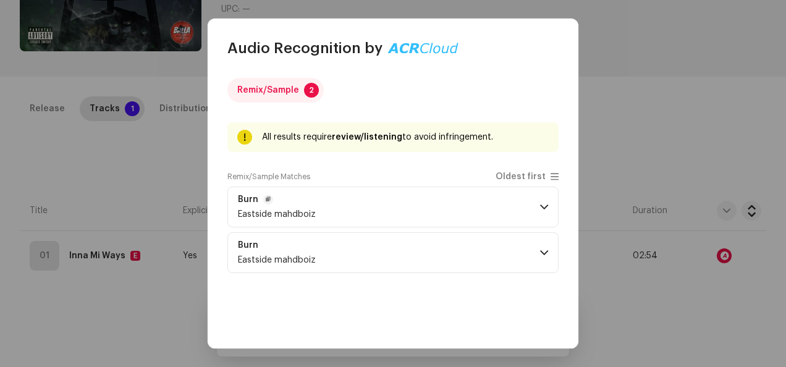
click at [436, 204] on p-accordion-header "Burn Eastside mahdboiz" at bounding box center [392, 207] width 331 height 41
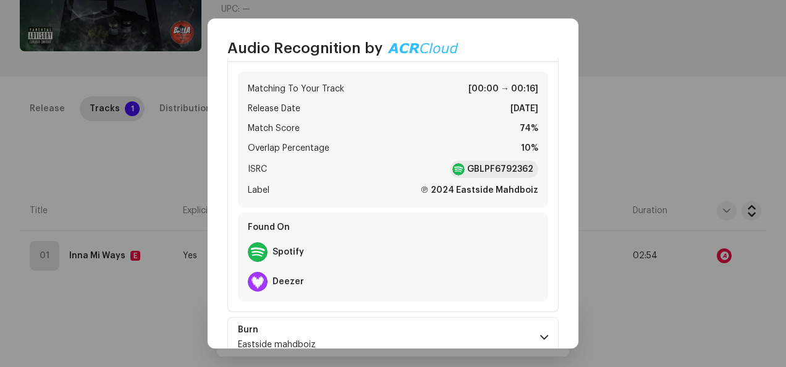
scroll to position [193, 0]
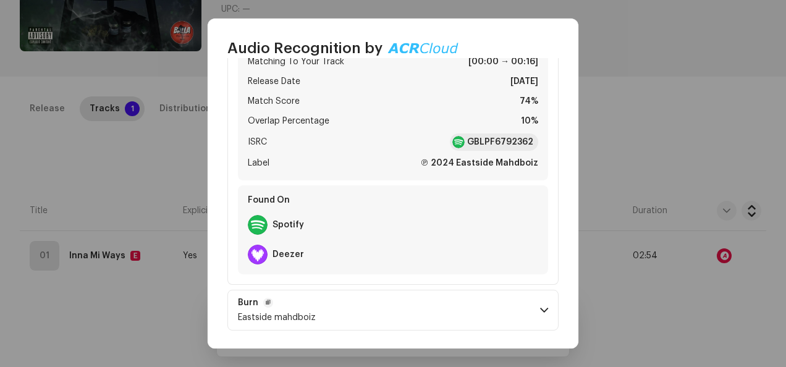
click at [378, 302] on p-accordion-header "Burn Eastside mahdboiz" at bounding box center [392, 310] width 331 height 41
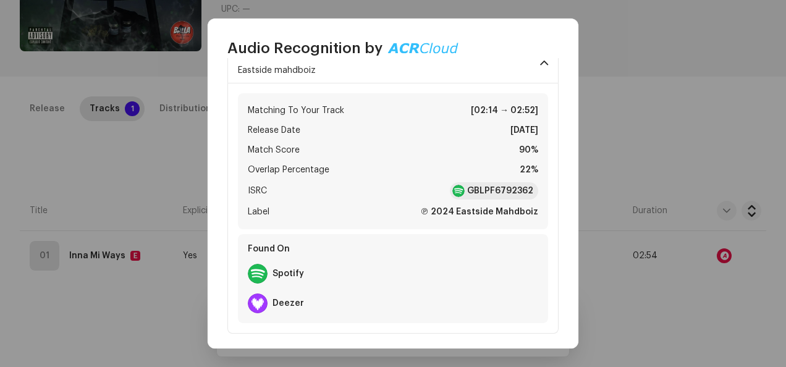
scroll to position [443, 0]
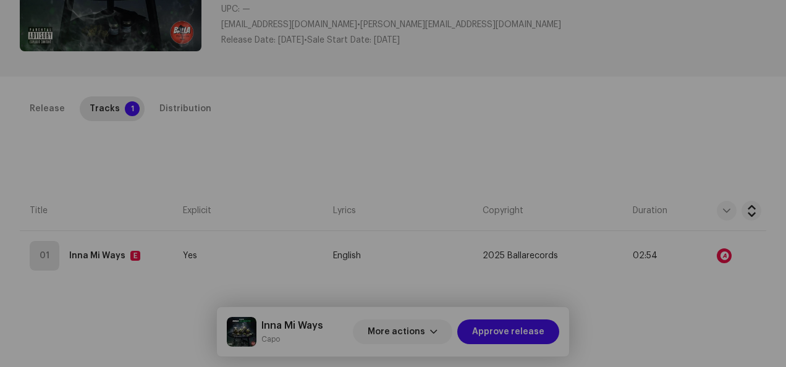
click at [610, 114] on div "Audio Recognition by Remix/Sample 2 All results require review/listening to avo…" at bounding box center [393, 183] width 786 height 367
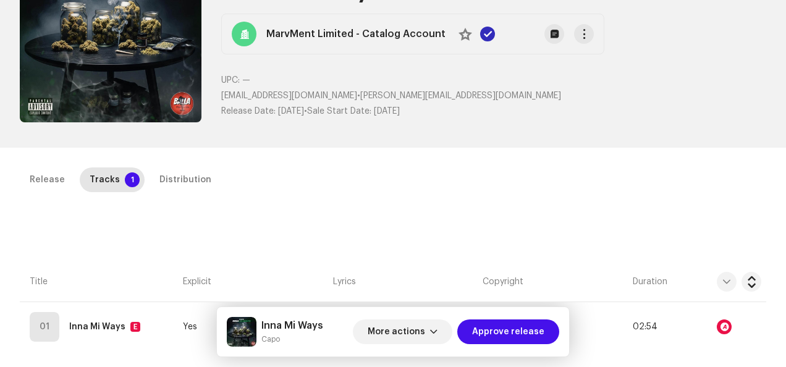
scroll to position [185, 0]
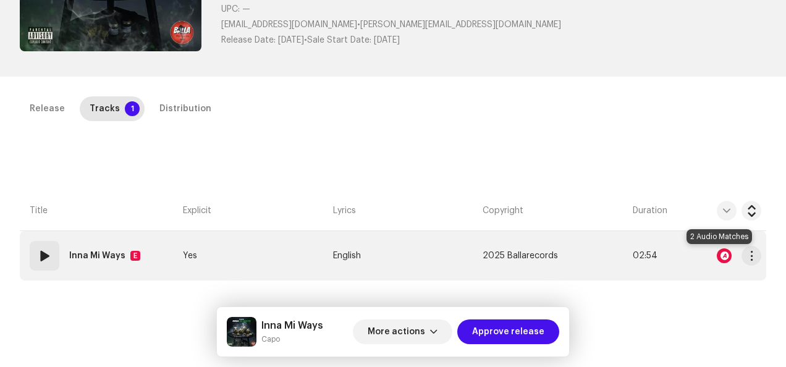
click at [717, 255] on div at bounding box center [724, 255] width 15 height 15
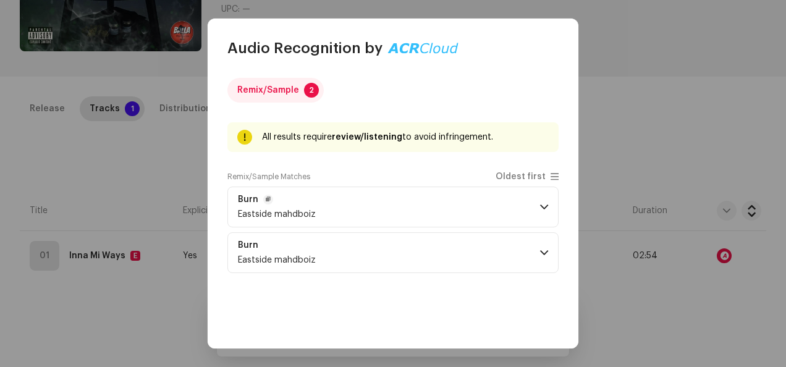
click at [349, 200] on p-accordion-header "Burn Eastside mahdboiz" at bounding box center [392, 207] width 331 height 41
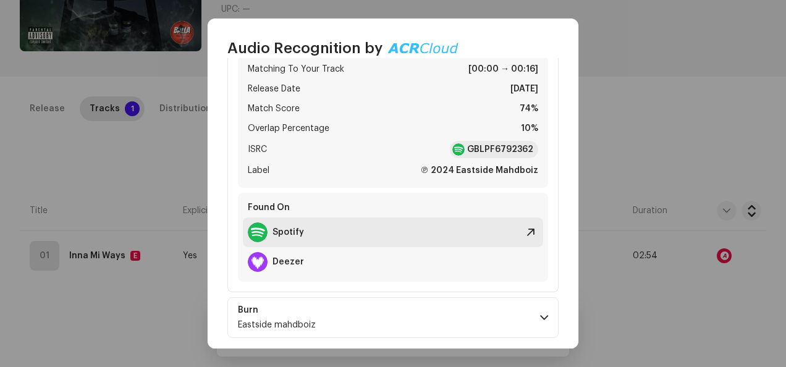
scroll to position [193, 0]
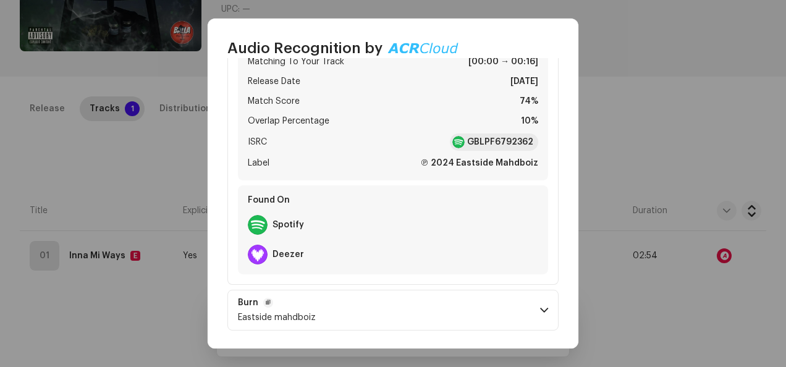
click at [347, 311] on p-accordion-header "Burn Eastside mahdboiz" at bounding box center [392, 310] width 331 height 41
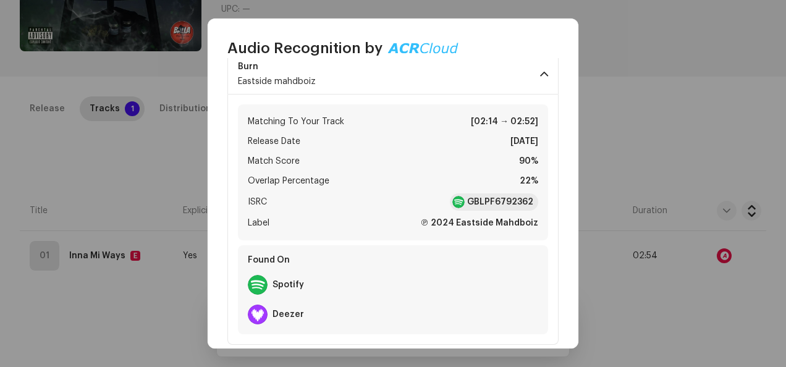
scroll to position [440, 0]
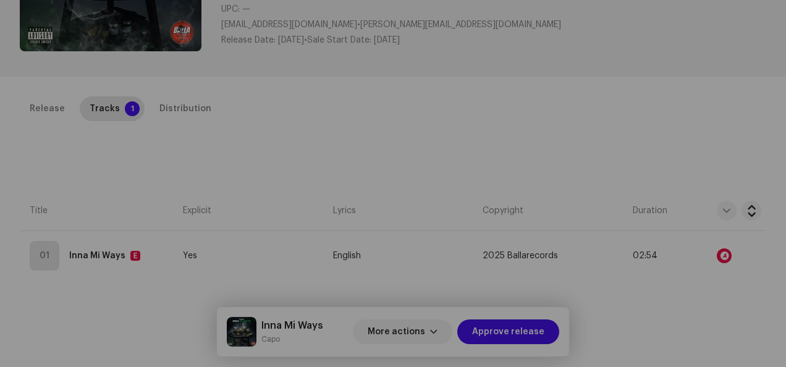
click at [612, 124] on div "Audio Recognition by Remix/Sample 2 All results require review/listening to avo…" at bounding box center [393, 183] width 786 height 367
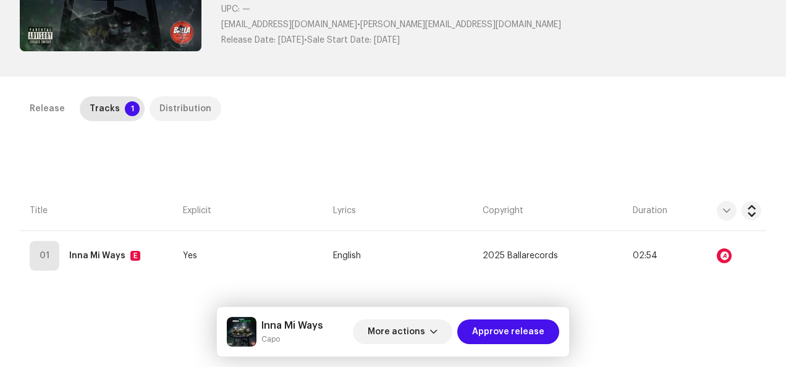
click at [194, 109] on div "Distribution" at bounding box center [185, 108] width 52 height 25
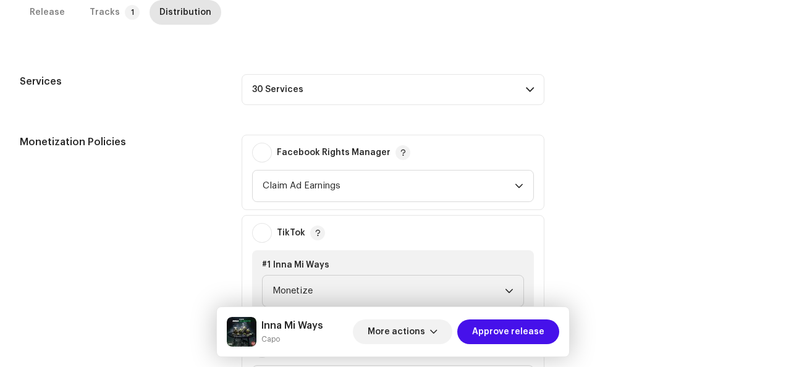
scroll to position [557, 0]
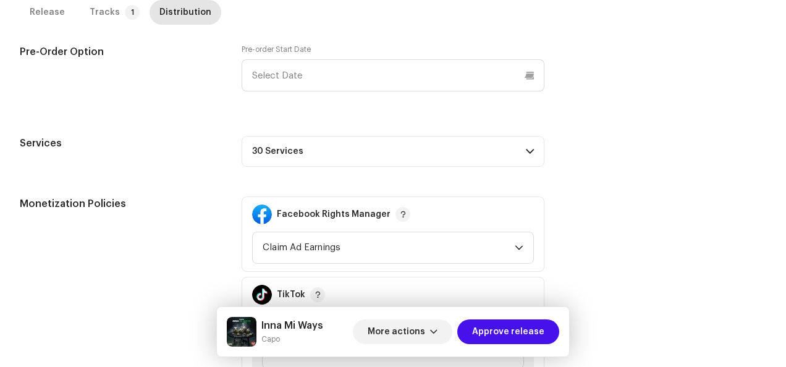
click at [387, 154] on p-accordion-header "30 Services" at bounding box center [393, 151] width 303 height 31
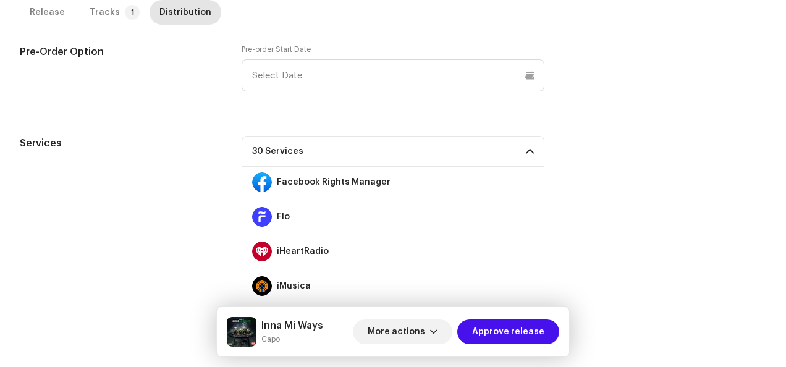
scroll to position [247, 0]
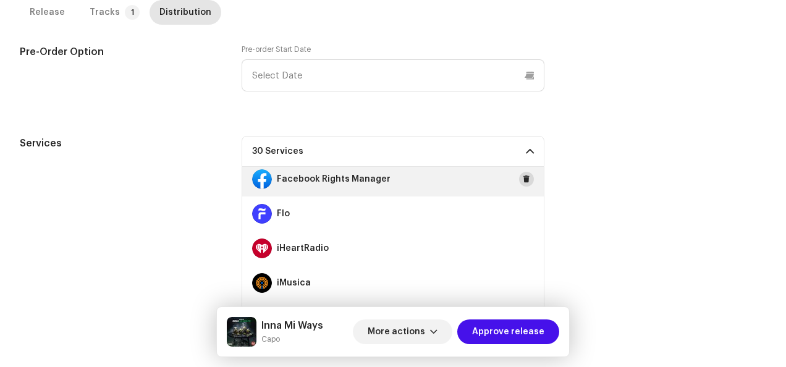
click at [523, 179] on span at bounding box center [526, 179] width 7 height 10
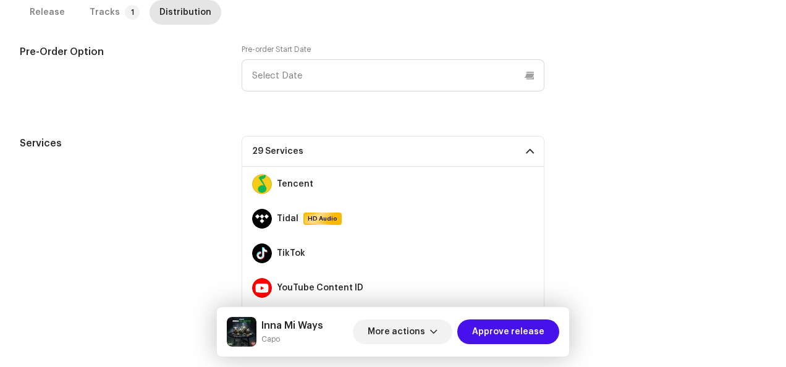
scroll to position [865, 0]
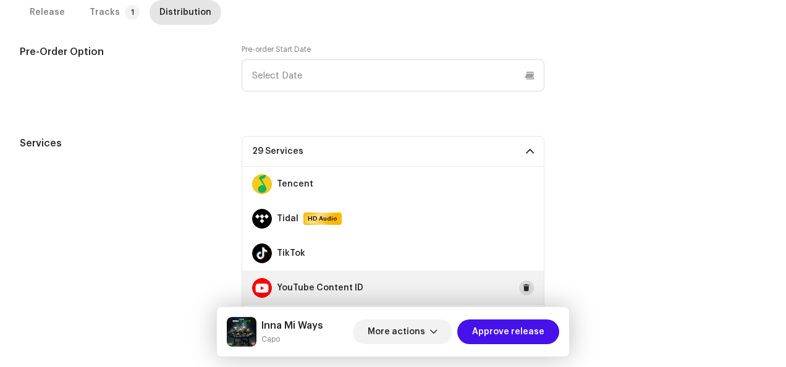
click at [523, 284] on span at bounding box center [526, 288] width 7 height 10
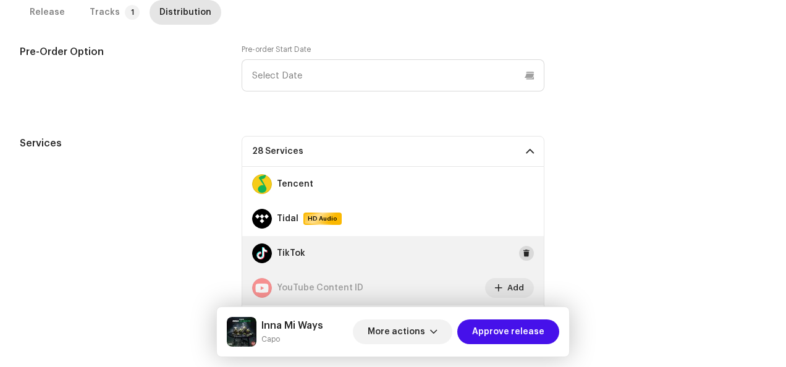
click at [523, 252] on span at bounding box center [526, 253] width 7 height 10
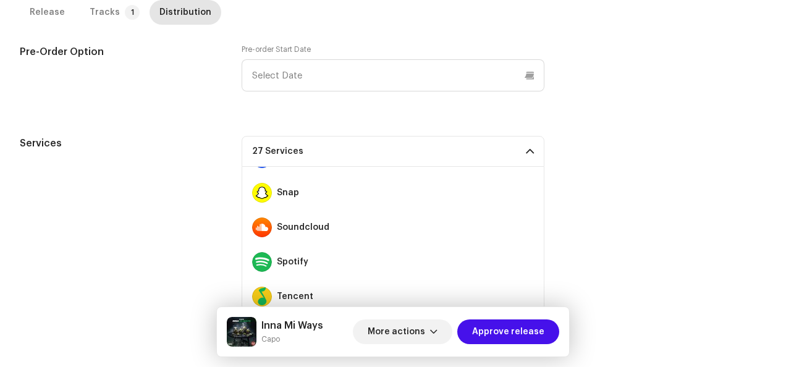
scroll to position [742, 0]
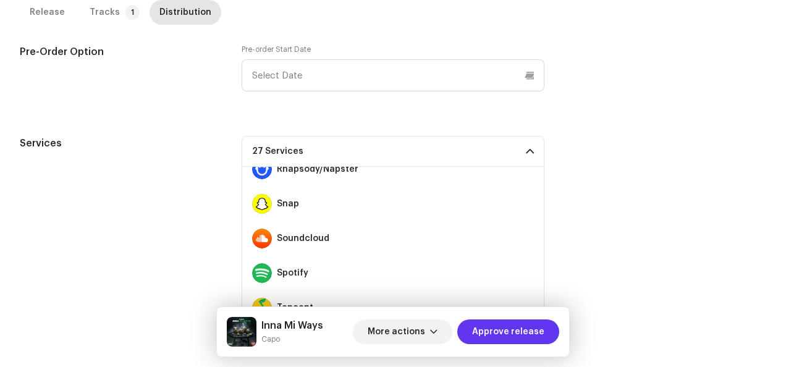
click at [505, 328] on span "Approve release" at bounding box center [508, 331] width 72 height 25
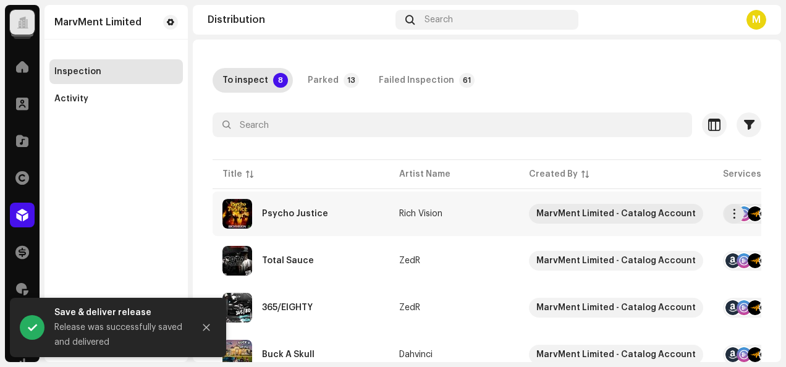
scroll to position [124, 0]
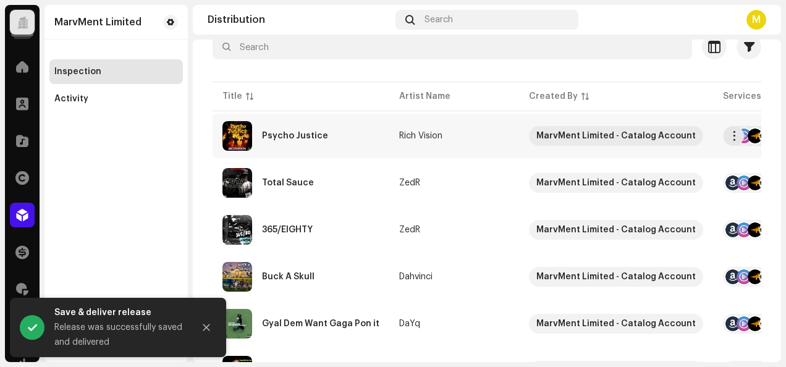
click at [358, 136] on div "Psycho Justice" at bounding box center [300, 136] width 157 height 30
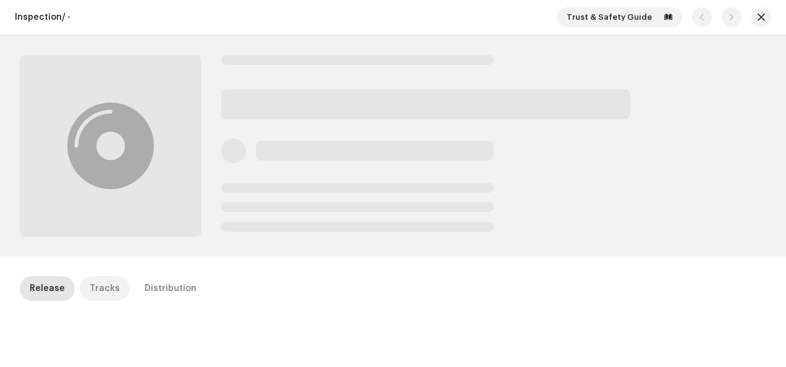
click at [107, 289] on div "Tracks" at bounding box center [105, 288] width 30 height 25
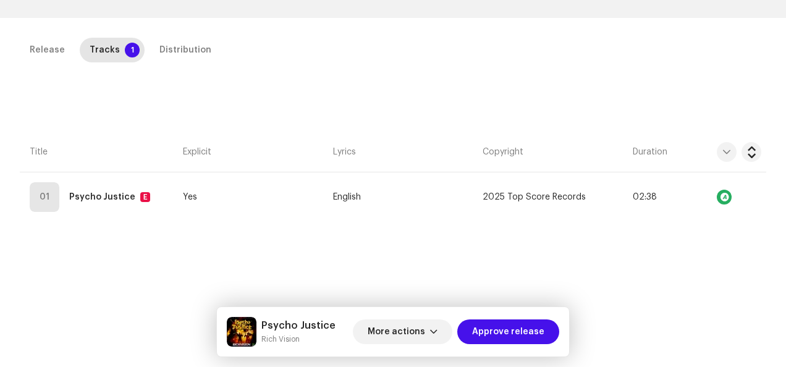
scroll to position [247, 0]
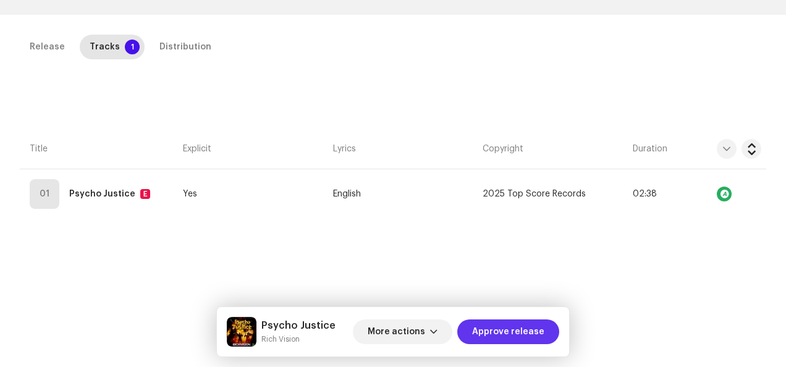
click at [501, 332] on span "Approve release" at bounding box center [508, 331] width 72 height 25
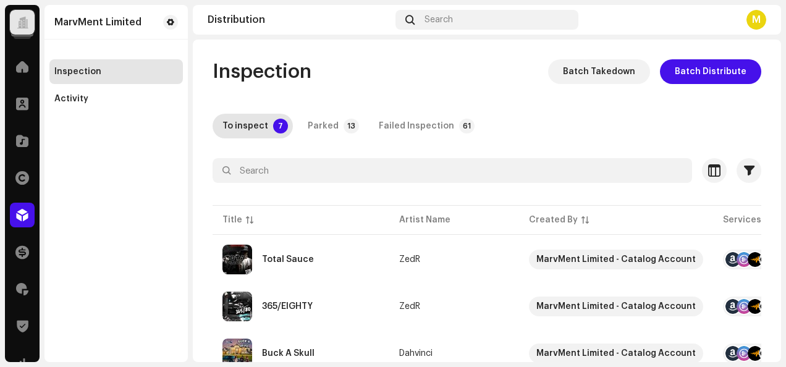
click at [15, 23] on div at bounding box center [22, 22] width 25 height 25
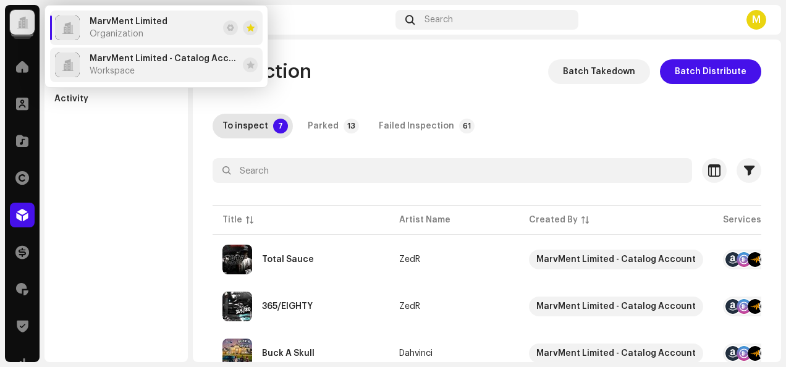
click at [162, 62] on span "MarvMent Limited - Catalog Account" at bounding box center [164, 59] width 148 height 10
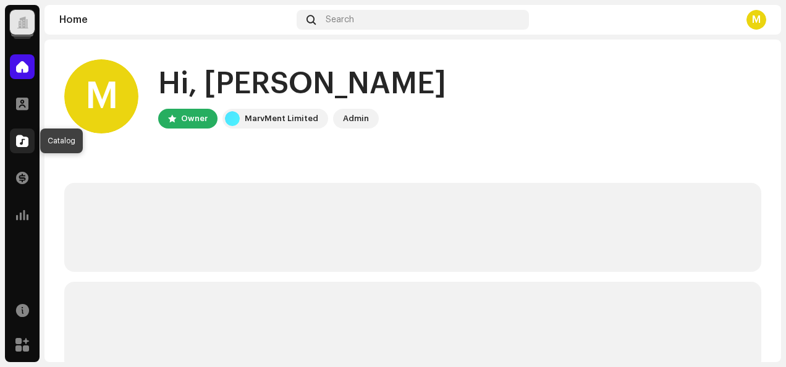
click at [14, 140] on div at bounding box center [22, 141] width 25 height 25
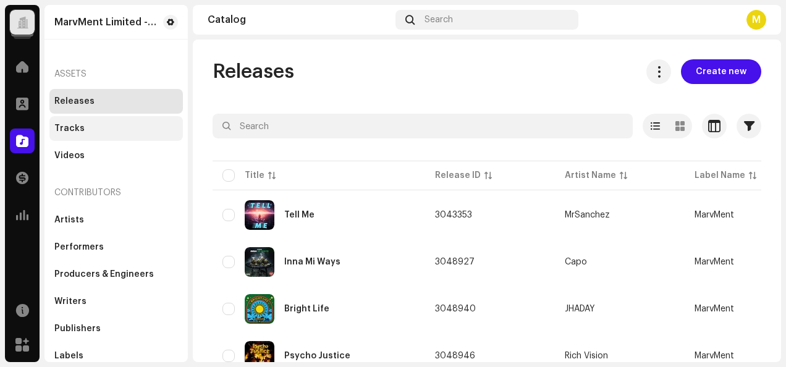
click at [130, 126] on div "Tracks" at bounding box center [116, 129] width 124 height 10
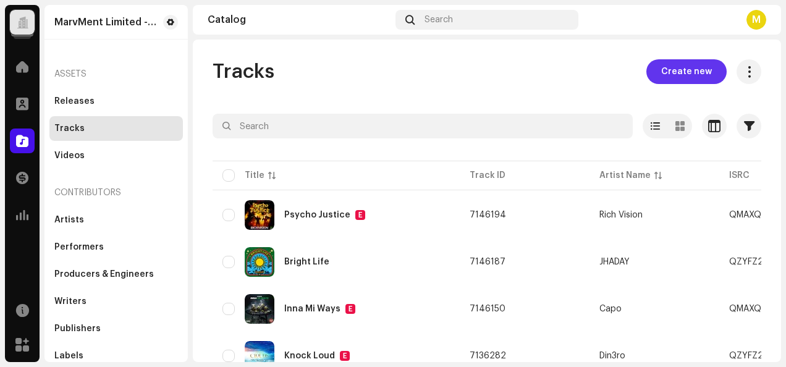
click at [674, 71] on span "Create new" at bounding box center [686, 71] width 51 height 25
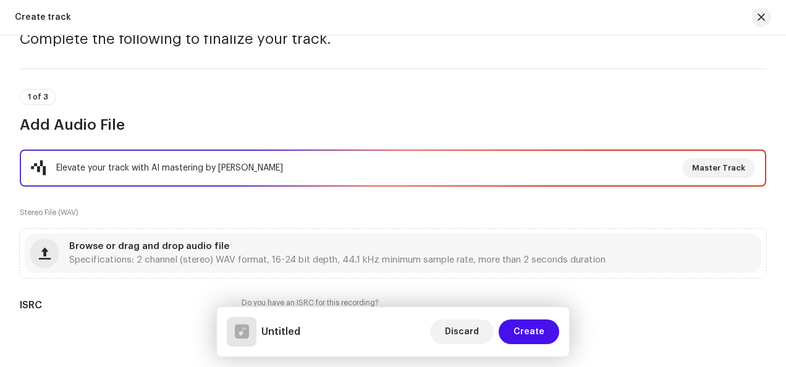
scroll to position [58, 0]
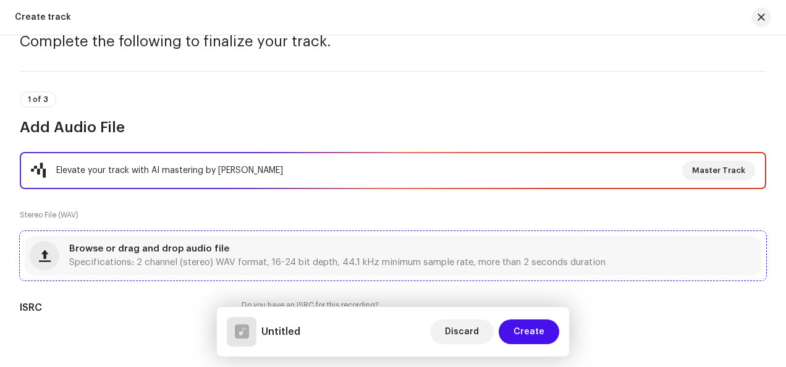
click at [260, 255] on div "Browse or drag and drop audio file Specifications: 2 channel (stereo) WAV forma…" at bounding box center [337, 256] width 536 height 22
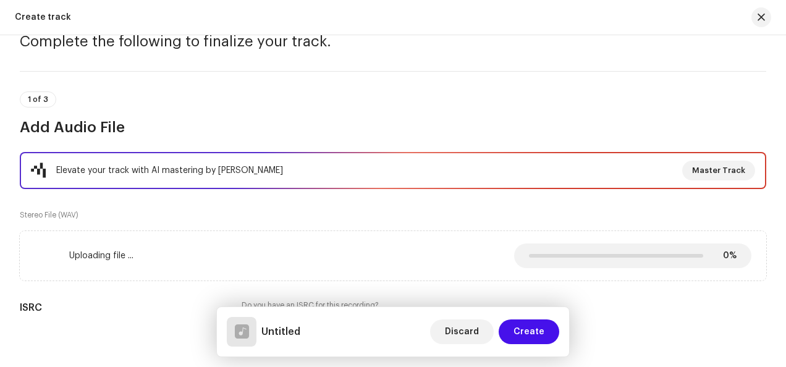
scroll to position [182, 0]
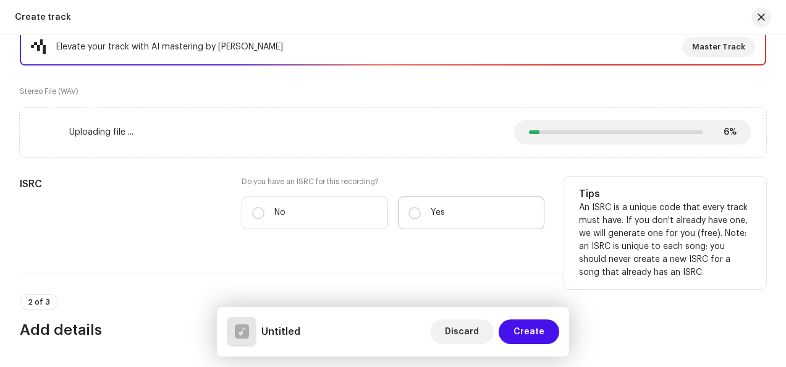
click at [471, 224] on label "Yes" at bounding box center [471, 213] width 146 height 33
click at [421, 219] on input "Yes" at bounding box center [414, 213] width 12 height 12
radio input "true"
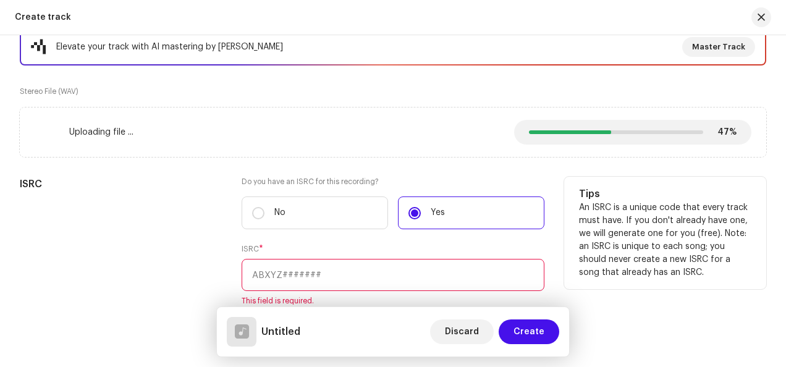
click at [343, 269] on input "text" at bounding box center [393, 275] width 303 height 32
paste input "QMAXQ2511558"
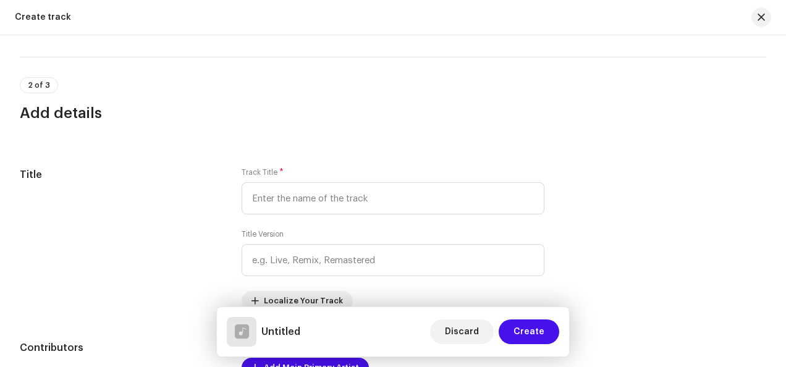
scroll to position [491, 0]
type input "QMAXQ2511558"
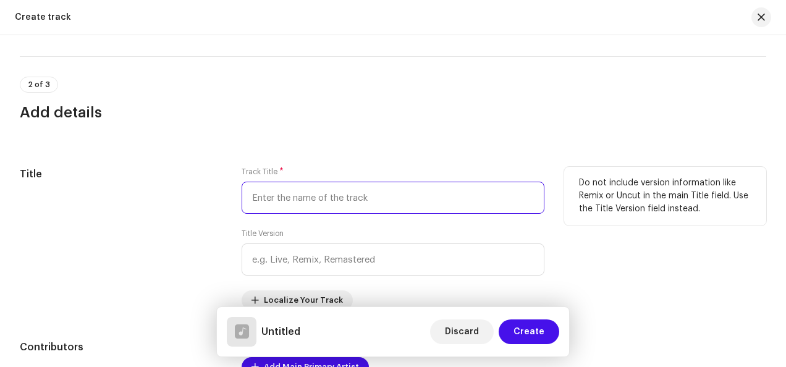
click at [456, 209] on input "text" at bounding box center [393, 198] width 303 height 32
paste input "Hard To Breathe"
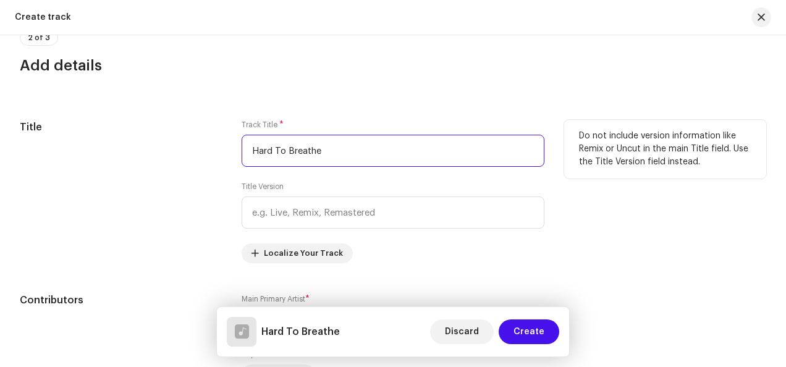
scroll to position [615, 0]
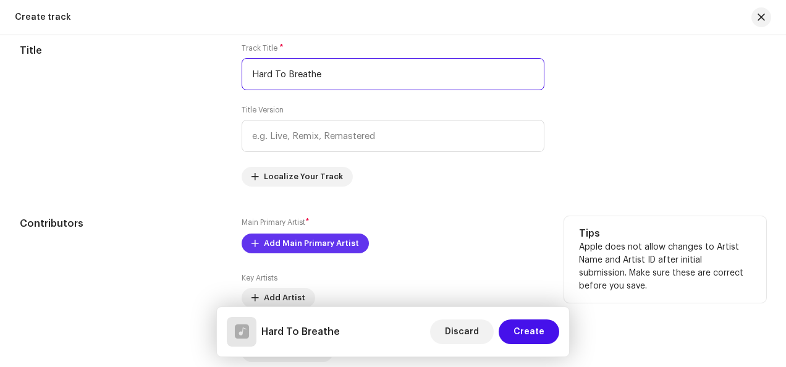
type input "Hard To Breathe"
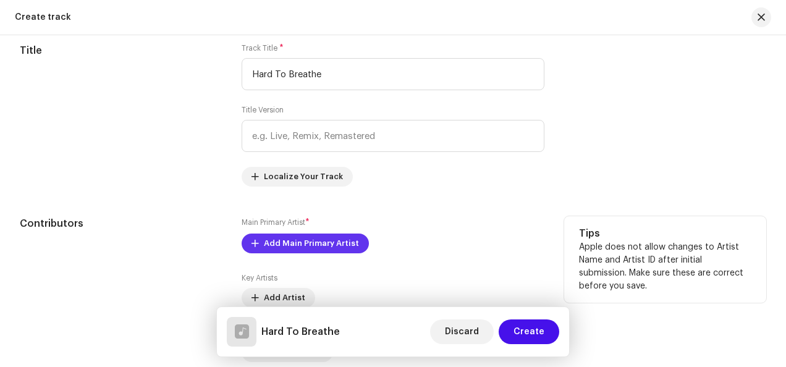
click at [290, 241] on span "Add Main Primary Artist" at bounding box center [311, 243] width 95 height 25
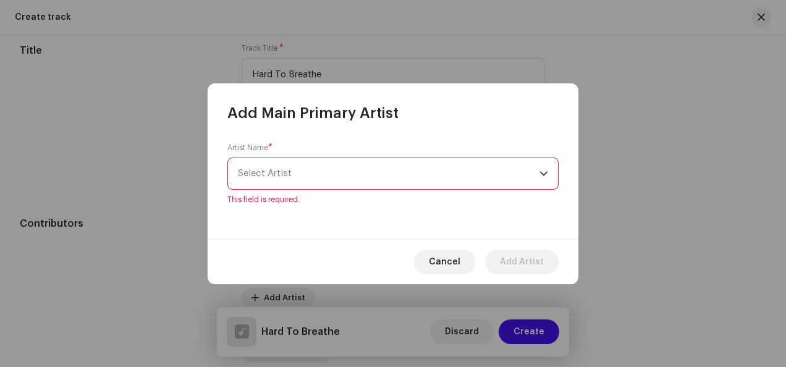
click at [395, 180] on span "Select Artist" at bounding box center [389, 173] width 302 height 31
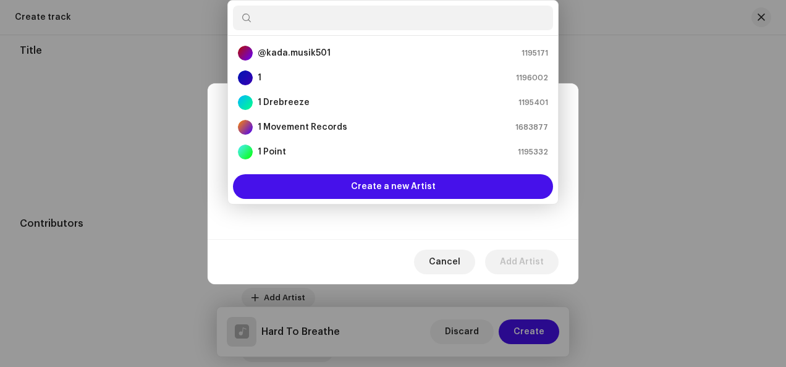
scroll to position [20, 0]
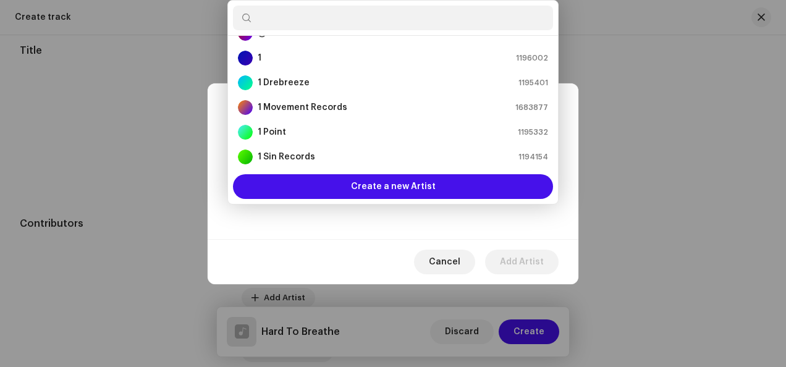
type input "Turbulance"
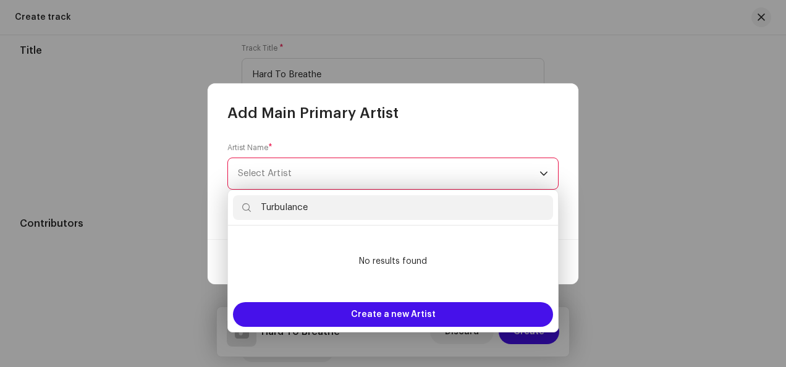
scroll to position [0, 0]
click at [352, 203] on input "Turbulance" at bounding box center [393, 207] width 320 height 25
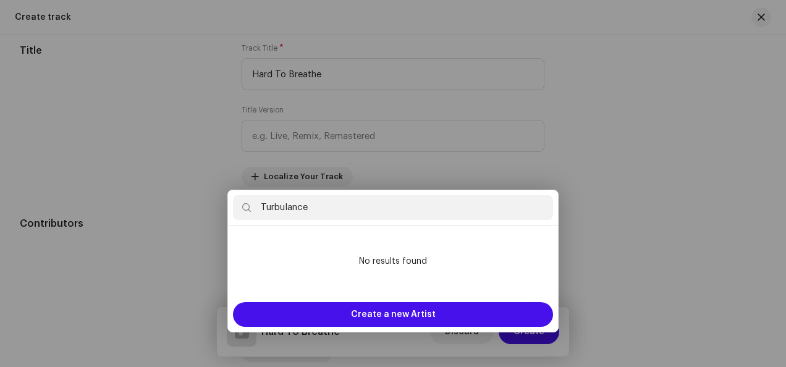
click at [621, 232] on div "Add Main Primary Artist Artist Name * Select Artist This field is required. Can…" at bounding box center [393, 183] width 786 height 367
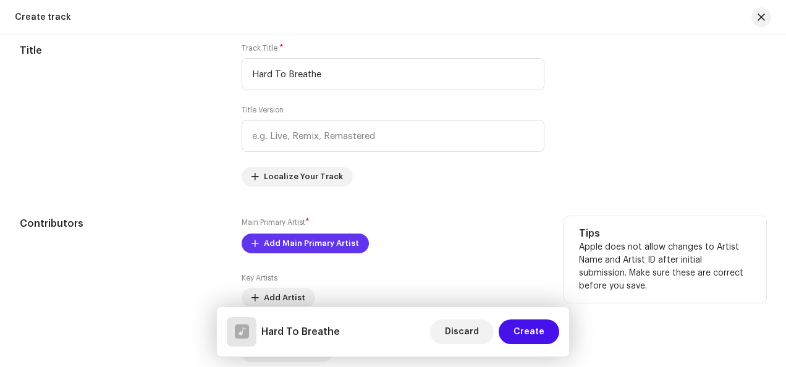
click at [319, 238] on span "Add Main Primary Artist" at bounding box center [311, 243] width 95 height 25
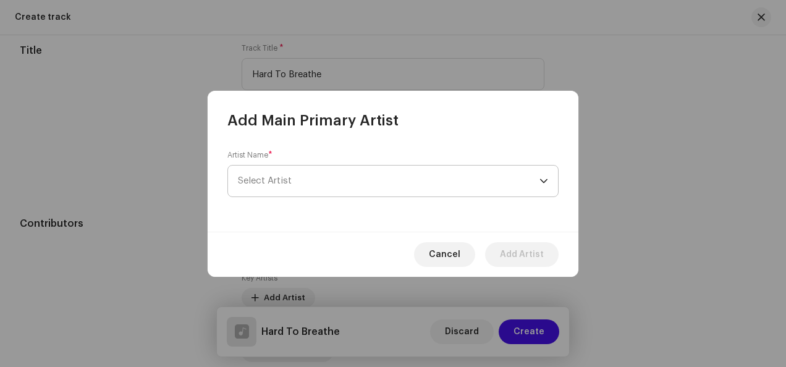
click at [324, 185] on span "Select Artist" at bounding box center [389, 181] width 302 height 31
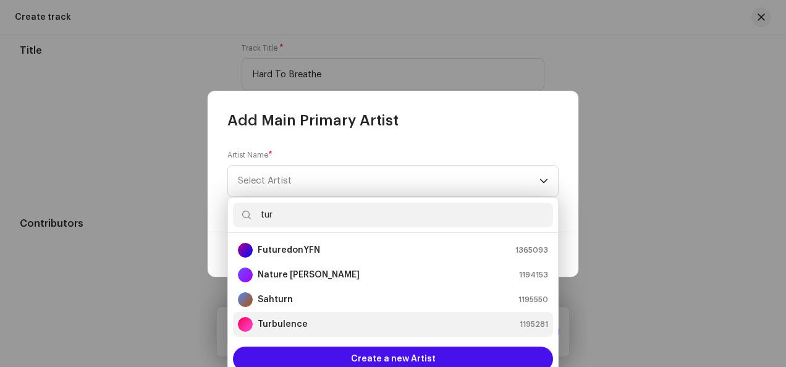
type input "tur"
click at [322, 325] on div "Turbulence 1195281" at bounding box center [393, 324] width 310 height 15
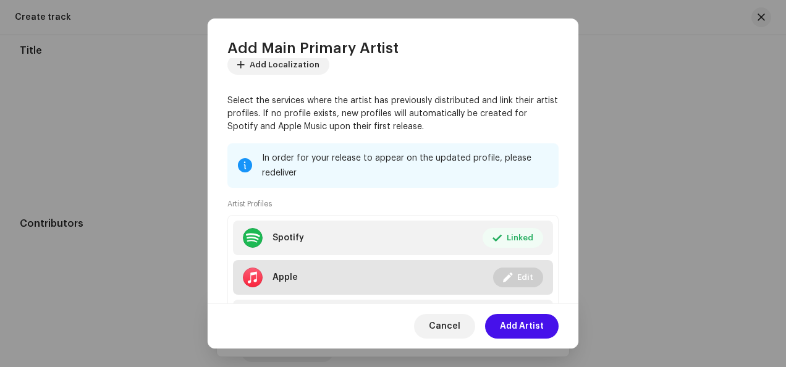
scroll to position [154, 0]
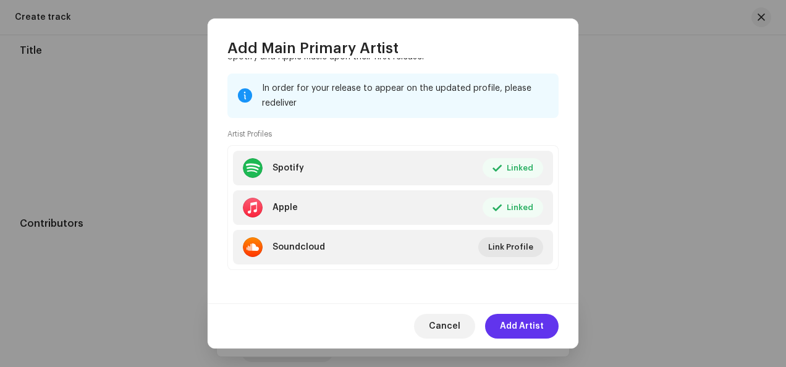
click at [512, 321] on span "Add Artist" at bounding box center [522, 326] width 44 height 25
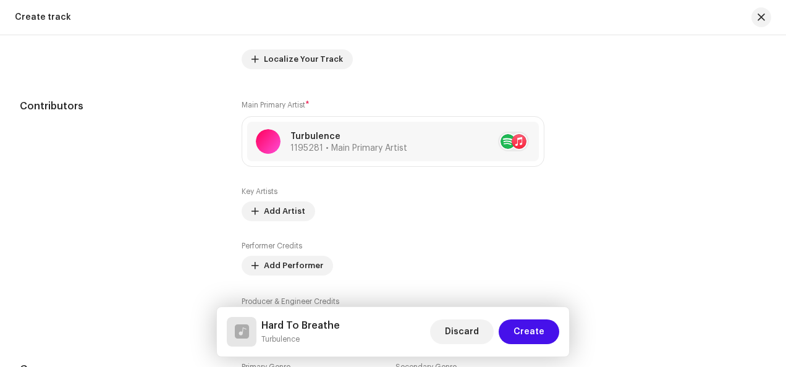
scroll to position [863, 0]
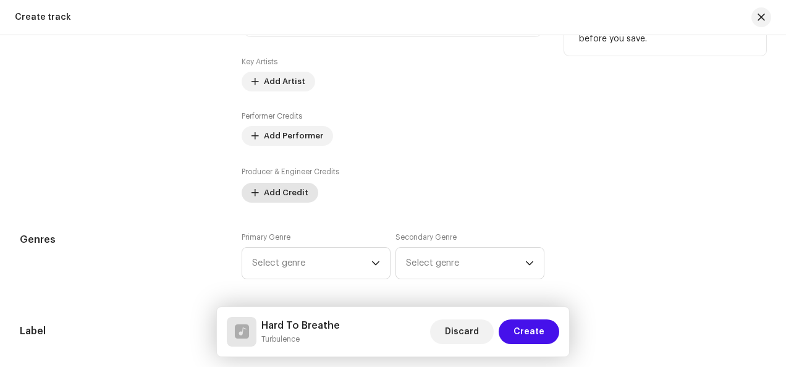
click at [295, 188] on span "Add Credit" at bounding box center [286, 192] width 44 height 25
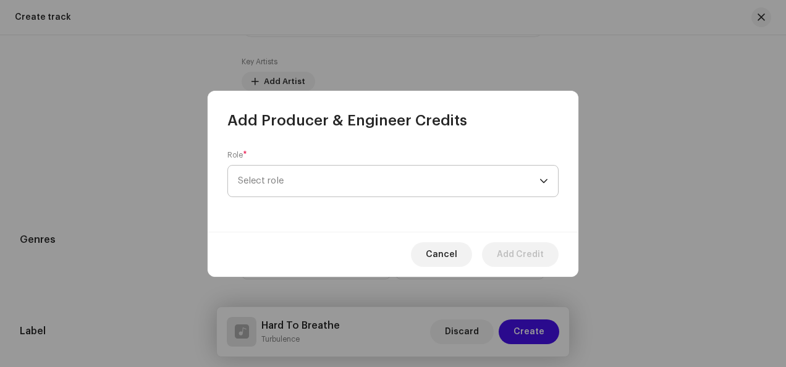
click at [444, 182] on span "Select role" at bounding box center [389, 181] width 302 height 31
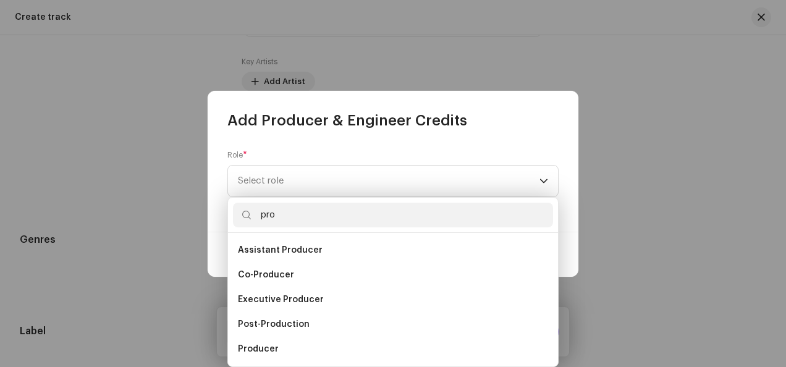
scroll to position [20, 0]
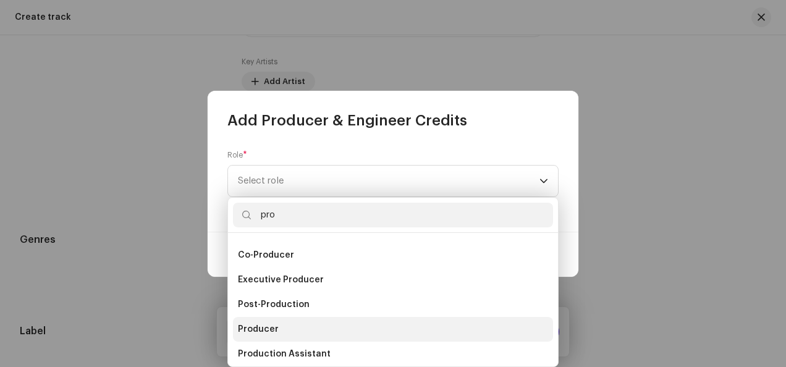
type input "pro"
click at [308, 329] on li "Producer" at bounding box center [393, 329] width 320 height 25
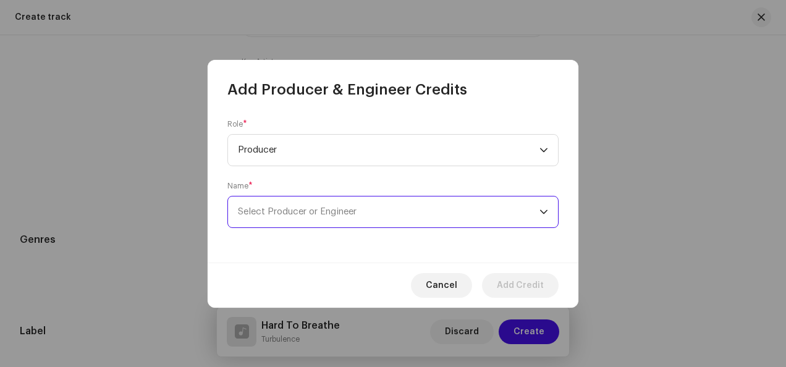
click at [431, 218] on span "Select Producer or Engineer" at bounding box center [389, 212] width 302 height 31
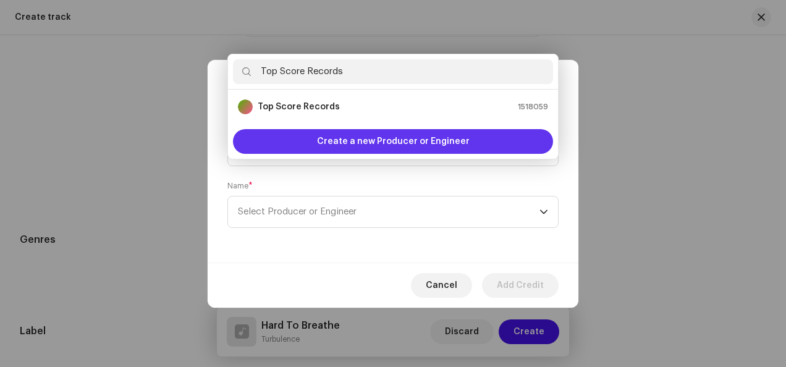
type input "Top Score Records"
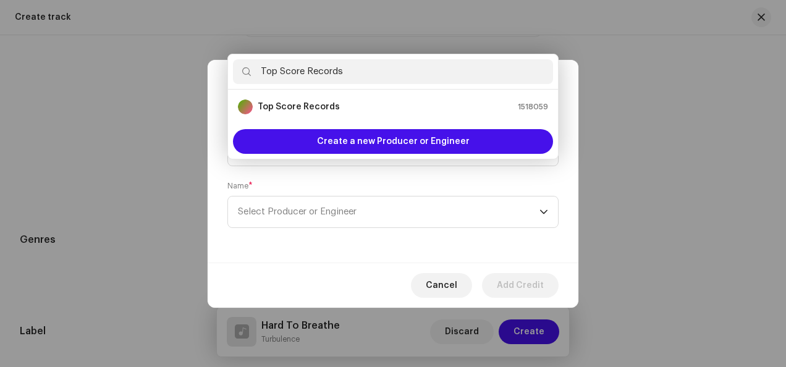
click at [417, 169] on form "Role * Producer Name * Select Producer or Engineer" at bounding box center [392, 173] width 331 height 109
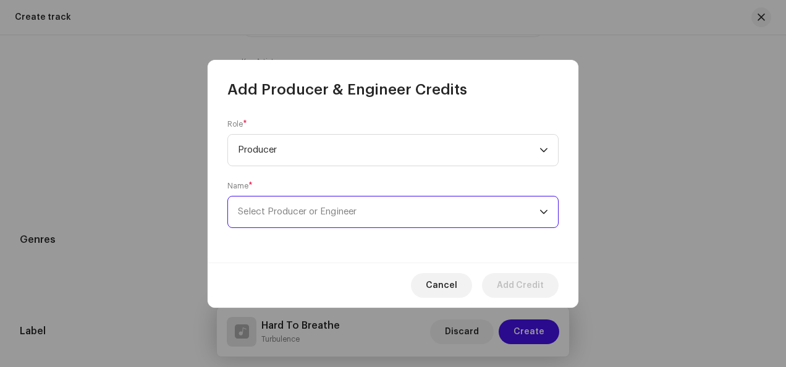
click at [308, 214] on span "Select Producer or Engineer" at bounding box center [297, 211] width 119 height 9
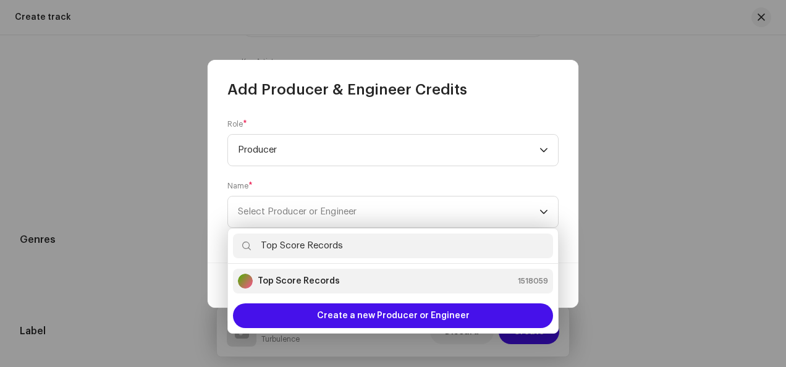
click at [298, 284] on strong "Top Score Records" at bounding box center [299, 281] width 82 height 12
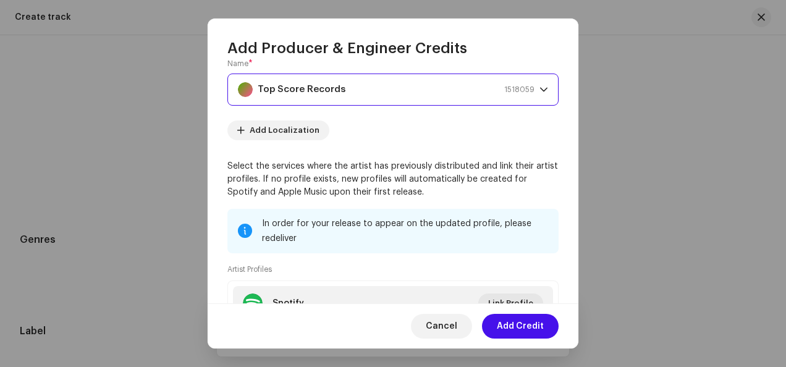
scroll to position [185, 0]
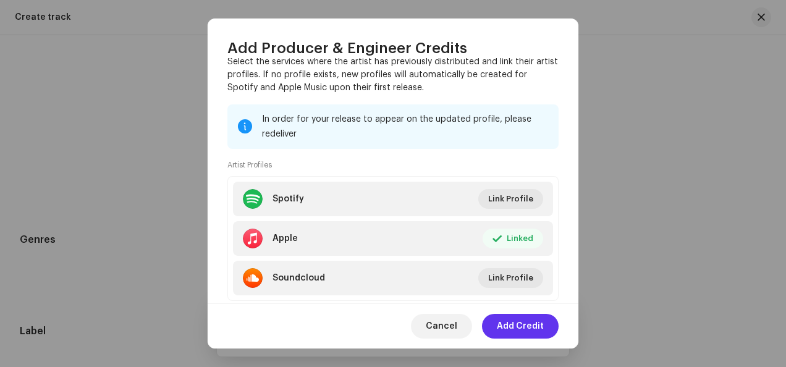
click at [513, 327] on span "Add Credit" at bounding box center [520, 326] width 47 height 25
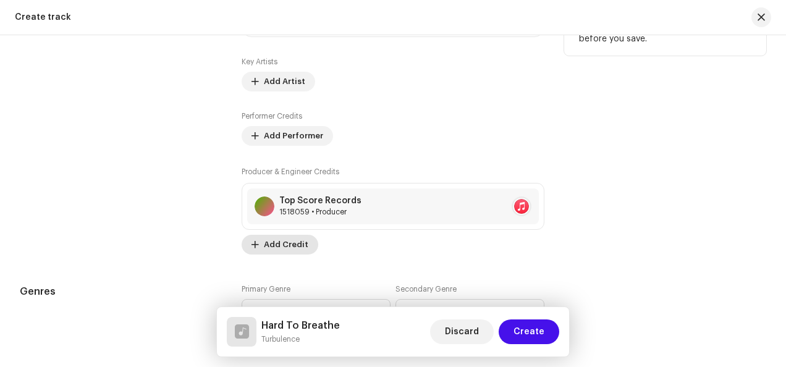
scroll to position [986, 0]
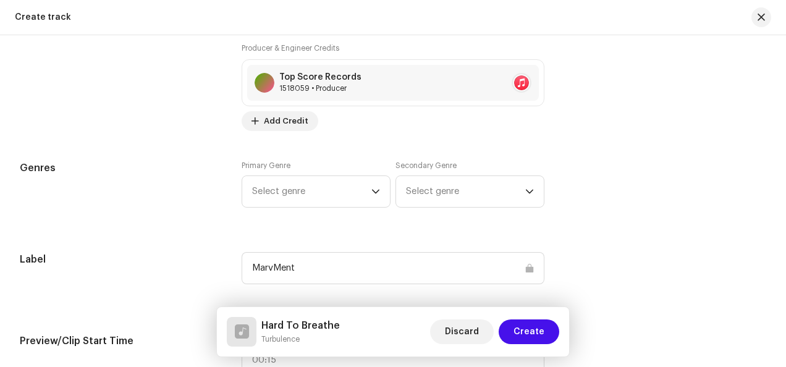
click at [307, 205] on div "Primary Genre Select genre Secondary Genre Select genre" at bounding box center [393, 192] width 303 height 62
click at [316, 193] on span "Select genre" at bounding box center [311, 191] width 119 height 31
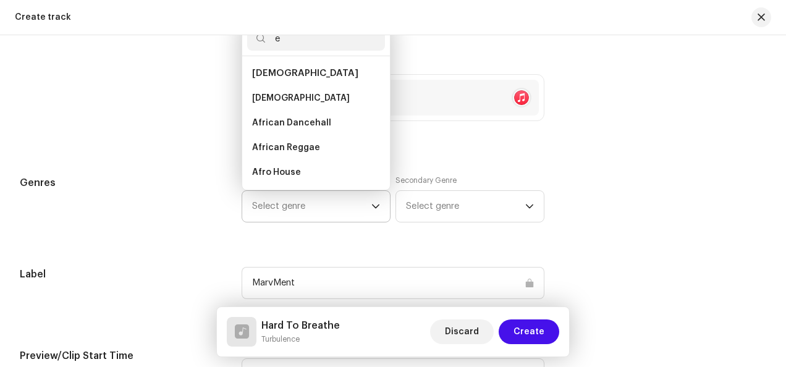
scroll to position [967, 0]
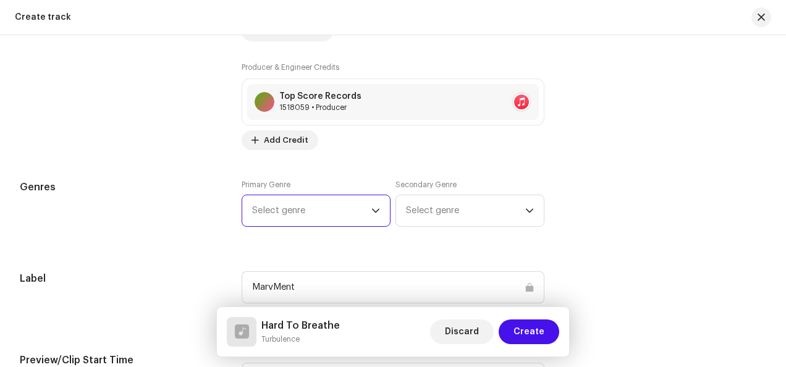
click at [311, 211] on span "Select genre" at bounding box center [311, 210] width 119 height 31
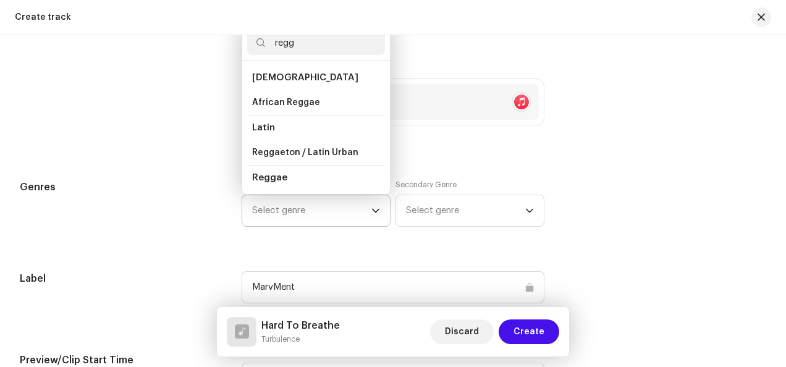
scroll to position [20, 0]
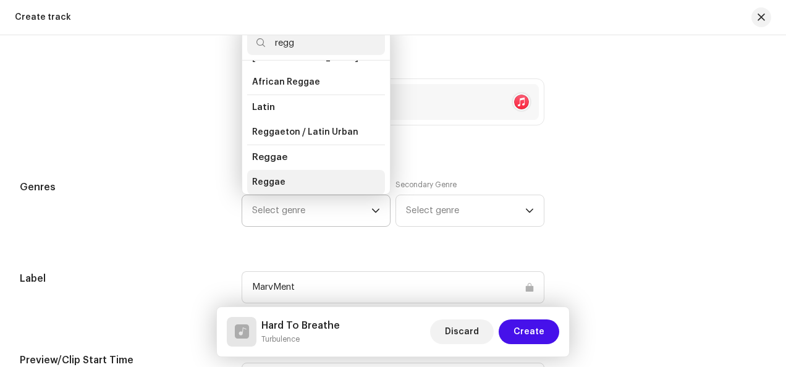
type input "regg"
click at [318, 174] on li "Reggae" at bounding box center [316, 182] width 138 height 25
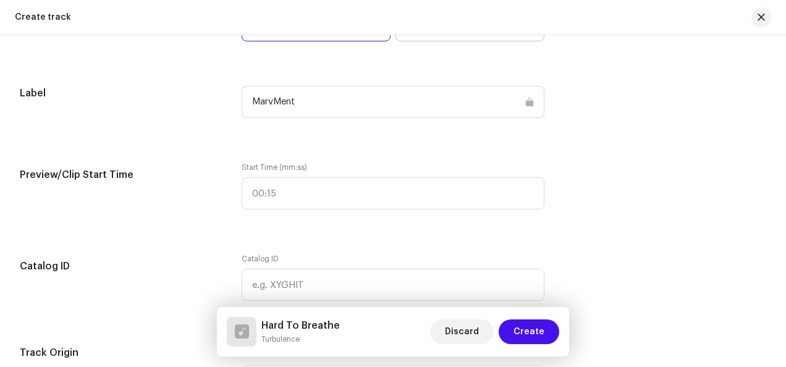
scroll to position [1338, 0]
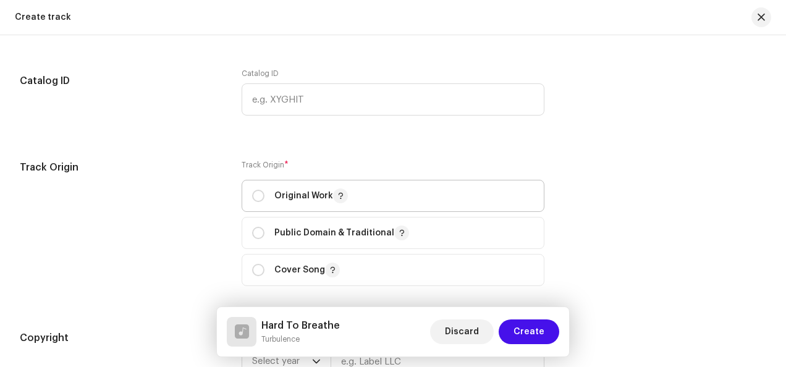
click at [420, 195] on span "Original Work" at bounding box center [393, 195] width 282 height 31
radio input "true"
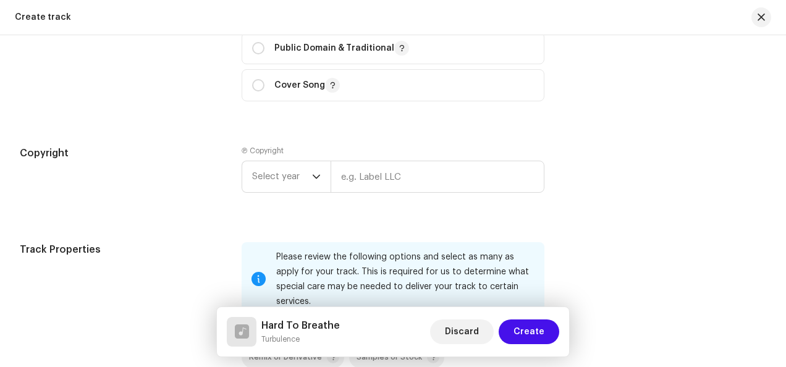
scroll to position [1523, 0]
click at [285, 172] on span "Select year" at bounding box center [282, 176] width 60 height 31
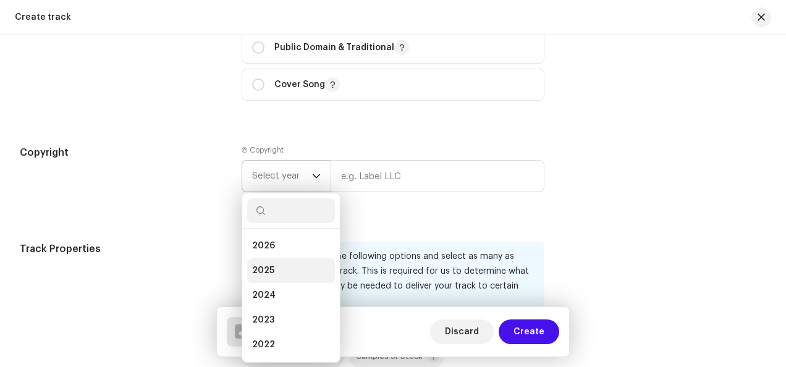
click at [288, 258] on li "2025" at bounding box center [291, 270] width 88 height 25
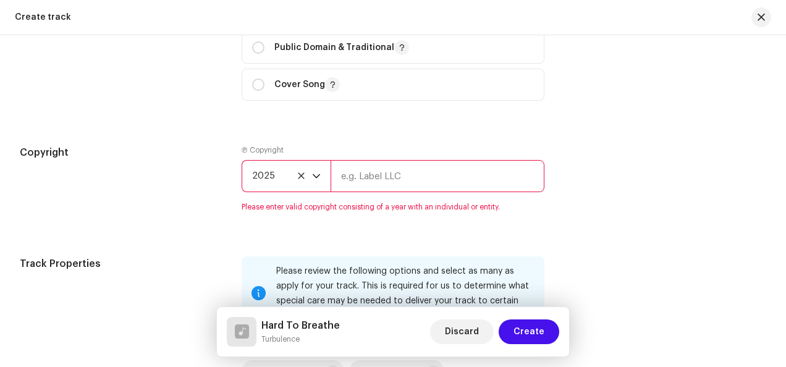
click at [411, 174] on input "text" at bounding box center [438, 176] width 214 height 32
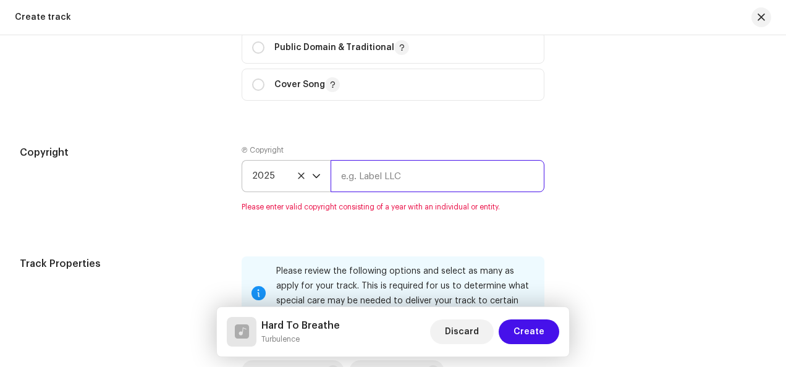
type input "Top Score Records"
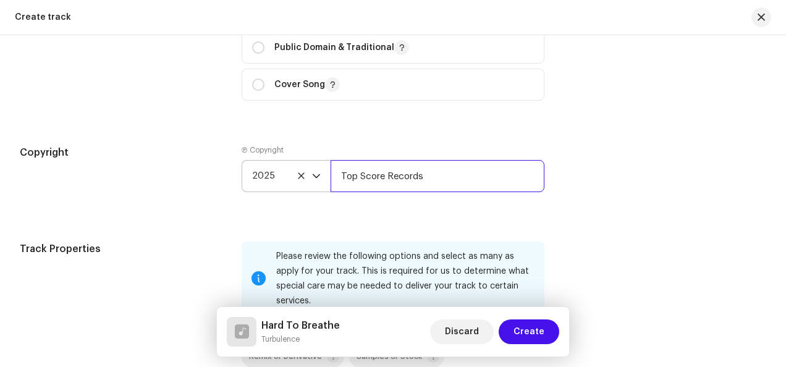
scroll to position [1709, 0]
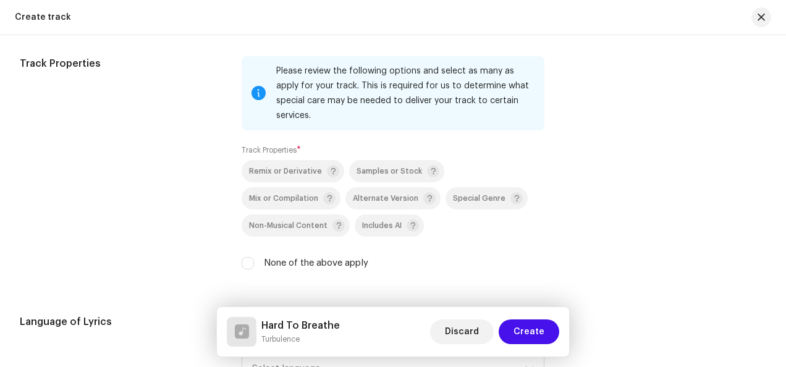
click at [304, 256] on label "None of the above apply" at bounding box center [316, 263] width 104 height 14
click at [254, 257] on input "None of the above apply" at bounding box center [248, 263] width 12 height 12
checkbox input "true"
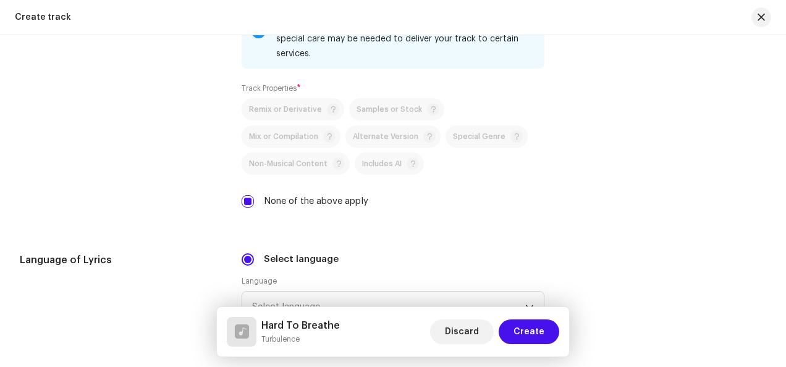
scroll to position [1956, 0]
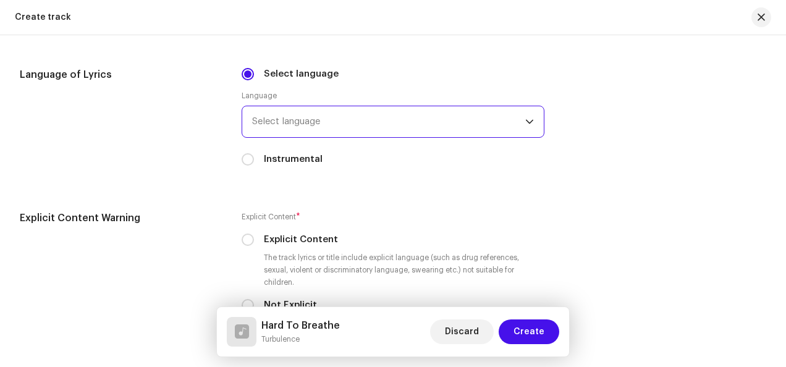
click at [318, 124] on span "Select language" at bounding box center [388, 121] width 273 height 31
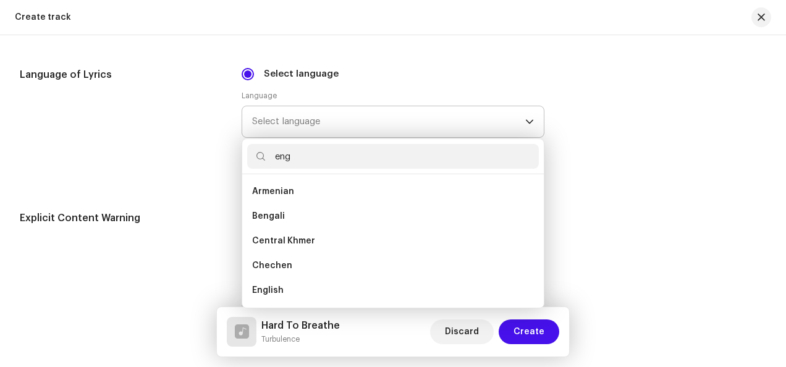
scroll to position [0, 0]
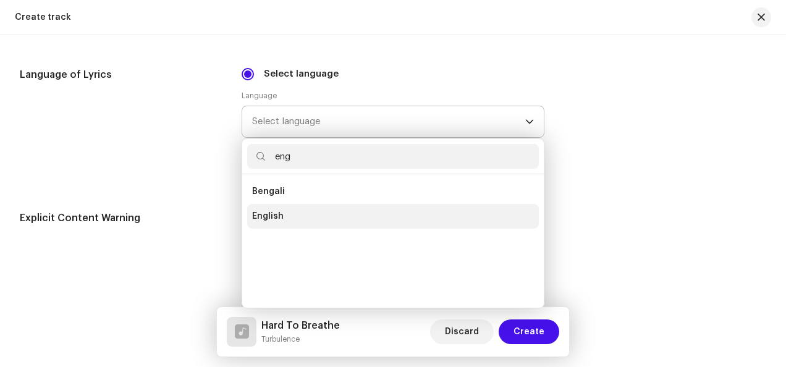
type input "eng"
click at [283, 211] on li "English" at bounding box center [393, 216] width 292 height 25
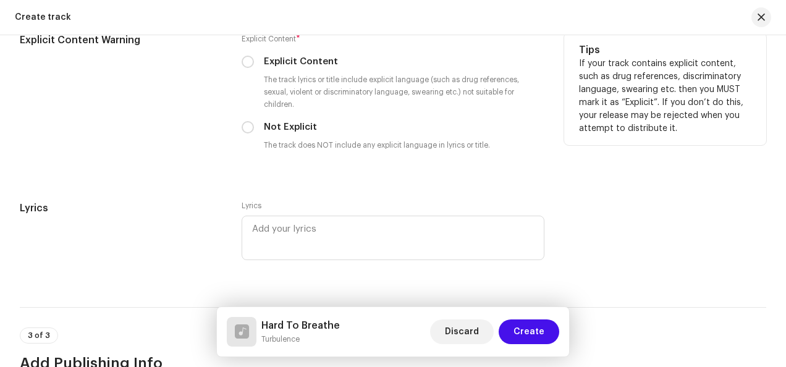
scroll to position [2141, 0]
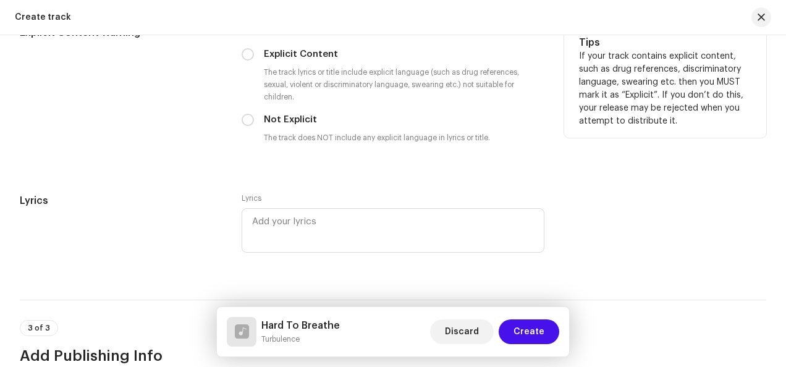
click at [295, 118] on label "Not Explicit" at bounding box center [290, 120] width 53 height 14
click at [254, 118] on input "Not Explicit" at bounding box center [248, 120] width 12 height 12
radio input "true"
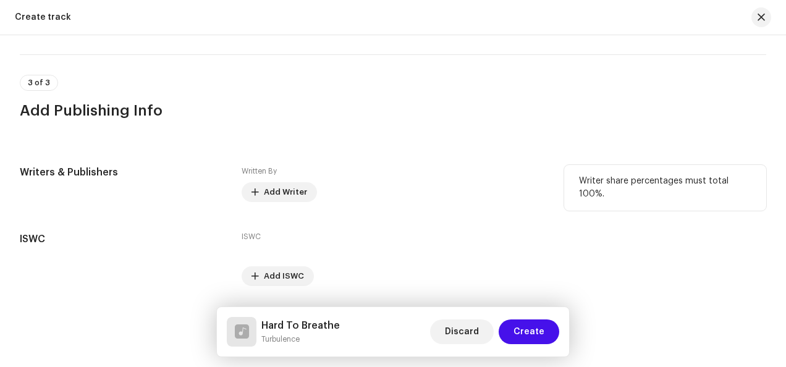
scroll to position [2421, 0]
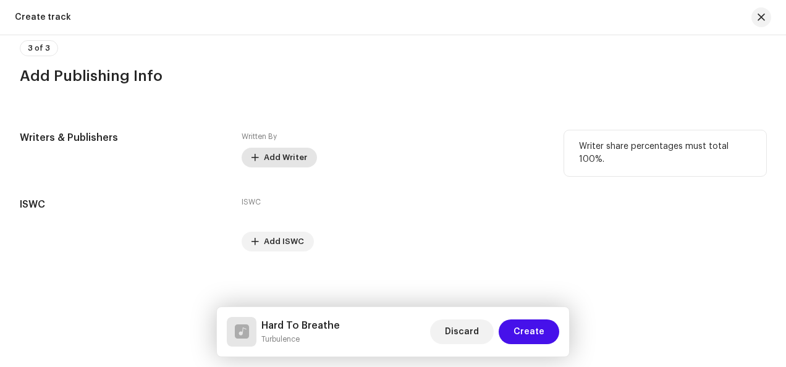
click at [281, 154] on span "Add Writer" at bounding box center [285, 157] width 43 height 25
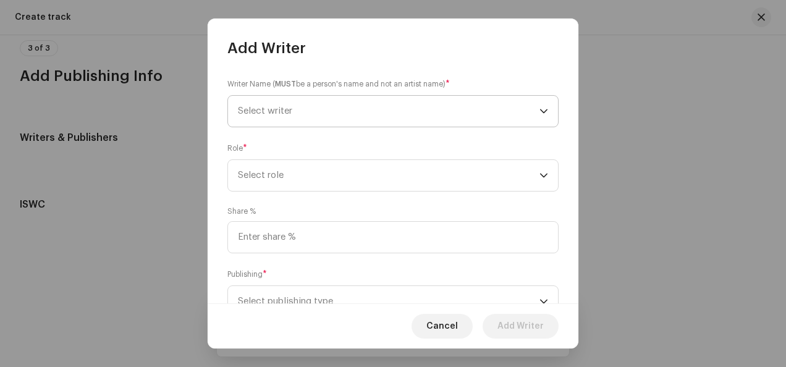
click at [415, 111] on span "Select writer" at bounding box center [389, 111] width 302 height 31
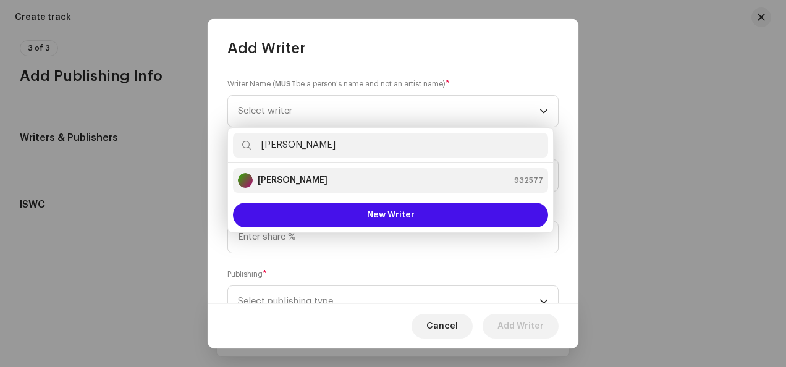
type input "howard"
click at [410, 180] on div "Howard Williams 932577" at bounding box center [390, 180] width 305 height 15
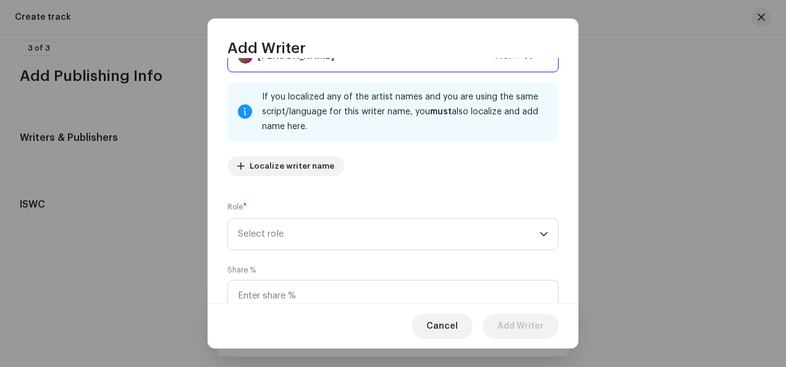
scroll to position [124, 0]
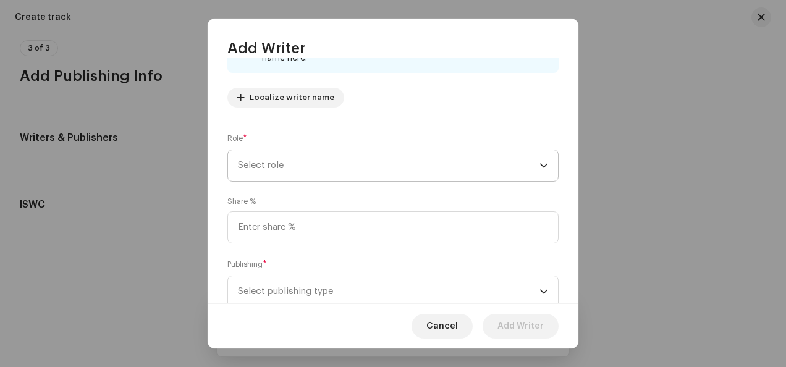
click at [334, 168] on span "Select role" at bounding box center [389, 165] width 302 height 31
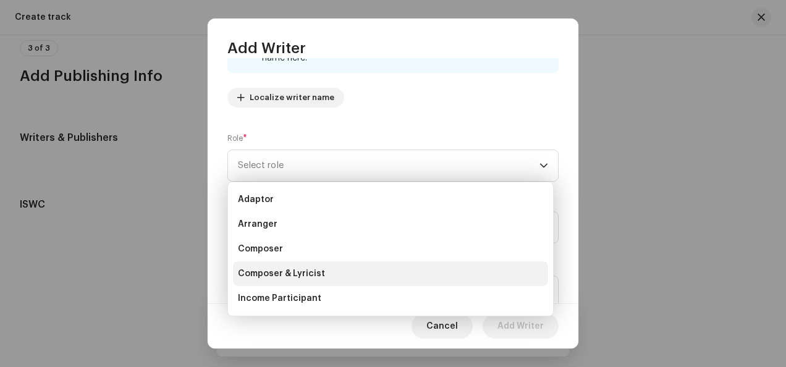
click at [326, 273] on li "Composer & Lyricist" at bounding box center [390, 273] width 315 height 25
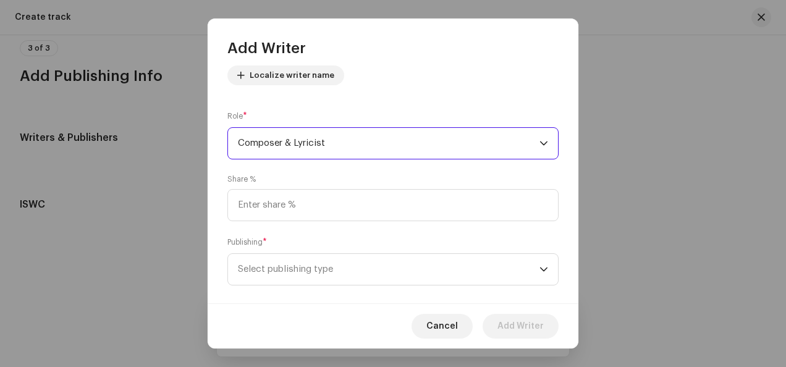
scroll to position [162, 0]
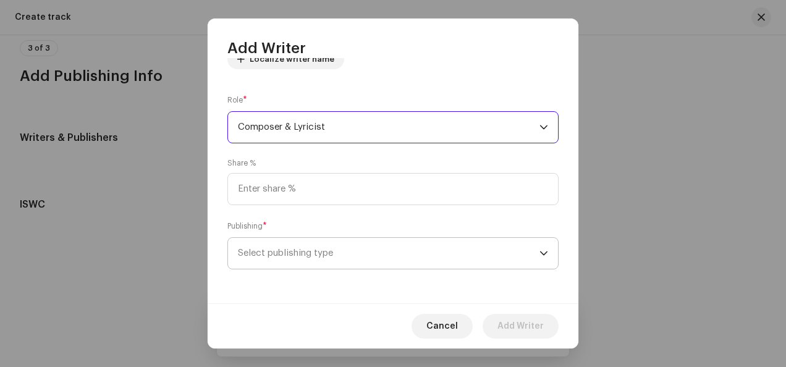
click at [345, 250] on span "Select publishing type" at bounding box center [389, 253] width 302 height 31
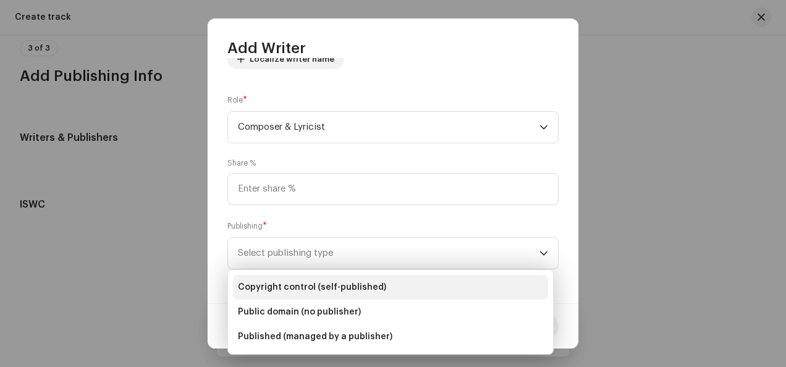
click at [382, 287] on li "Copyright control (self-published)" at bounding box center [390, 287] width 315 height 25
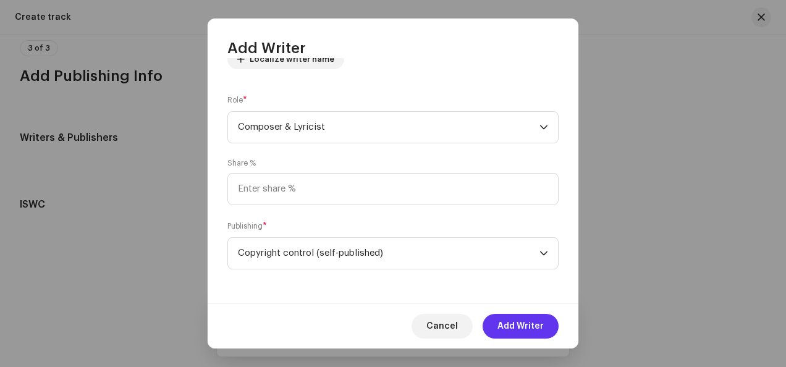
click at [510, 322] on span "Add Writer" at bounding box center [520, 326] width 46 height 25
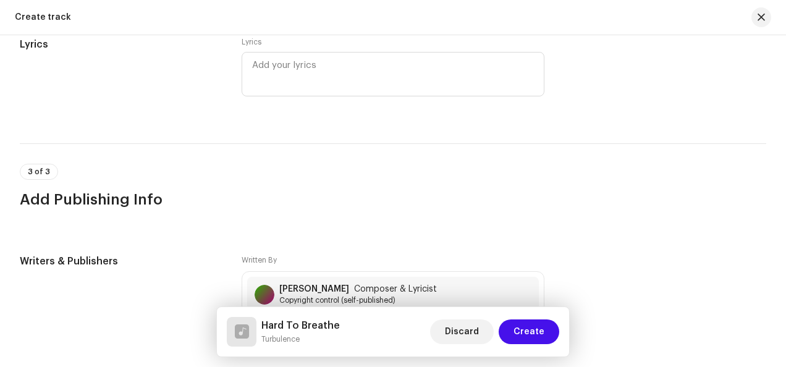
scroll to position [2472, 0]
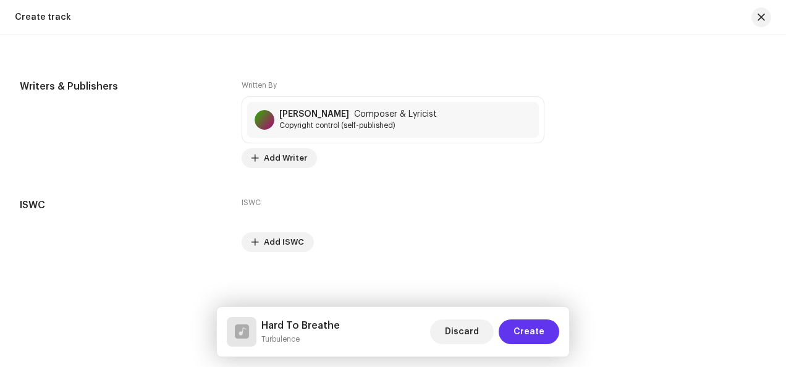
click at [515, 337] on button "Create" at bounding box center [529, 331] width 61 height 25
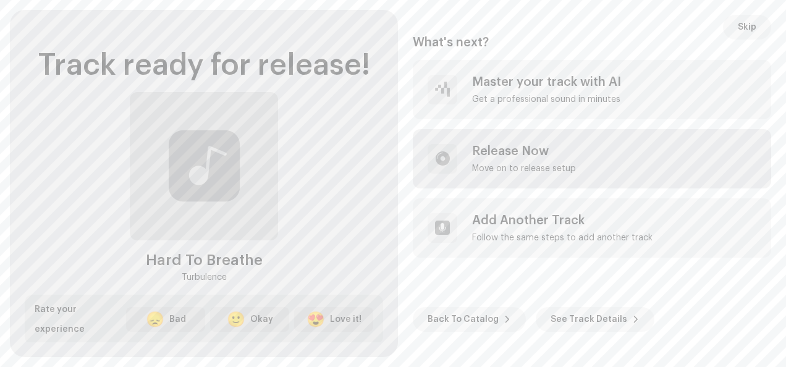
click at [510, 159] on div "Release Now Move on to release setup" at bounding box center [524, 159] width 104 height 30
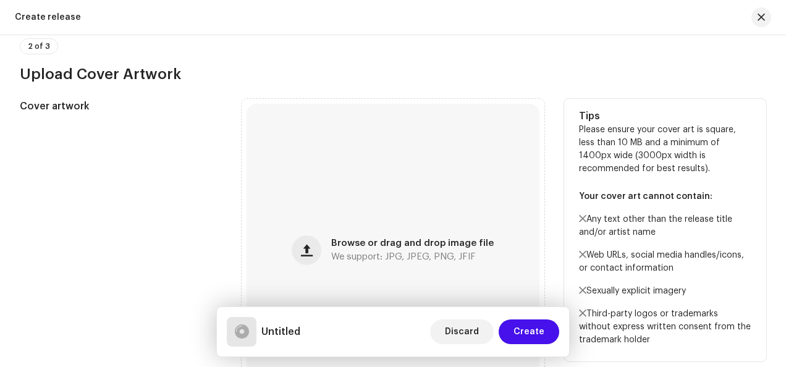
scroll to position [457, 0]
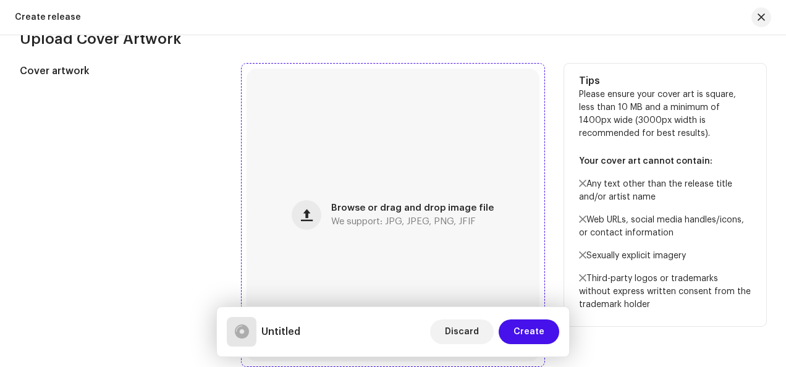
click at [310, 201] on div "Browse or drag and drop image file We support: JPG, JPEG, PNG, JFIF" at bounding box center [393, 215] width 293 height 293
click at [433, 234] on div "Browse or drag and drop image file We support: JPG, JPEG, PNG, JFIF" at bounding box center [393, 215] width 293 height 293
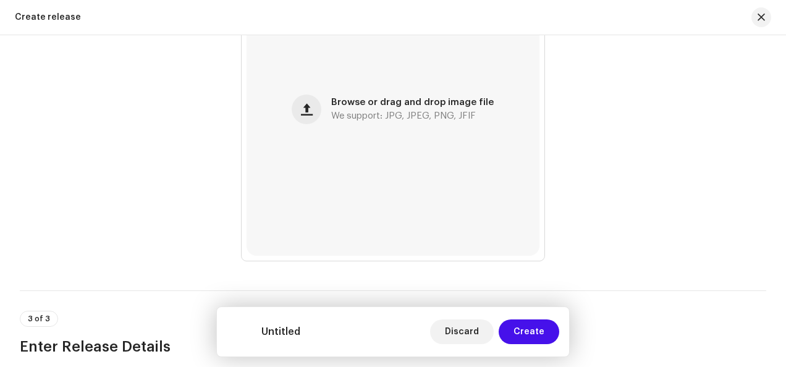
scroll to position [680, 0]
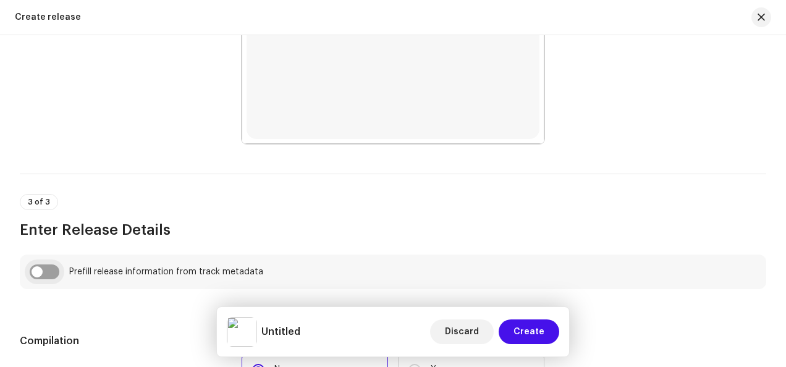
click at [51, 274] on input "checkbox" at bounding box center [45, 271] width 30 height 15
checkbox input "true"
type input "Hard To Breathe"
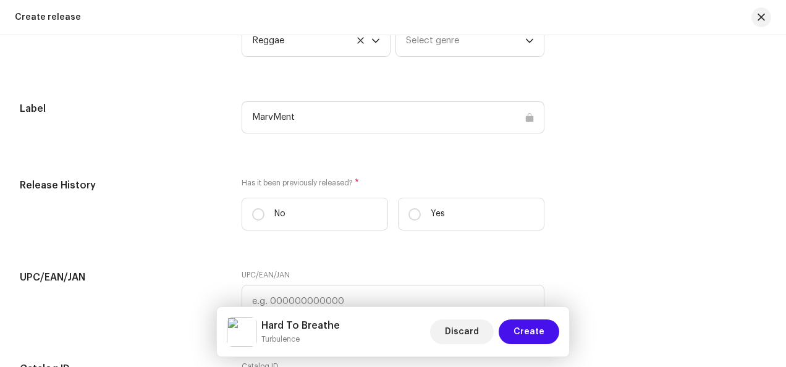
scroll to position [1916, 0]
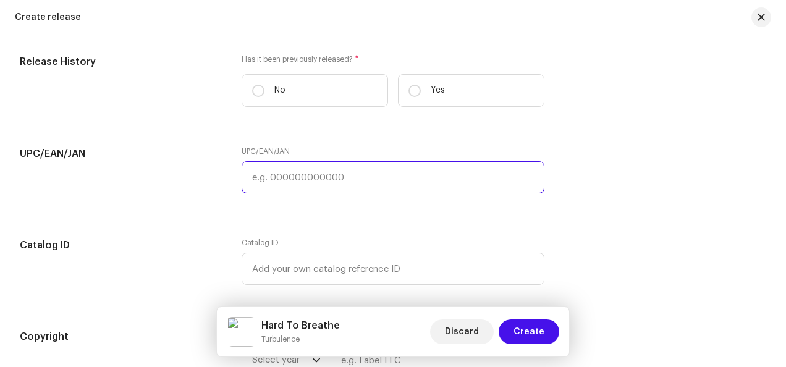
click at [301, 172] on input "text" at bounding box center [393, 177] width 303 height 32
paste input "659576875668"
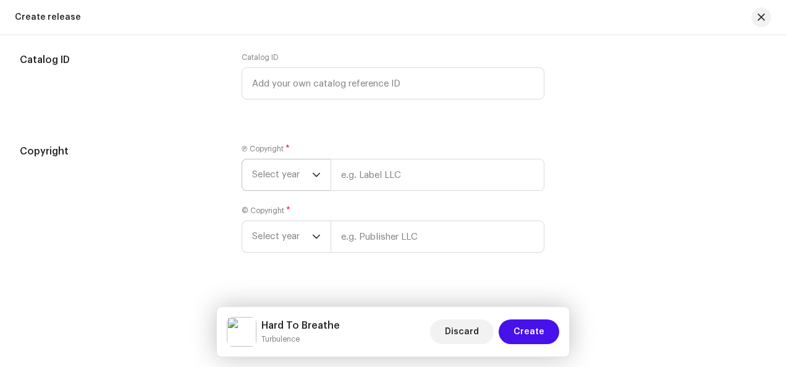
type input "659576875668"
click at [301, 175] on span "Select year" at bounding box center [282, 174] width 60 height 31
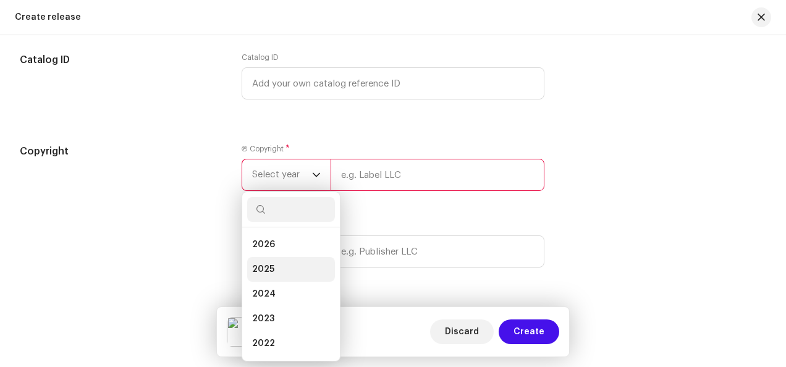
click at [273, 266] on li "2025" at bounding box center [291, 269] width 88 height 25
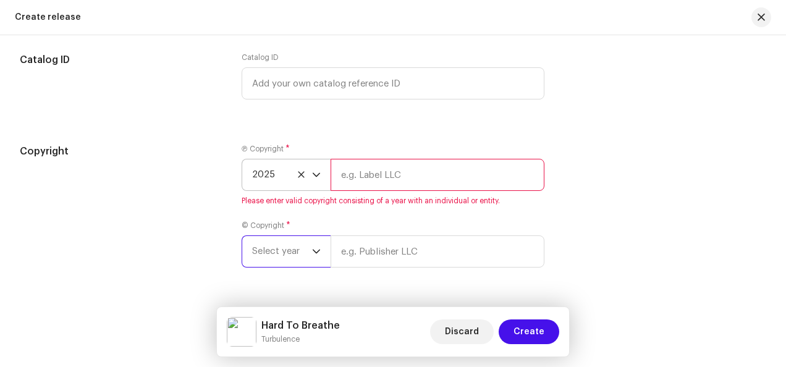
click at [304, 257] on span "Select year" at bounding box center [282, 251] width 60 height 31
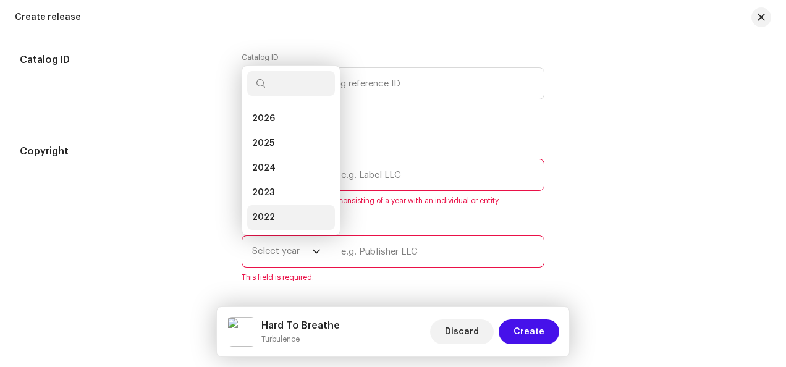
scroll to position [20, 0]
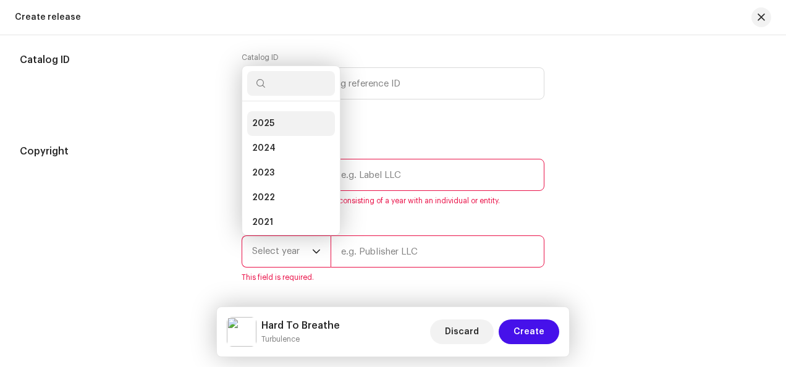
click at [286, 124] on li "2025" at bounding box center [291, 123] width 88 height 25
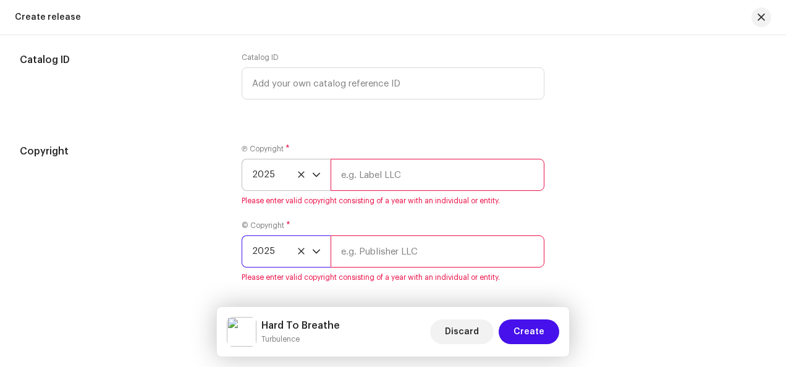
click at [425, 171] on input "text" at bounding box center [438, 175] width 214 height 32
type input "Top Score Records"
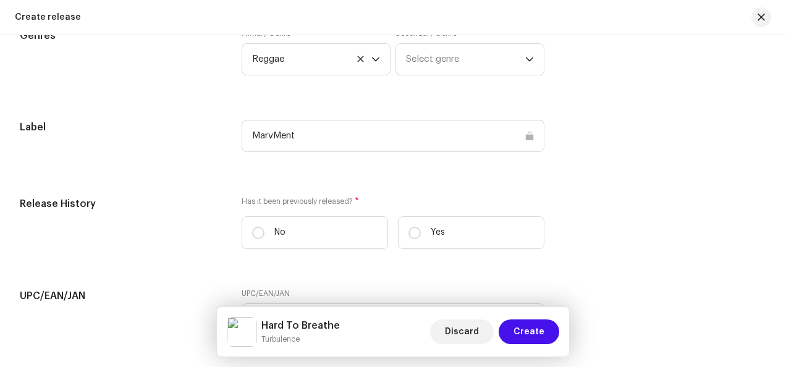
scroll to position [1749, 0]
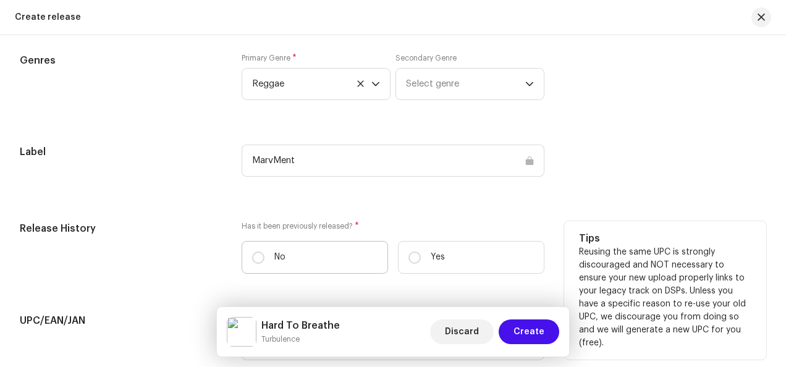
click at [365, 264] on label "No" at bounding box center [315, 257] width 146 height 33
click at [264, 264] on input "No" at bounding box center [258, 258] width 12 height 12
radio input "true"
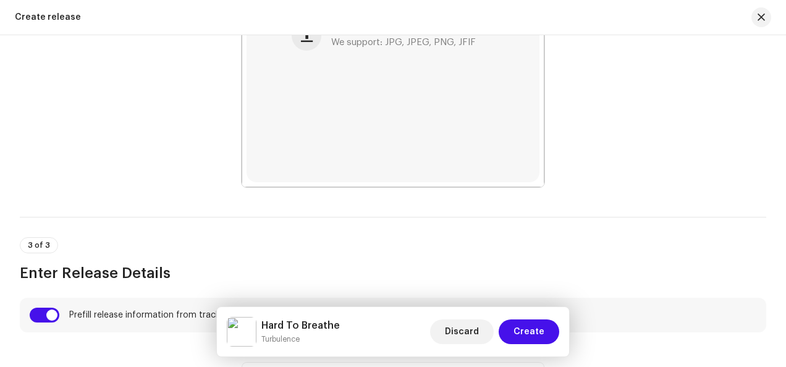
scroll to position [636, 0]
click at [532, 330] on span "Create" at bounding box center [529, 331] width 31 height 25
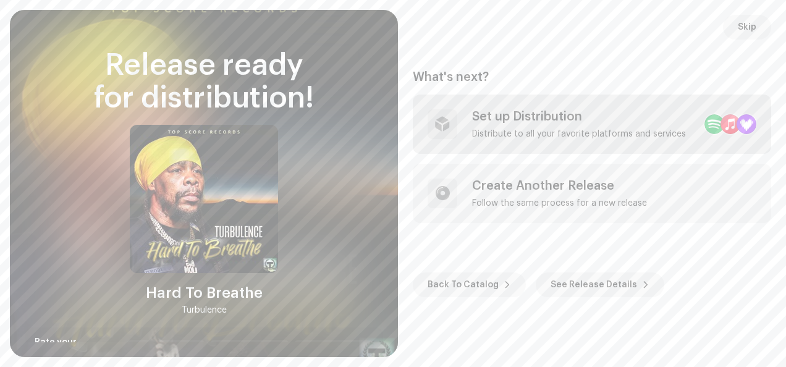
click at [657, 126] on div "Set up Distribution Distribute to all your favorite platforms and services" at bounding box center [579, 124] width 214 height 30
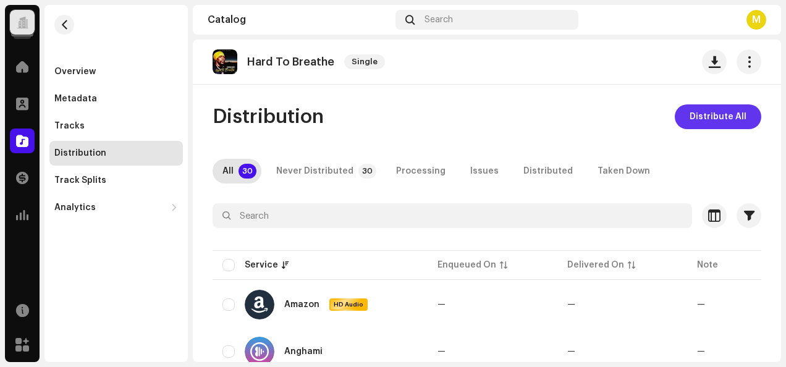
click at [717, 116] on span "Distribute All" at bounding box center [718, 116] width 57 height 25
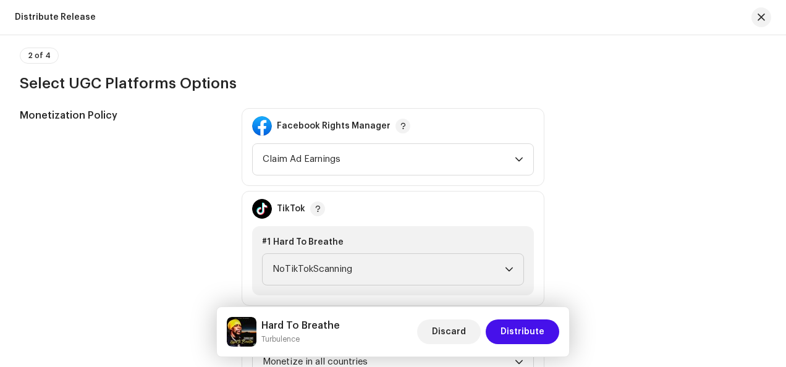
scroll to position [1483, 0]
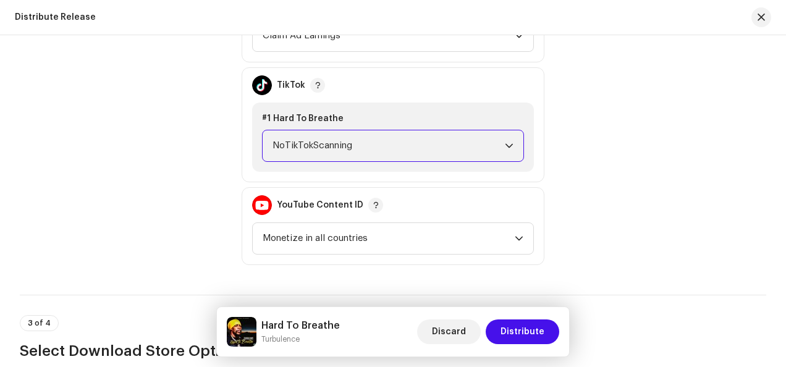
click at [360, 152] on span "NoTikTokScanning" at bounding box center [389, 145] width 232 height 31
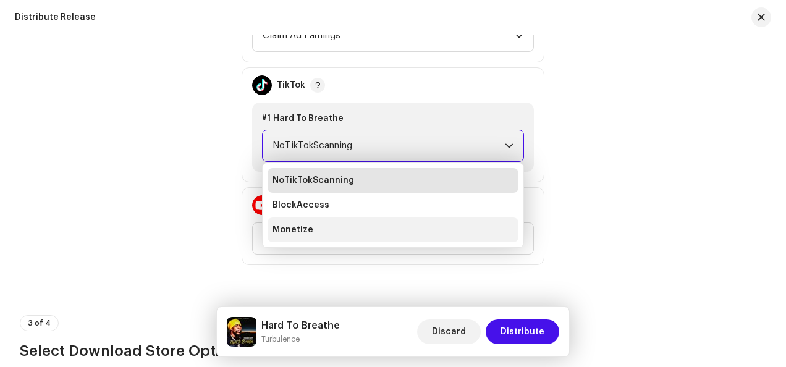
click at [302, 224] on span "Monetize" at bounding box center [293, 230] width 41 height 12
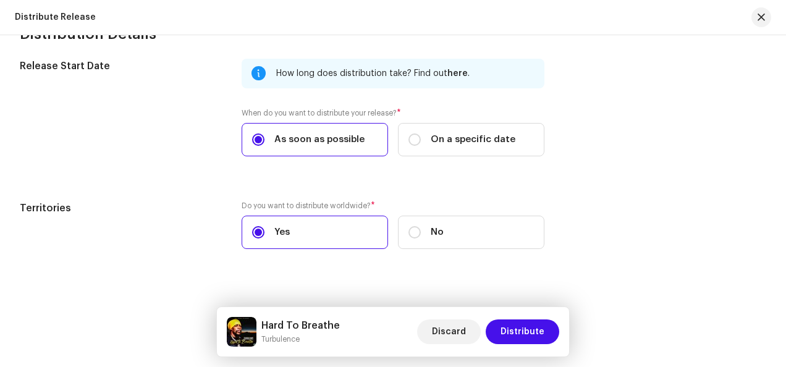
scroll to position [2111, 0]
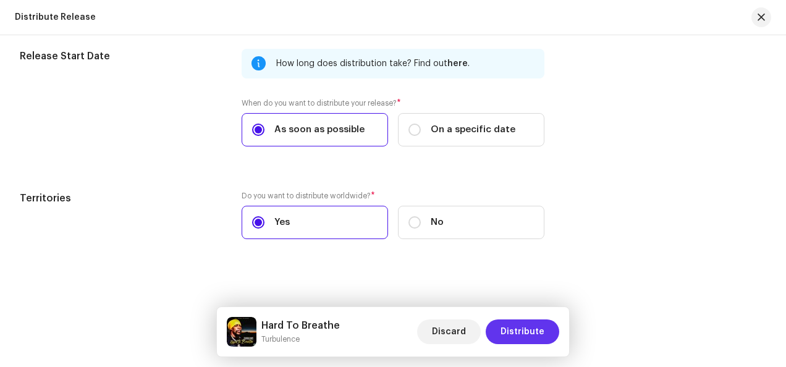
click at [543, 327] on span "Distribute" at bounding box center [523, 331] width 44 height 25
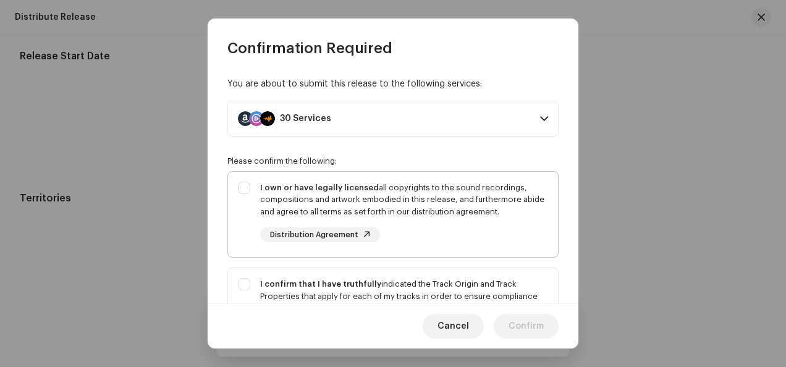
click at [492, 221] on div "I own or have legally licensed all copyrights to the sound recordings, composit…" at bounding box center [404, 212] width 288 height 61
checkbox input "true"
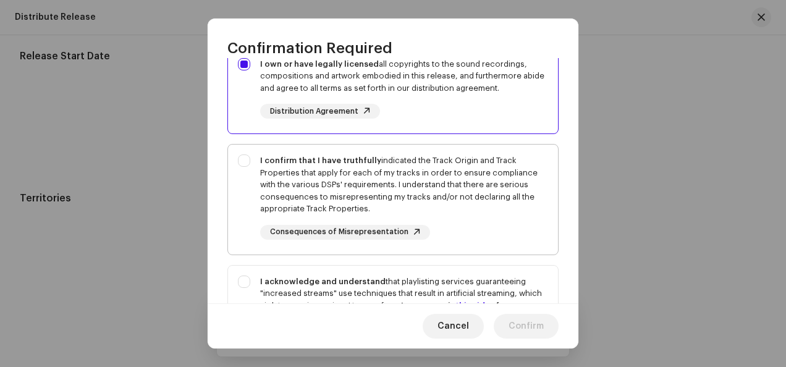
click at [409, 204] on div "I confirm that I have truthfully indicated the Track Origin and Track Propertie…" at bounding box center [404, 184] width 288 height 61
checkbox input "true"
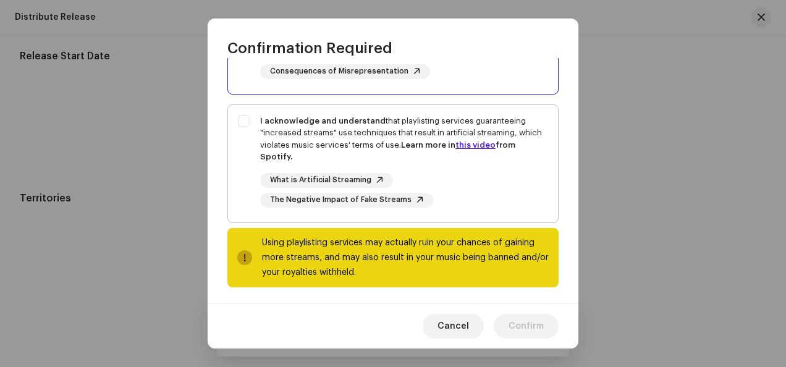
scroll to position [288, 0]
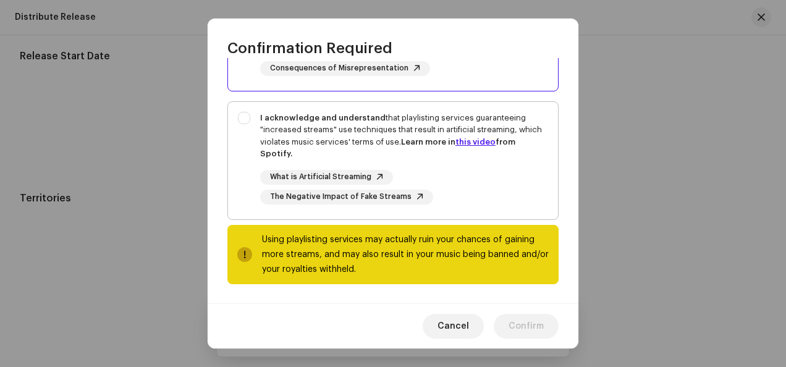
click at [394, 143] on div "I acknowledge and understand that playlisting services guaranteeing "increased …" at bounding box center [404, 136] width 288 height 48
checkbox input "true"
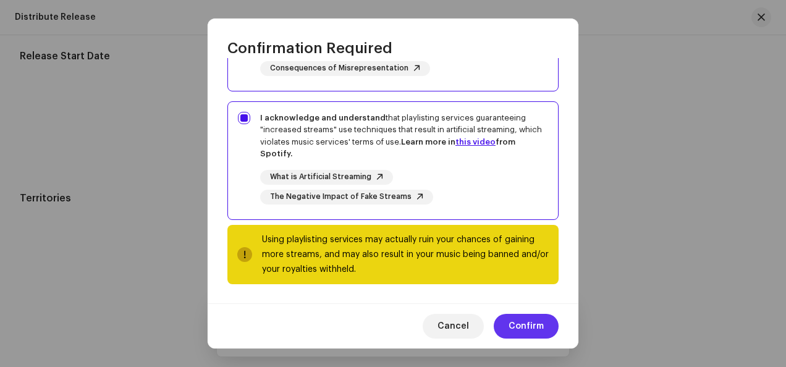
click at [526, 329] on span "Confirm" at bounding box center [526, 326] width 35 height 25
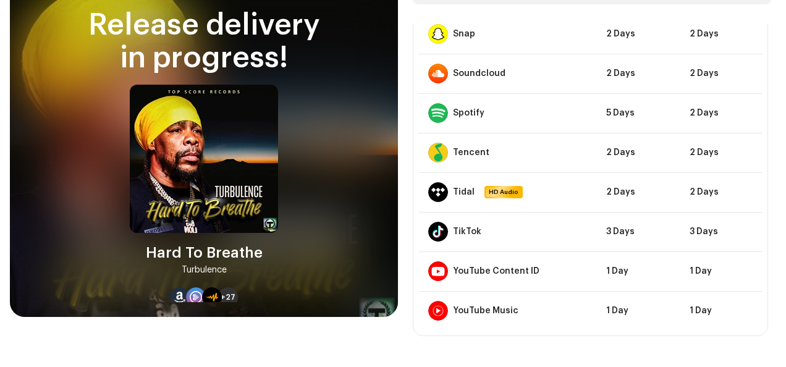
scroll to position [74, 0]
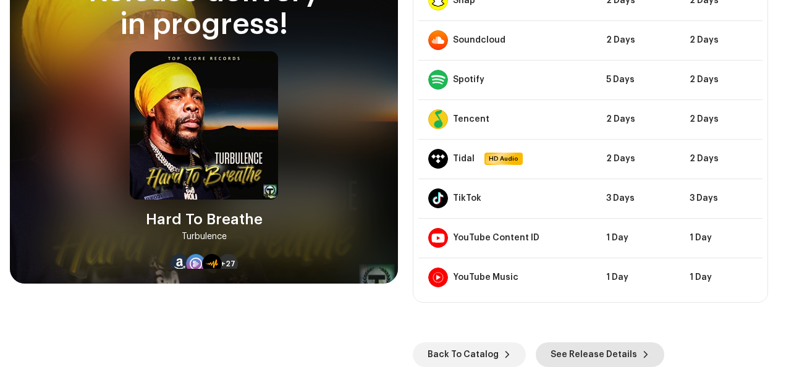
click at [598, 350] on span "See Release Details" at bounding box center [594, 354] width 87 height 25
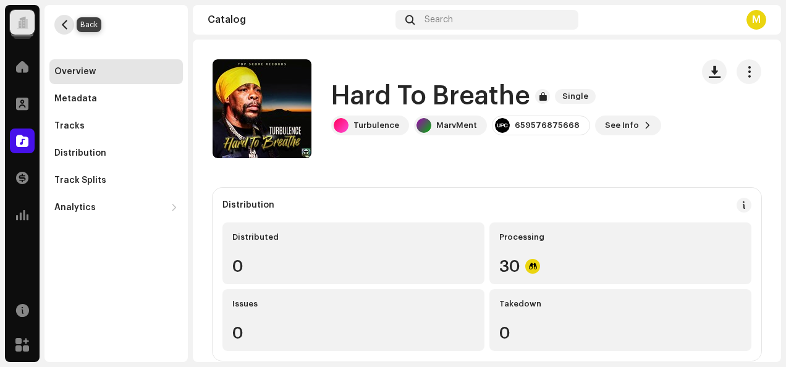
click at [61, 22] on span "button" at bounding box center [64, 25] width 9 height 10
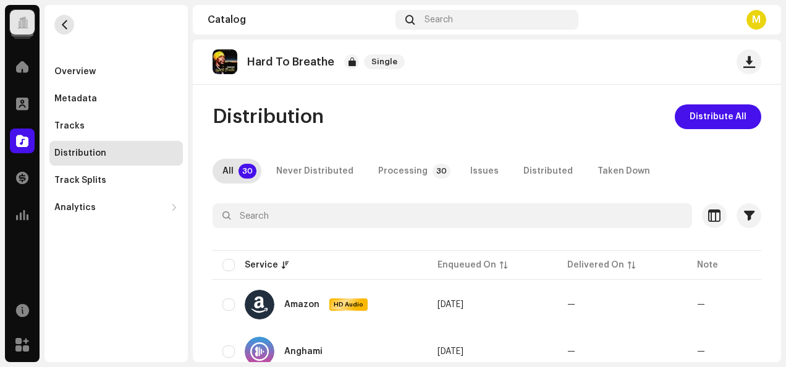
click at [61, 22] on span "button" at bounding box center [64, 25] width 9 height 10
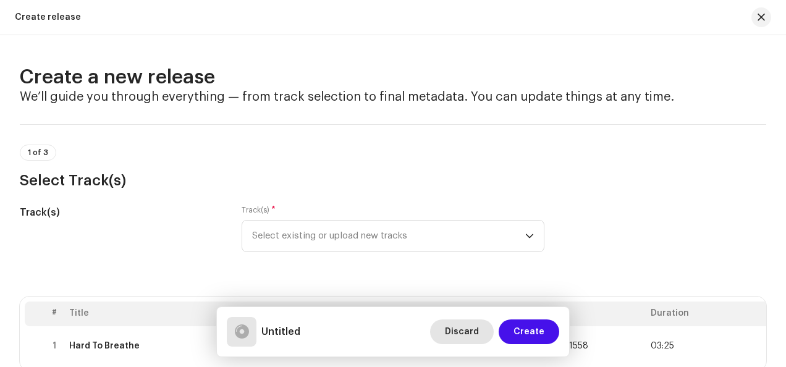
click at [476, 330] on span "Discard" at bounding box center [462, 331] width 34 height 25
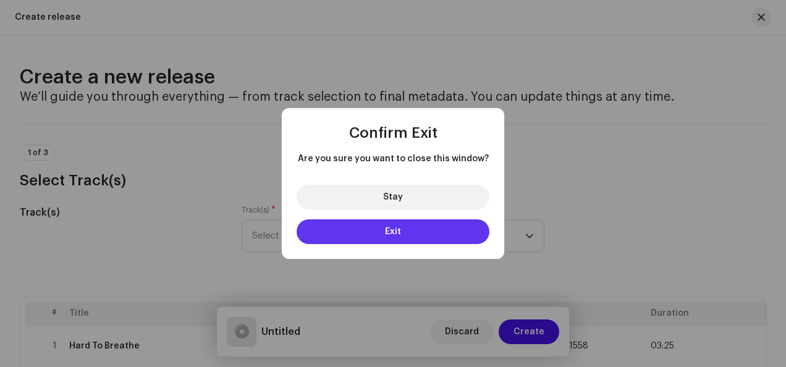
click at [374, 234] on button "Exit" at bounding box center [393, 231] width 193 height 25
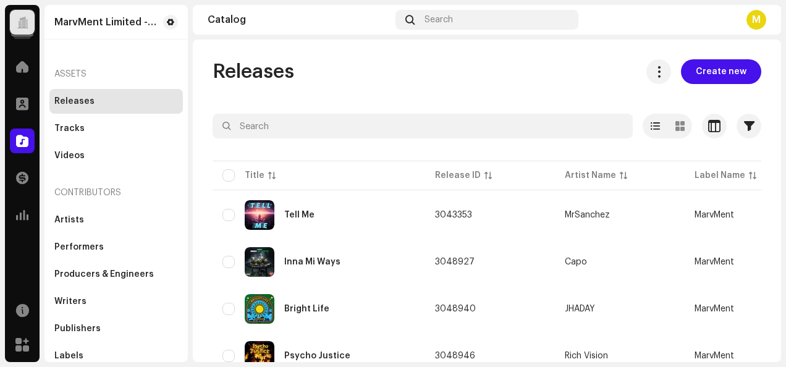
click at [19, 22] on div at bounding box center [23, 22] width 12 height 0
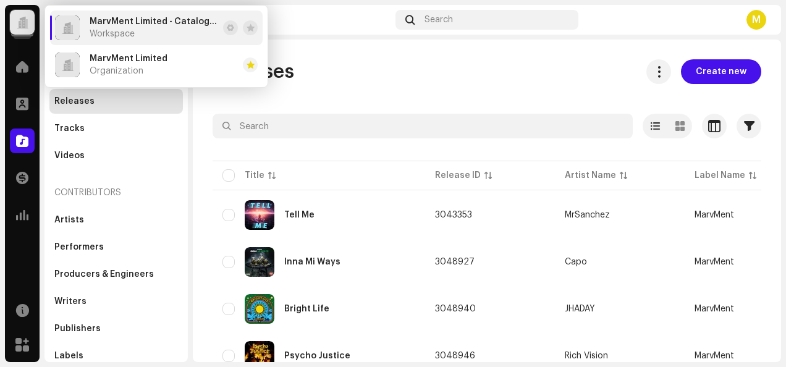
click at [361, 83] on div "Releases Create new" at bounding box center [487, 71] width 549 height 25
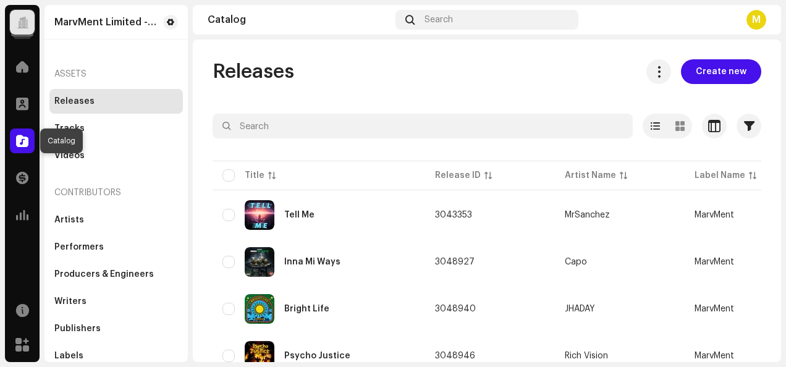
click at [25, 140] on span at bounding box center [22, 141] width 12 height 10
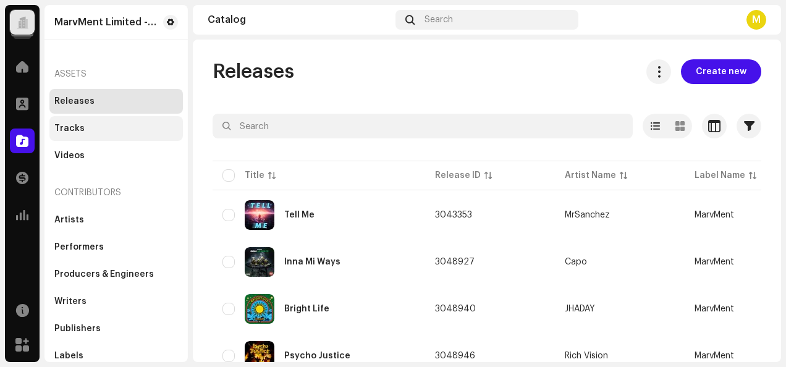
click at [83, 127] on div "Tracks" at bounding box center [116, 129] width 124 height 10
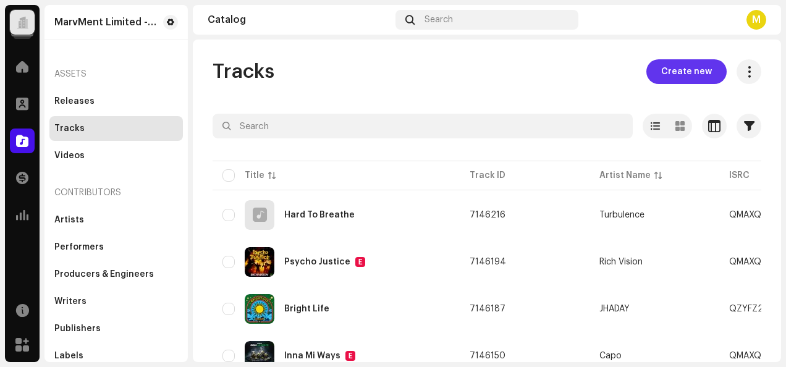
click at [683, 72] on span "Create new" at bounding box center [686, 71] width 51 height 25
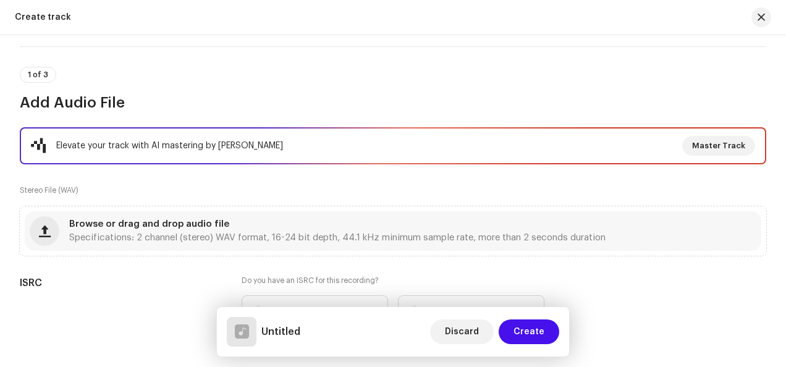
scroll to position [185, 0]
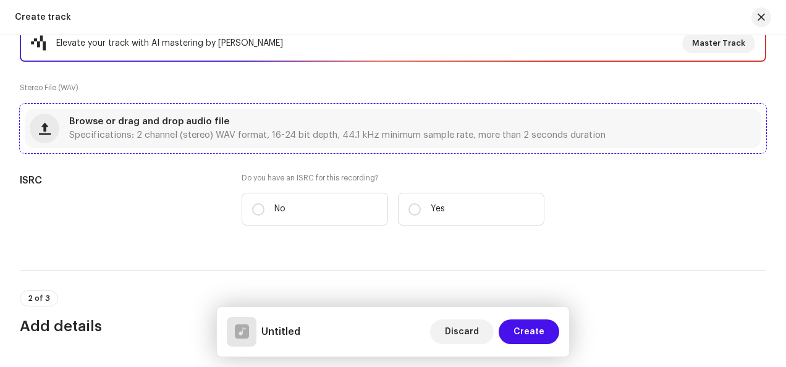
click at [353, 129] on div "Browse or drag and drop audio file Specifications: 2 channel (stereo) WAV forma…" at bounding box center [337, 128] width 536 height 22
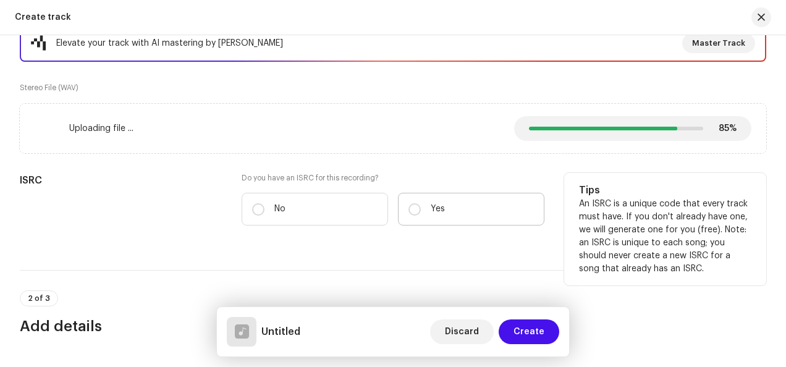
click at [455, 208] on label "Yes" at bounding box center [471, 209] width 146 height 33
click at [421, 208] on input "Yes" at bounding box center [414, 209] width 12 height 12
radio input "true"
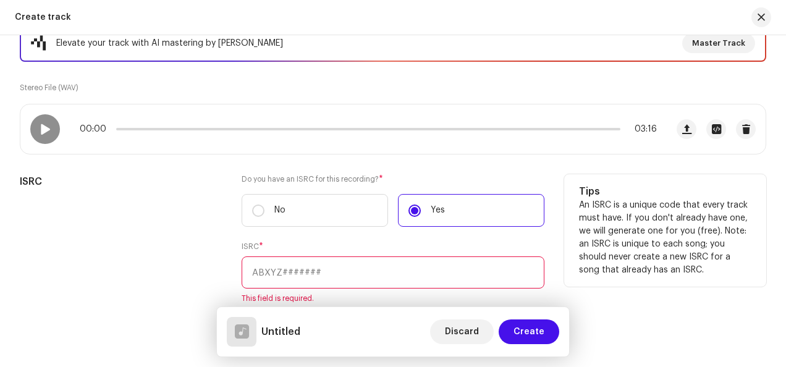
click at [315, 272] on input "text" at bounding box center [393, 272] width 303 height 32
paste input "QMAXQ2511559"
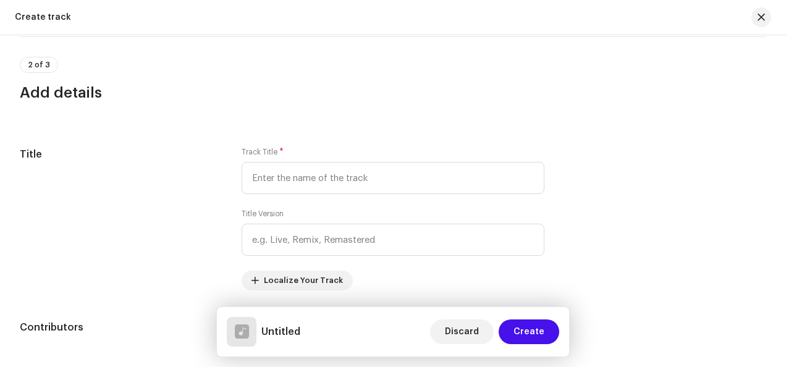
scroll to position [556, 0]
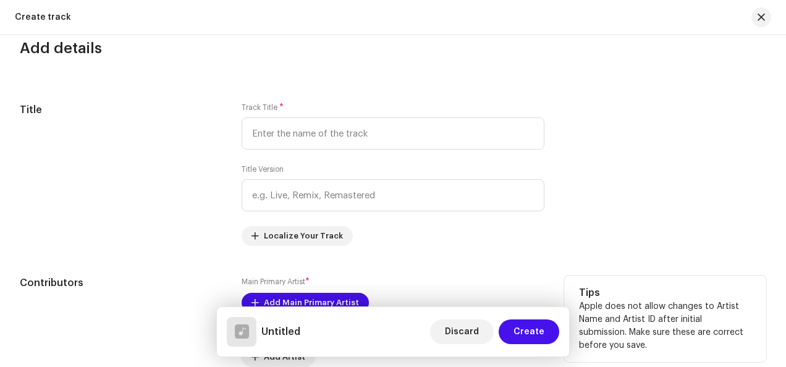
type input "QMAXQ2511559"
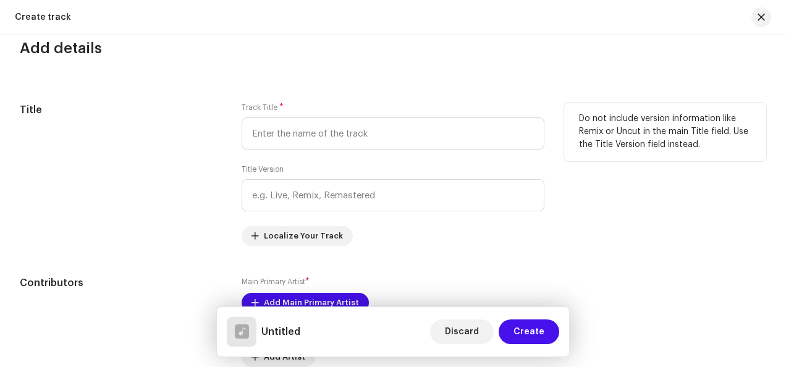
click at [334, 156] on div "Track Title * Title Version Localize Your Track" at bounding box center [393, 174] width 303 height 143
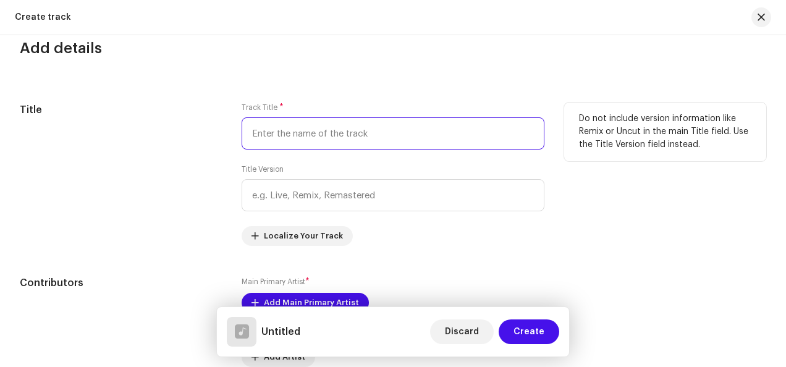
click at [349, 132] on input "text" at bounding box center [393, 133] width 303 height 32
paste input "Grow Mi"
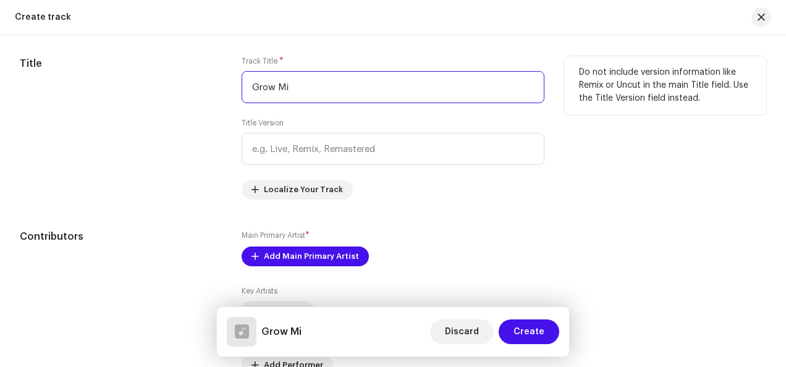
scroll to position [680, 0]
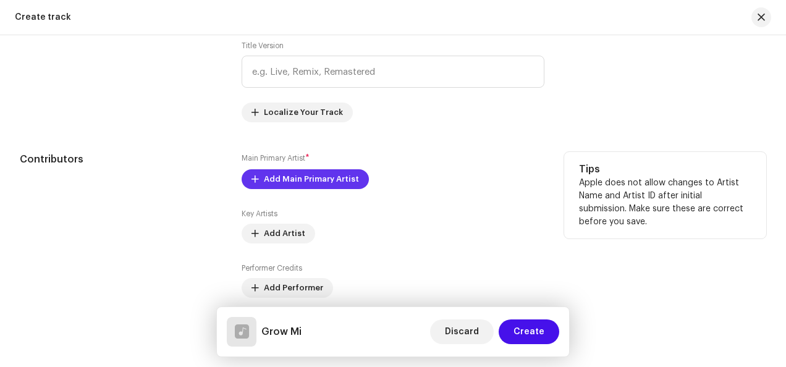
type input "Grow Mi"
click at [313, 176] on span "Add Main Primary Artist" at bounding box center [311, 179] width 95 height 25
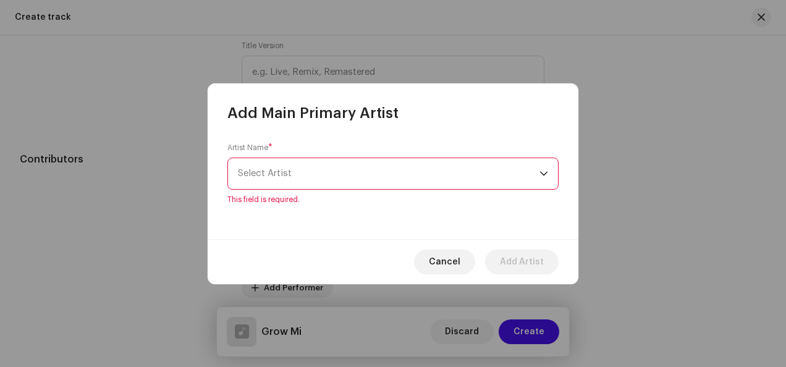
click at [396, 177] on span "Select Artist" at bounding box center [389, 173] width 302 height 31
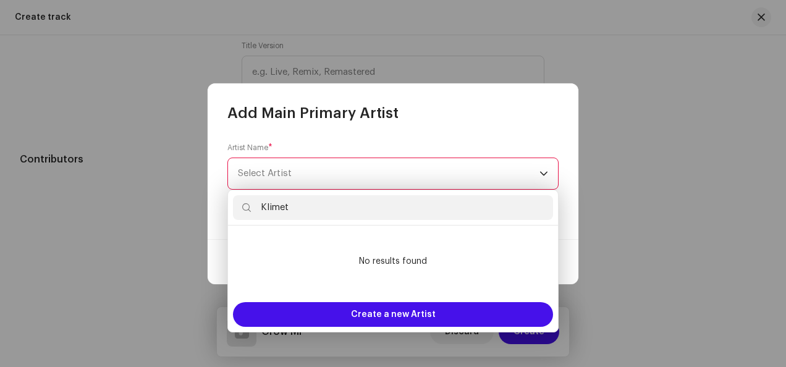
scroll to position [0, 0]
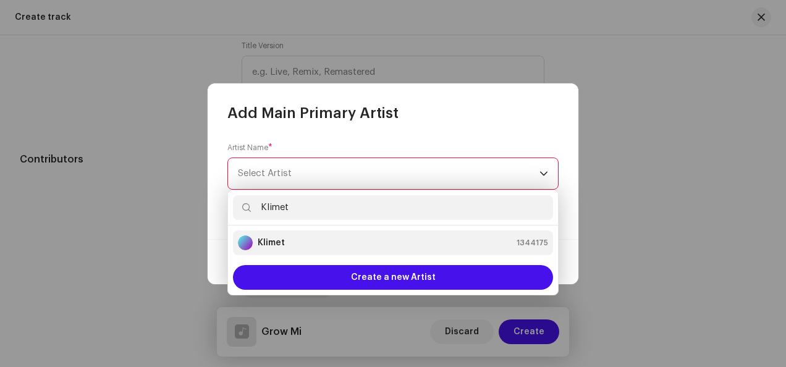
type input "Klimet"
click at [335, 242] on div "Klimet 1344175" at bounding box center [393, 242] width 310 height 15
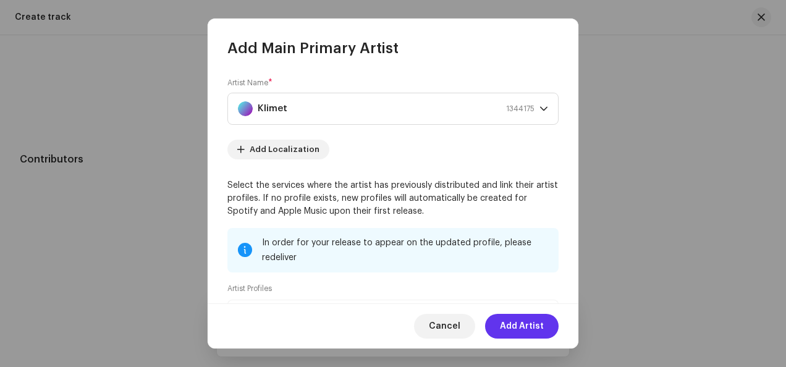
click at [532, 321] on span "Add Artist" at bounding box center [522, 326] width 44 height 25
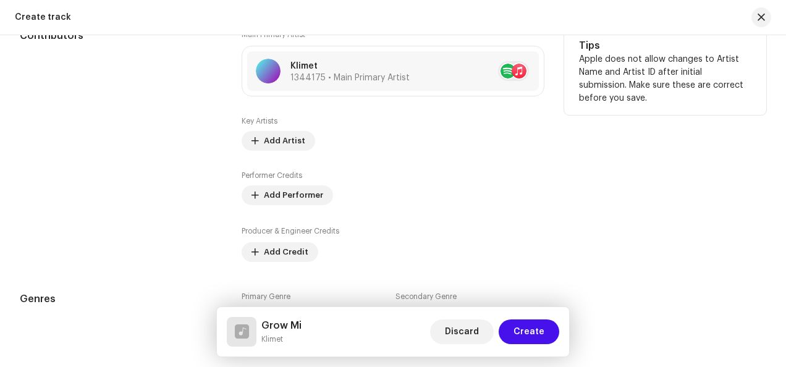
scroll to position [989, 0]
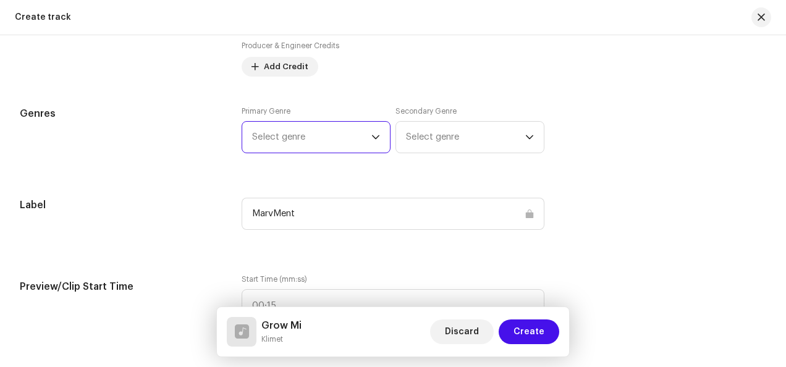
click at [308, 136] on span "Select genre" at bounding box center [311, 137] width 119 height 31
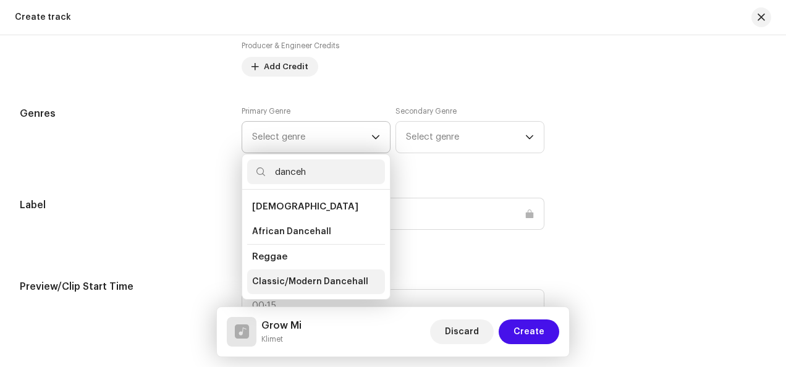
type input "danceh"
click at [302, 279] on span "Classic/Modern Dancehall" at bounding box center [310, 282] width 116 height 12
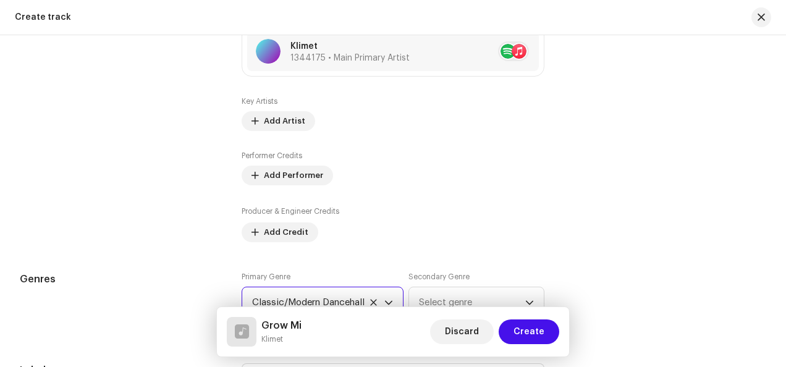
scroll to position [803, 0]
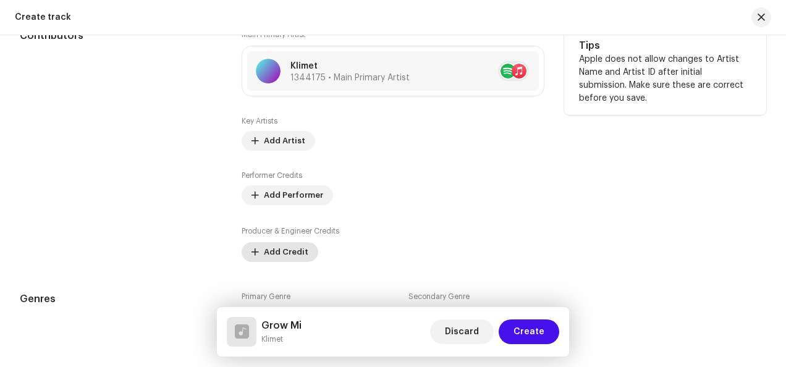
click at [288, 250] on span "Add Credit" at bounding box center [286, 252] width 44 height 25
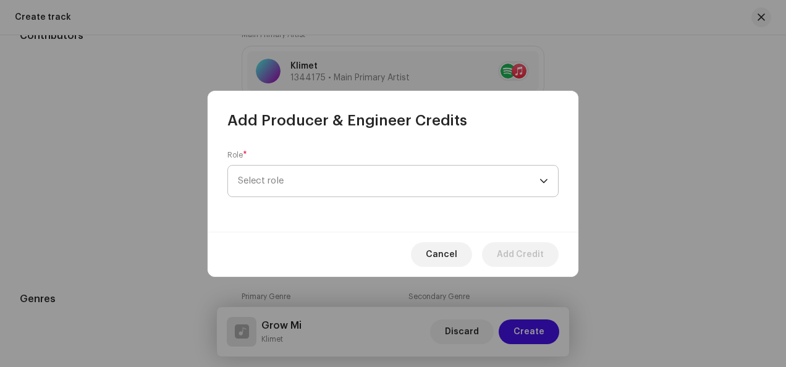
click at [425, 179] on span "Select role" at bounding box center [389, 181] width 302 height 31
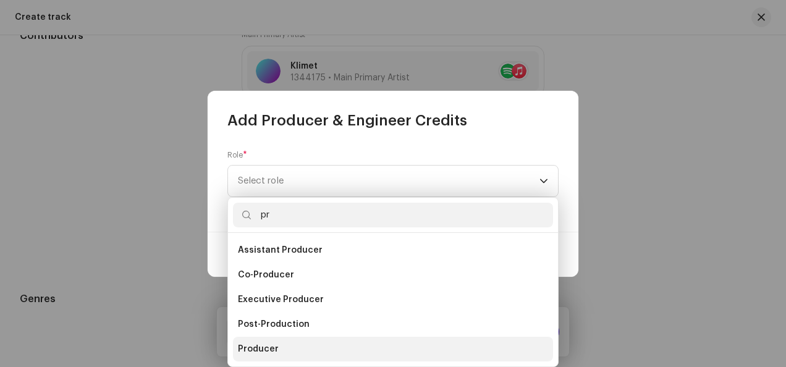
type input "pr"
click at [275, 349] on span "Producer" at bounding box center [258, 349] width 41 height 12
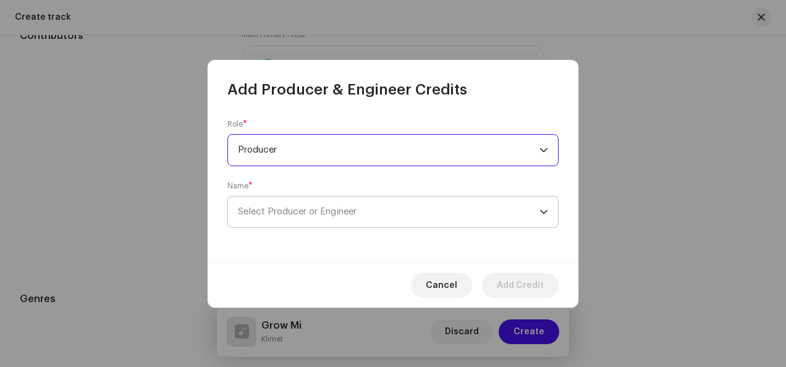
click at [318, 209] on span "Select Producer or Engineer" at bounding box center [297, 211] width 119 height 9
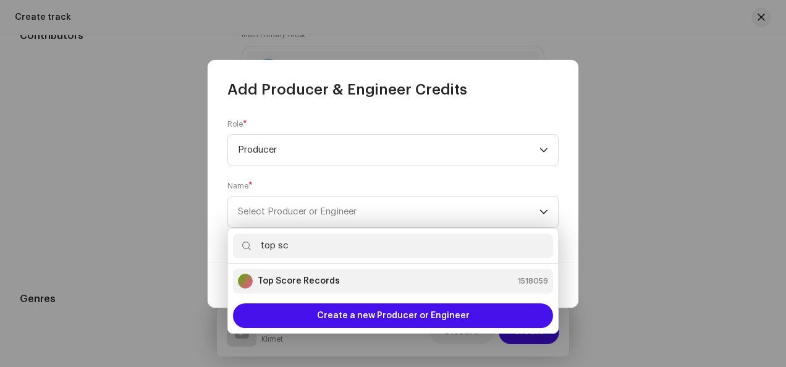
type input "top sc"
click at [308, 276] on strong "Top Score Records" at bounding box center [299, 281] width 82 height 12
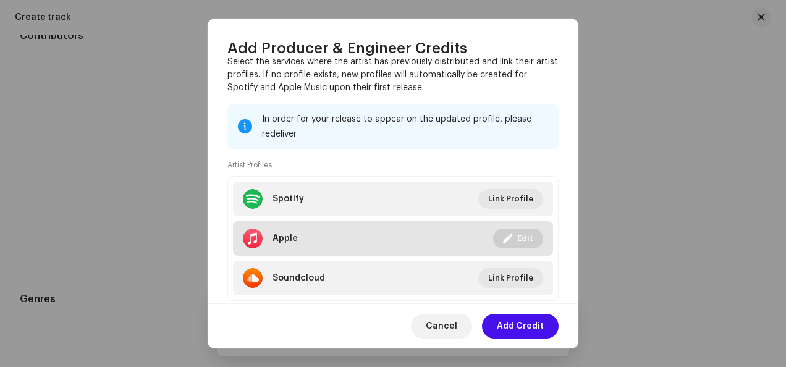
scroll to position [216, 0]
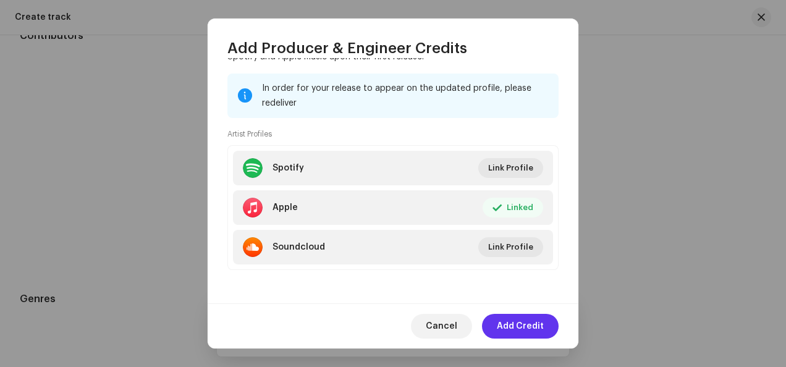
click at [545, 328] on button "Add Credit" at bounding box center [520, 326] width 77 height 25
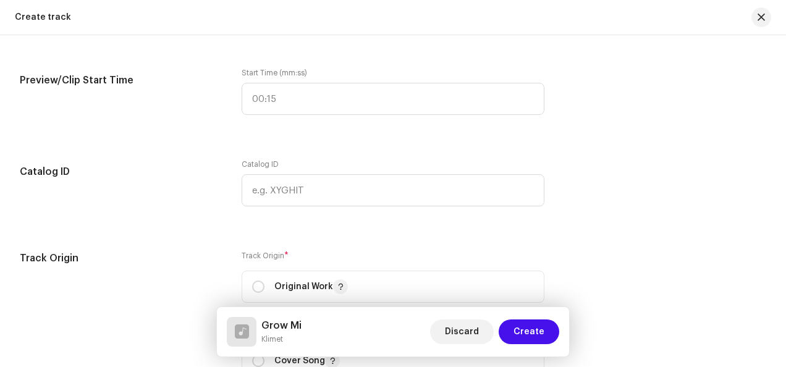
scroll to position [1298, 0]
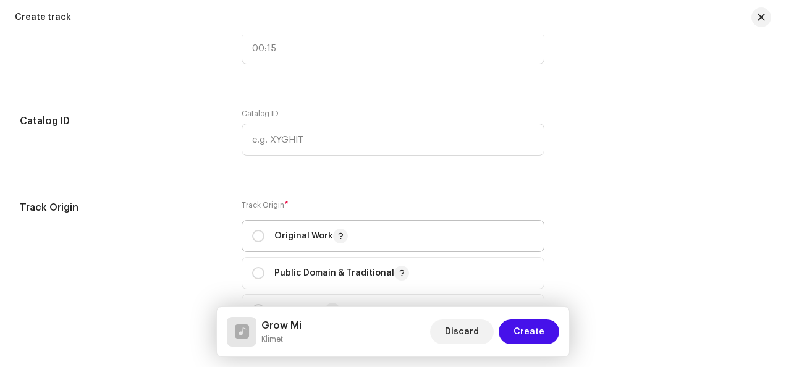
click at [312, 236] on p "Original Work" at bounding box center [311, 236] width 74 height 15
radio input "true"
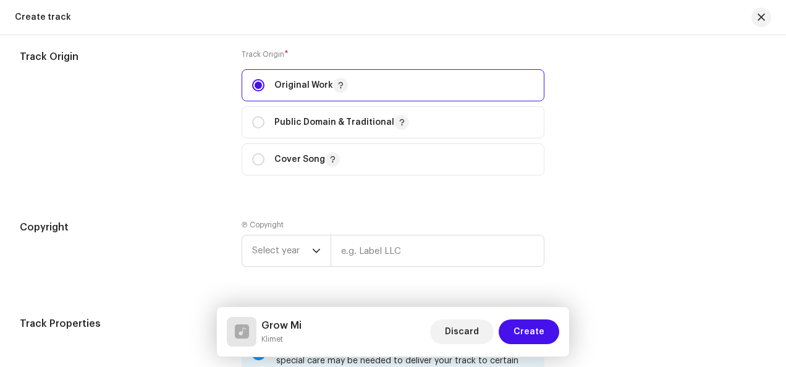
scroll to position [1545, 0]
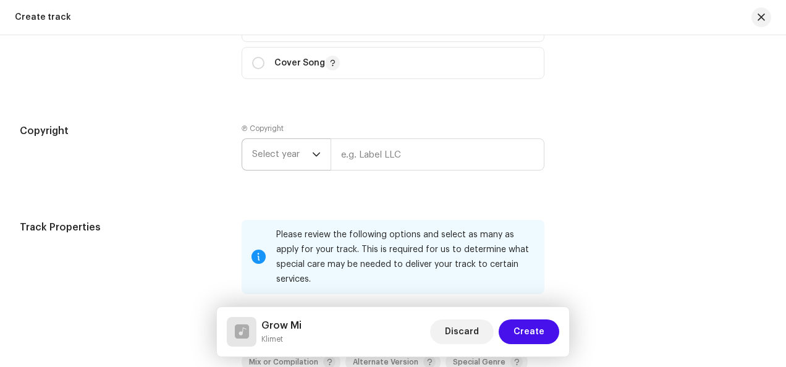
click at [293, 155] on span "Select year" at bounding box center [282, 154] width 60 height 31
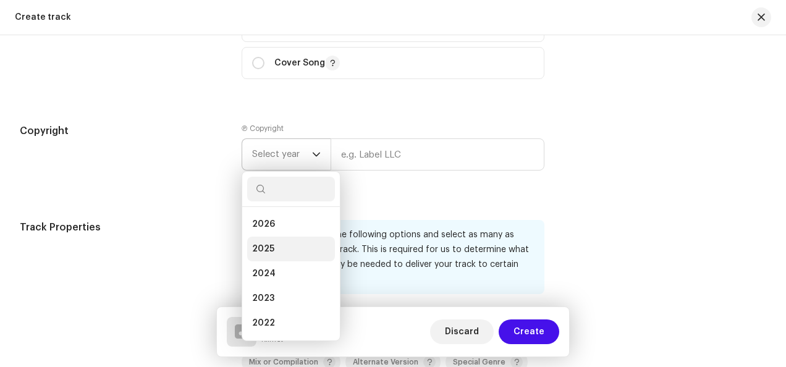
click at [279, 239] on li "2025" at bounding box center [291, 249] width 88 height 25
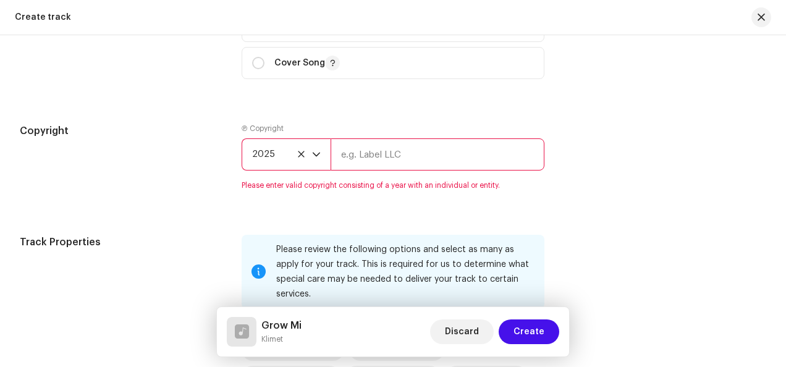
click at [393, 149] on input "text" at bounding box center [438, 154] width 214 height 32
type input "Top Score Records"
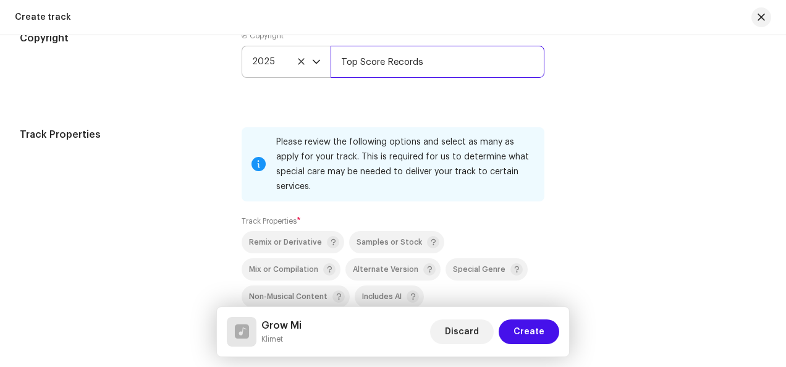
scroll to position [1792, 0]
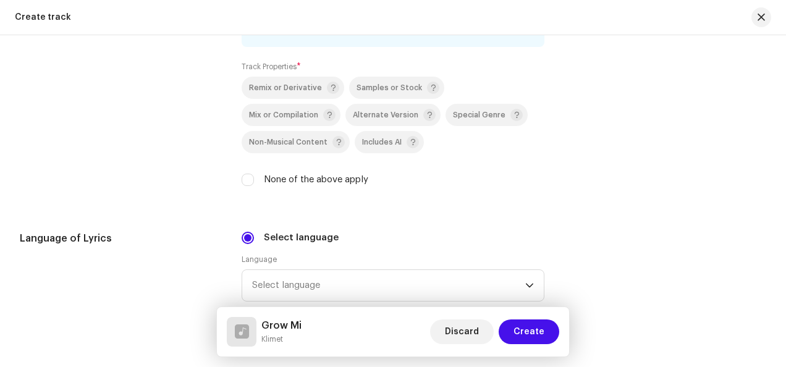
click at [307, 173] on label "None of the above apply" at bounding box center [316, 180] width 104 height 14
click at [254, 174] on input "None of the above apply" at bounding box center [248, 180] width 12 height 12
checkbox input "true"
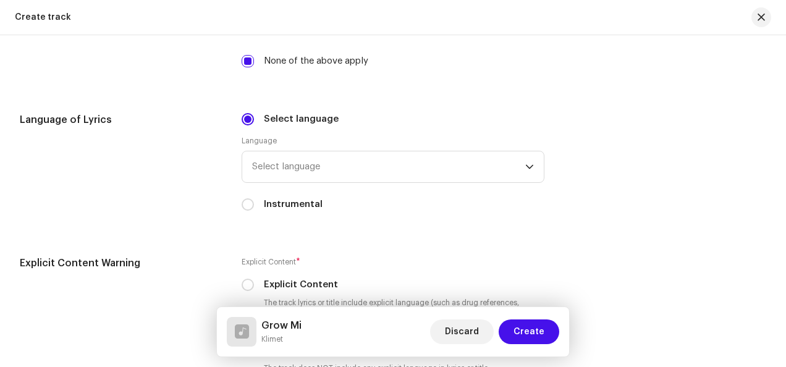
scroll to position [1916, 0]
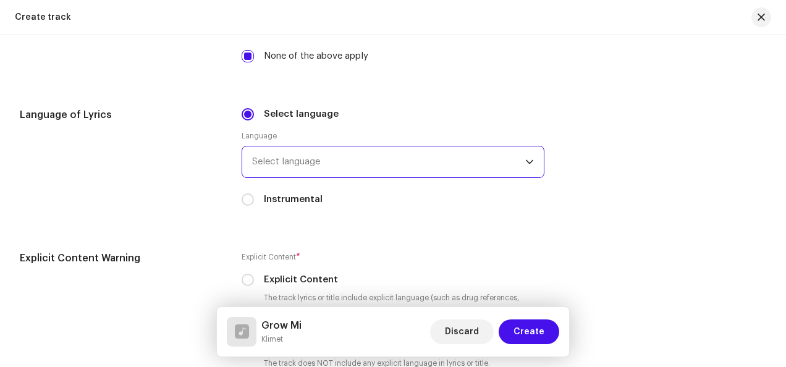
click at [315, 167] on span "Select language" at bounding box center [388, 161] width 273 height 31
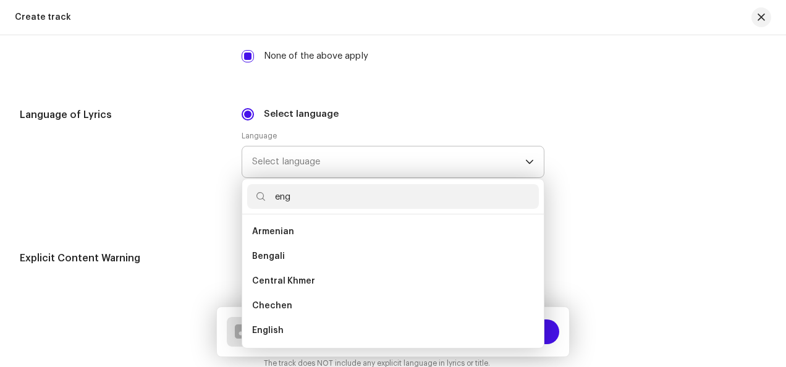
scroll to position [0, 0]
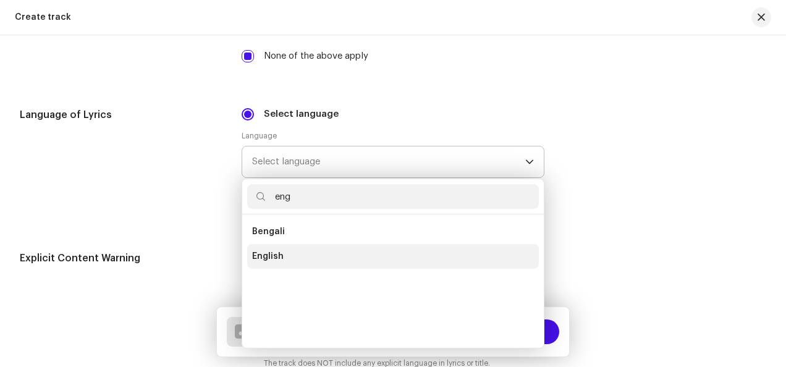
type input "eng"
click at [295, 252] on li "English" at bounding box center [393, 256] width 292 height 25
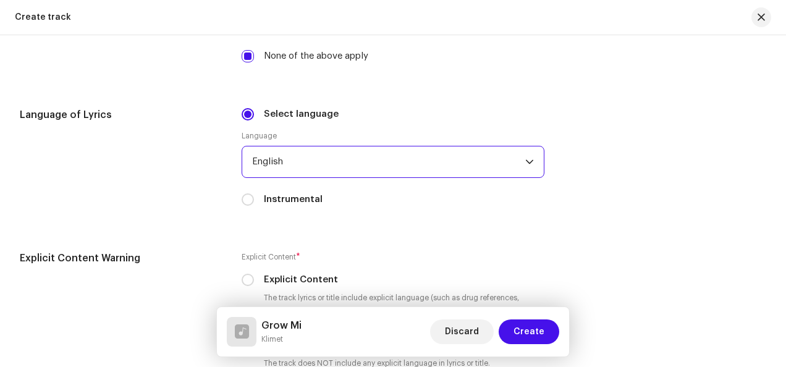
scroll to position [2039, 0]
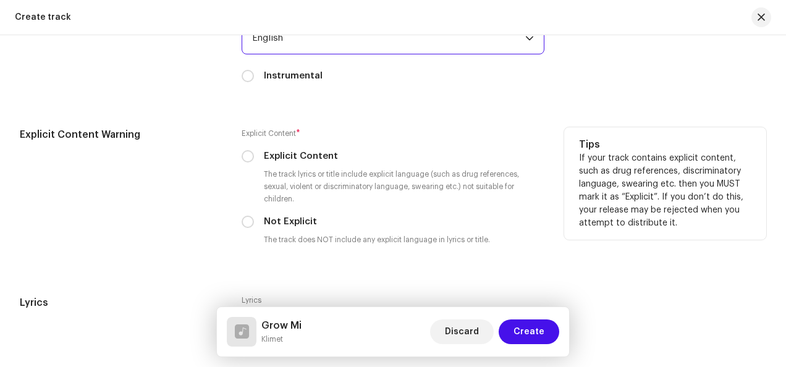
click at [307, 152] on label "Explicit Content" at bounding box center [301, 157] width 74 height 14
click at [254, 152] on input "Explicit Content" at bounding box center [248, 156] width 12 height 12
radio input "true"
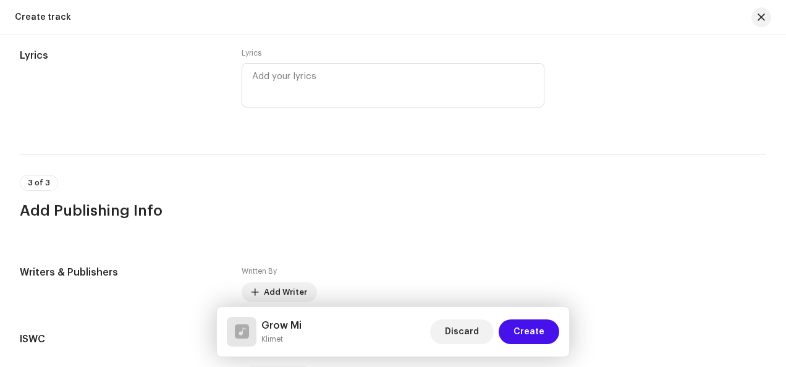
scroll to position [2421, 0]
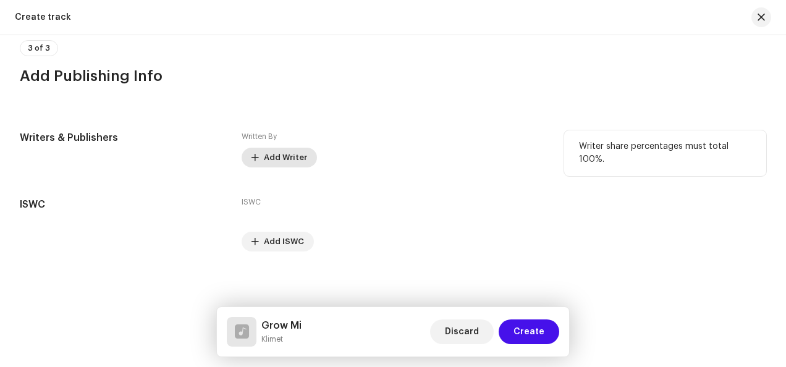
click at [276, 156] on span "Add Writer" at bounding box center [285, 157] width 43 height 25
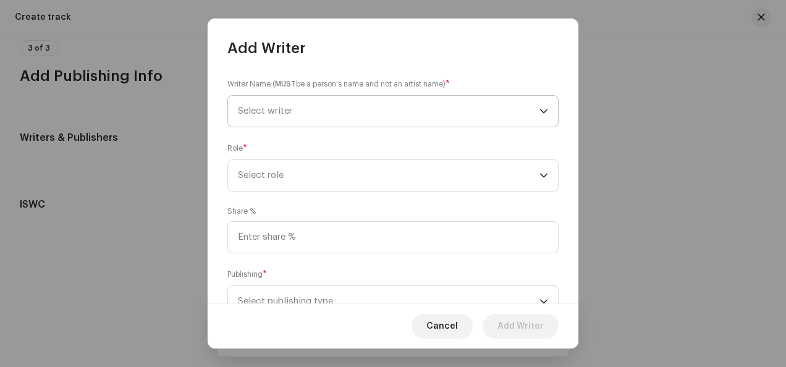
click at [421, 117] on span "Select writer" at bounding box center [389, 111] width 302 height 31
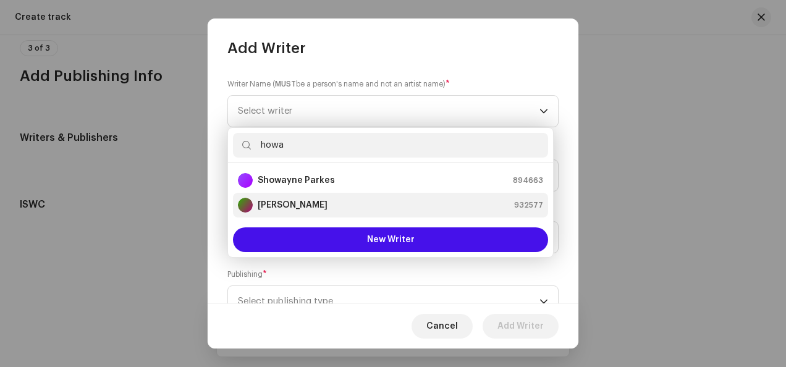
type input "howa"
click at [344, 209] on div "Howard Williams 932577" at bounding box center [390, 205] width 305 height 15
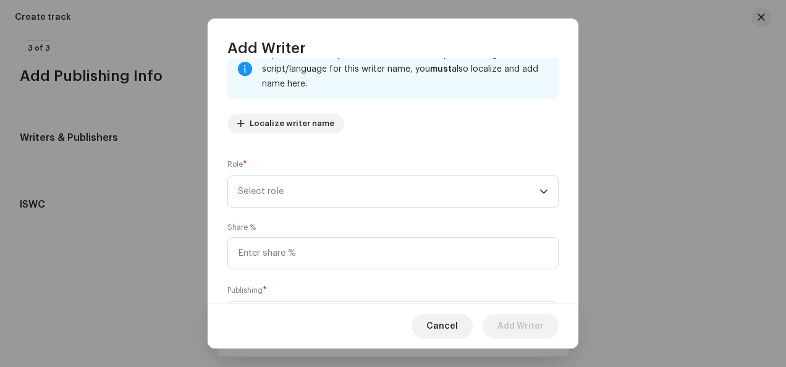
scroll to position [124, 0]
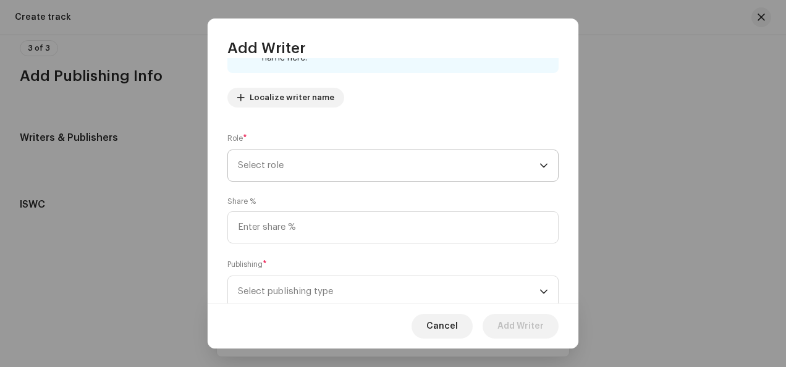
click at [351, 166] on span "Select role" at bounding box center [389, 165] width 302 height 31
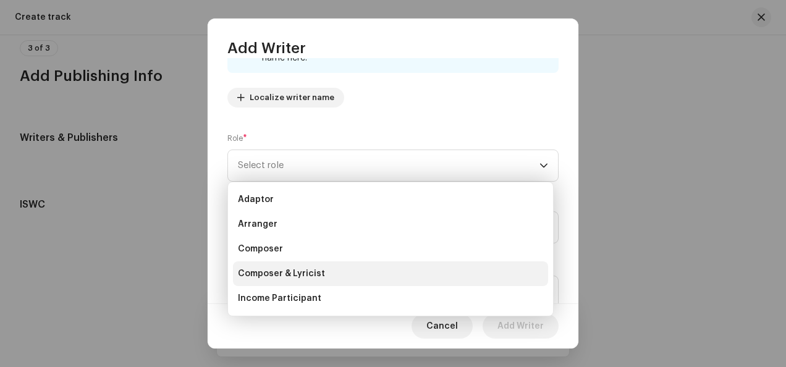
click at [298, 266] on li "Composer & Lyricist" at bounding box center [390, 273] width 315 height 25
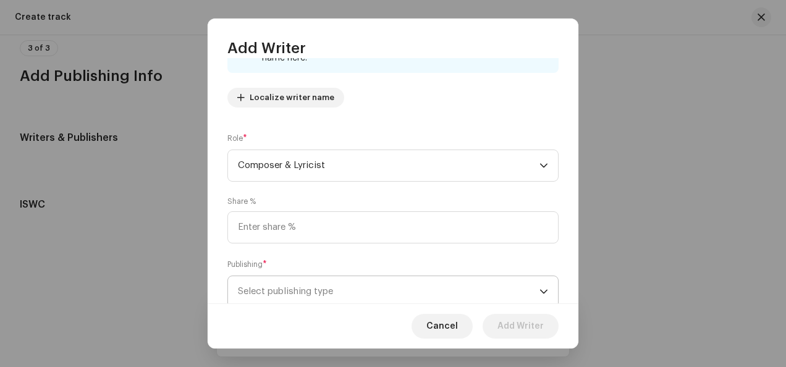
click at [417, 281] on span "Select publishing type" at bounding box center [389, 291] width 302 height 31
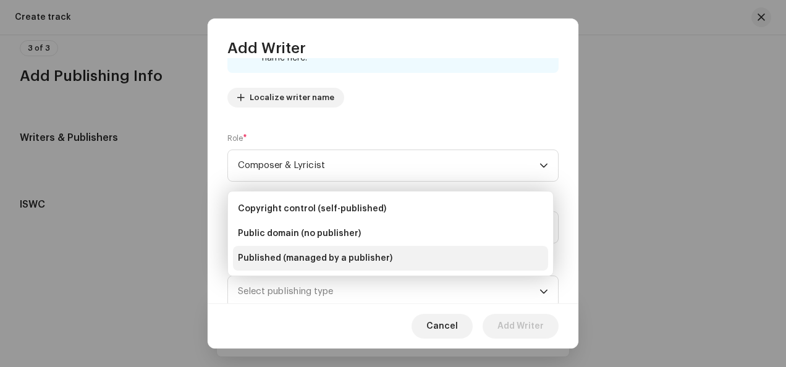
click at [372, 252] on span "Published (managed by a publisher)" at bounding box center [315, 258] width 154 height 12
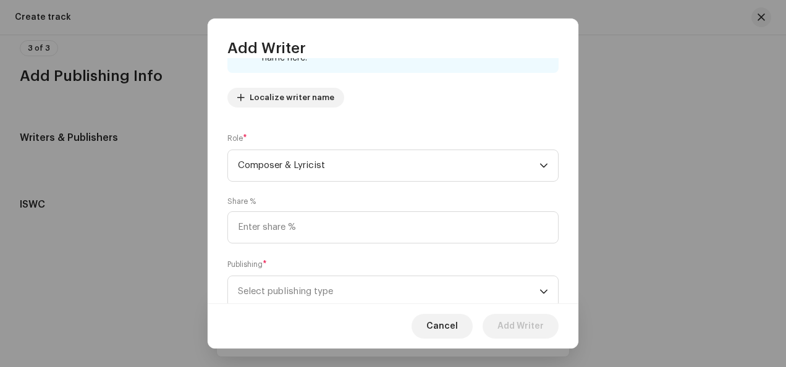
scroll to position [127, 0]
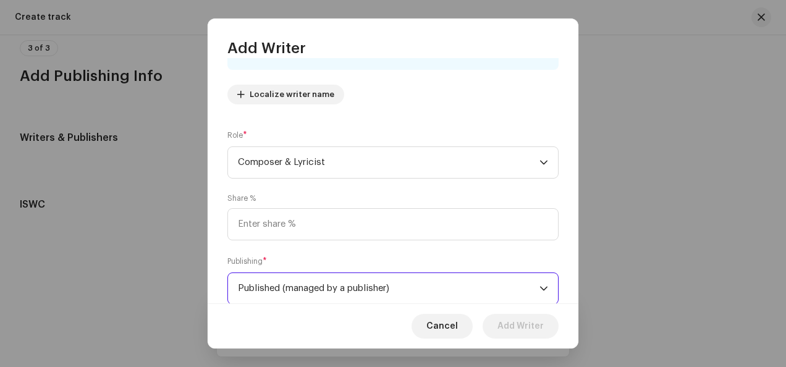
click at [395, 293] on span "Published (managed by a publisher)" at bounding box center [389, 288] width 302 height 31
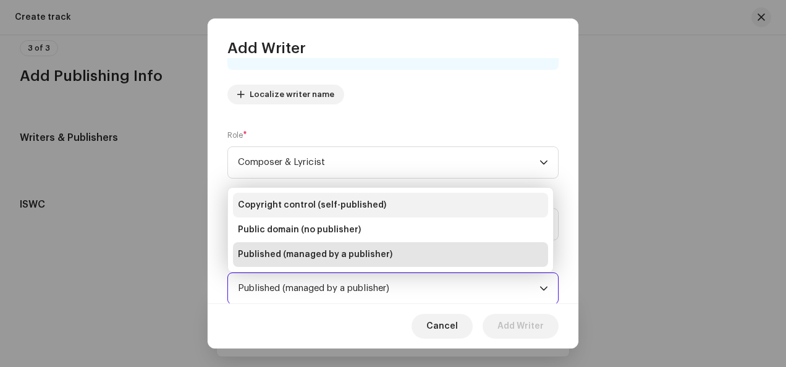
click at [407, 200] on li "Copyright control (self-published)" at bounding box center [390, 205] width 315 height 25
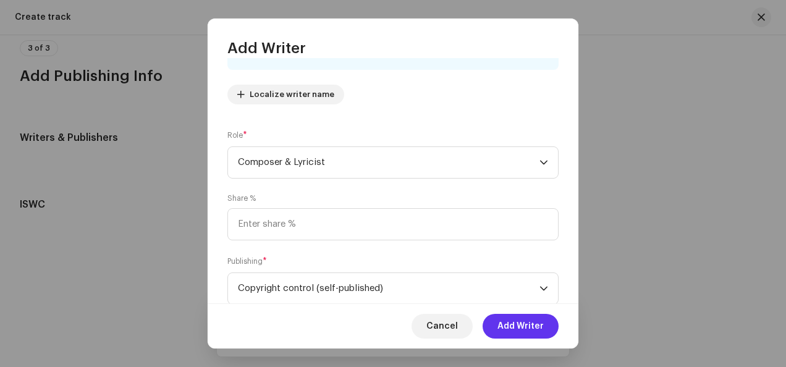
click at [529, 325] on span "Add Writer" at bounding box center [520, 326] width 46 height 25
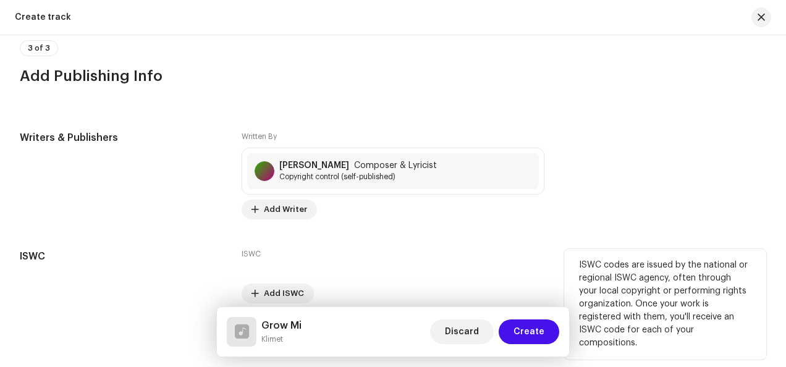
scroll to position [2472, 0]
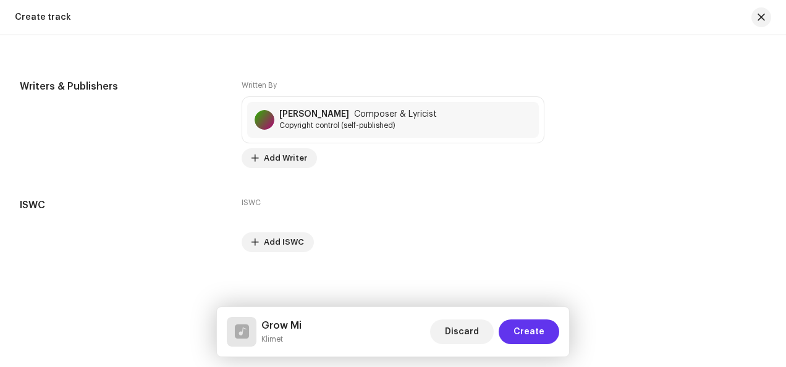
click at [517, 325] on span "Create" at bounding box center [529, 331] width 31 height 25
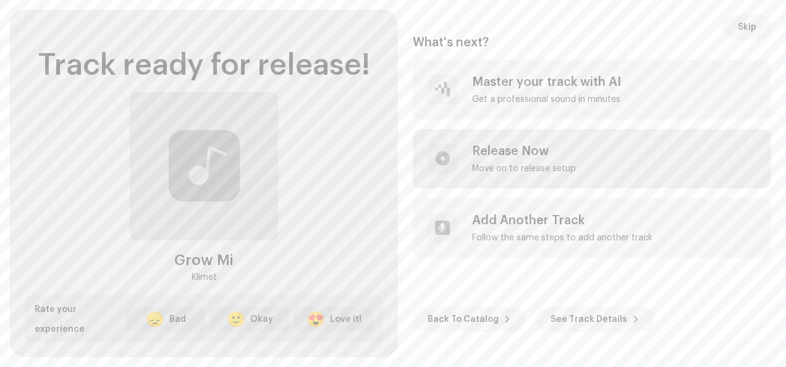
click at [575, 169] on div "Release Now Move on to release setup" at bounding box center [592, 158] width 358 height 59
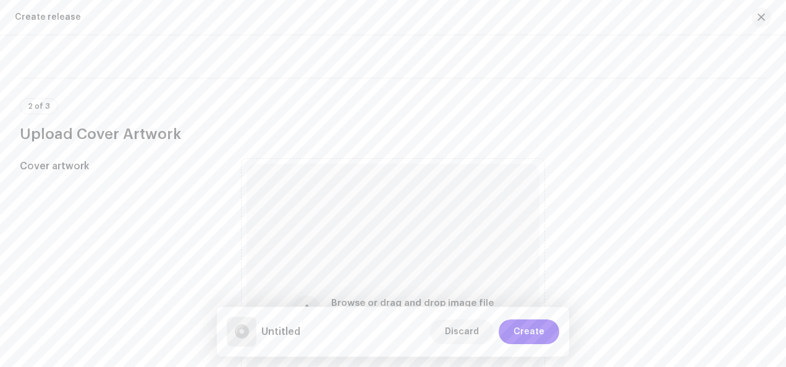
scroll to position [371, 0]
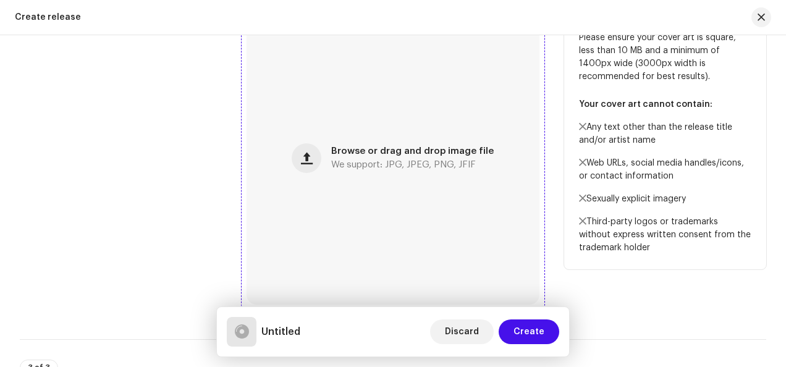
click at [322, 163] on div "Browse or drag and drop image file We support: JPG, JPEG, PNG, JFIF" at bounding box center [393, 158] width 293 height 293
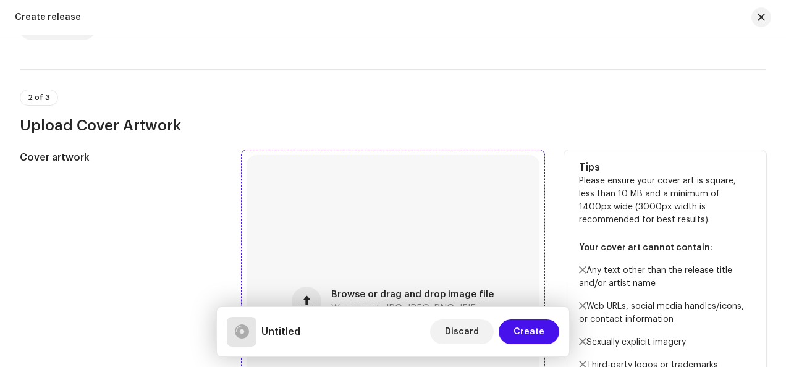
click at [292, 191] on div "Browse or drag and drop image file We support: JPG, JPEG, PNG, JFIF" at bounding box center [393, 301] width 293 height 293
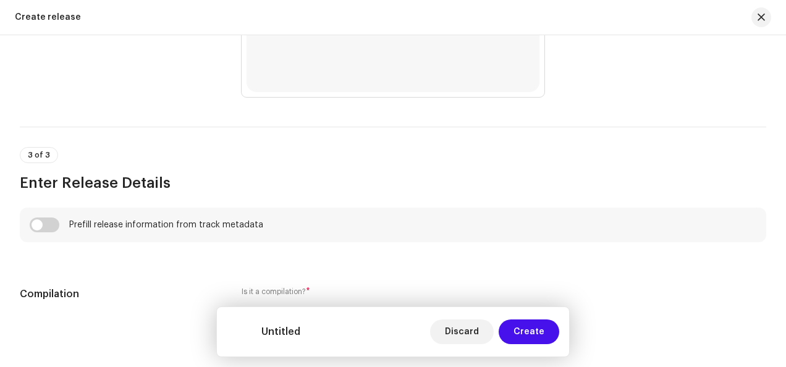
scroll to position [803, 0]
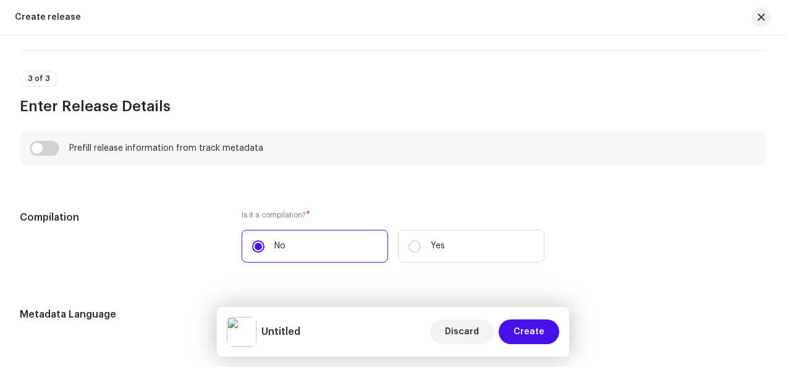
click at [135, 152] on div "Prefill release information from track metadata" at bounding box center [166, 148] width 194 height 10
click at [48, 150] on input "checkbox" at bounding box center [45, 148] width 30 height 15
checkbox input "true"
type input "Grow Mi"
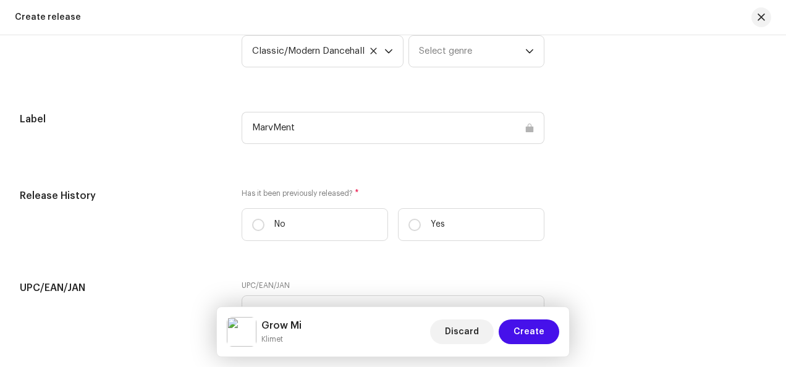
scroll to position [1792, 0]
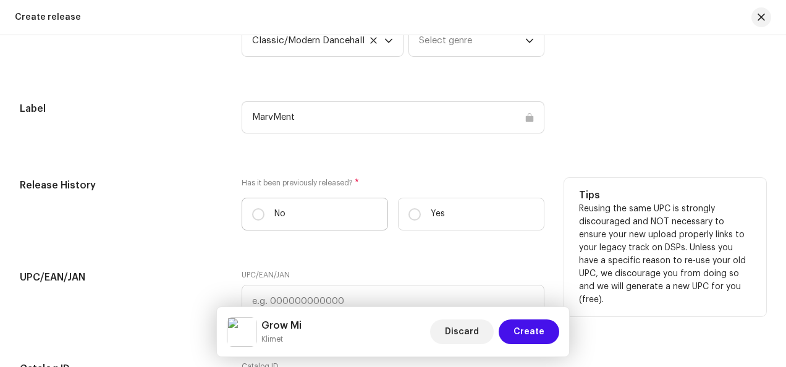
click at [287, 213] on label "No" at bounding box center [315, 214] width 146 height 33
click at [264, 213] on input "No" at bounding box center [258, 214] width 12 height 12
radio input "true"
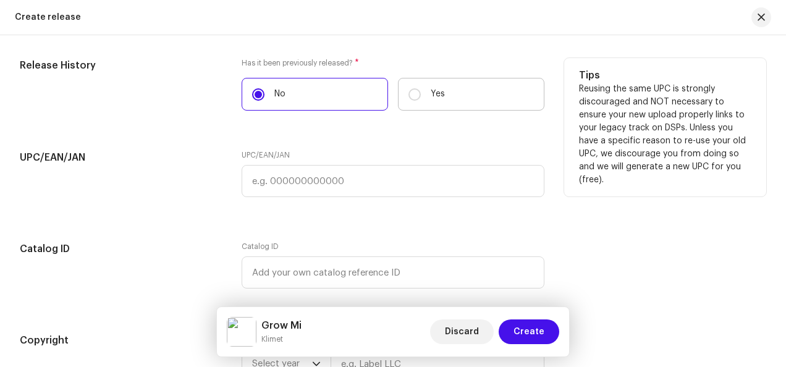
scroll to position [1916, 0]
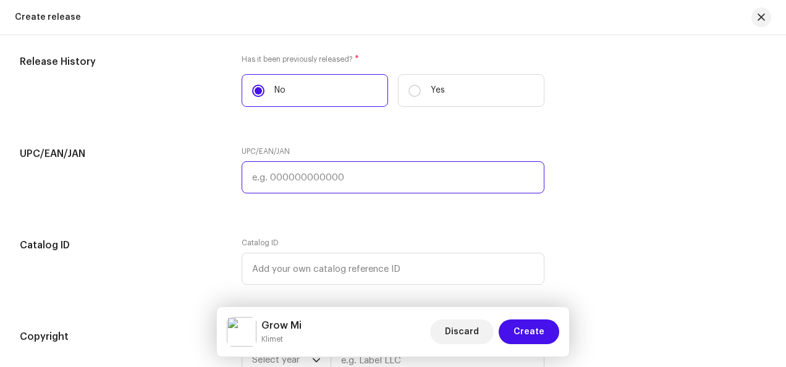
click at [397, 172] on input "text" at bounding box center [393, 177] width 303 height 32
paste input "659576962344"
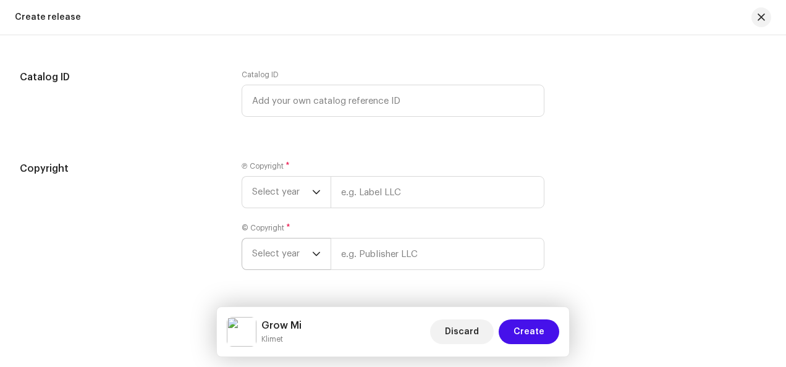
scroll to position [2120, 0]
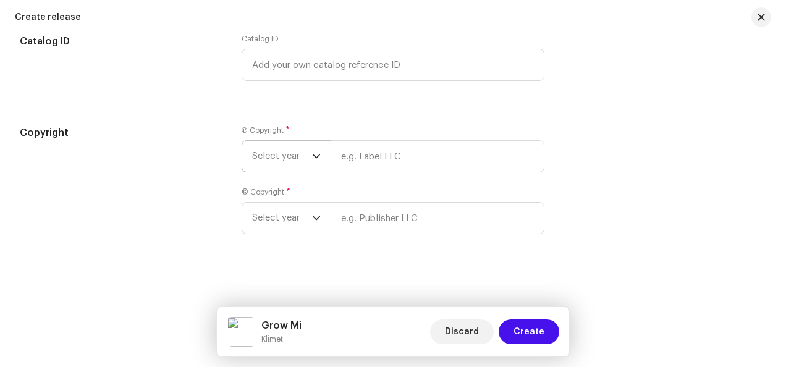
type input "659576962344"
click at [284, 166] on span "Select year" at bounding box center [282, 156] width 60 height 31
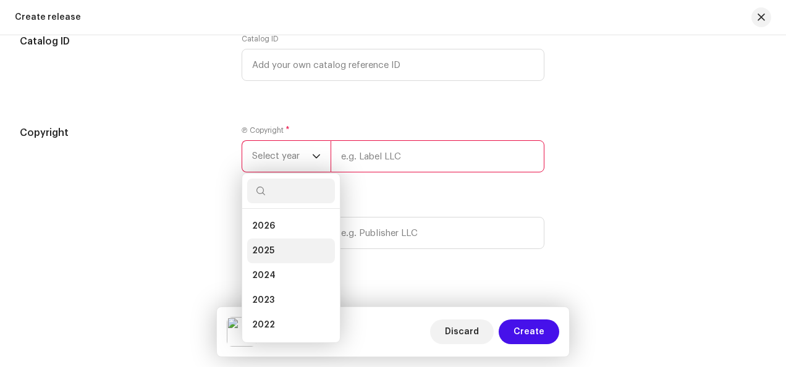
click at [310, 250] on li "2025" at bounding box center [291, 251] width 88 height 25
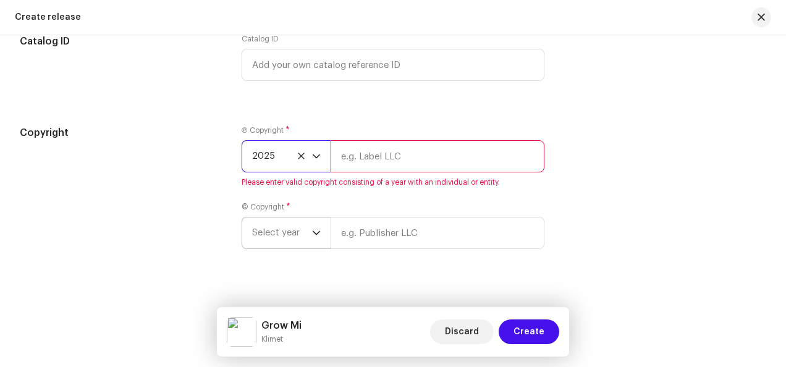
click at [323, 235] on p-select "Select year" at bounding box center [286, 233] width 89 height 32
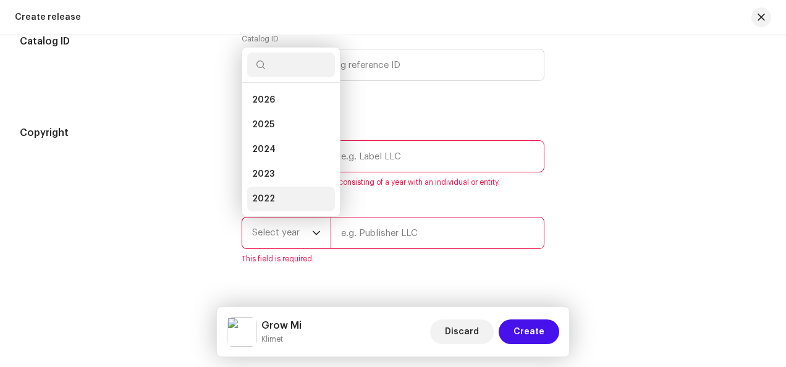
scroll to position [20, 0]
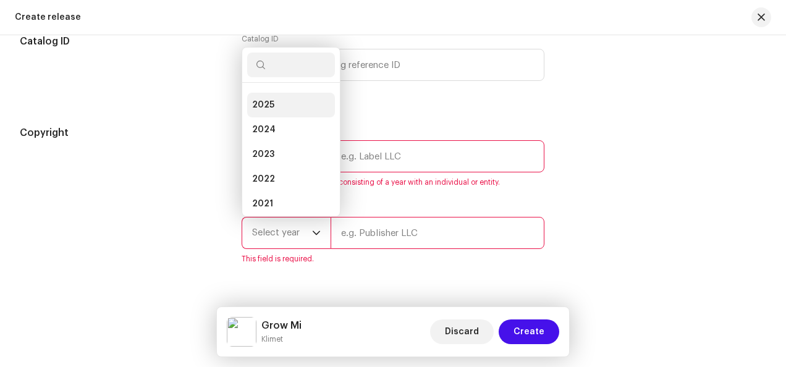
click at [286, 109] on li "2025" at bounding box center [291, 105] width 88 height 25
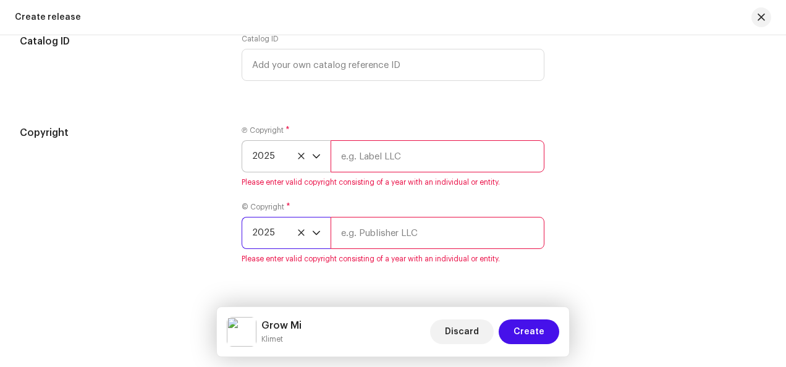
click at [397, 150] on input "text" at bounding box center [438, 156] width 214 height 32
type input "Top Score Records"
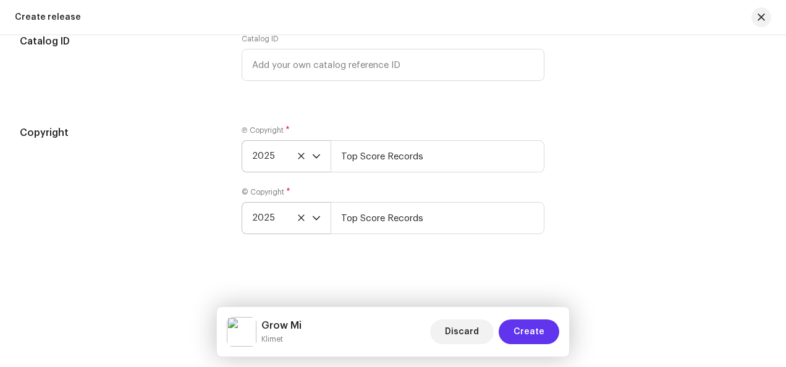
click at [536, 326] on span "Create" at bounding box center [529, 331] width 31 height 25
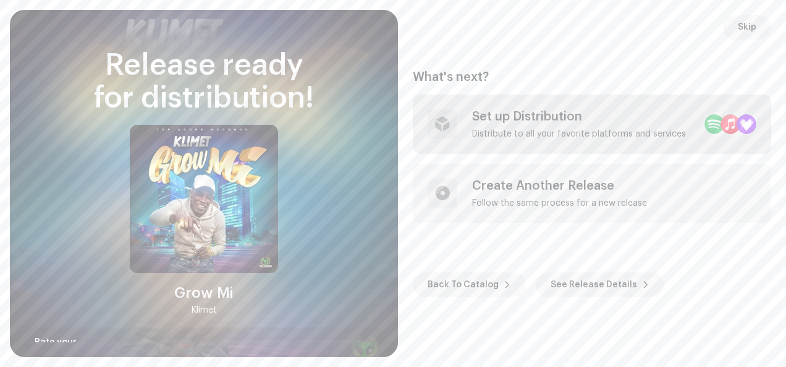
click at [559, 127] on div "Set up Distribution Distribute to all your favorite platforms and services" at bounding box center [579, 124] width 214 height 30
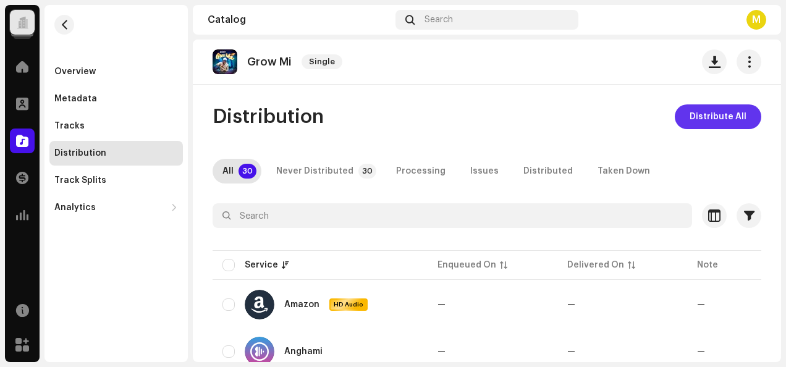
click at [713, 114] on span "Distribute All" at bounding box center [718, 116] width 57 height 25
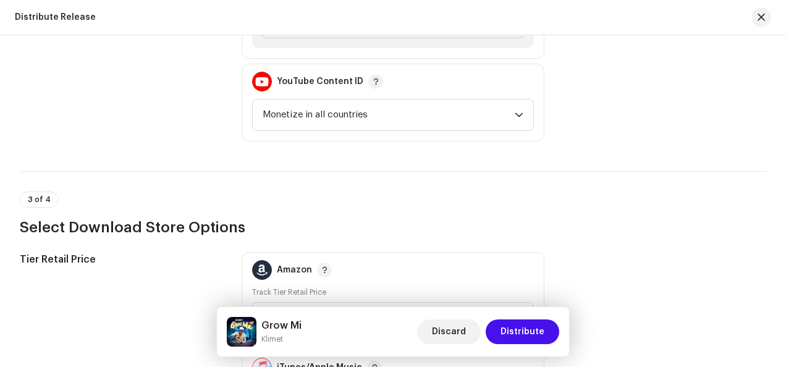
scroll to position [1421, 0]
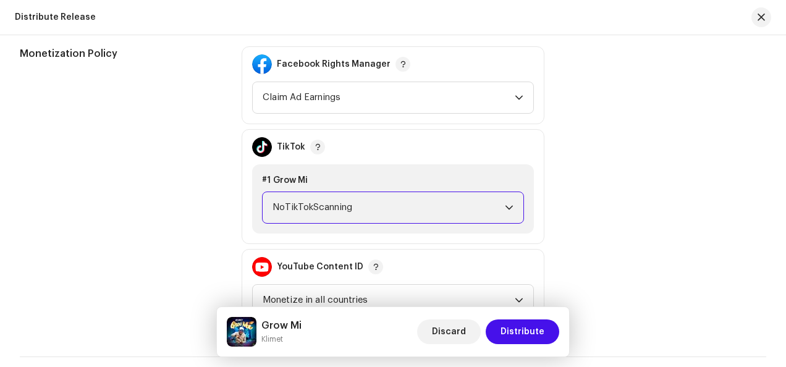
click at [349, 206] on span "NoTikTokScanning" at bounding box center [389, 207] width 232 height 31
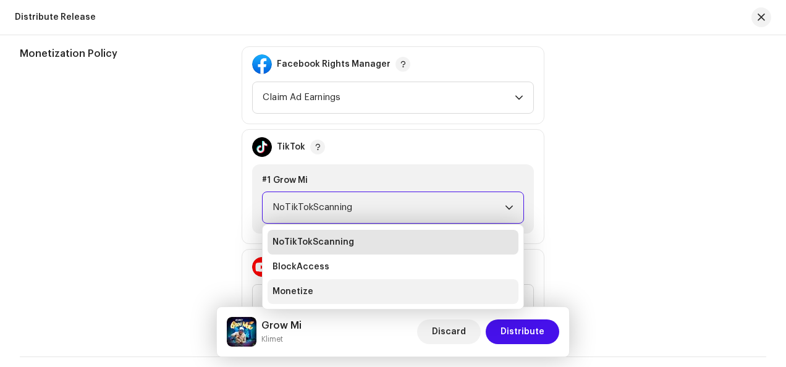
click at [305, 292] on span "Monetize" at bounding box center [293, 291] width 41 height 12
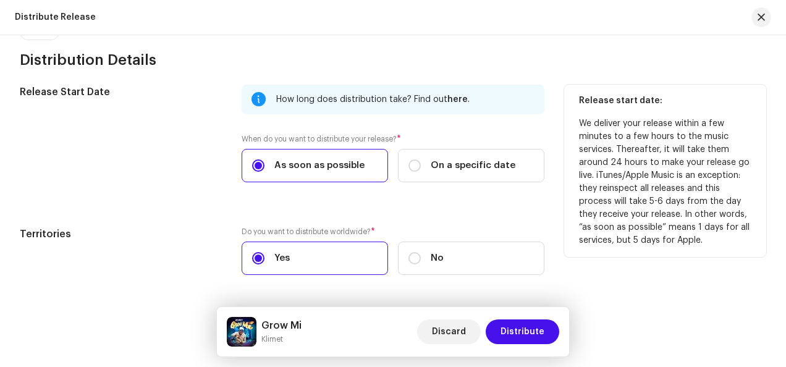
scroll to position [2111, 0]
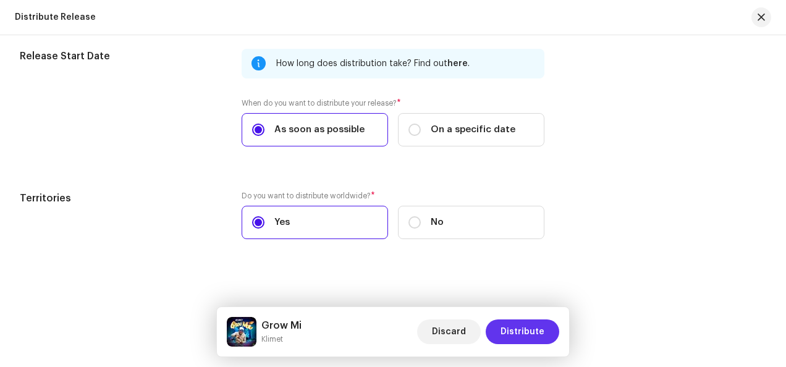
click at [535, 334] on span "Distribute" at bounding box center [523, 331] width 44 height 25
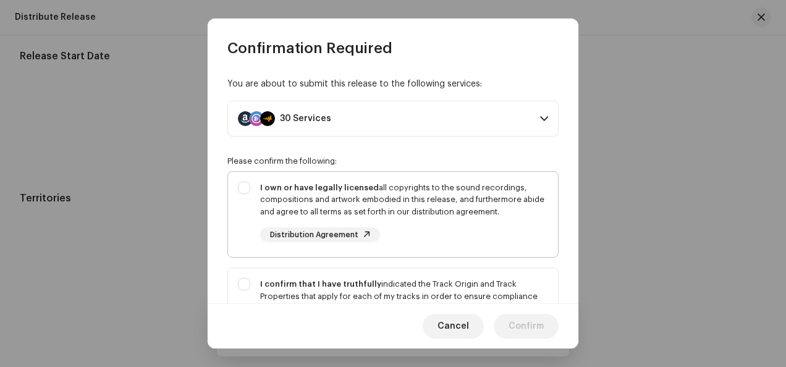
click at [460, 241] on div "I own or have legally licensed all copyrights to the sound recordings, composit…" at bounding box center [404, 212] width 288 height 61
checkbox input "true"
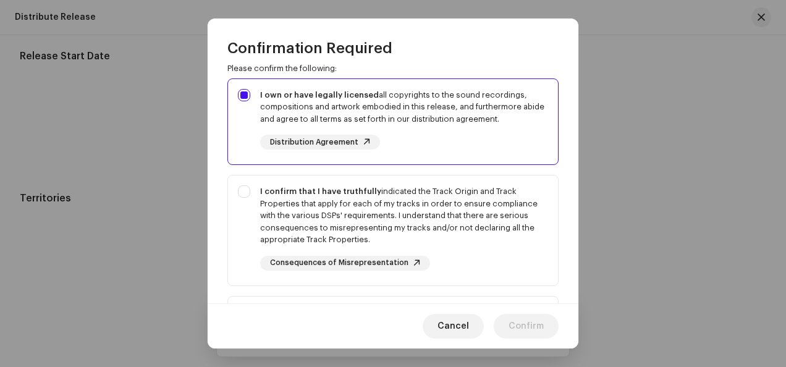
scroll to position [185, 0]
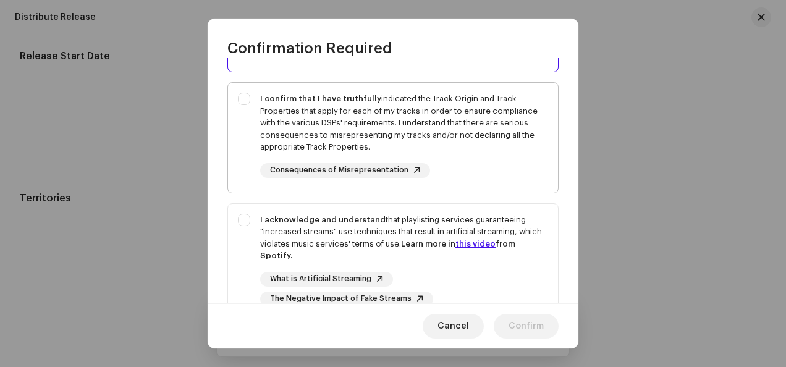
click at [408, 124] on div "I confirm that I have truthfully indicated the Track Origin and Track Propertie…" at bounding box center [404, 123] width 288 height 61
checkbox input "true"
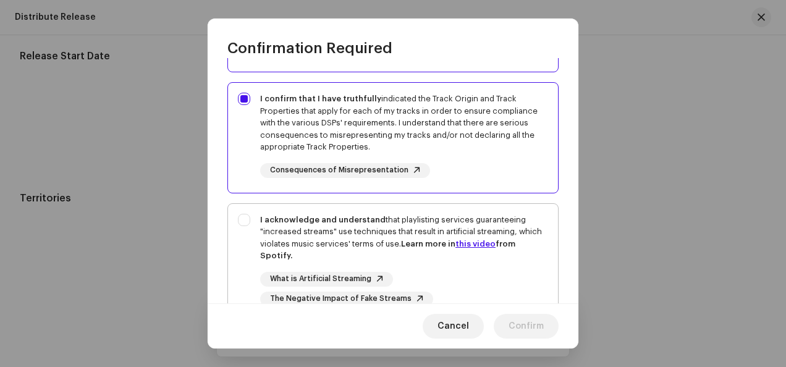
click at [361, 234] on div "I acknowledge and understand that playlisting services guaranteeing "increased …" at bounding box center [404, 238] width 288 height 48
checkbox input "true"
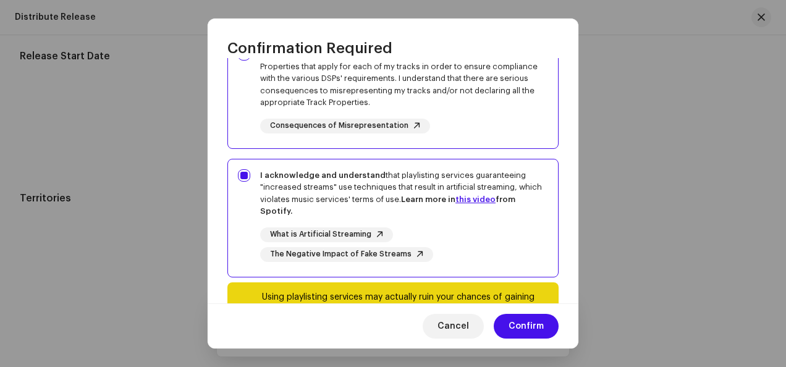
scroll to position [288, 0]
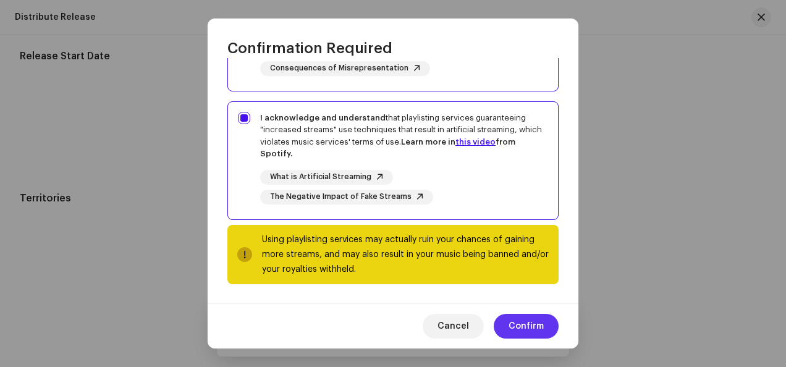
click at [520, 321] on span "Confirm" at bounding box center [526, 326] width 35 height 25
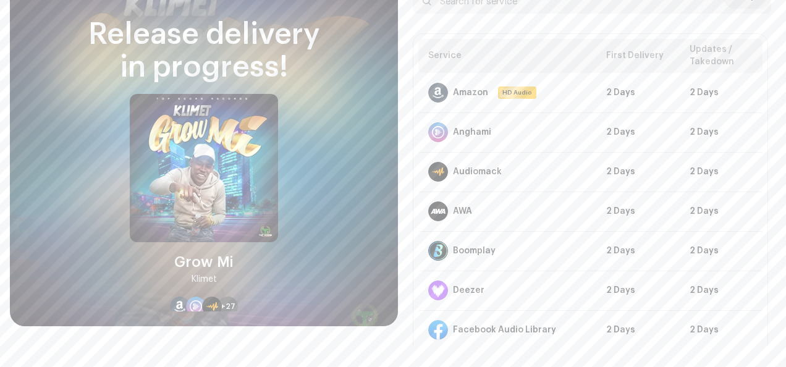
scroll to position [74, 0]
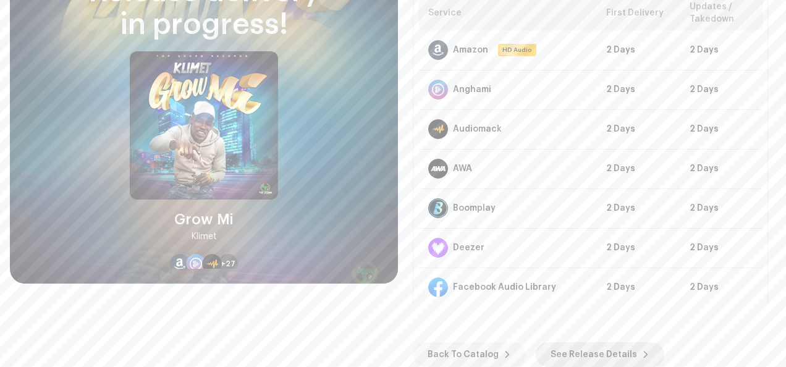
click at [593, 353] on span "See Release Details" at bounding box center [594, 354] width 87 height 25
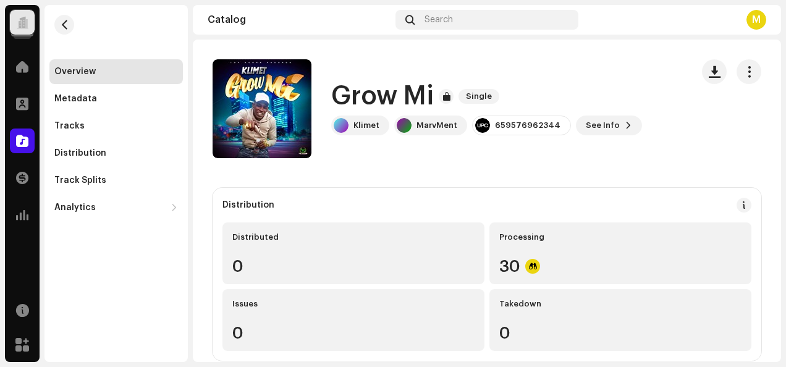
click at [23, 22] on div at bounding box center [23, 22] width 12 height 0
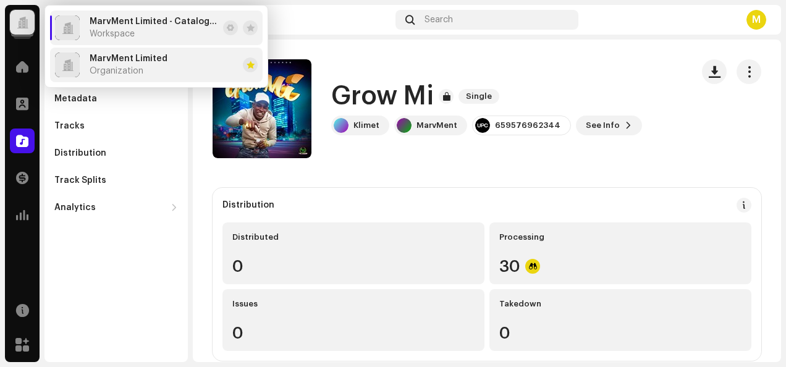
click at [137, 58] on span "MarvMent Limited" at bounding box center [129, 59] width 78 height 10
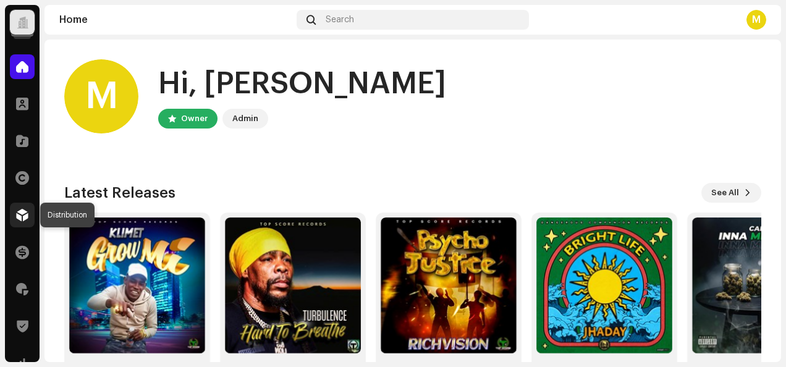
click at [24, 214] on span at bounding box center [22, 215] width 12 height 10
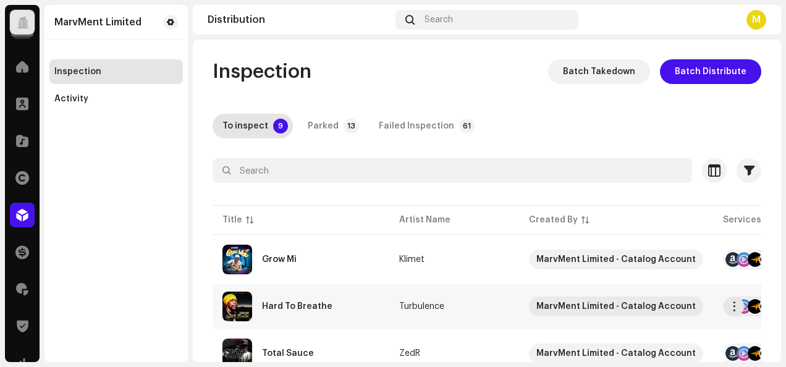
click at [350, 307] on div "Hard To Breathe" at bounding box center [300, 307] width 157 height 30
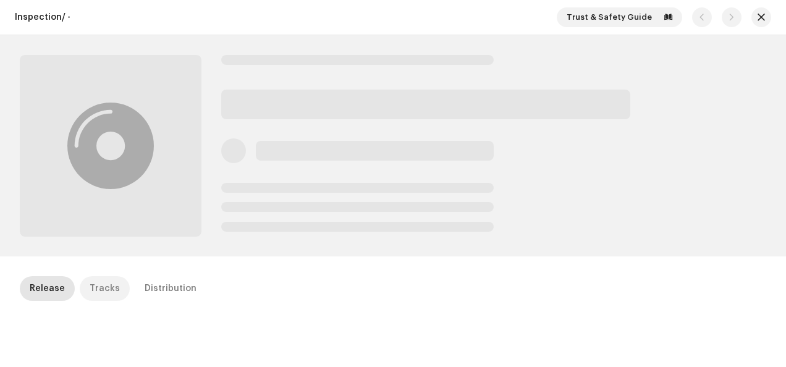
click at [106, 292] on div "Tracks" at bounding box center [105, 288] width 30 height 25
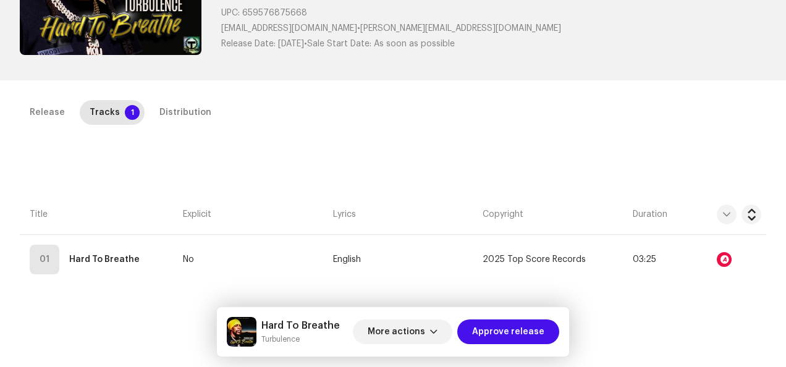
scroll to position [185, 0]
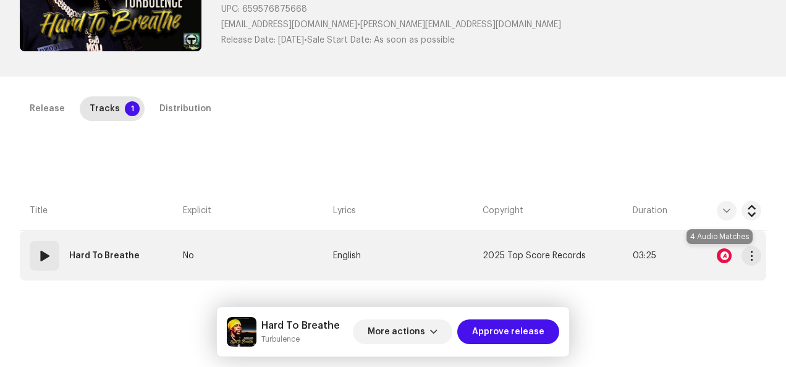
click at [717, 255] on div at bounding box center [724, 255] width 15 height 15
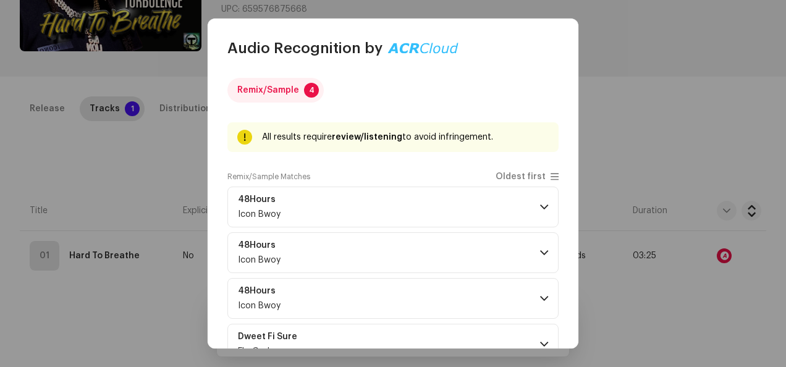
scroll to position [62, 0]
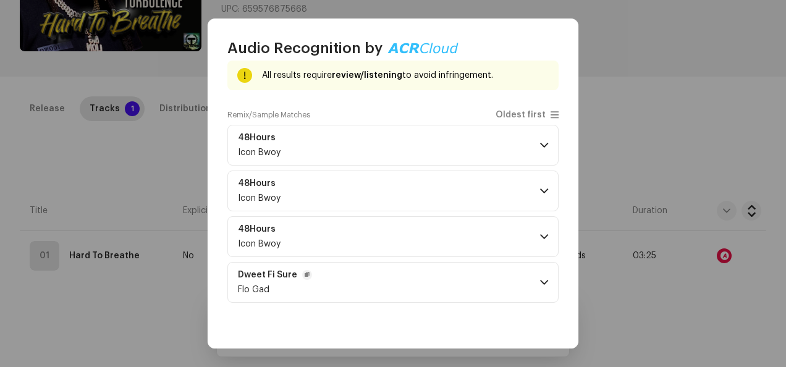
click at [307, 282] on div "Dweet Fi Sure Flo Gad" at bounding box center [275, 282] width 74 height 25
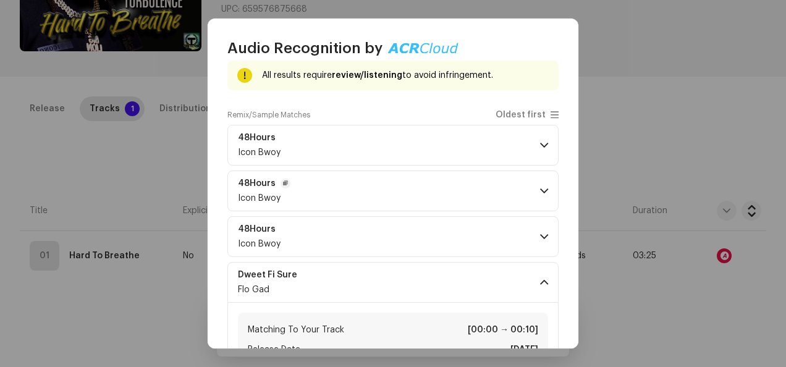
click at [436, 190] on p-accordion-header "48Hours Icon Bwoy" at bounding box center [392, 191] width 331 height 41
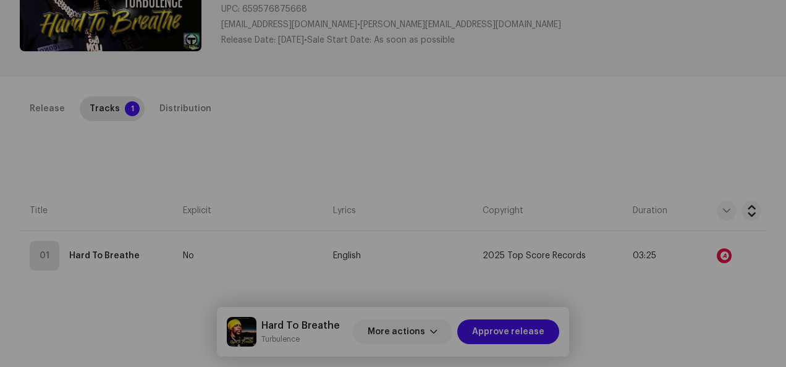
click at [599, 107] on div "Audio Recognition by Remix/Sample 4 All results require review/listening to avo…" at bounding box center [393, 183] width 786 height 367
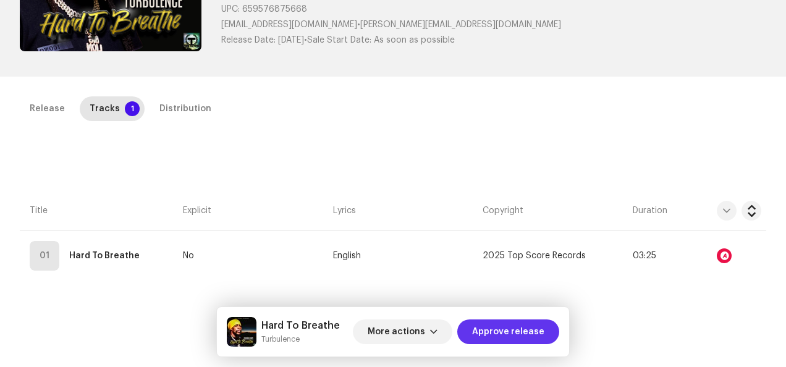
click at [522, 331] on span "Approve release" at bounding box center [508, 331] width 72 height 25
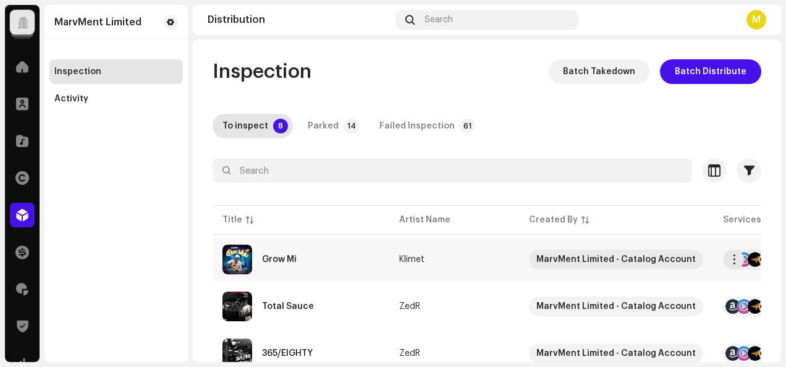
click at [367, 253] on div "Grow Mi" at bounding box center [300, 260] width 157 height 30
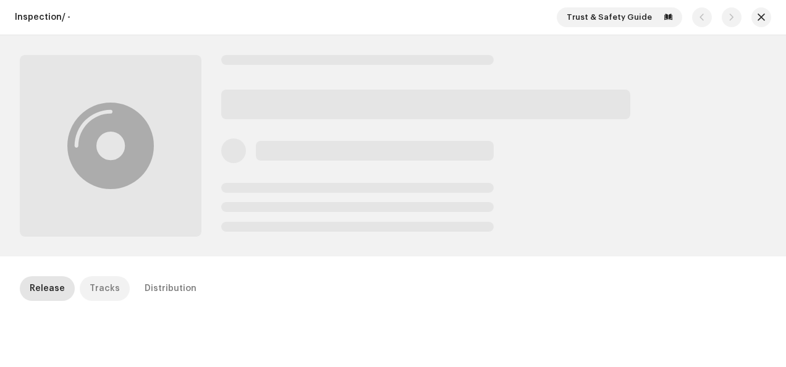
click at [103, 292] on div "Tracks" at bounding box center [105, 288] width 30 height 25
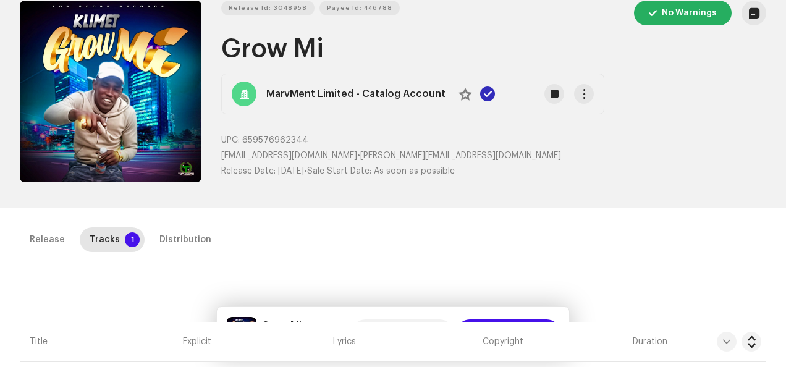
scroll to position [124, 0]
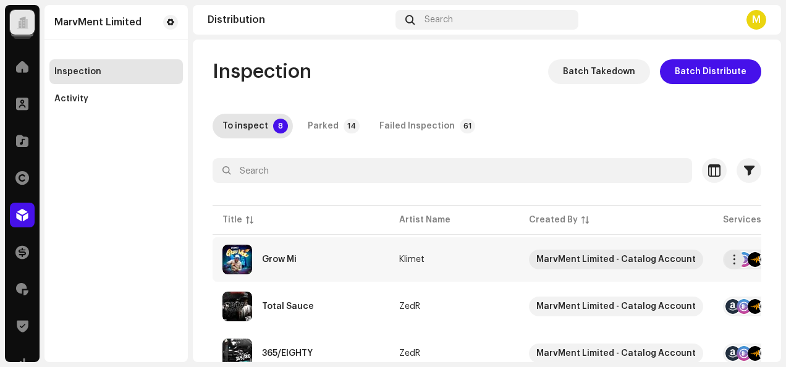
click at [320, 245] on div "Grow Mi" at bounding box center [300, 260] width 157 height 30
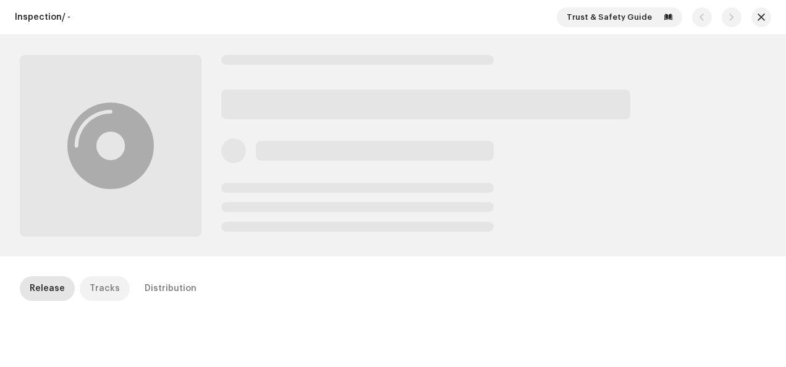
click at [101, 285] on div "Tracks" at bounding box center [105, 288] width 30 height 25
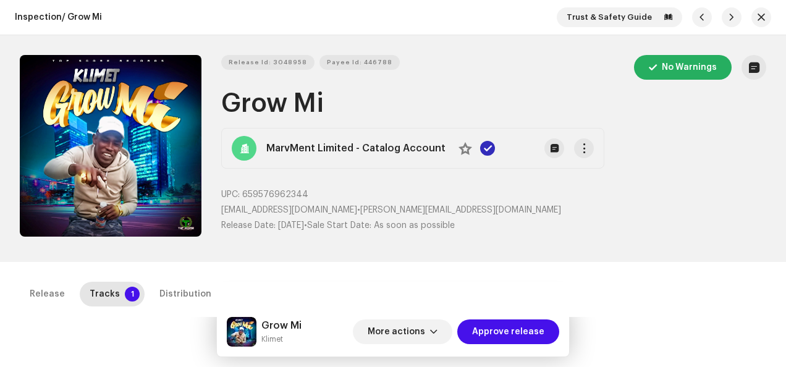
scroll to position [185, 0]
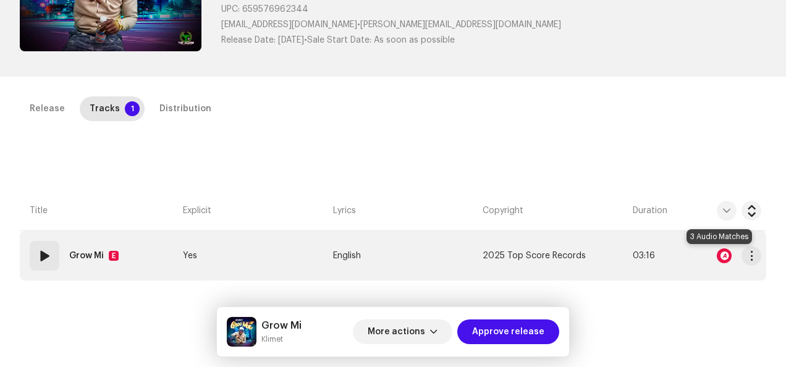
click at [721, 256] on div at bounding box center [724, 255] width 15 height 15
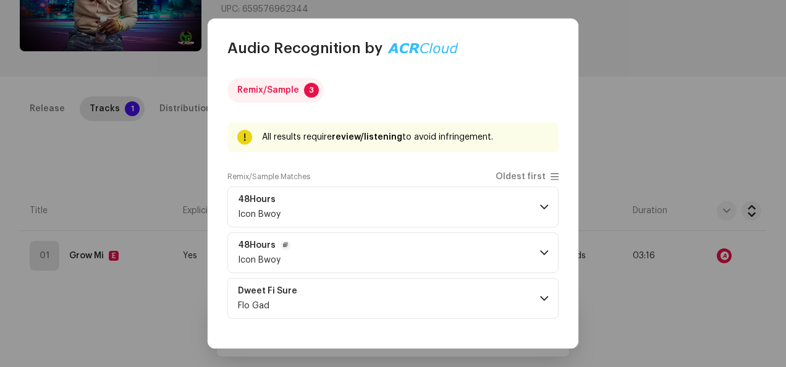
click at [350, 258] on p-accordion-header "48Hours Icon Bwoy" at bounding box center [392, 252] width 331 height 41
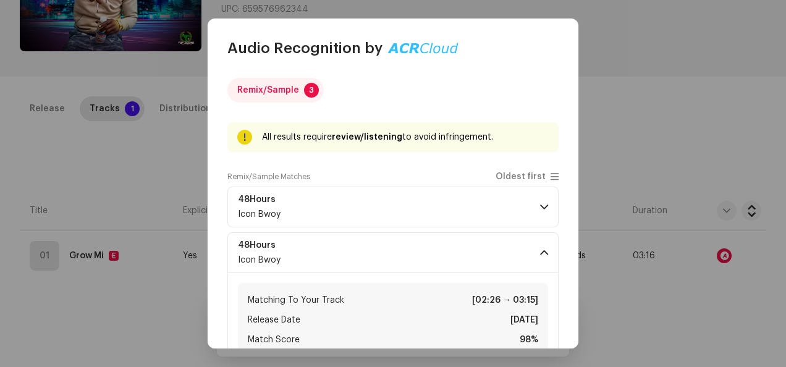
scroll to position [124, 0]
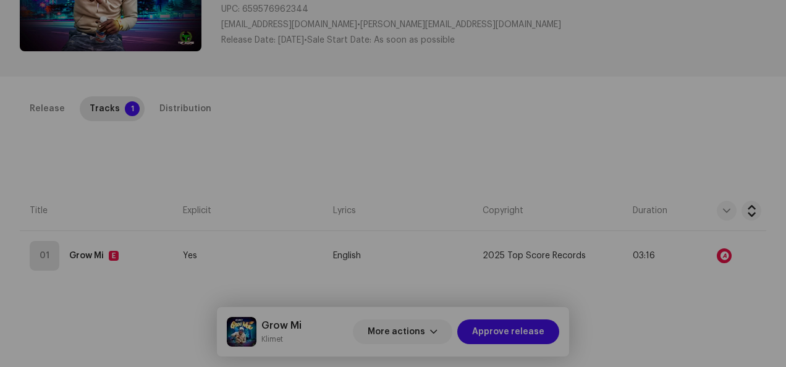
click at [630, 156] on div "Audio Recognition by Remix/Sample 3 All results require review/listening to avo…" at bounding box center [393, 183] width 786 height 367
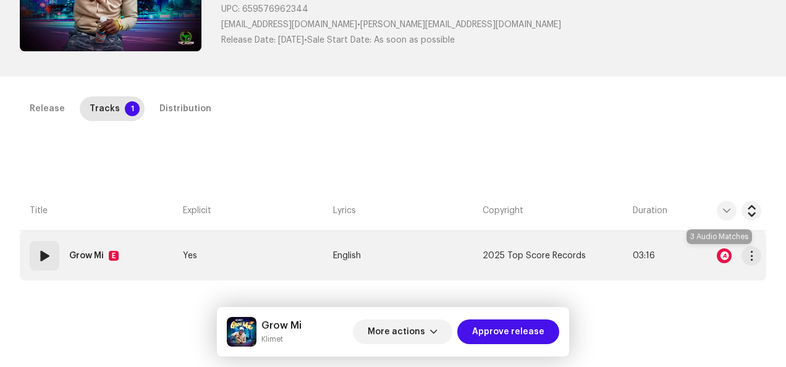
click at [717, 252] on div at bounding box center [724, 255] width 15 height 15
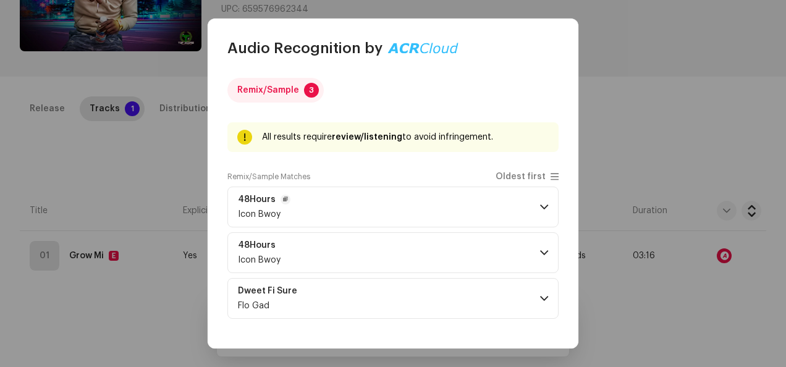
click at [401, 205] on p-accordion-header "48Hours Icon Bwoy" at bounding box center [392, 207] width 331 height 41
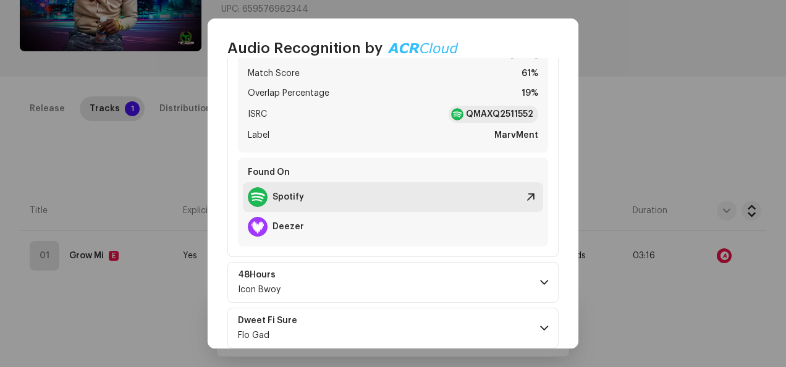
scroll to position [239, 0]
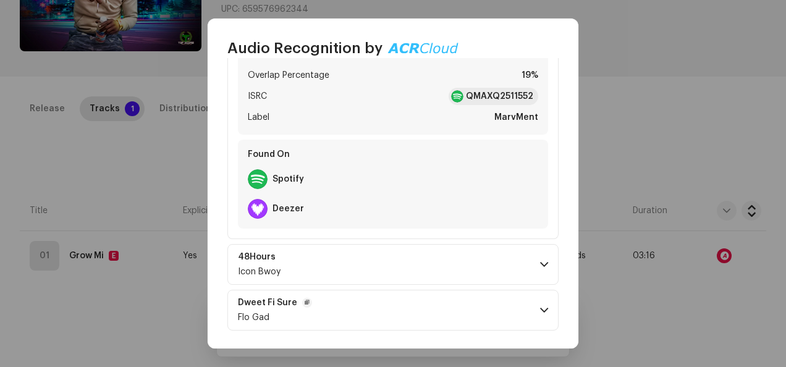
click at [344, 307] on p-accordion-header "Dweet Fi Sure Flo Gad" at bounding box center [392, 310] width 331 height 41
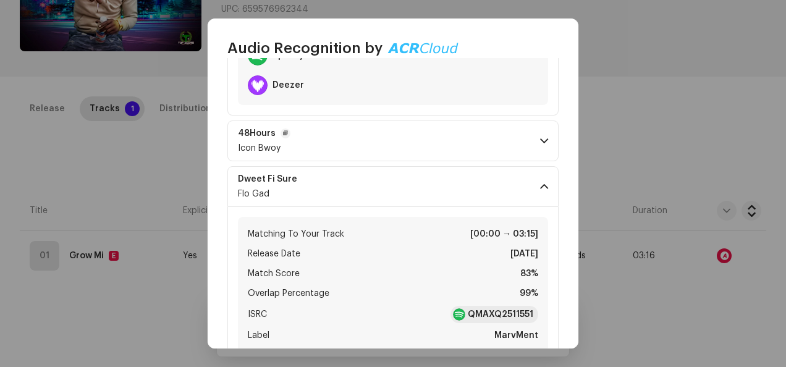
scroll to position [488, 0]
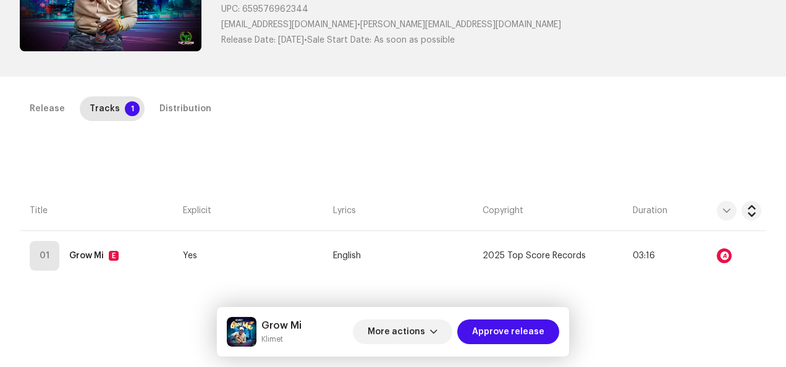
click at [640, 116] on div "Audio Recognition by Remix/Sample 3 All results require review/listening to avo…" at bounding box center [393, 183] width 786 height 367
click at [509, 331] on span "Approve release" at bounding box center [508, 331] width 72 height 25
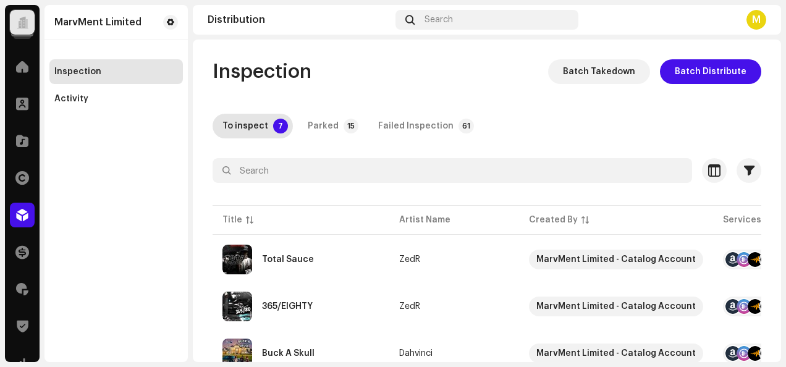
click at [25, 33] on div at bounding box center [22, 22] width 25 height 25
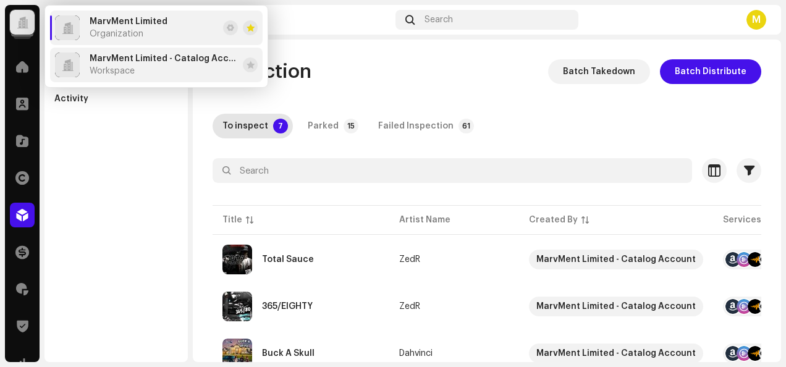
click at [115, 59] on span "MarvMent Limited - Catalog Account" at bounding box center [164, 59] width 148 height 10
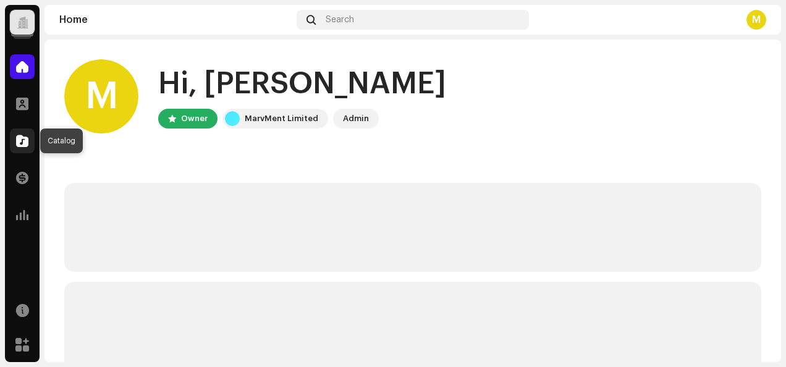
click at [29, 143] on div at bounding box center [22, 141] width 25 height 25
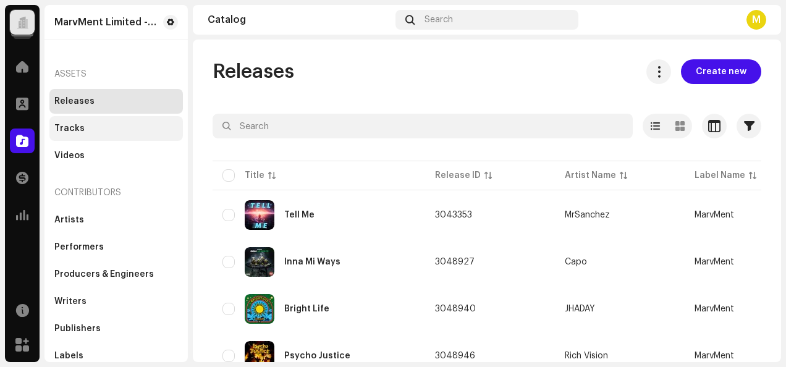
click at [105, 121] on div "Tracks" at bounding box center [115, 128] width 133 height 25
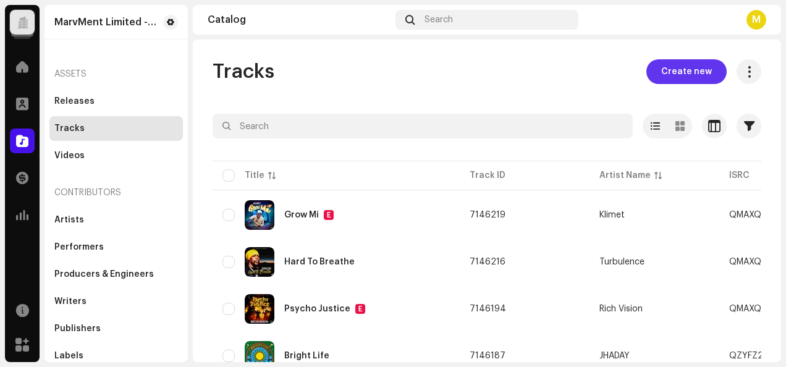
click at [680, 72] on span "Create new" at bounding box center [686, 71] width 51 height 25
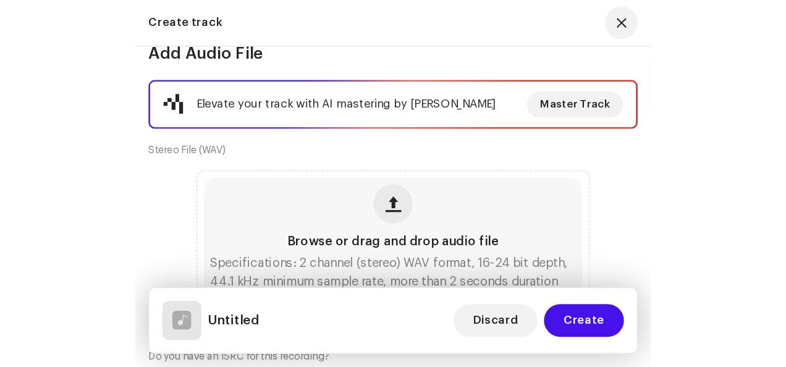
scroll to position [182, 0]
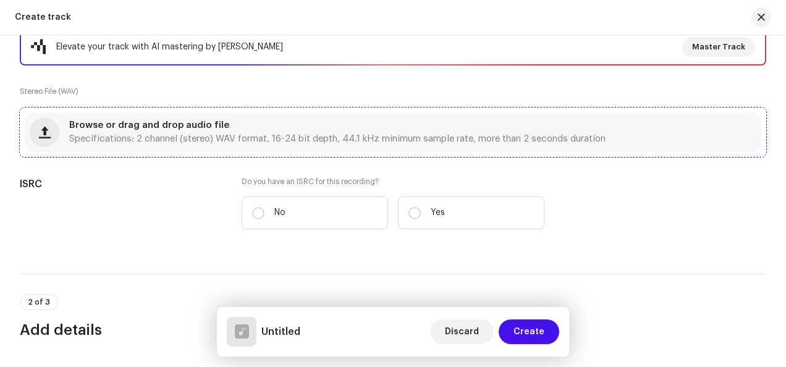
drag, startPoint x: 614, startPoint y: 137, endPoint x: 68, endPoint y: 126, distance: 546.4
click at [68, 126] on div "Browse or drag and drop audio file Specifications: 2 channel (stereo) WAV forma…" at bounding box center [393, 132] width 737 height 40
copy div "Browse or drag and drop audio file Specifications: 2 channel (stereo) WAV forma…"
click at [449, 124] on div "Browse or drag and drop audio file Specifications: 2 channel (stereo) WAV forma…" at bounding box center [337, 132] width 536 height 22
click at [466, 328] on span "Discard" at bounding box center [462, 331] width 34 height 25
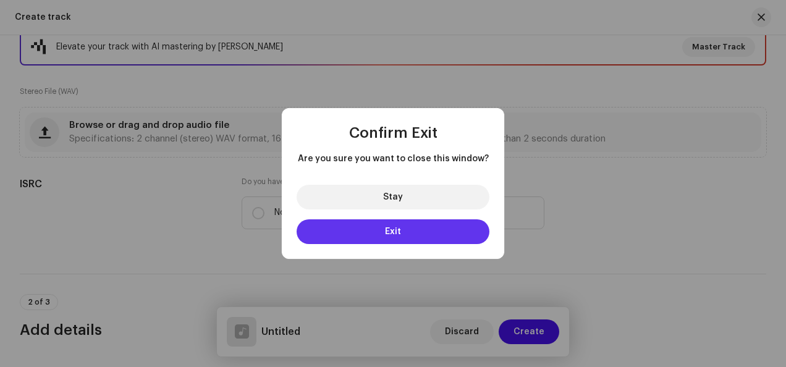
click at [413, 229] on button "Exit" at bounding box center [393, 231] width 193 height 25
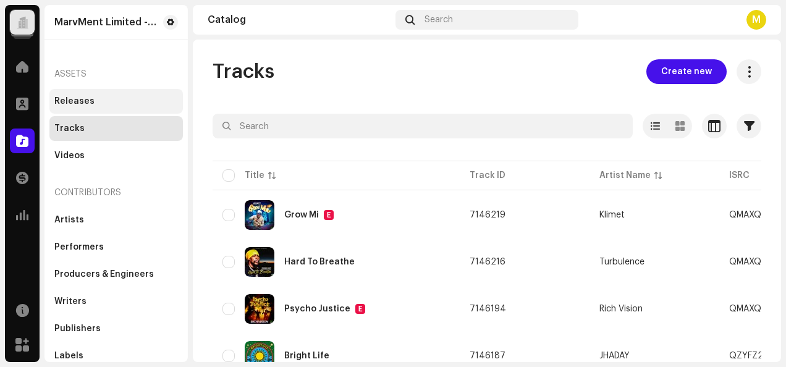
click at [92, 108] on div "Releases" at bounding box center [115, 101] width 133 height 25
